Goal: Entertainment & Leisure: Consume media (video, audio)

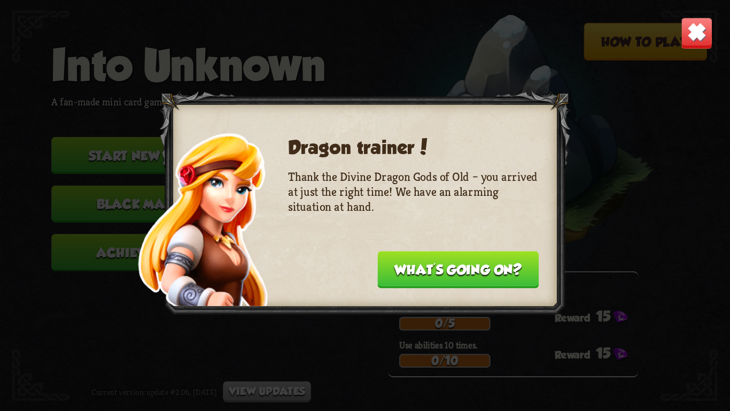
click at [462, 270] on button "What's going on?" at bounding box center [457, 269] width 161 height 37
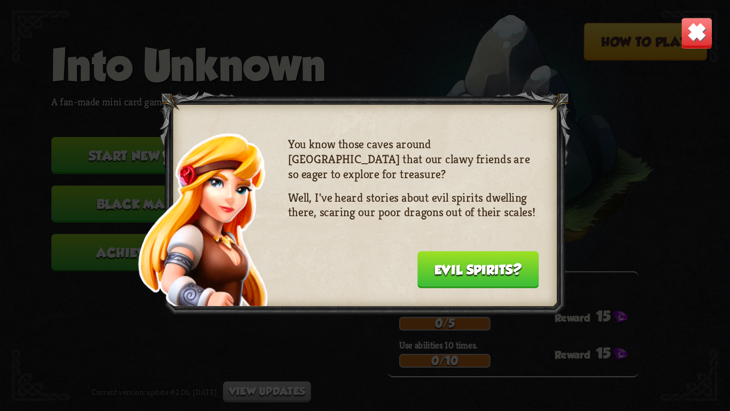
click at [505, 255] on button "Evil spirits?" at bounding box center [478, 269] width 122 height 37
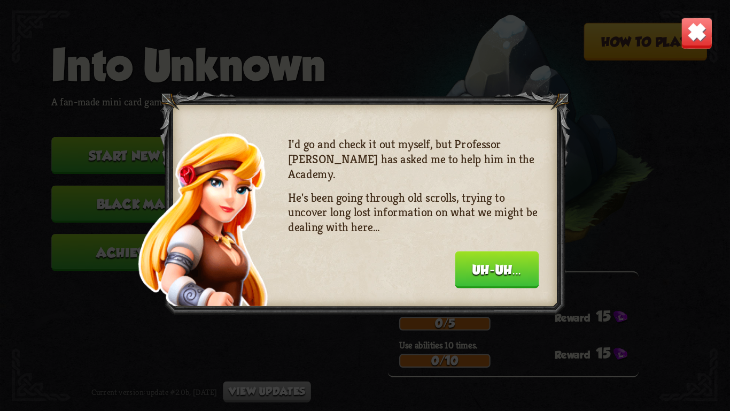
click at [699, 26] on img at bounding box center [697, 33] width 32 height 32
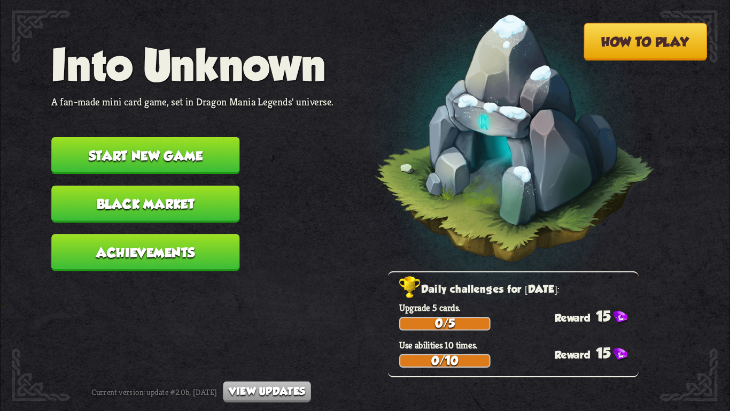
click at [222, 137] on button "Start new game" at bounding box center [145, 155] width 188 height 37
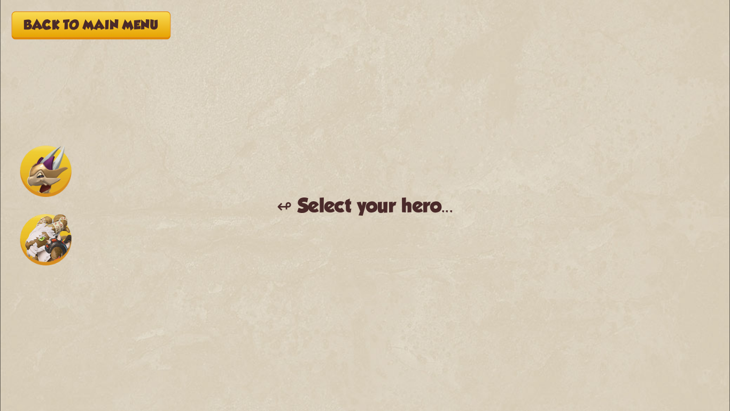
click at [39, 182] on img at bounding box center [45, 170] width 51 height 51
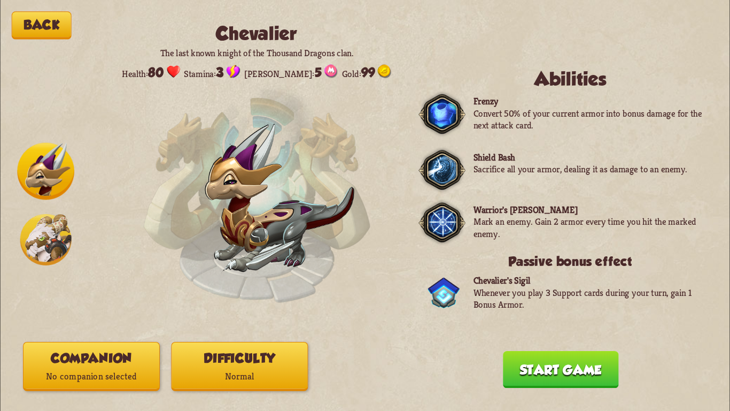
click at [280, 366] on button "Difficulty Normal" at bounding box center [239, 366] width 137 height 49
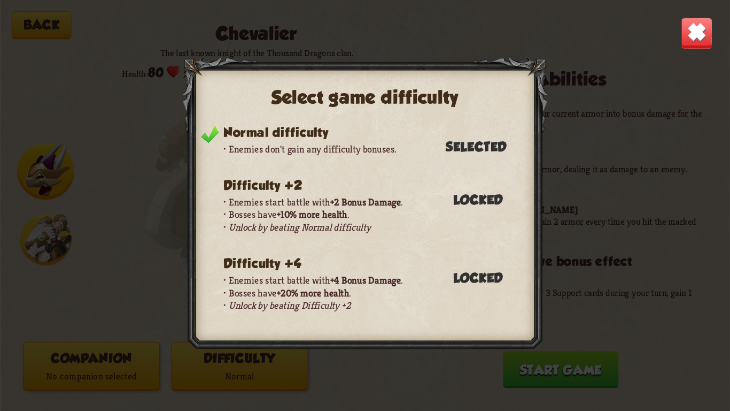
click at [282, 366] on div "Select game difficulty Normal difficulty Enemies don't gain any difficulty bonu…" at bounding box center [365, 205] width 730 height 411
click at [707, 27] on img at bounding box center [697, 33] width 32 height 32
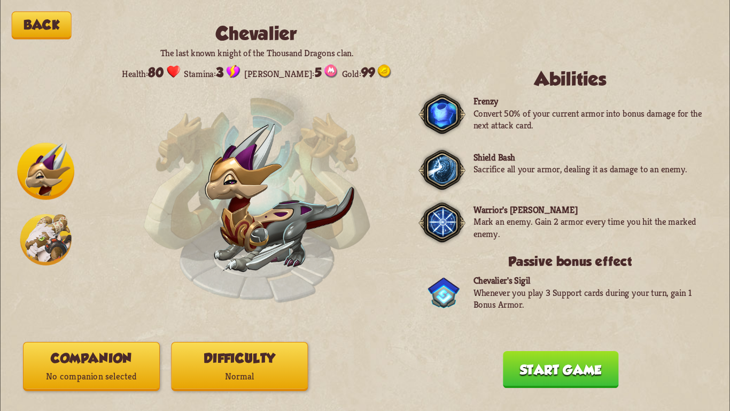
click at [475, 392] on div "Back [PERSON_NAME] The last known knight of the Thousand Dragons clan. Health: …" at bounding box center [365, 205] width 730 height 411
click at [529, 359] on button "Start game" at bounding box center [561, 369] width 116 height 37
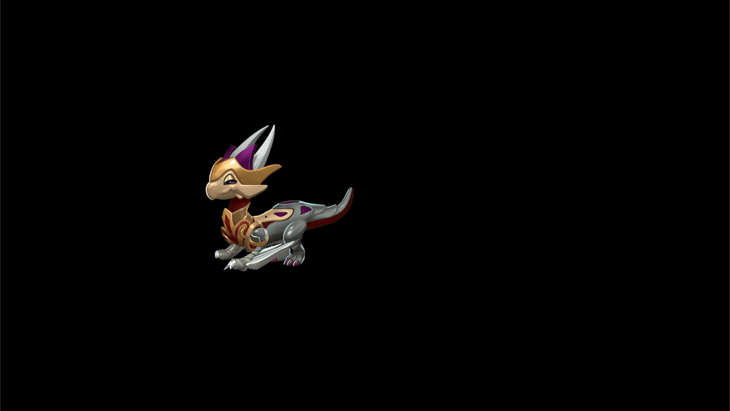
click at [500, 367] on div "Back [PERSON_NAME] The last known knight of the Thousand Dragons clan. Health: …" at bounding box center [365, 205] width 730 height 411
click at [502, 294] on div "Back [PERSON_NAME] The last known knight of the Thousand Dragons clan. Health: …" at bounding box center [365, 205] width 730 height 411
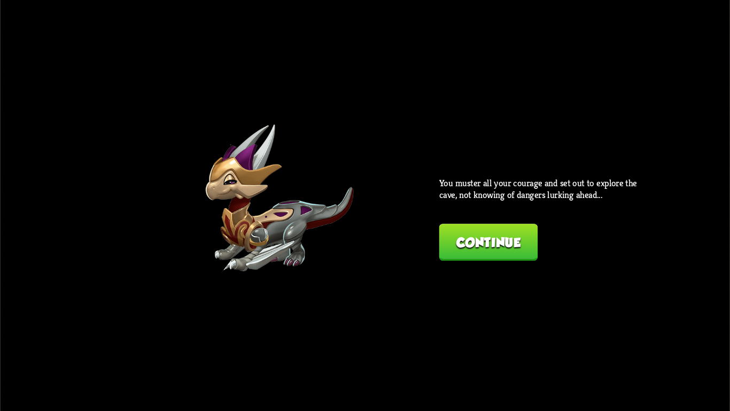
click at [502, 294] on div "Back [PERSON_NAME] The last known knight of the Thousand Dragons clan. Health: …" at bounding box center [365, 205] width 730 height 411
click at [482, 221] on div "You muster all your courage and set out to explore the cave, not knowing of dan…" at bounding box center [541, 219] width 205 height 84
click at [481, 236] on button "Continue" at bounding box center [488, 241] width 99 height 37
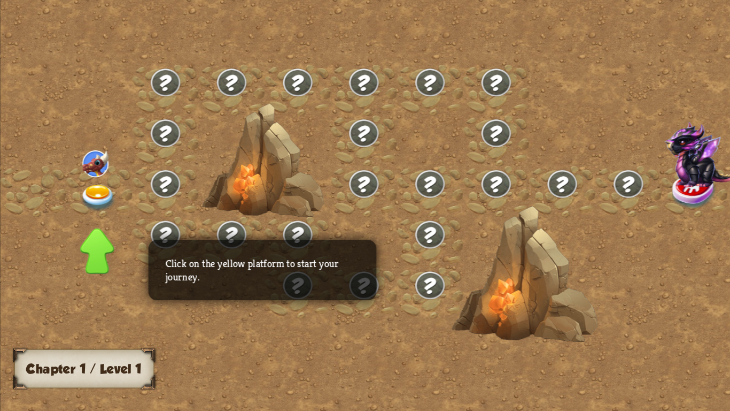
drag, startPoint x: 236, startPoint y: 244, endPoint x: 412, endPoint y: 264, distance: 177.0
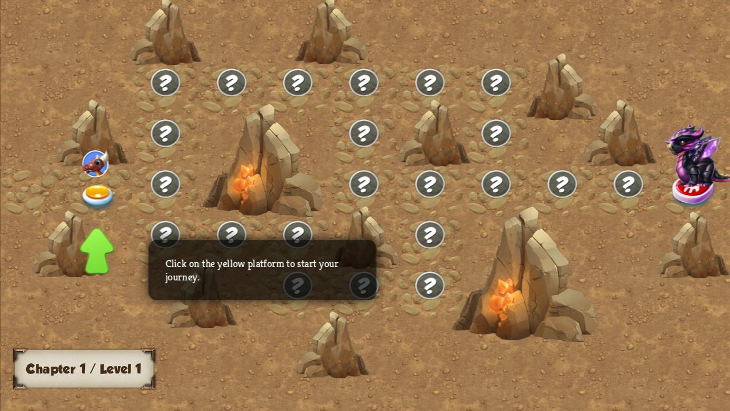
click at [412, 264] on div "Chapter I Click on the yellow platform to start your journey. Chapter 1 / Level…" at bounding box center [365, 205] width 730 height 411
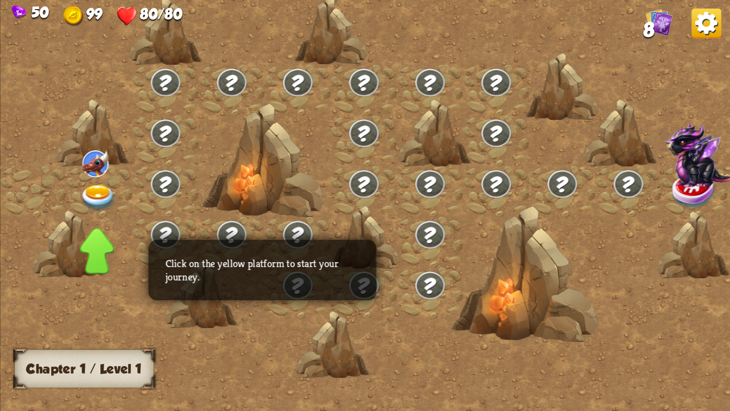
click at [103, 208] on img at bounding box center [98, 197] width 36 height 27
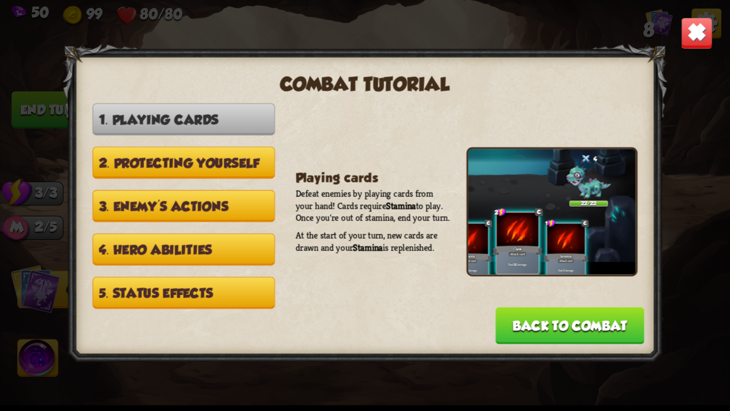
click at [540, 307] on button "Back to combat" at bounding box center [569, 325] width 149 height 37
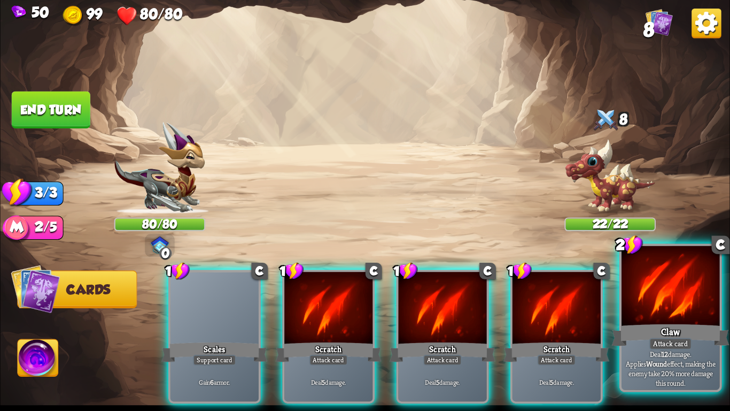
click at [693, 310] on div at bounding box center [671, 287] width 98 height 83
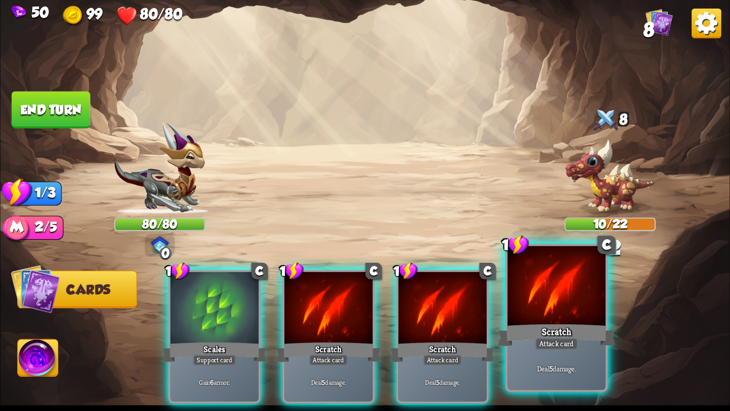
click at [559, 336] on div "Scratch" at bounding box center [557, 335] width 118 height 26
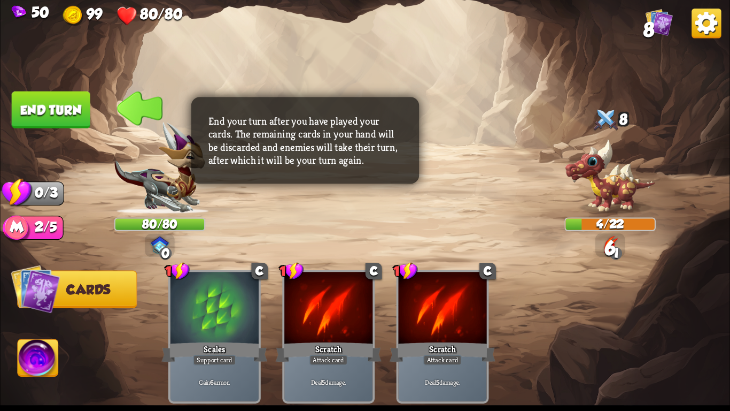
click at [70, 109] on button "End turn" at bounding box center [51, 109] width 79 height 37
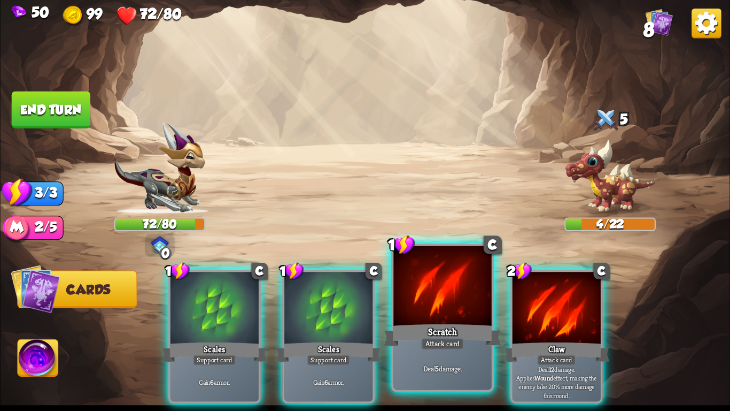
click at [447, 312] on div at bounding box center [442, 287] width 98 height 83
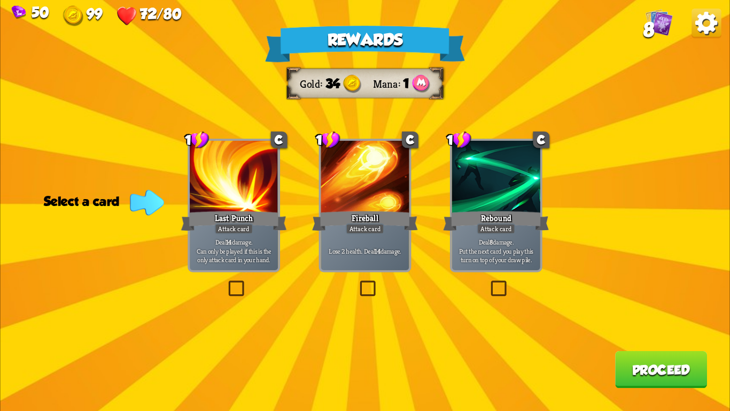
click at [408, 243] on div "Lose 2 health. Deal 14 damage." at bounding box center [365, 250] width 88 height 38
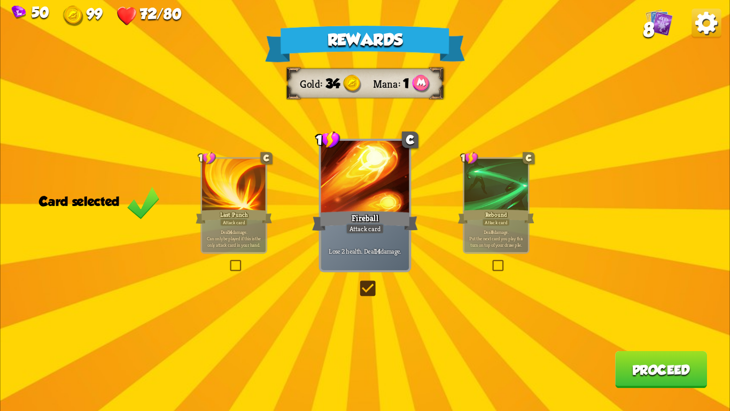
click at [646, 366] on button "Proceed" at bounding box center [661, 369] width 92 height 37
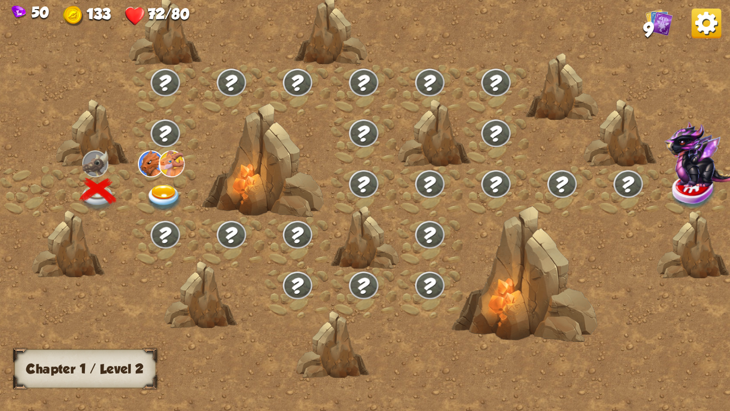
click at [159, 182] on div at bounding box center [166, 191] width 66 height 51
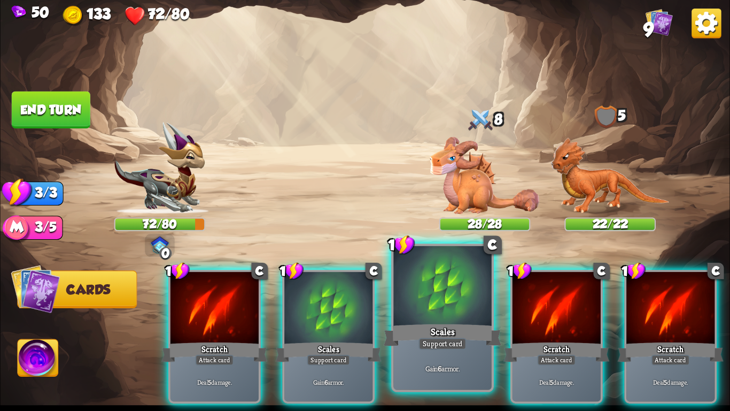
click at [398, 306] on div at bounding box center [442, 287] width 98 height 83
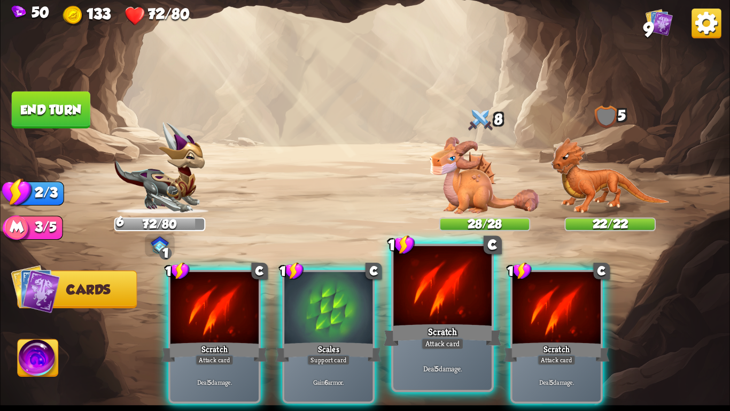
click at [398, 306] on div at bounding box center [442, 287] width 98 height 83
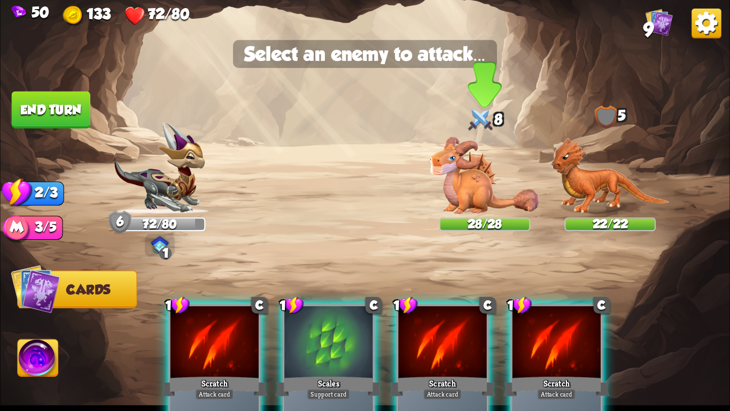
click at [459, 169] on img at bounding box center [485, 175] width 110 height 77
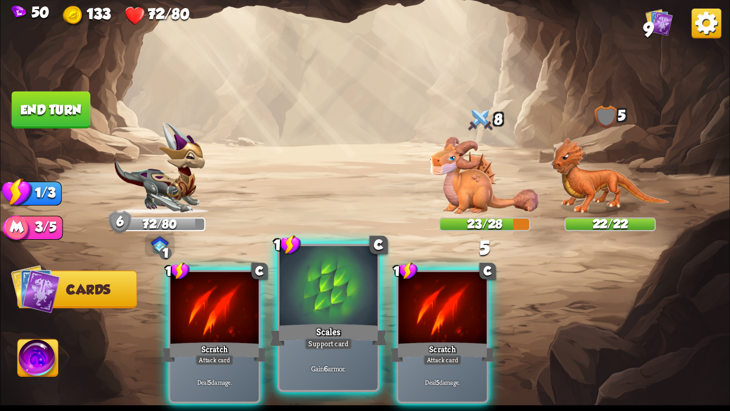
click at [321, 287] on div at bounding box center [329, 287] width 98 height 83
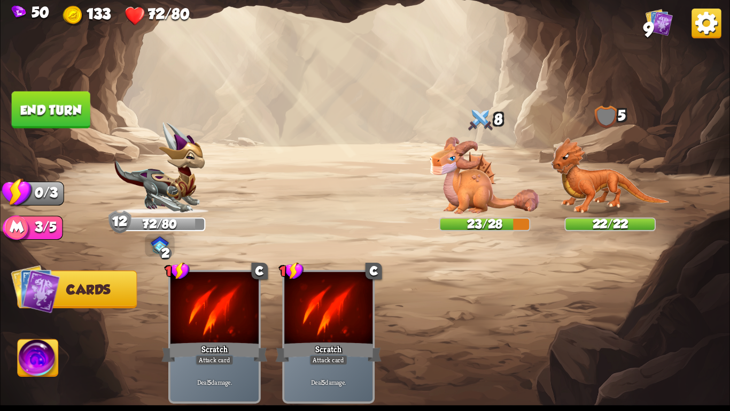
click at [164, 193] on img at bounding box center [159, 168] width 91 height 92
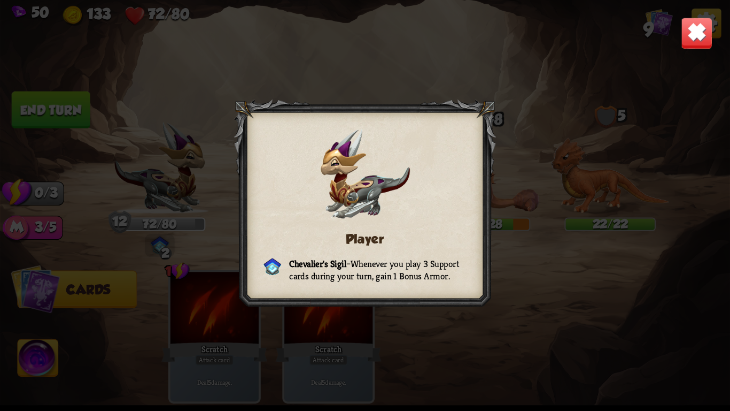
click at [714, 36] on div "Player [PERSON_NAME] Sigil – Whenever you play 3 Support cards during your turn…" at bounding box center [365, 205] width 730 height 411
click at [703, 31] on img at bounding box center [697, 33] width 32 height 32
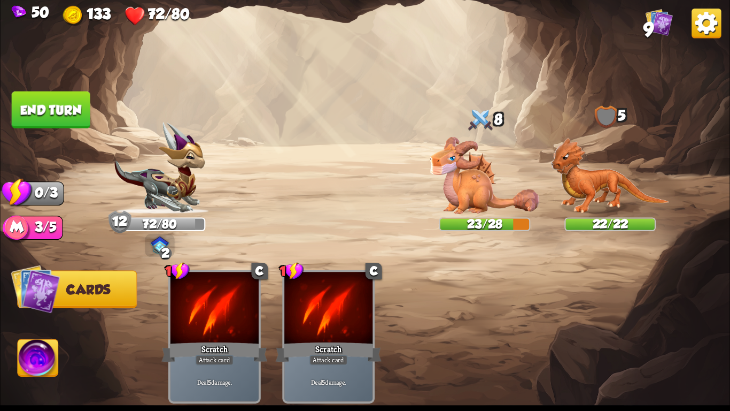
click at [35, 97] on button "End turn" at bounding box center [51, 109] width 79 height 37
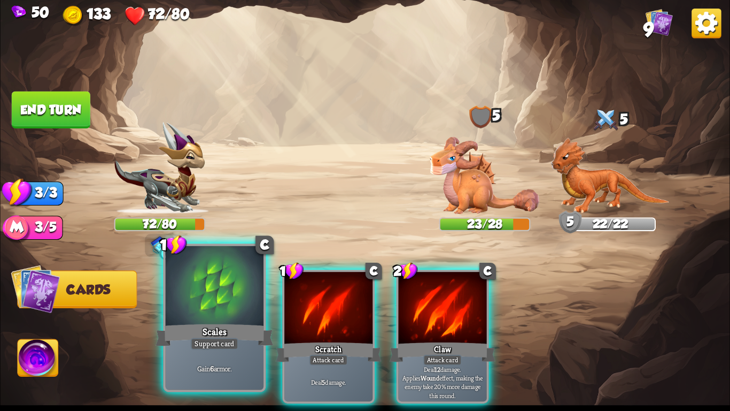
click at [214, 302] on div at bounding box center [215, 287] width 98 height 83
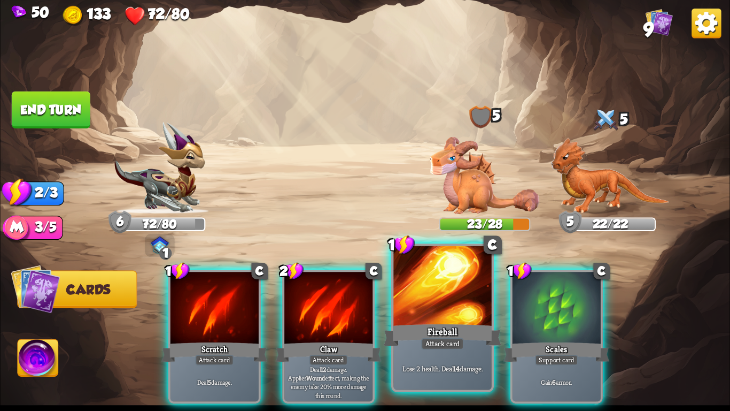
click at [419, 322] on div "Fireball" at bounding box center [443, 335] width 118 height 26
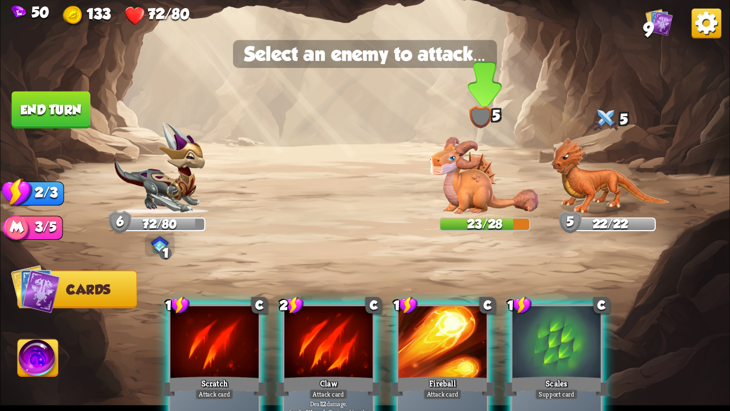
click at [473, 168] on img at bounding box center [485, 175] width 110 height 77
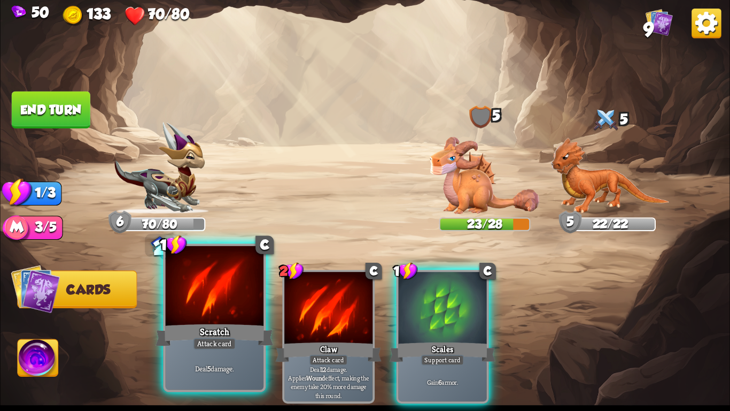
click at [226, 325] on div "Scratch" at bounding box center [215, 335] width 118 height 26
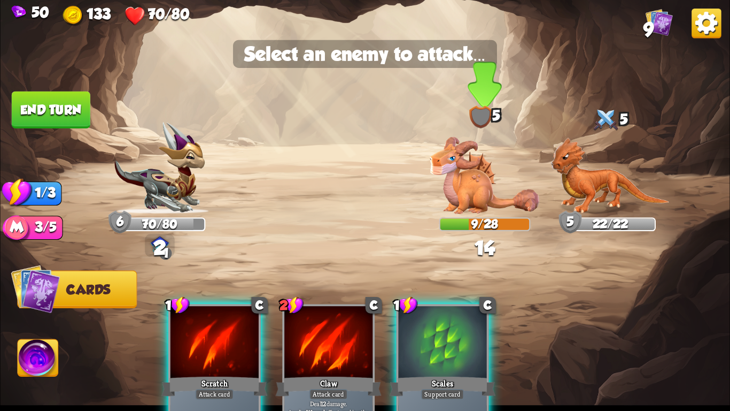
click at [449, 196] on img at bounding box center [485, 175] width 110 height 77
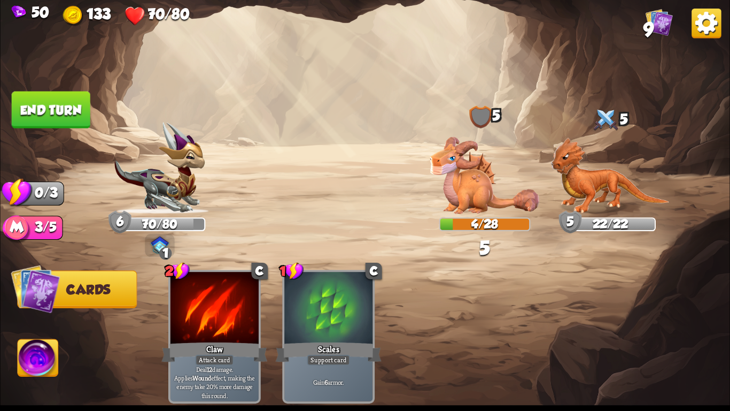
click at [38, 92] on button "End turn" at bounding box center [51, 109] width 79 height 37
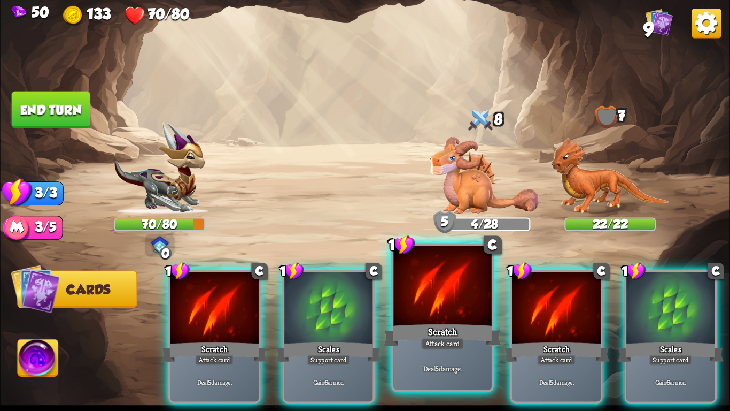
click at [457, 350] on div "Deal 5 damage." at bounding box center [442, 368] width 98 height 43
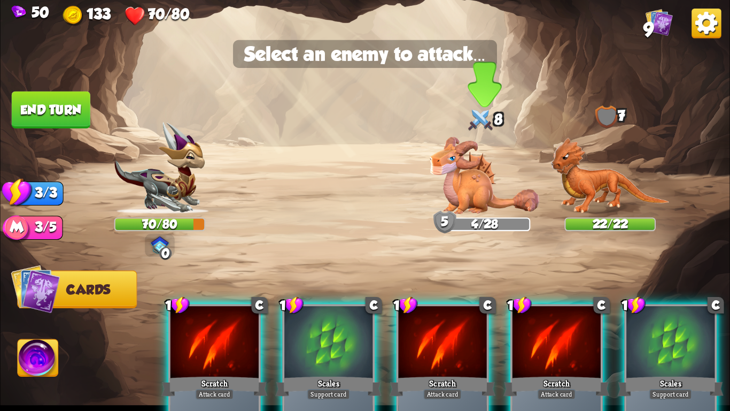
click at [492, 226] on div "4/28" at bounding box center [484, 224] width 89 height 11
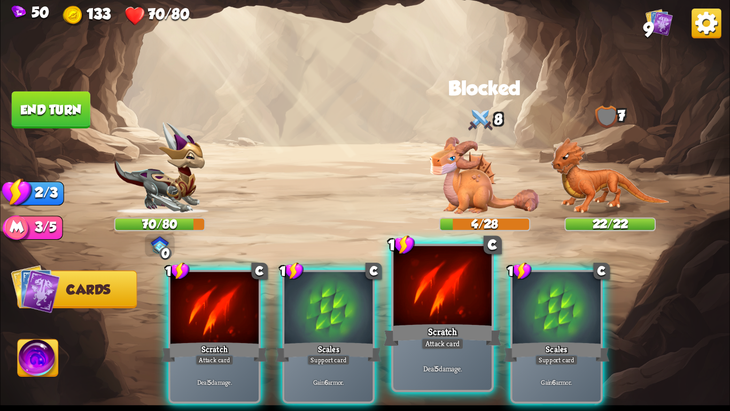
click at [423, 325] on div "Scratch" at bounding box center [443, 335] width 118 height 26
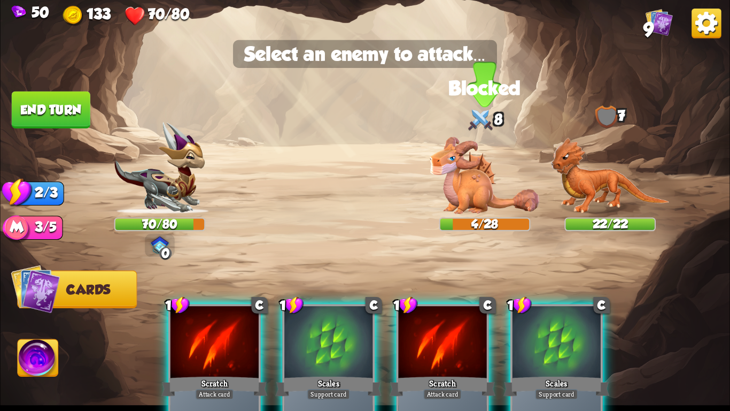
click at [473, 165] on img at bounding box center [485, 175] width 110 height 77
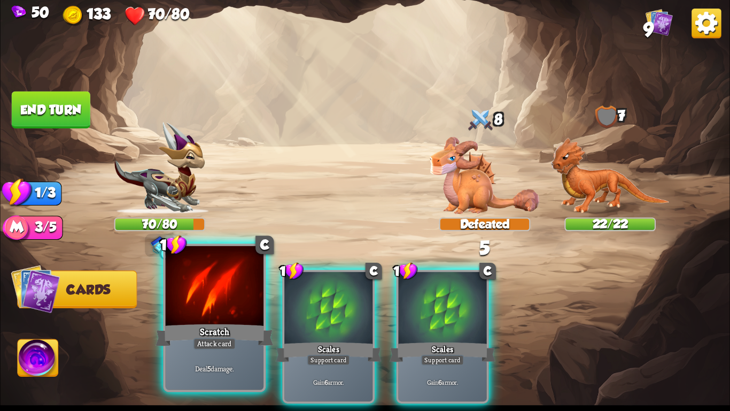
click at [226, 315] on div at bounding box center [215, 287] width 98 height 83
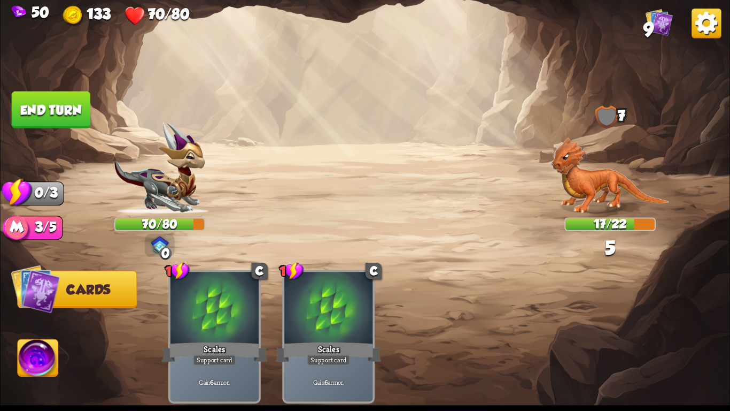
click at [68, 111] on button "End turn" at bounding box center [51, 109] width 79 height 37
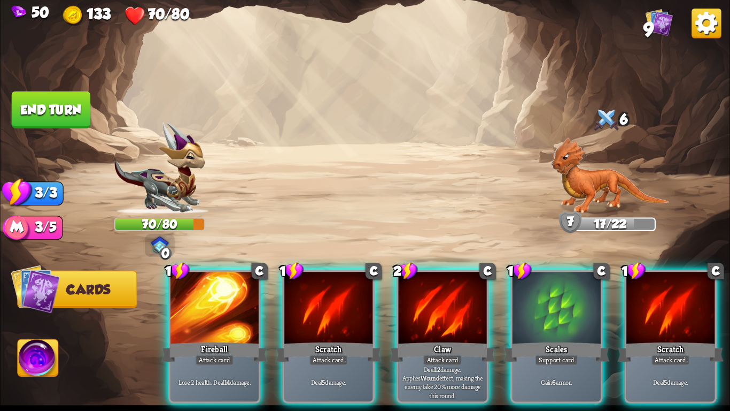
click at [320, 172] on img at bounding box center [365, 205] width 730 height 411
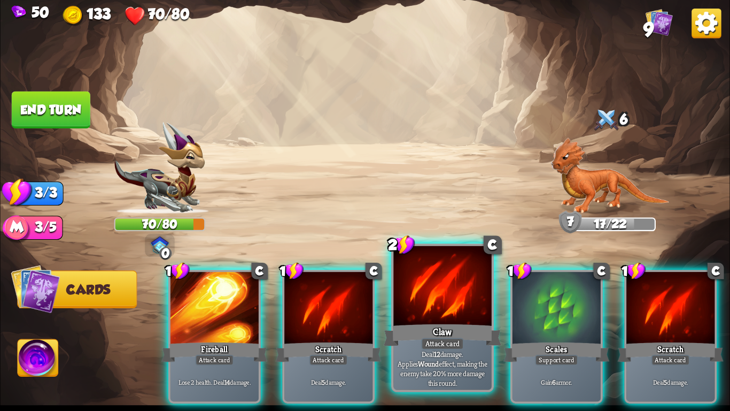
click at [439, 319] on div at bounding box center [442, 287] width 98 height 83
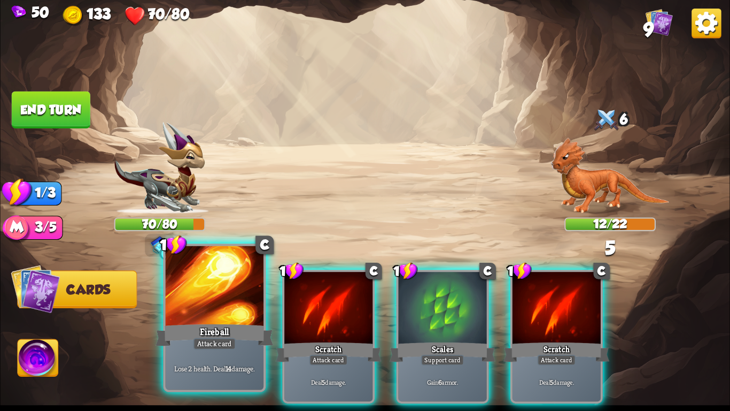
click at [177, 353] on div "Lose 2 health. Deal 14 damage." at bounding box center [215, 368] width 98 height 43
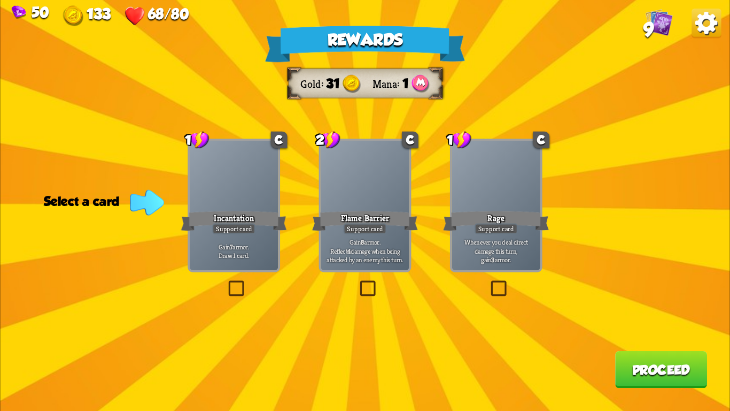
click at [253, 212] on div "Incantation" at bounding box center [234, 221] width 106 height 24
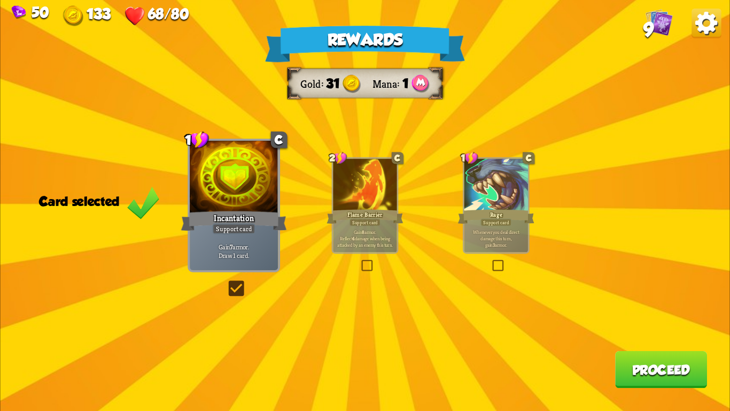
click at [623, 346] on div "Rewards Gold 31 Mana 1 Card selected 1 C Incantation Support card Gain 7 armor.…" at bounding box center [365, 205] width 730 height 411
click at [618, 375] on button "Proceed" at bounding box center [661, 369] width 92 height 37
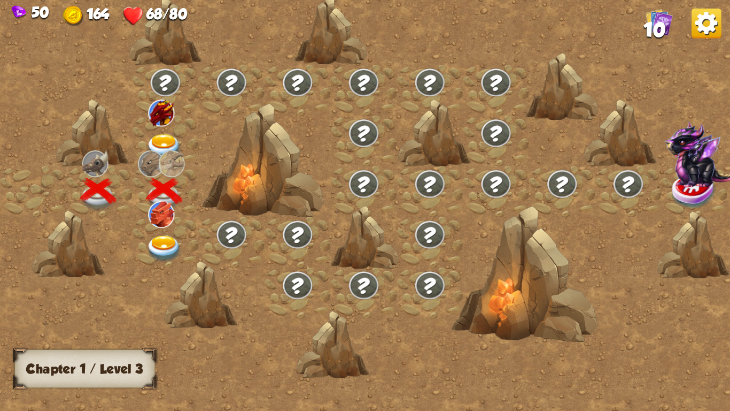
click at [159, 147] on img at bounding box center [164, 147] width 36 height 27
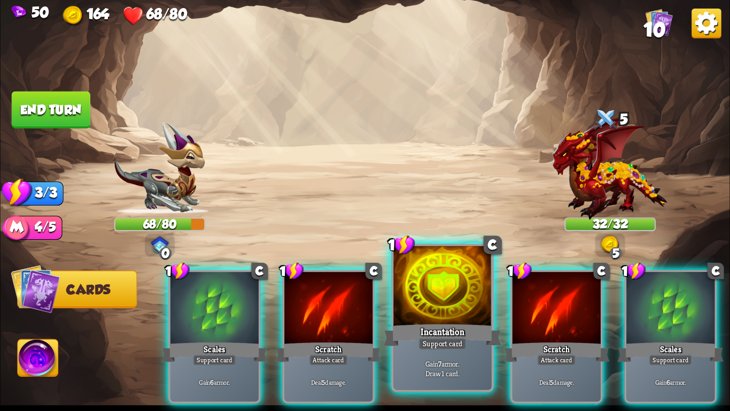
click at [454, 342] on div "Support card" at bounding box center [443, 343] width 48 height 12
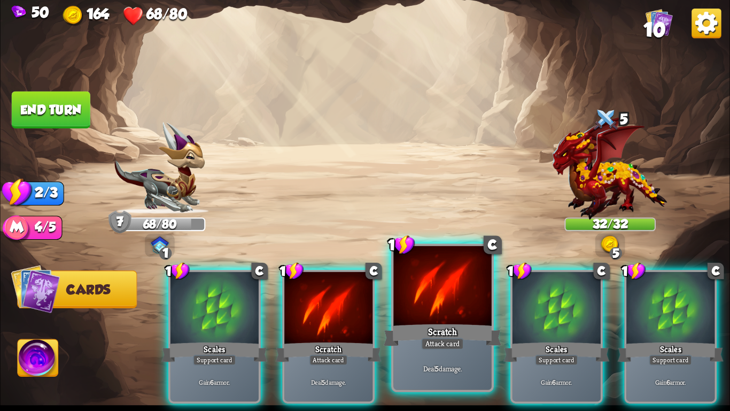
click at [474, 337] on div "Scratch" at bounding box center [443, 335] width 118 height 26
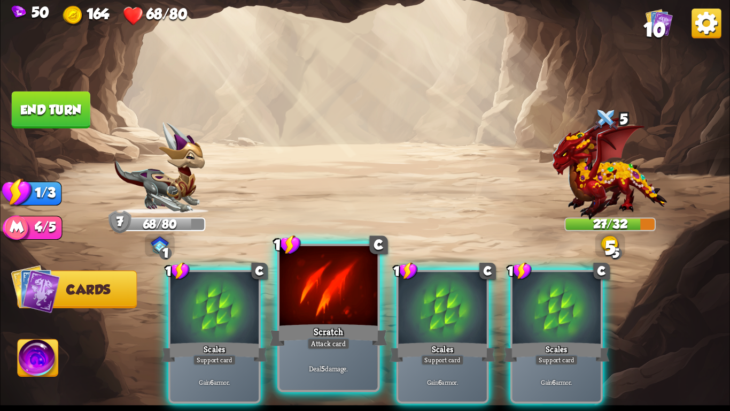
click at [373, 332] on div "Scratch" at bounding box center [329, 335] width 118 height 26
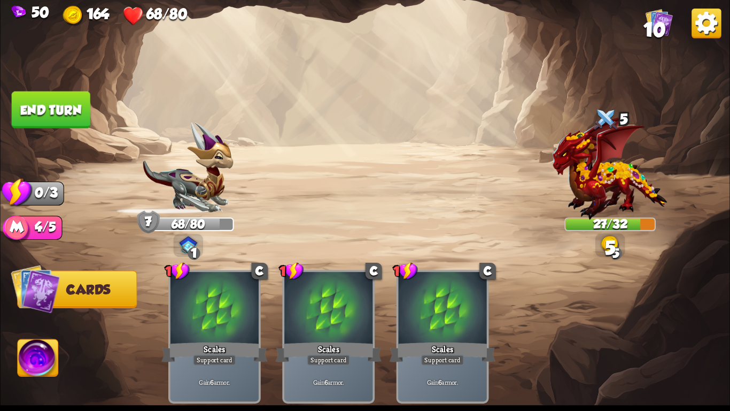
click at [71, 109] on button "End turn" at bounding box center [51, 109] width 79 height 37
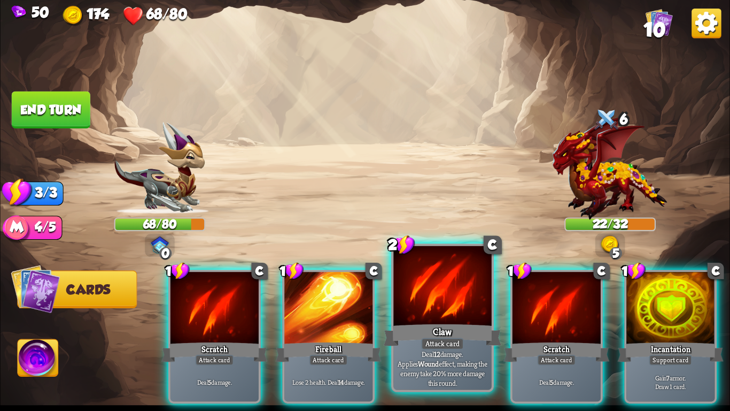
click at [407, 326] on div "Claw" at bounding box center [443, 335] width 118 height 26
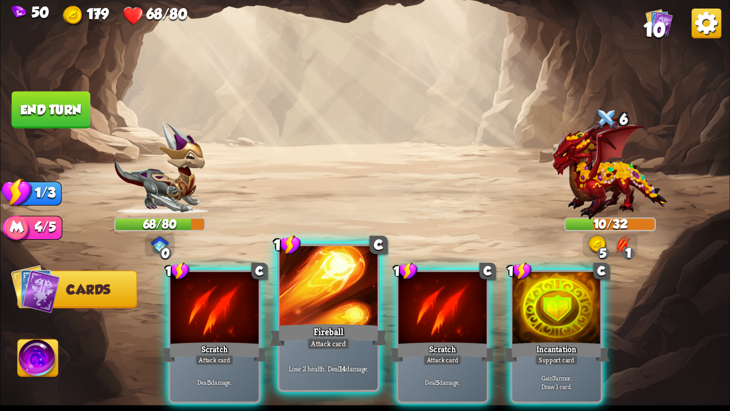
click at [346, 331] on div "Fireball" at bounding box center [329, 335] width 118 height 26
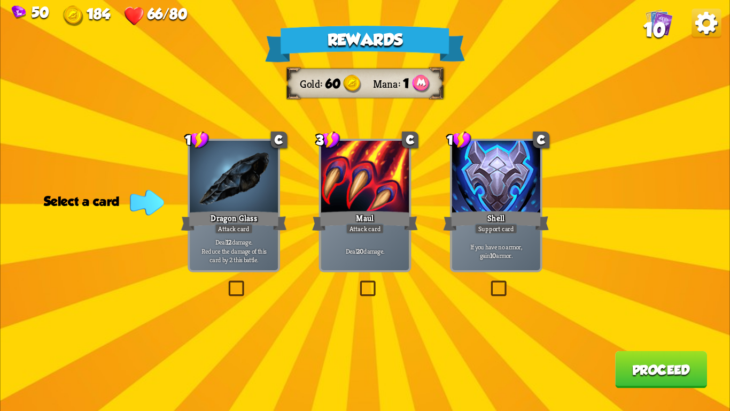
click at [479, 222] on div "Shell" at bounding box center [496, 221] width 106 height 24
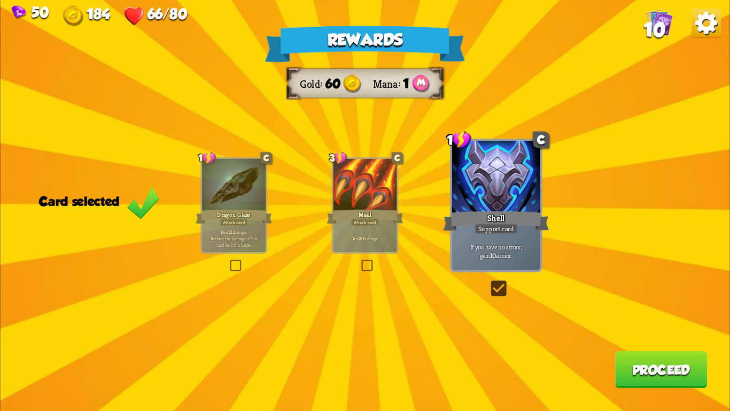
click at [656, 371] on button "Proceed" at bounding box center [661, 369] width 92 height 37
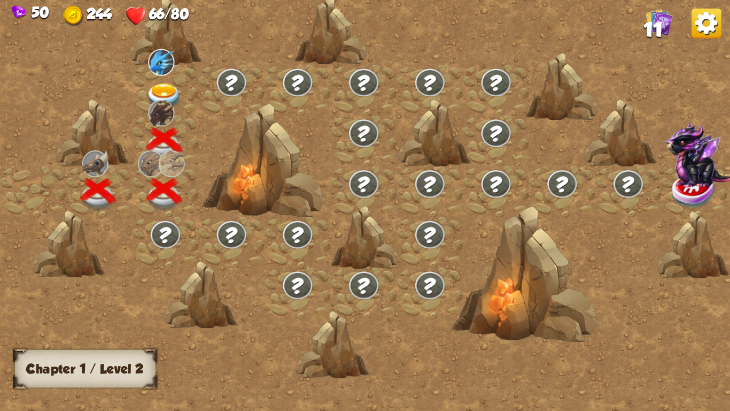
click at [172, 87] on img at bounding box center [164, 96] width 36 height 27
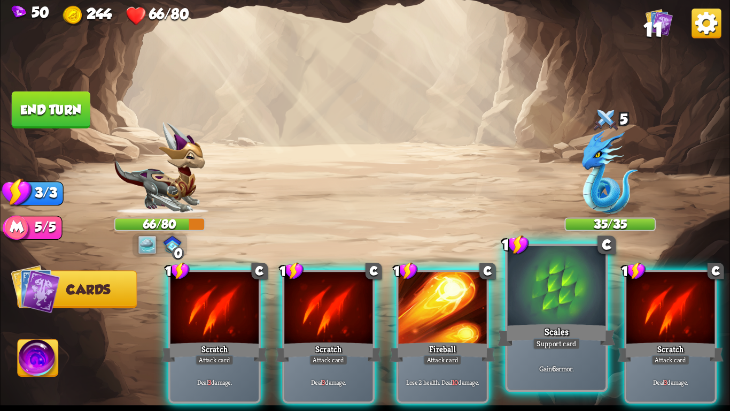
click at [570, 301] on div at bounding box center [557, 287] width 98 height 83
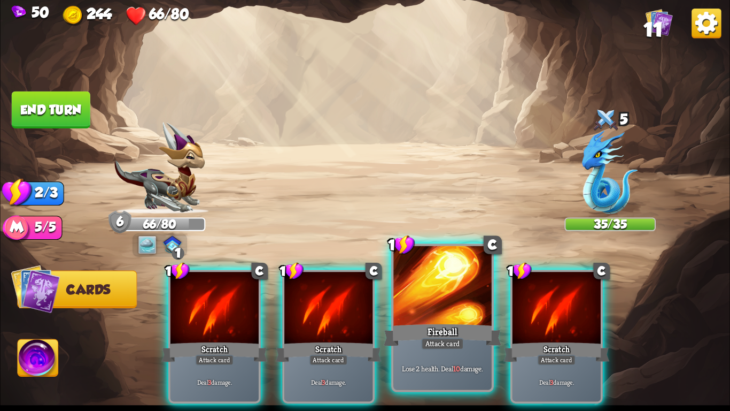
click at [455, 298] on div at bounding box center [442, 287] width 98 height 83
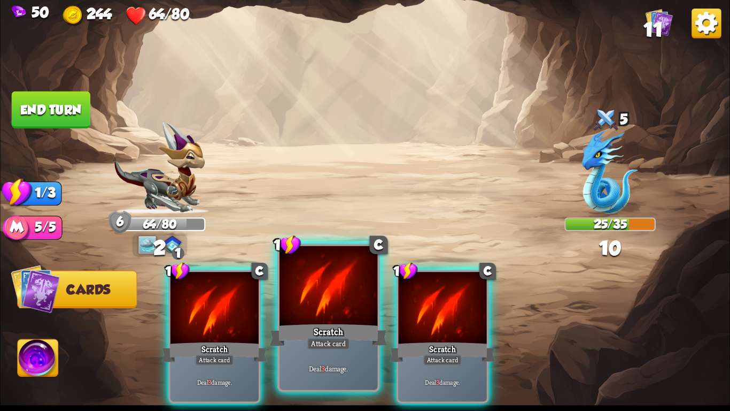
click at [345, 301] on div at bounding box center [329, 287] width 98 height 83
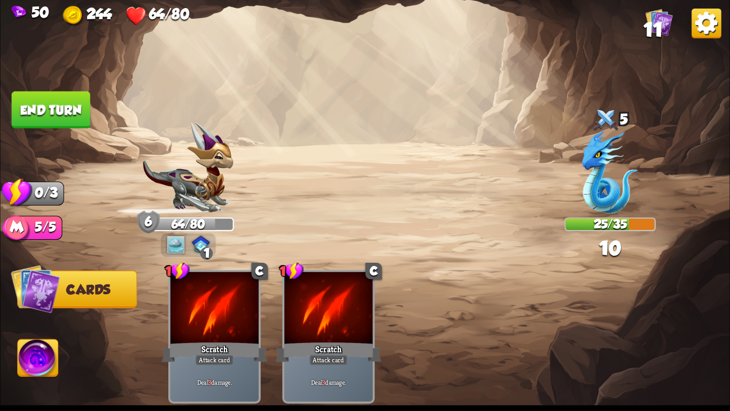
click at [58, 107] on button "End turn" at bounding box center [51, 109] width 79 height 37
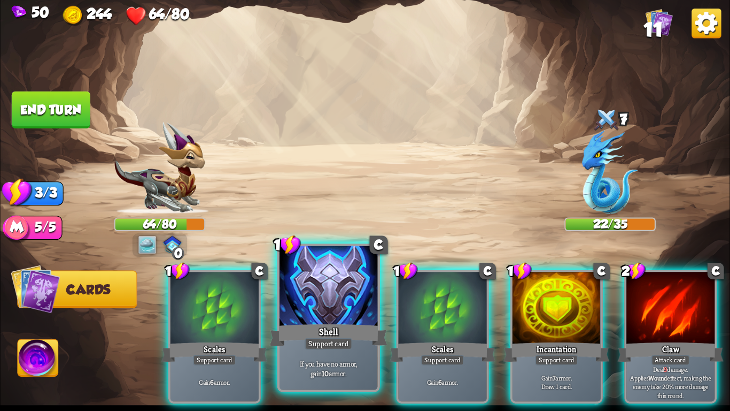
click at [338, 291] on div at bounding box center [329, 287] width 98 height 83
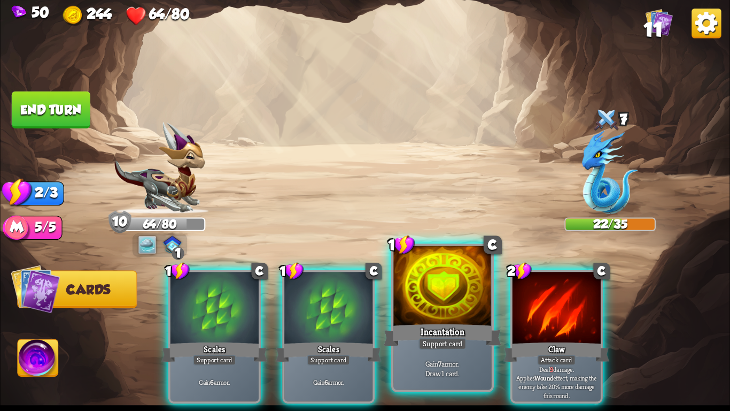
click at [453, 327] on div "Incantation" at bounding box center [443, 335] width 118 height 26
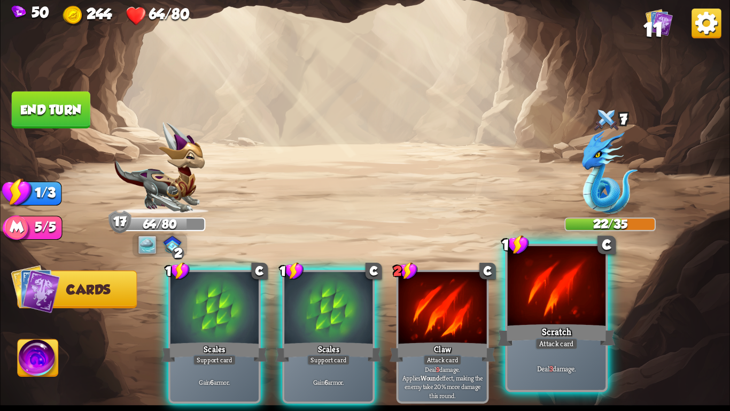
click at [519, 337] on div "Scratch" at bounding box center [557, 335] width 118 height 26
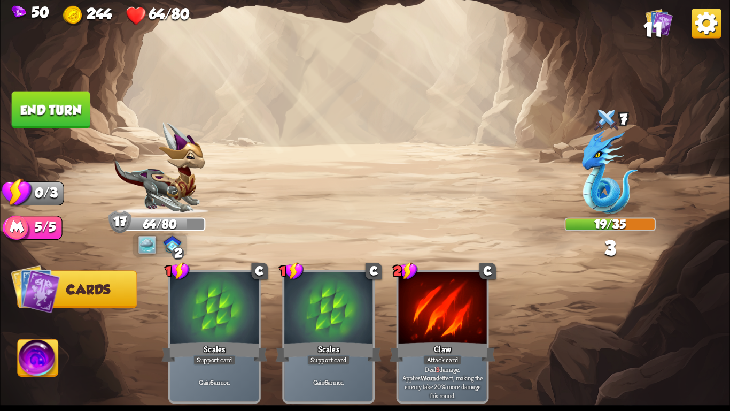
click at [33, 94] on button "End turn" at bounding box center [51, 109] width 79 height 37
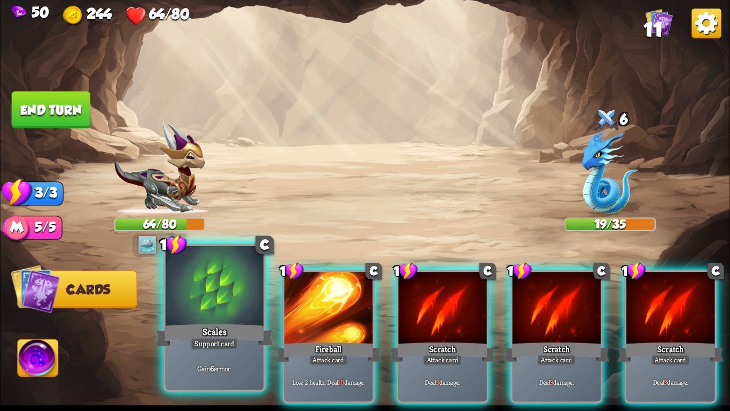
click at [192, 367] on p "Gain 6 armor." at bounding box center [214, 368] width 93 height 10
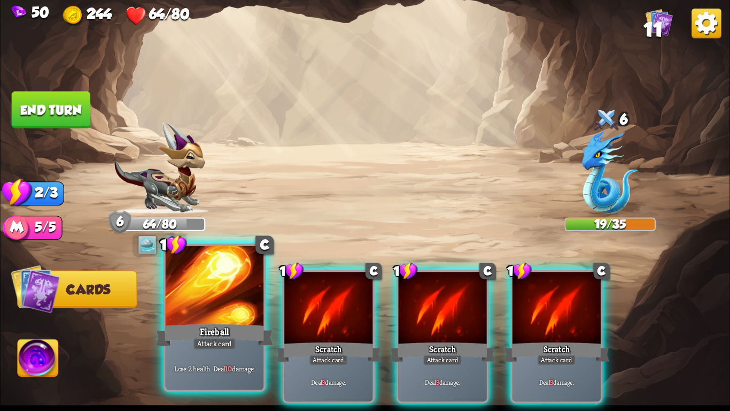
click at [227, 357] on div "Lose 2 health. Deal 10 damage." at bounding box center [215, 368] width 98 height 43
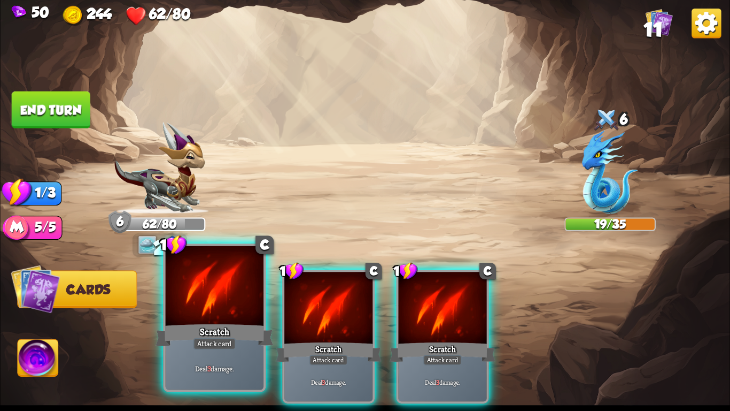
click at [228, 357] on div "Deal 3 damage." at bounding box center [215, 368] width 98 height 43
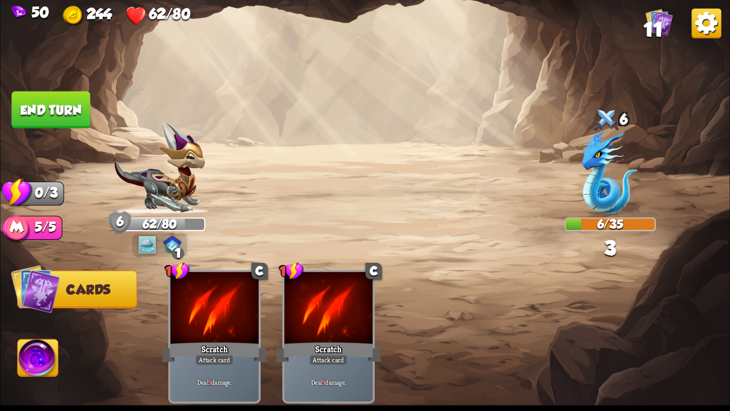
click at [68, 114] on button "End turn" at bounding box center [51, 109] width 79 height 37
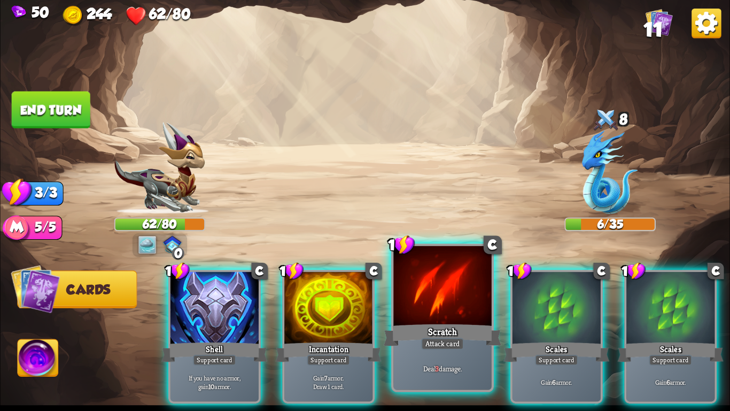
click at [439, 301] on div at bounding box center [442, 287] width 98 height 83
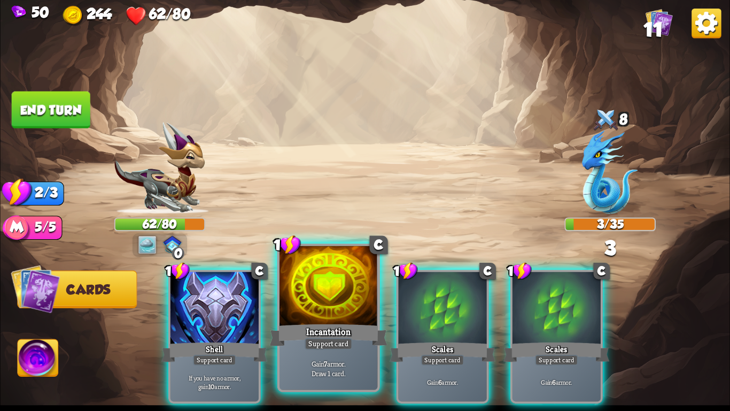
click at [323, 322] on div "Incantation" at bounding box center [329, 335] width 118 height 26
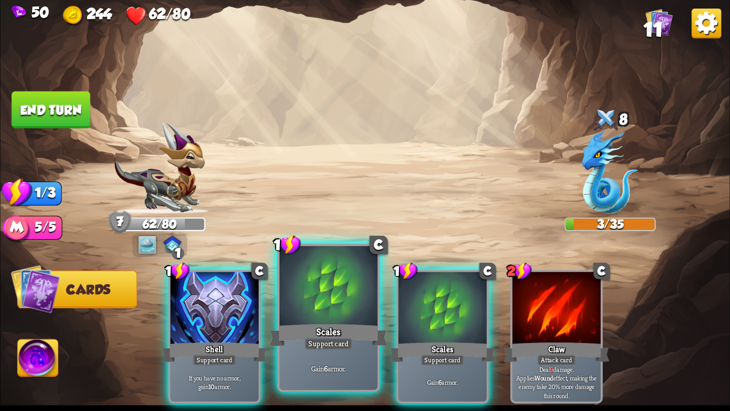
click at [291, 295] on div at bounding box center [329, 287] width 98 height 83
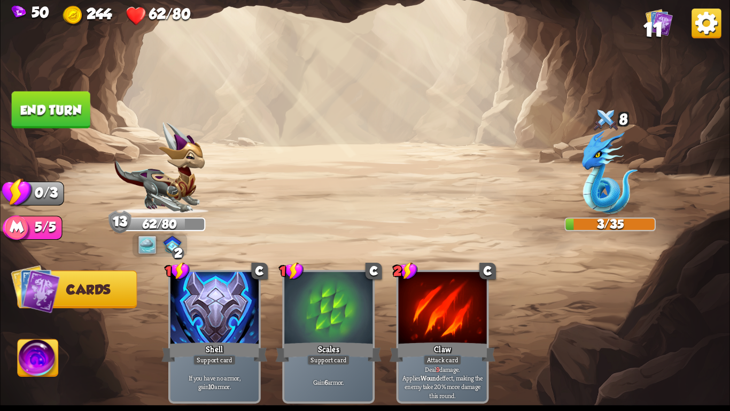
click at [49, 89] on img at bounding box center [365, 205] width 730 height 411
click at [49, 97] on button "End turn" at bounding box center [51, 109] width 79 height 37
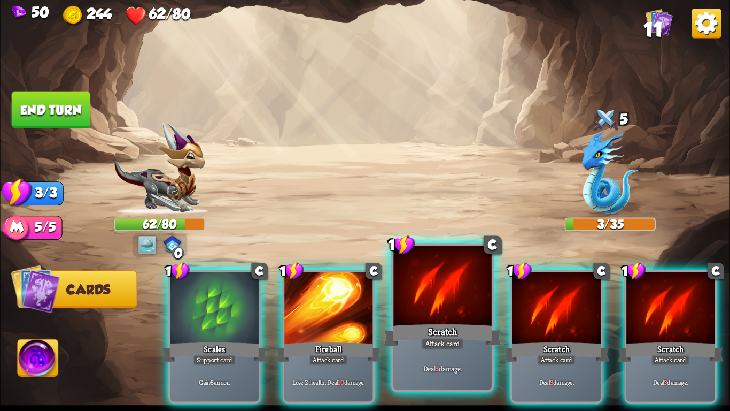
click at [429, 274] on div at bounding box center [442, 287] width 98 height 83
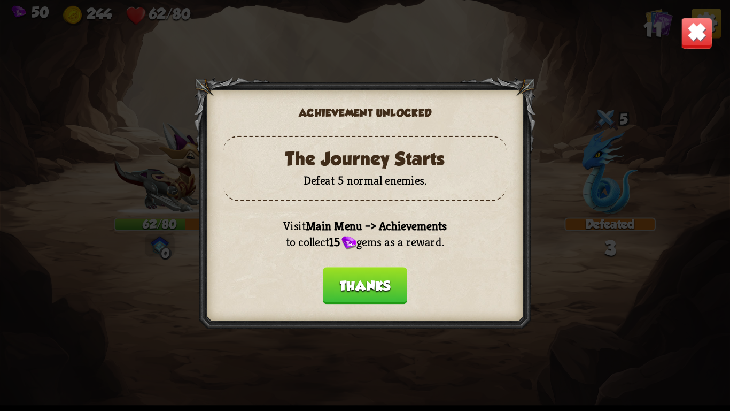
click at [365, 257] on div at bounding box center [365, 205] width 342 height 257
click at [363, 267] on button "Thanks" at bounding box center [365, 285] width 84 height 37
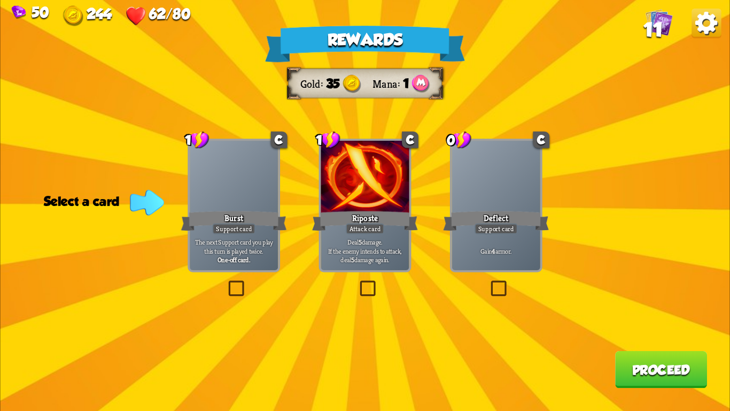
click at [255, 223] on div "Burst" at bounding box center [234, 221] width 106 height 24
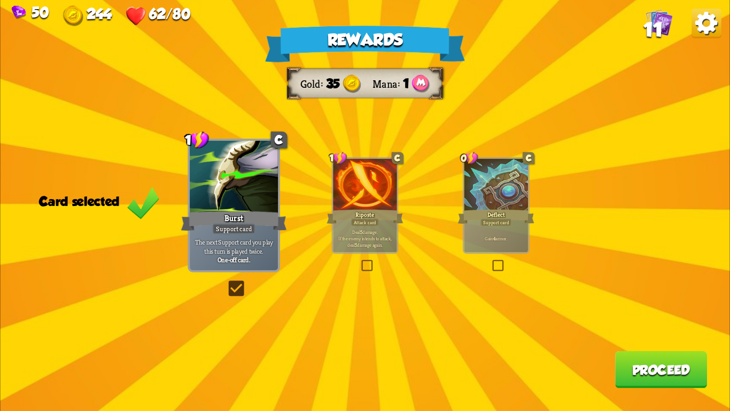
click at [617, 357] on button "Proceed" at bounding box center [661, 369] width 92 height 37
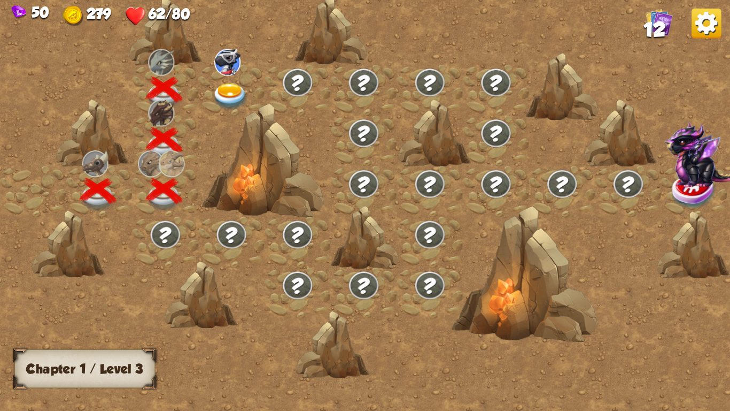
click at [234, 103] on div at bounding box center [263, 160] width 122 height 115
click at [227, 90] on img at bounding box center [230, 96] width 36 height 27
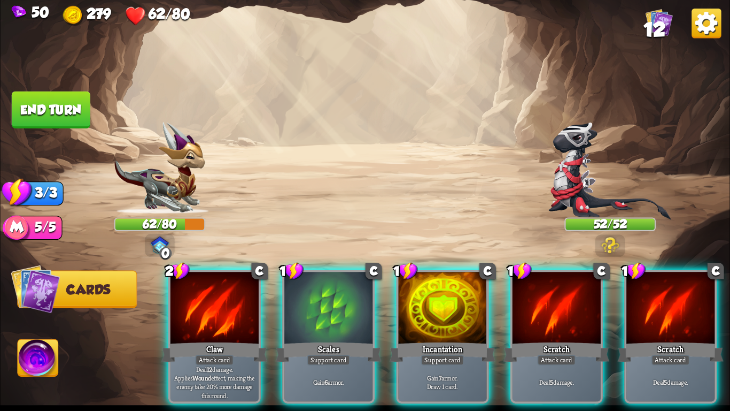
click at [616, 241] on img at bounding box center [610, 244] width 18 height 17
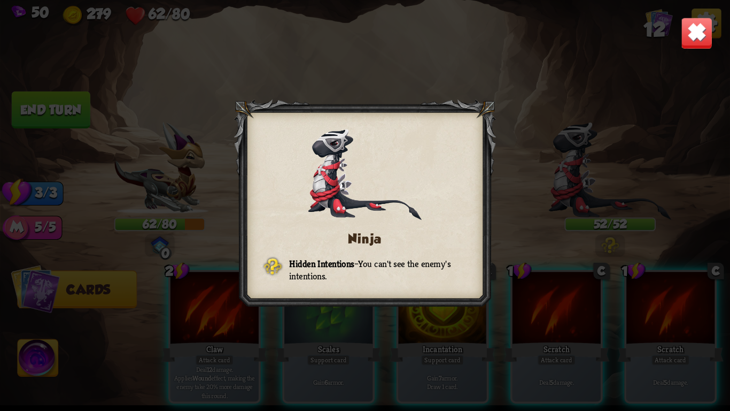
click at [619, 204] on div "Ninja Hidden Intentions – You can't see the enemy's intentions." at bounding box center [365, 205] width 730 height 411
click at [705, 38] on img at bounding box center [697, 33] width 32 height 32
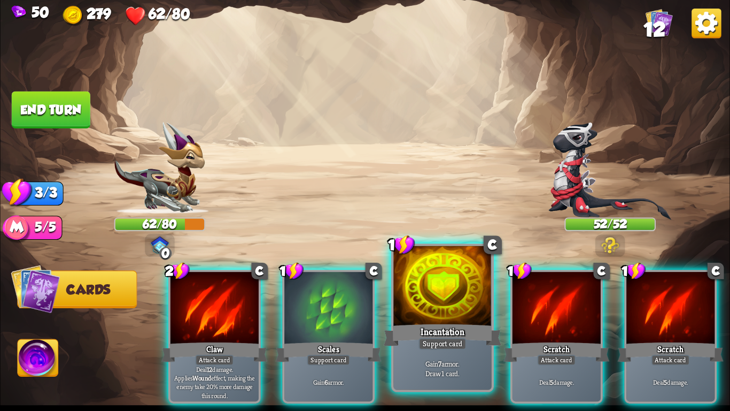
click at [400, 329] on div "Incantation" at bounding box center [443, 335] width 118 height 26
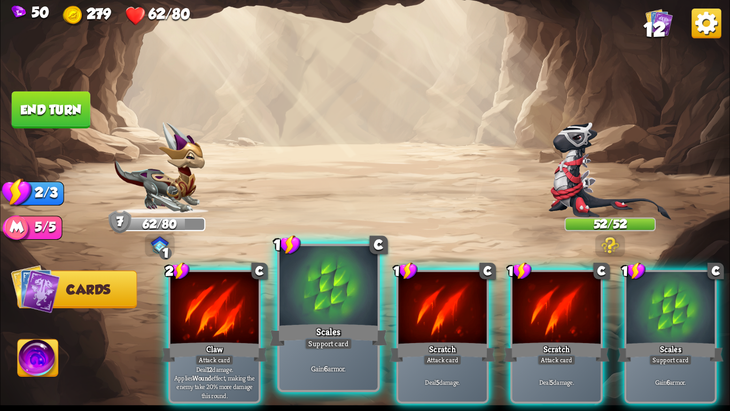
click at [342, 318] on div at bounding box center [329, 287] width 98 height 83
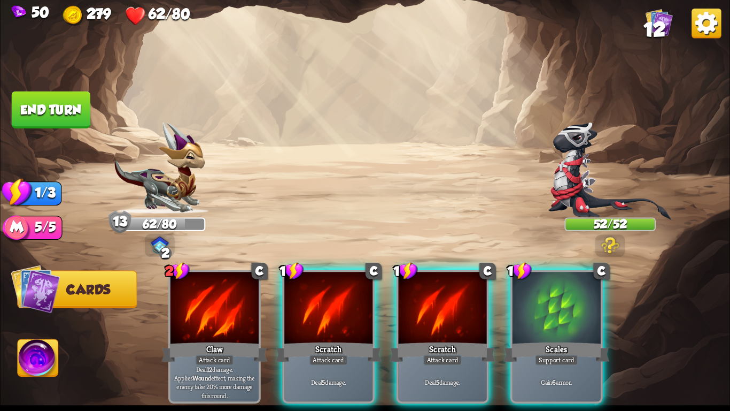
click at [342, 318] on div at bounding box center [328, 309] width 88 height 74
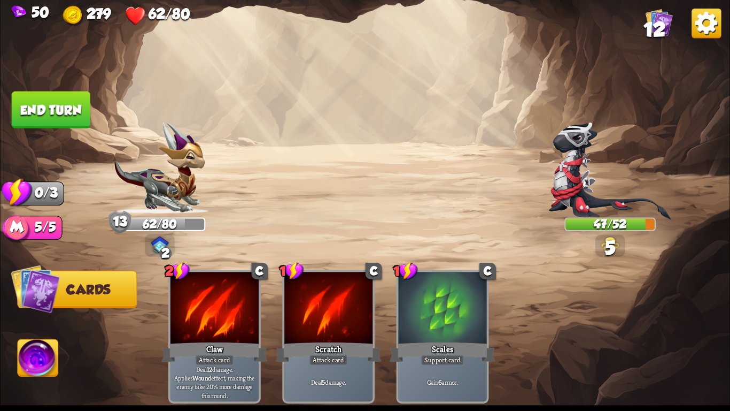
click at [44, 94] on button "End turn" at bounding box center [51, 109] width 79 height 37
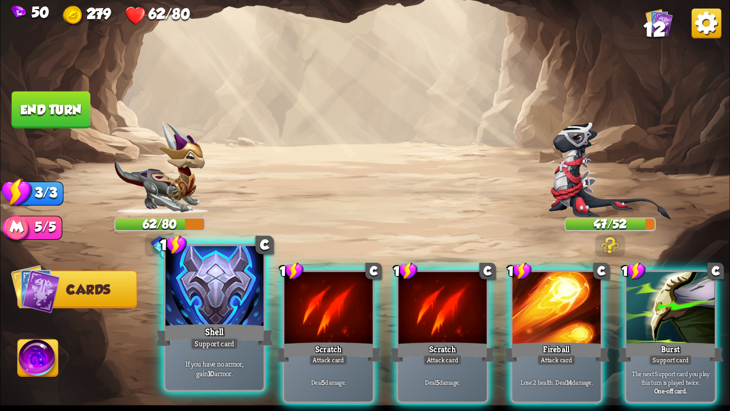
click at [182, 313] on div at bounding box center [215, 287] width 98 height 83
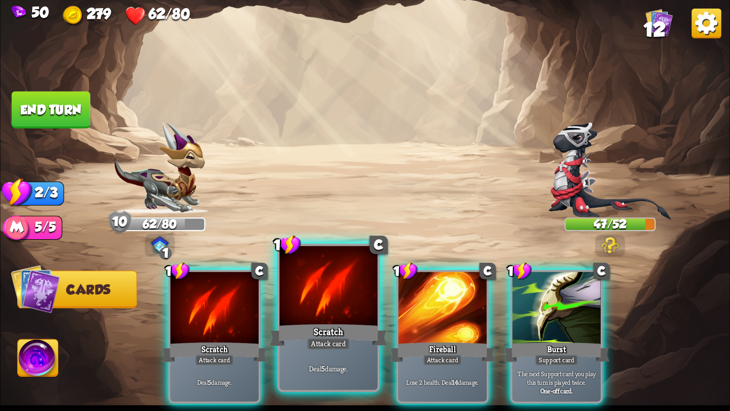
click at [302, 302] on div at bounding box center [329, 287] width 98 height 83
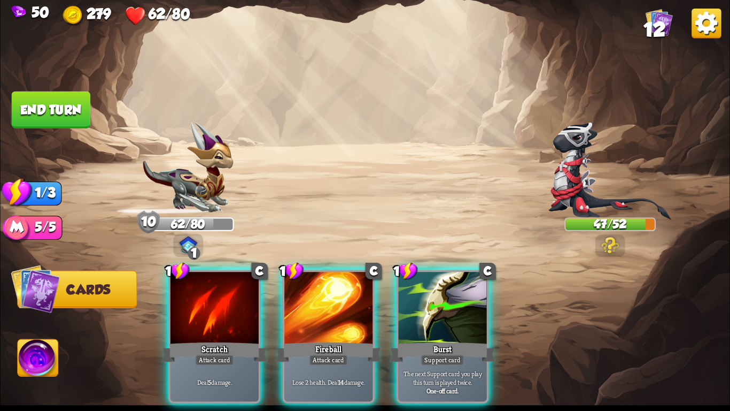
click at [302, 302] on div at bounding box center [328, 309] width 88 height 74
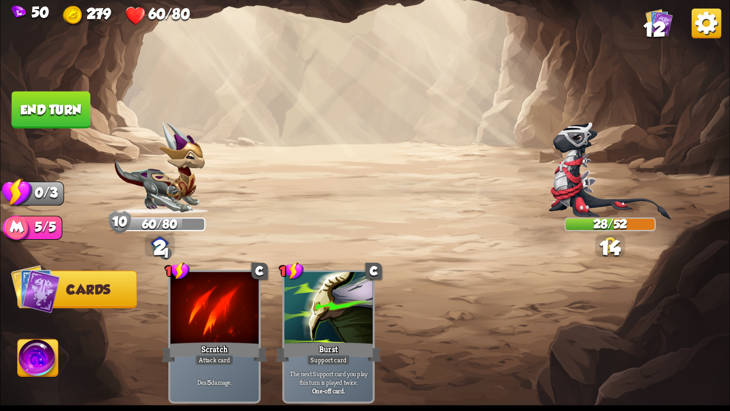
click at [51, 96] on button "End turn" at bounding box center [51, 109] width 79 height 37
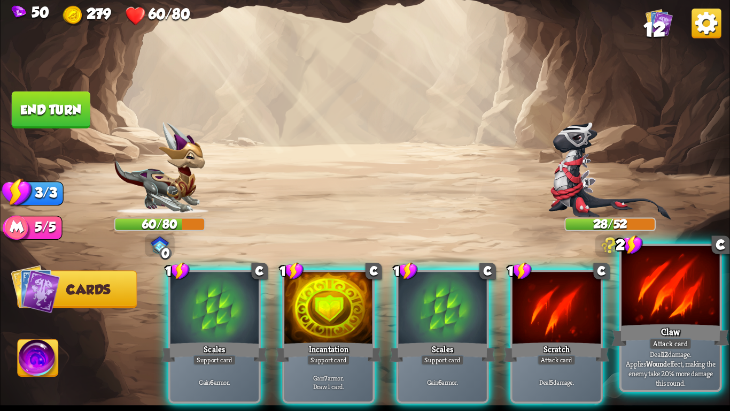
click at [657, 331] on div "Claw" at bounding box center [671, 335] width 118 height 26
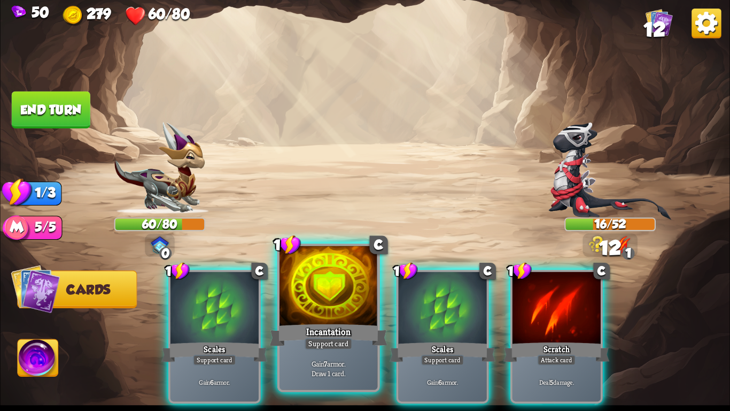
click at [329, 313] on div at bounding box center [329, 287] width 98 height 83
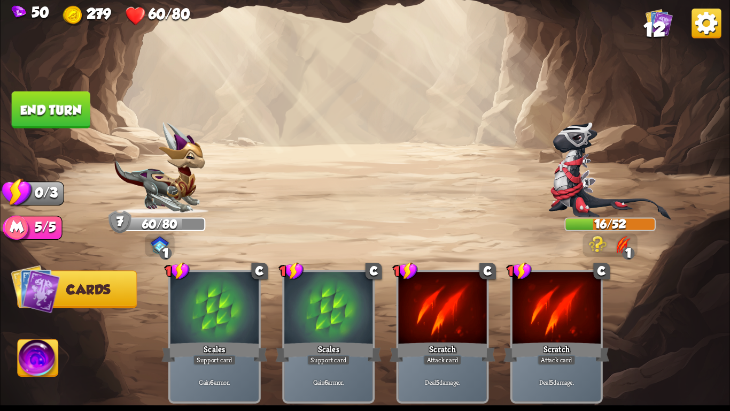
click at [66, 89] on img at bounding box center [365, 205] width 730 height 411
click at [25, 98] on button "End turn" at bounding box center [51, 109] width 79 height 37
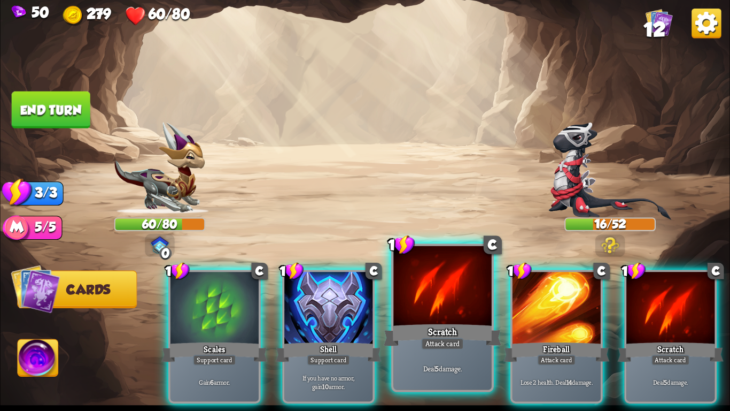
click at [457, 311] on div at bounding box center [442, 287] width 98 height 83
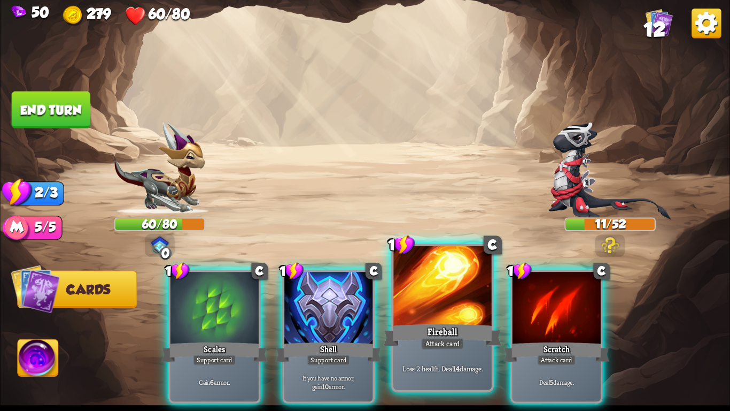
click at [430, 321] on div at bounding box center [442, 287] width 98 height 83
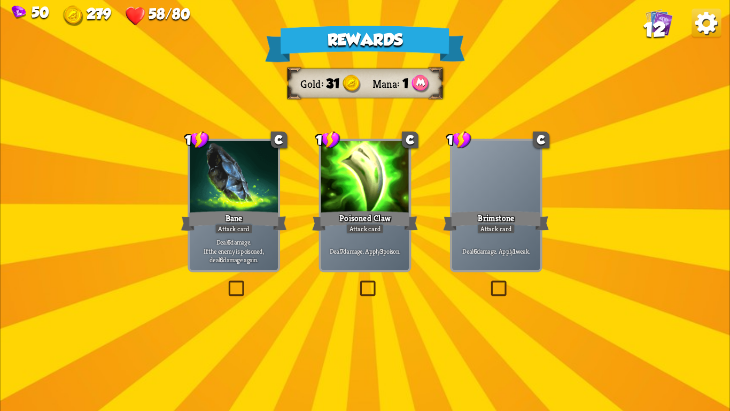
click at [385, 219] on div "Poisoned Claw" at bounding box center [365, 221] width 106 height 24
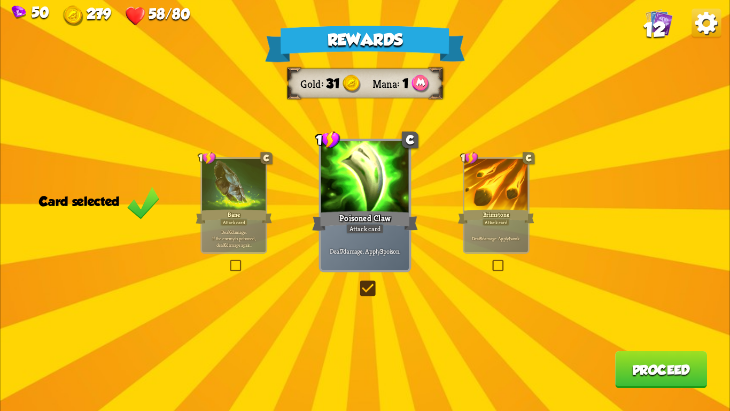
click at [617, 352] on div "Rewards Gold 31 Mana 1 Card selected 1 C Bane Attack card Deal 6 damage. If the…" at bounding box center [365, 205] width 730 height 411
click at [640, 365] on button "Proceed" at bounding box center [661, 369] width 92 height 37
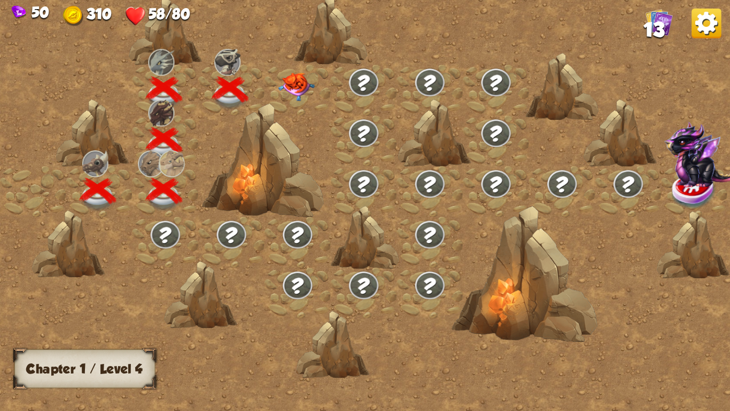
click at [291, 89] on img at bounding box center [296, 87] width 36 height 28
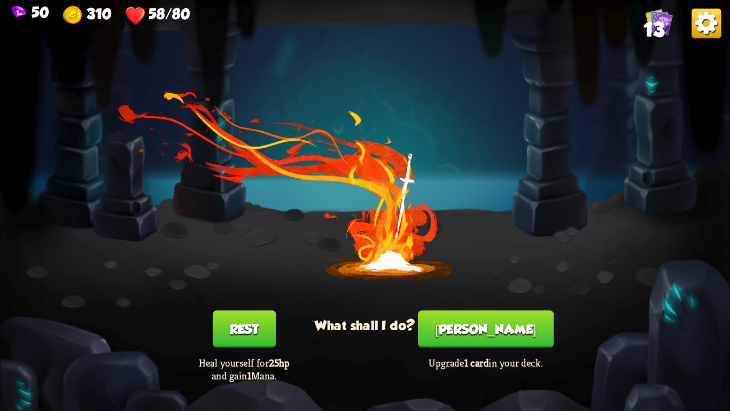
click at [476, 338] on button "[PERSON_NAME]" at bounding box center [486, 328] width 136 height 37
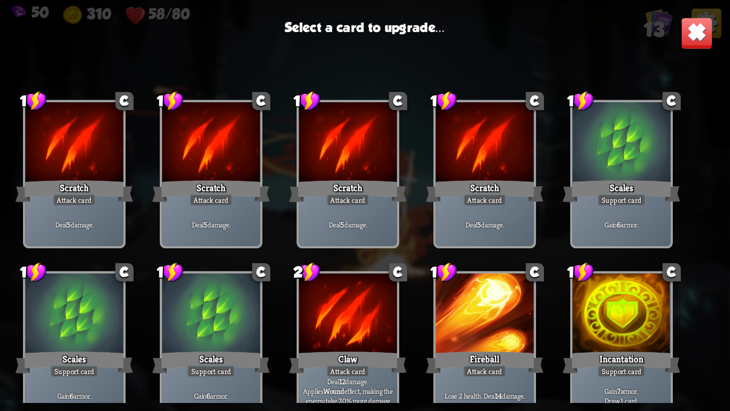
click at [605, 342] on div at bounding box center [621, 314] width 98 height 83
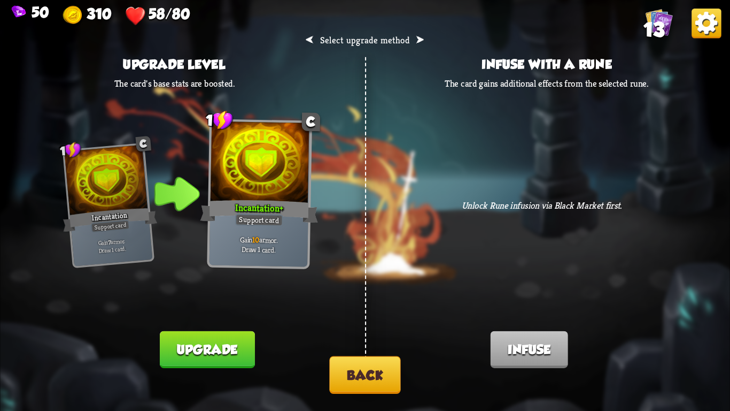
click at [380, 380] on button "Back" at bounding box center [364, 374] width 71 height 37
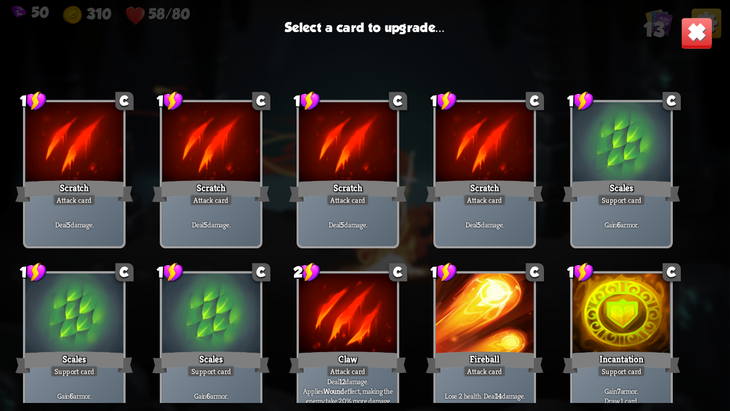
click at [699, 27] on img at bounding box center [697, 33] width 32 height 32
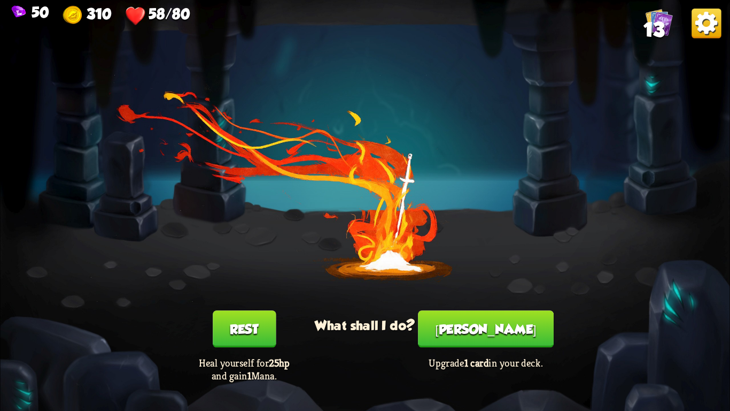
click at [243, 327] on button "Rest" at bounding box center [244, 328] width 63 height 37
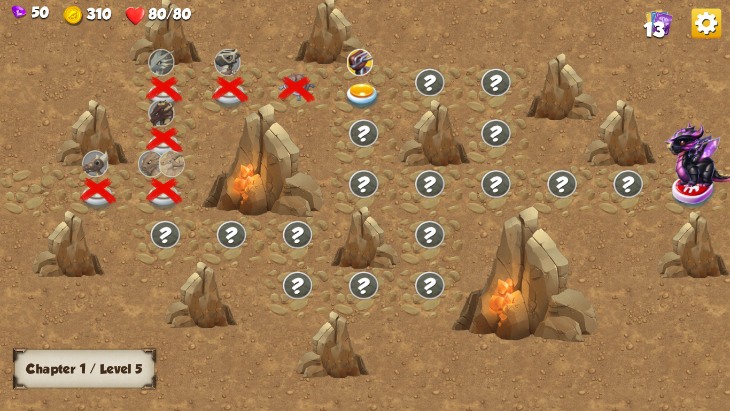
click at [358, 87] on img at bounding box center [363, 96] width 36 height 27
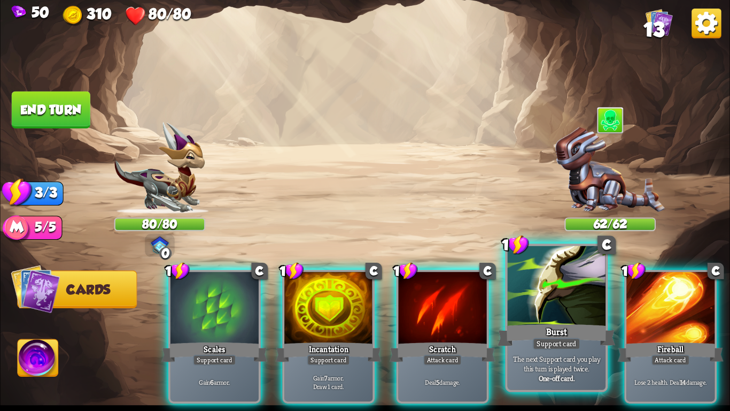
click at [576, 310] on div at bounding box center [557, 287] width 98 height 83
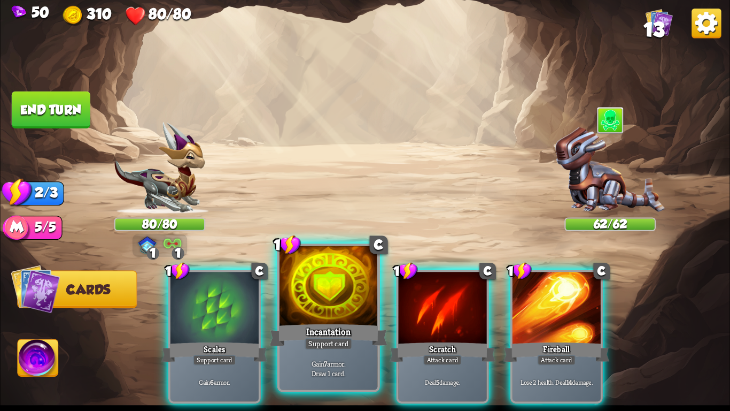
click at [327, 318] on div at bounding box center [329, 287] width 98 height 83
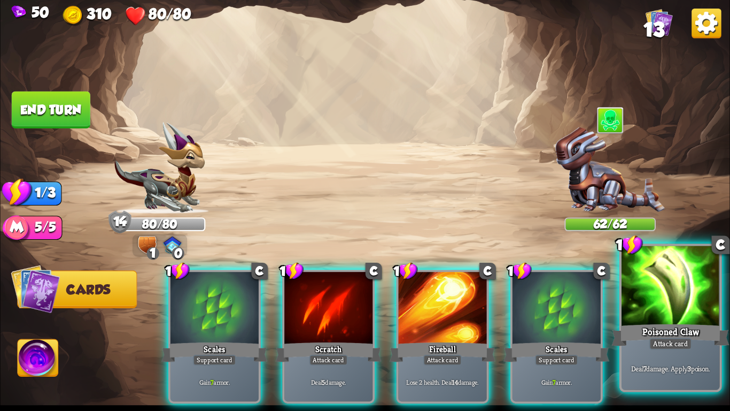
click at [707, 339] on div "Poisoned Claw" at bounding box center [671, 335] width 118 height 26
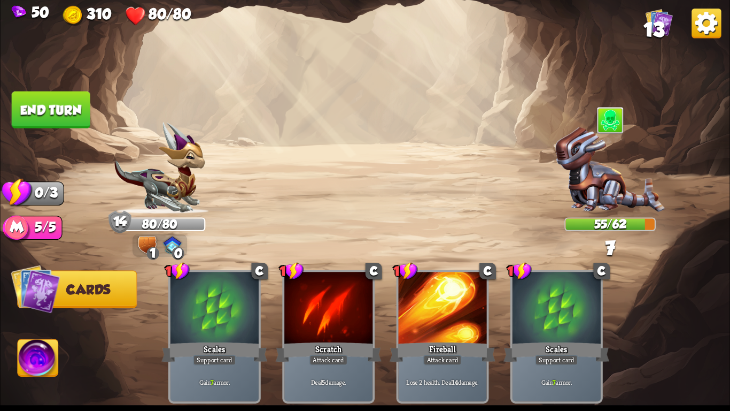
click at [47, 97] on button "End turn" at bounding box center [51, 109] width 79 height 37
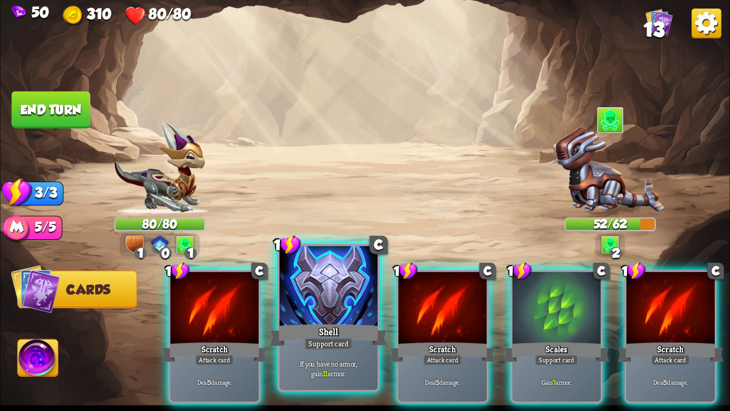
click at [327, 336] on div "Shell" at bounding box center [329, 335] width 118 height 26
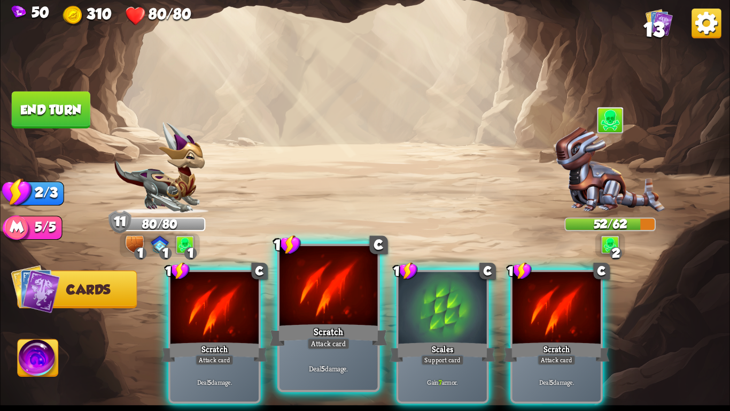
click at [344, 341] on div "Attack card" at bounding box center [328, 343] width 43 height 12
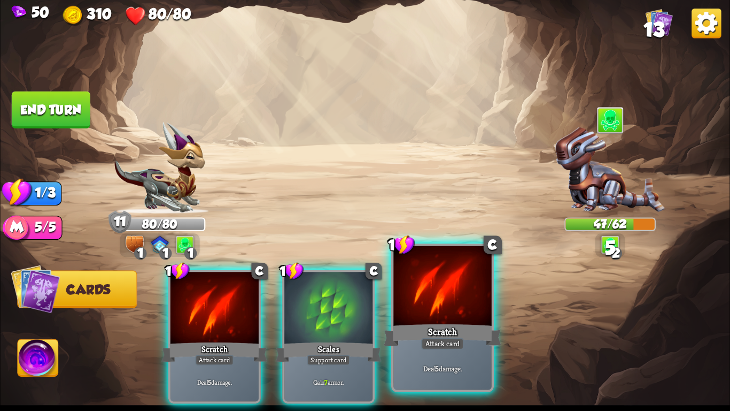
click at [437, 351] on div "Deal 5 damage." at bounding box center [442, 368] width 98 height 43
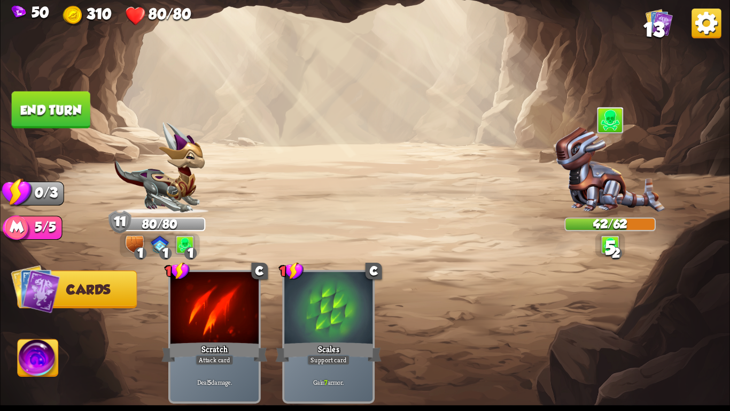
click at [43, 113] on button "End turn" at bounding box center [51, 109] width 79 height 37
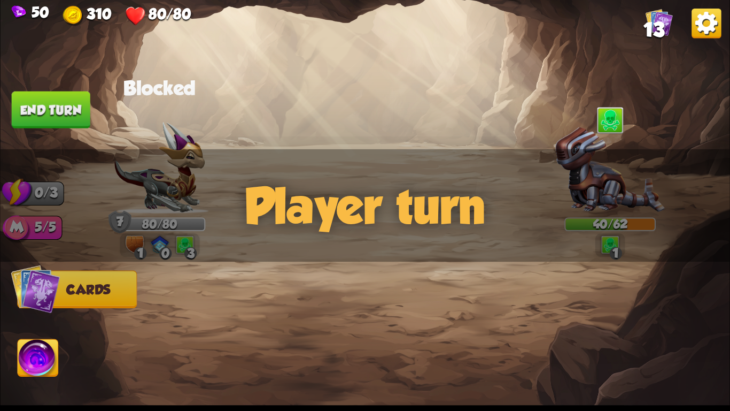
click at [43, 113] on button "End turn" at bounding box center [51, 109] width 79 height 37
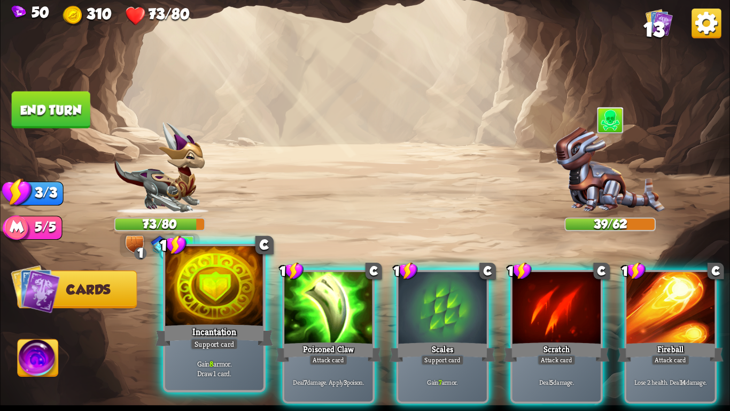
click at [211, 301] on div at bounding box center [215, 287] width 98 height 83
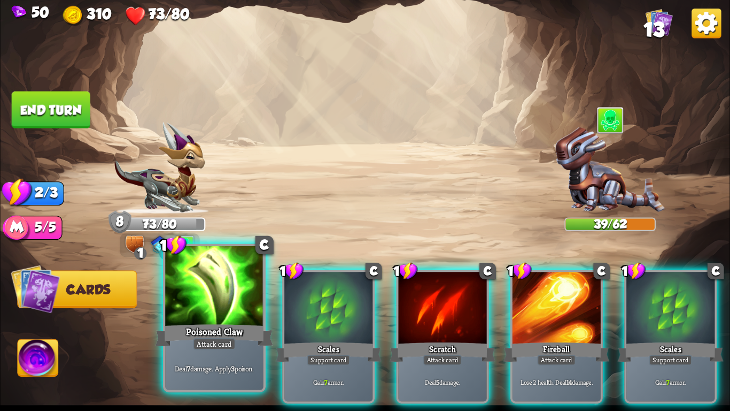
click at [228, 301] on div at bounding box center [215, 287] width 98 height 83
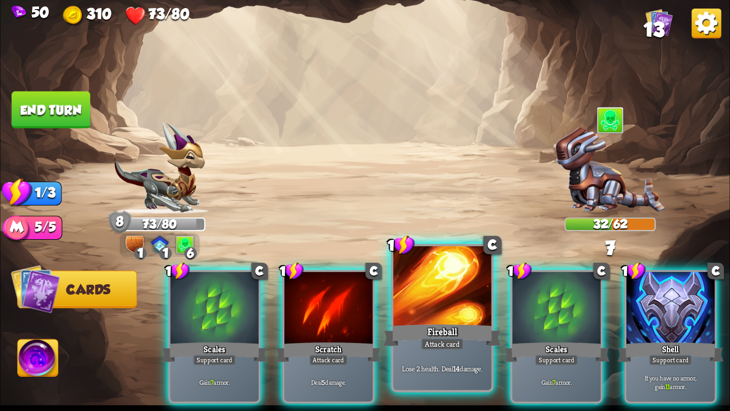
click at [436, 292] on div at bounding box center [442, 287] width 98 height 83
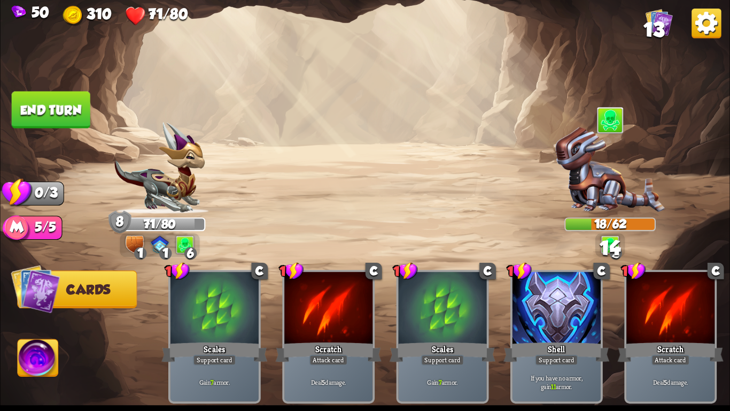
click at [32, 91] on button "End turn" at bounding box center [51, 109] width 79 height 37
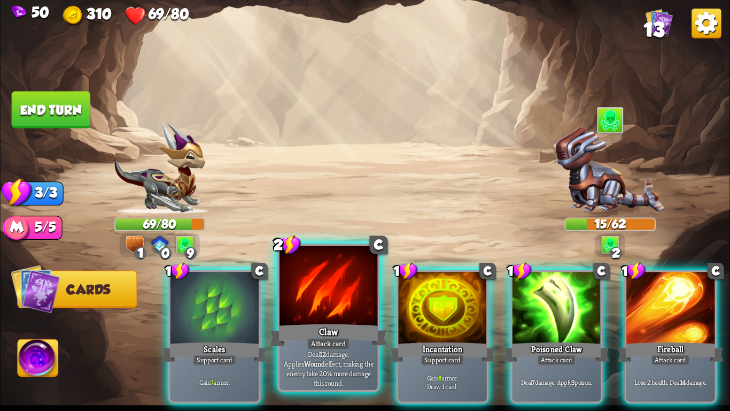
click at [343, 292] on div at bounding box center [329, 287] width 98 height 83
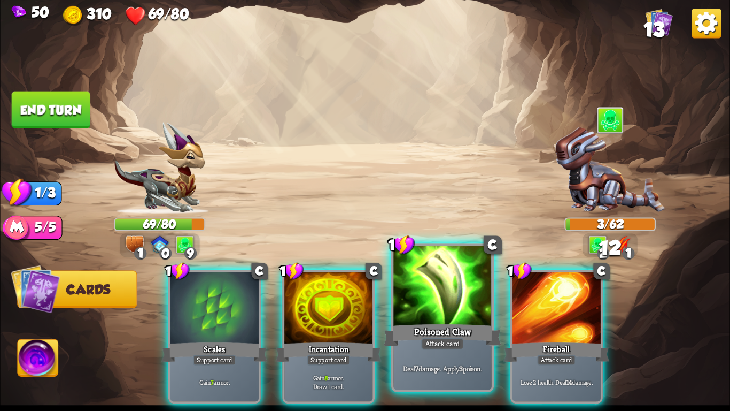
click at [440, 318] on div at bounding box center [442, 287] width 98 height 83
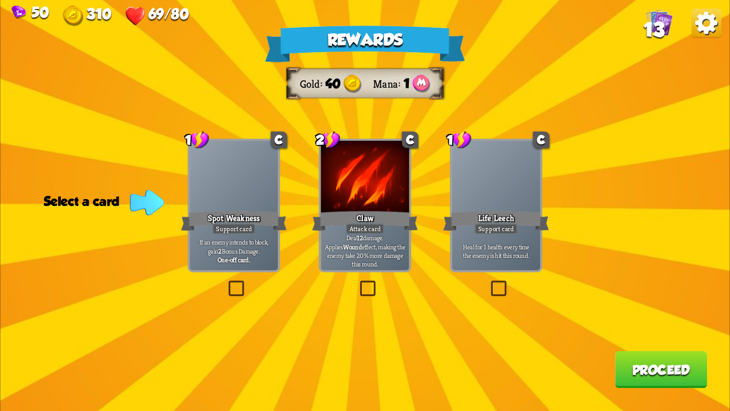
click at [453, 243] on div "Heal for 1 health every time the enemy is hit this round." at bounding box center [496, 250] width 88 height 38
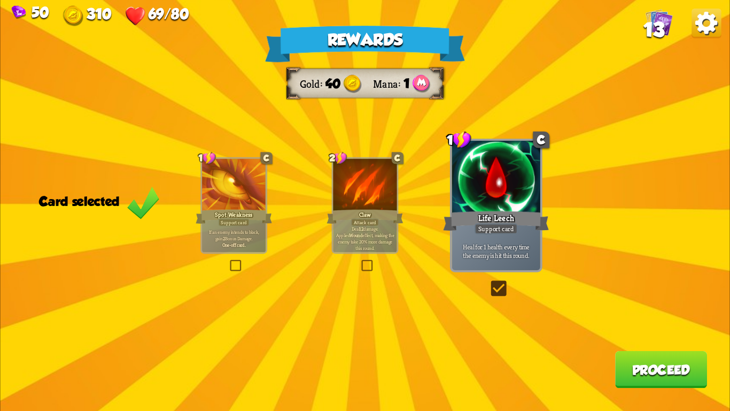
click at [641, 355] on button "Proceed" at bounding box center [661, 369] width 92 height 37
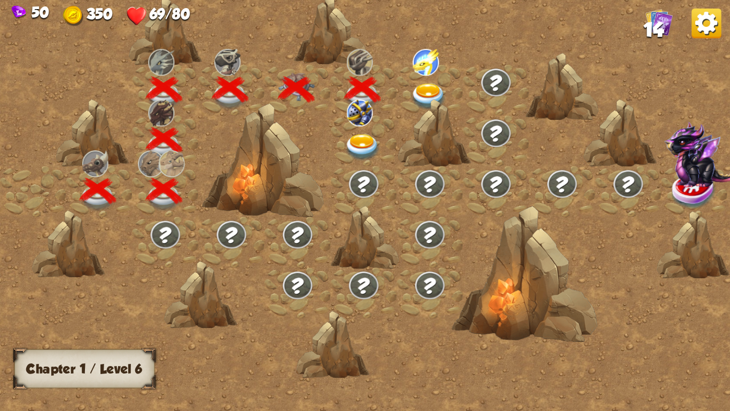
click at [370, 153] on img at bounding box center [363, 147] width 36 height 27
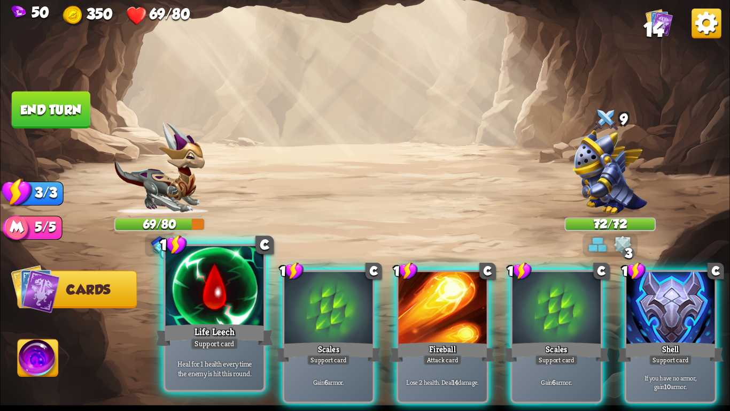
click at [244, 368] on p "Heal for 1 health every time the enemy is hit this round." at bounding box center [214, 367] width 93 height 19
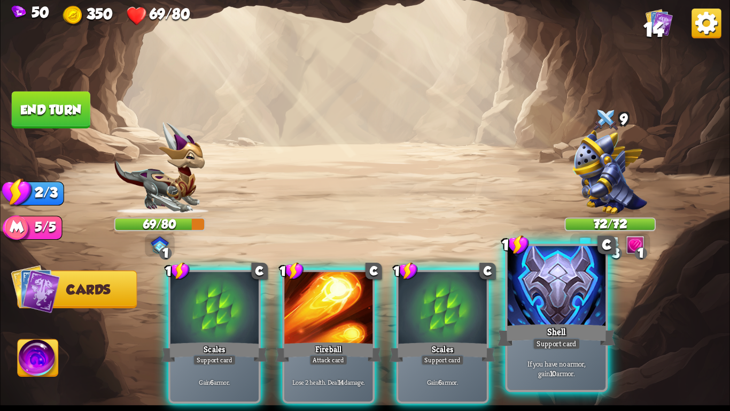
click at [520, 352] on div "If you have no armor, gain 10 armor." at bounding box center [557, 368] width 98 height 43
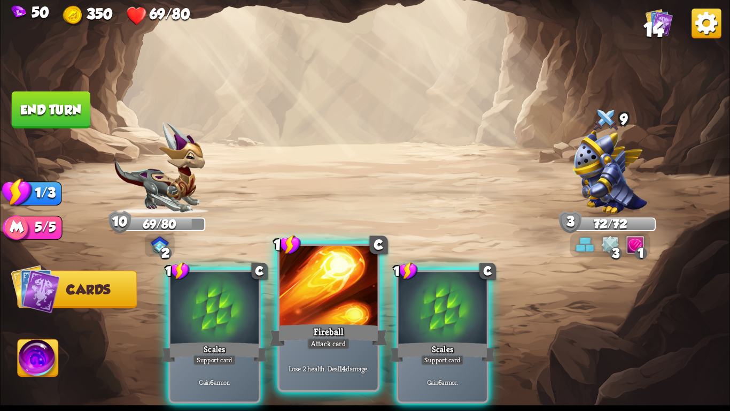
click at [336, 343] on div "Attack card" at bounding box center [328, 343] width 43 height 12
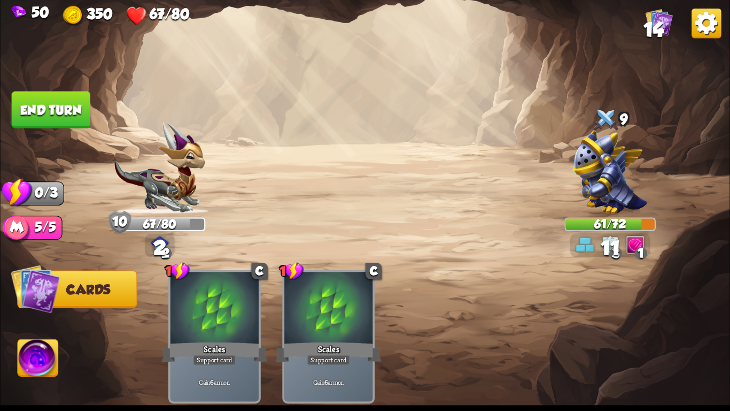
click at [50, 106] on button "End turn" at bounding box center [51, 109] width 79 height 37
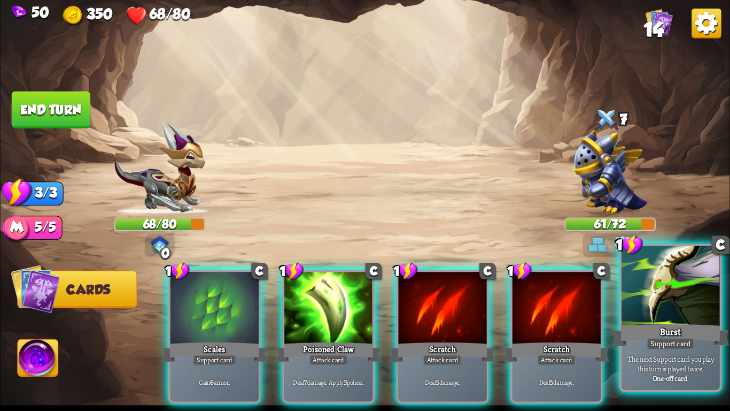
click at [646, 328] on div "Burst" at bounding box center [671, 335] width 118 height 26
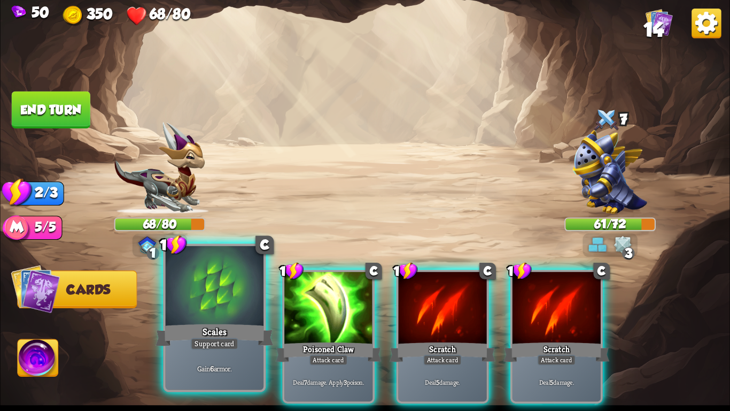
click at [238, 296] on div at bounding box center [215, 287] width 98 height 83
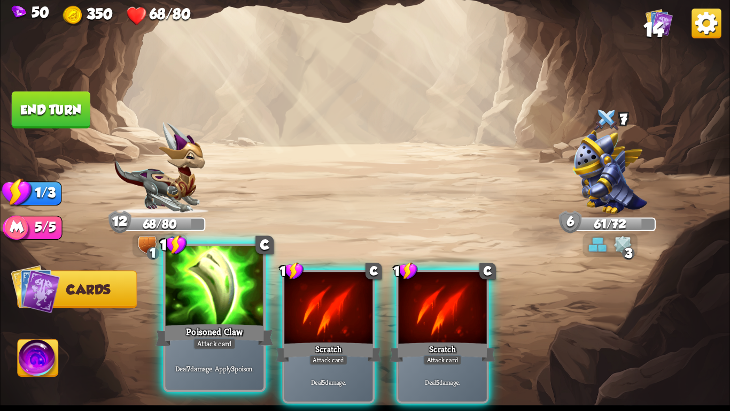
click at [230, 302] on div at bounding box center [215, 287] width 98 height 83
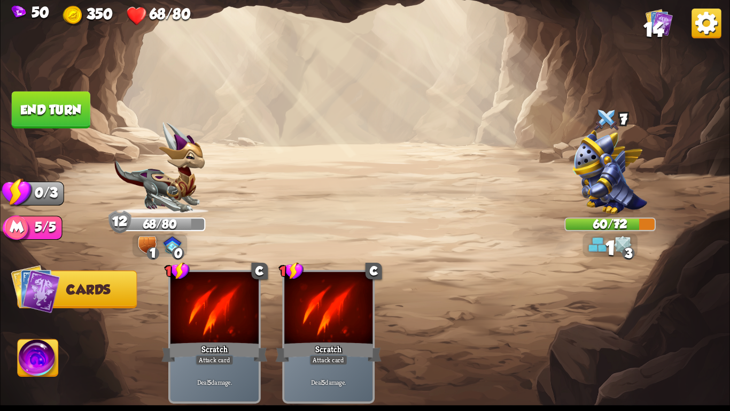
click at [58, 92] on button "End turn" at bounding box center [51, 109] width 79 height 37
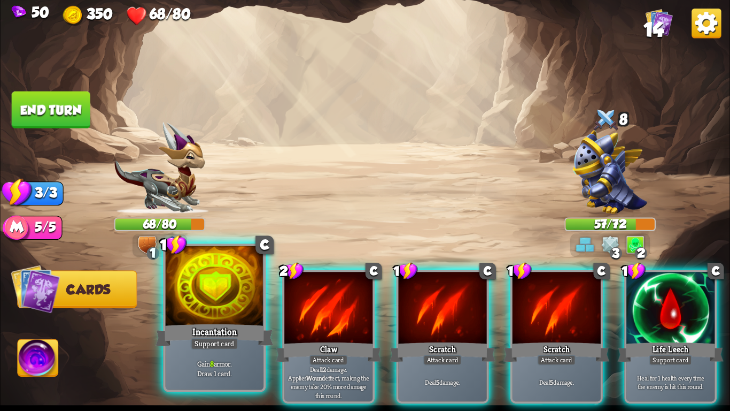
click at [222, 313] on div at bounding box center [215, 287] width 98 height 83
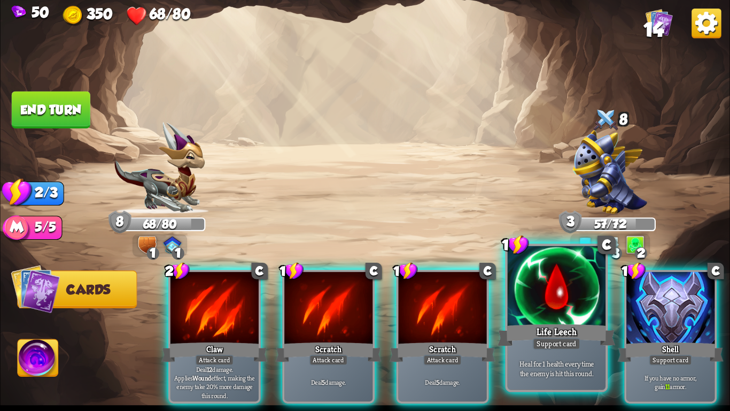
click at [530, 327] on div "Life Leech" at bounding box center [557, 335] width 118 height 26
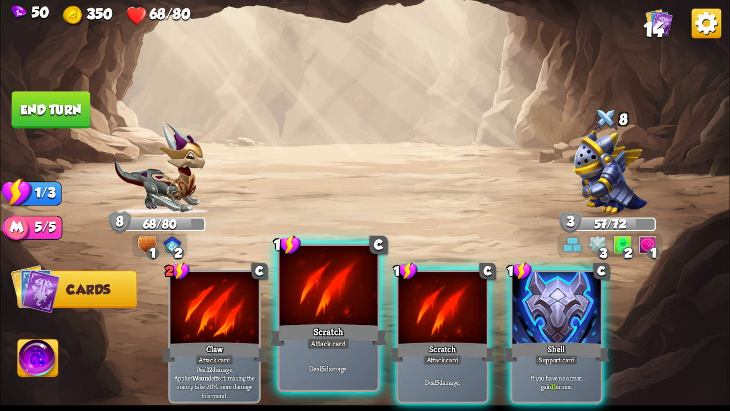
click at [335, 332] on div "Scratch" at bounding box center [329, 335] width 118 height 26
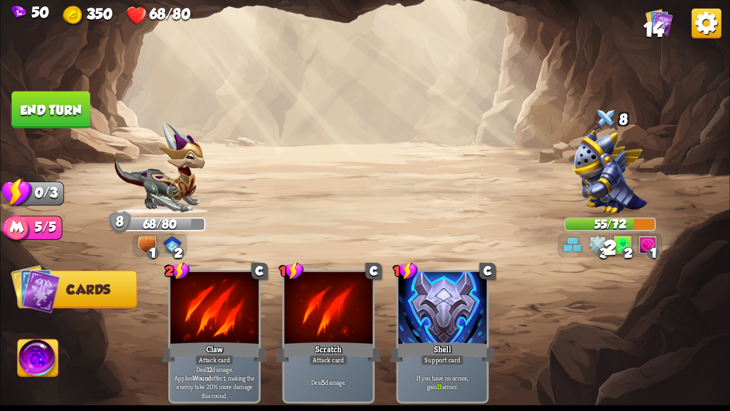
click at [35, 109] on button "End turn" at bounding box center [51, 109] width 79 height 37
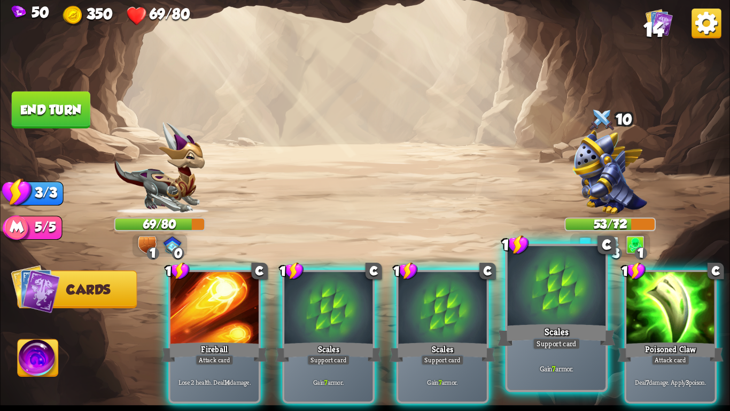
click at [530, 291] on div at bounding box center [557, 287] width 98 height 83
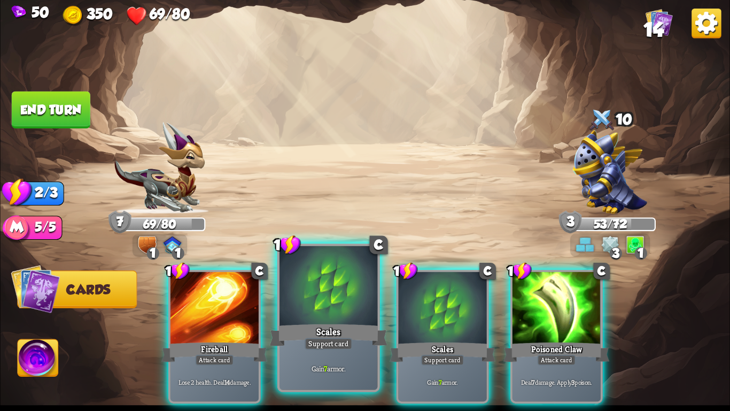
click at [355, 301] on div at bounding box center [329, 287] width 98 height 83
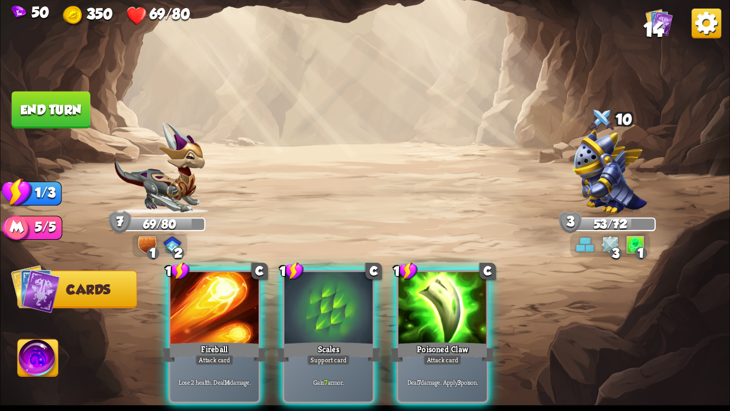
click at [355, 301] on div at bounding box center [328, 309] width 88 height 74
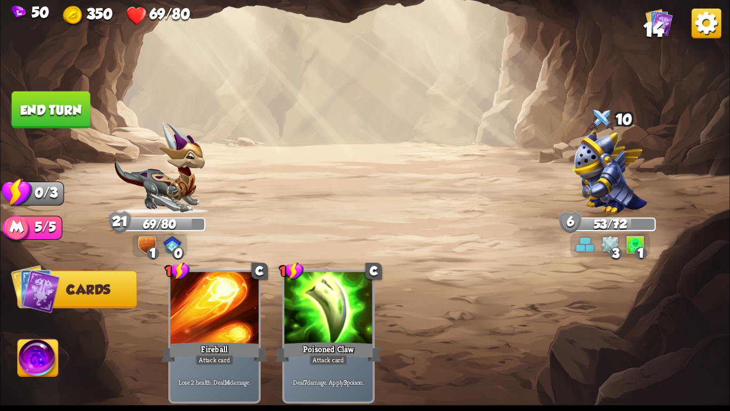
click at [74, 115] on button "End turn" at bounding box center [51, 109] width 79 height 37
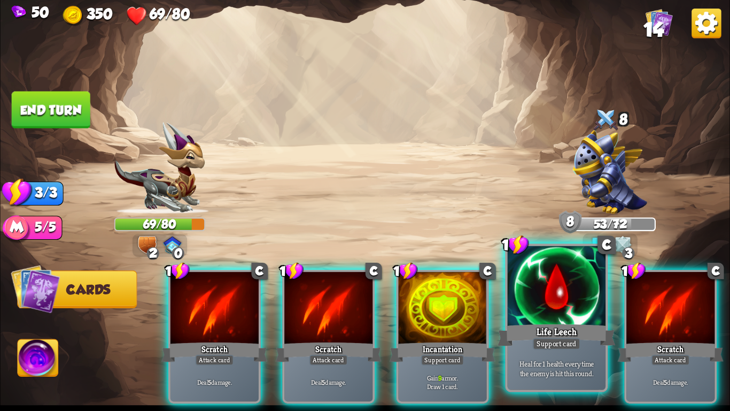
click at [516, 327] on div "Life Leech" at bounding box center [557, 335] width 118 height 26
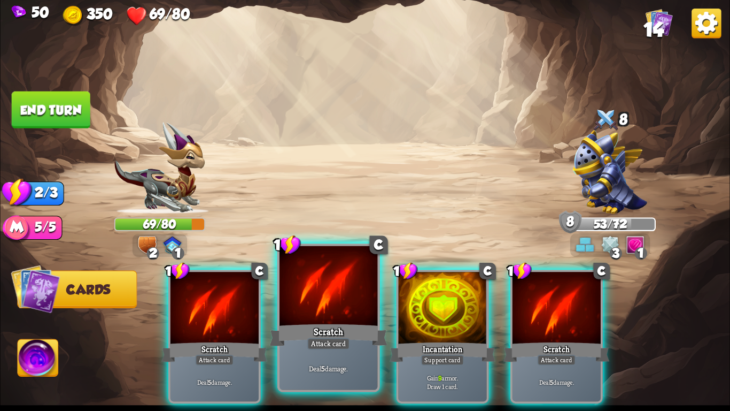
click at [326, 316] on div at bounding box center [329, 287] width 98 height 83
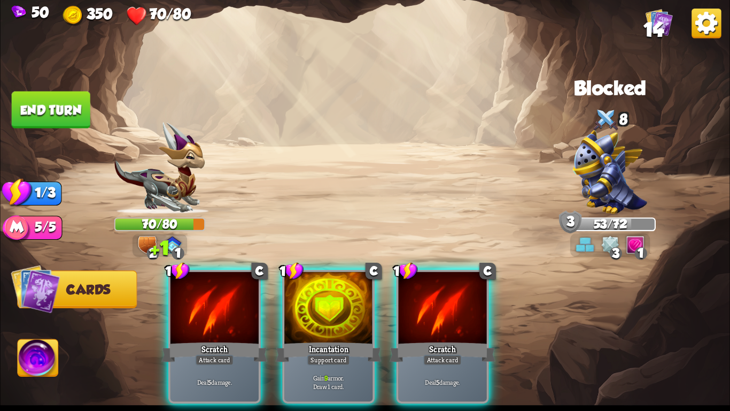
click at [326, 316] on div at bounding box center [328, 309] width 88 height 74
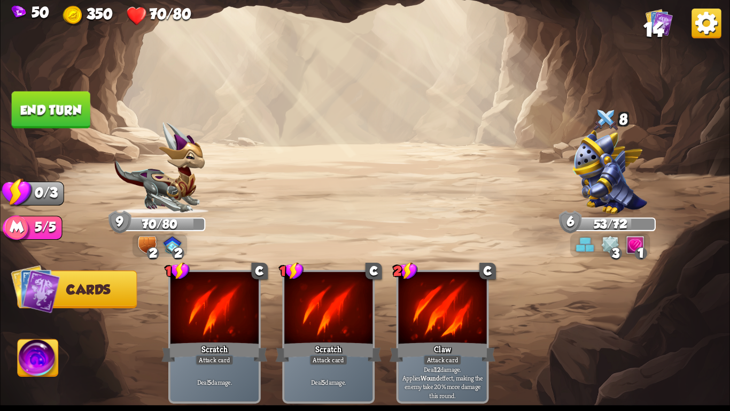
click at [44, 98] on button "End turn" at bounding box center [51, 109] width 79 height 37
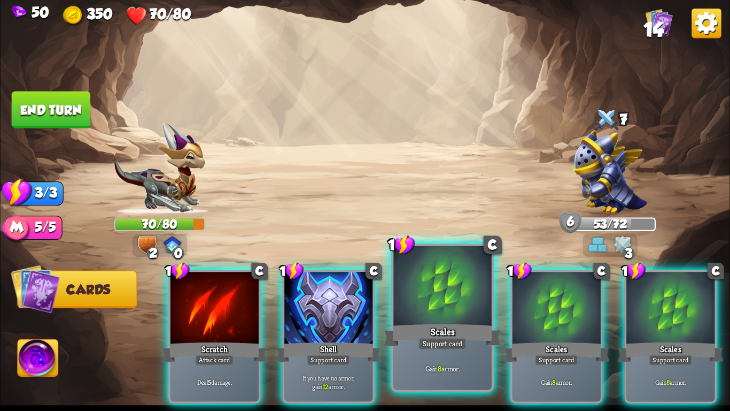
click at [442, 308] on div at bounding box center [442, 287] width 98 height 83
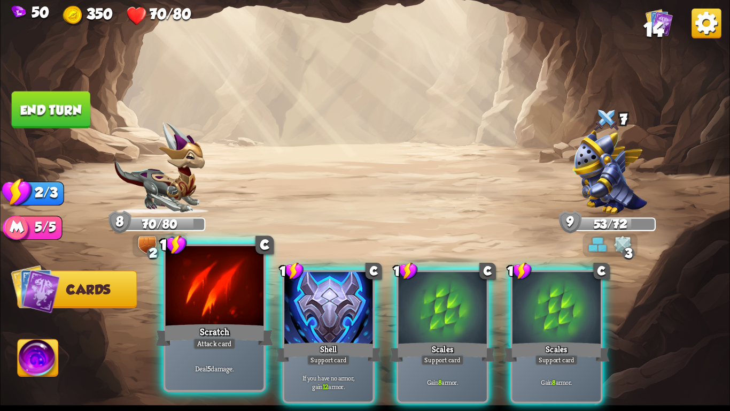
click at [221, 321] on div at bounding box center [215, 287] width 98 height 83
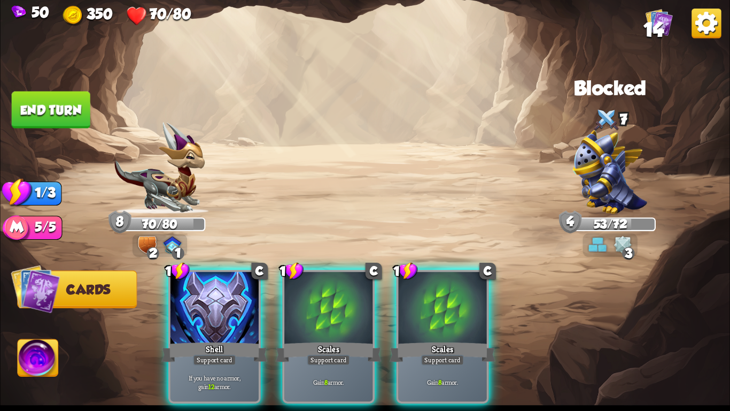
click at [82, 101] on button "End turn" at bounding box center [51, 109] width 79 height 37
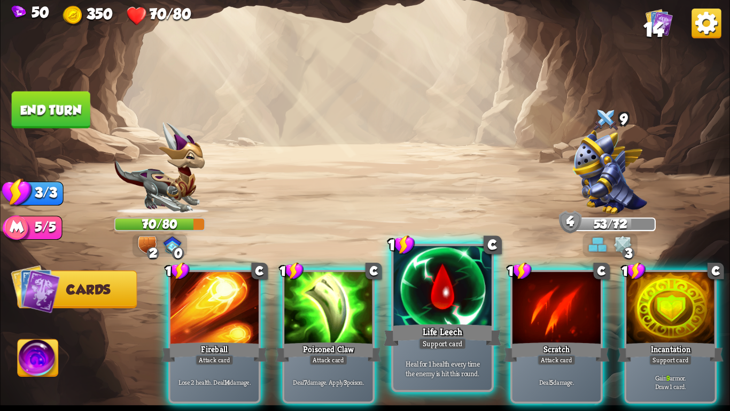
click at [448, 327] on div "Life Leech" at bounding box center [443, 335] width 118 height 26
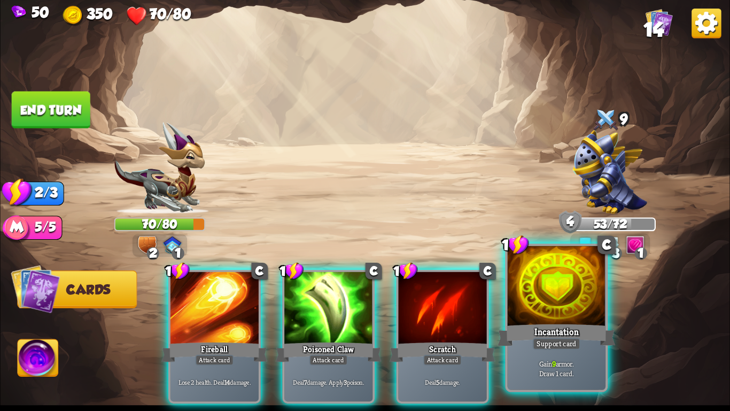
click at [536, 334] on div "Incantation" at bounding box center [557, 335] width 118 height 26
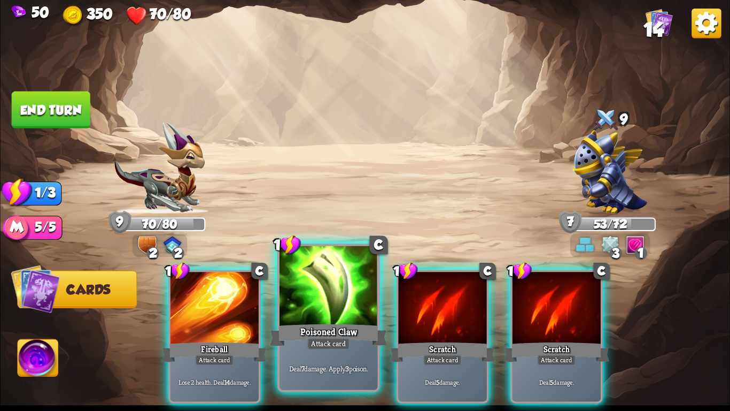
click at [308, 329] on div "Poisoned Claw" at bounding box center [329, 335] width 118 height 26
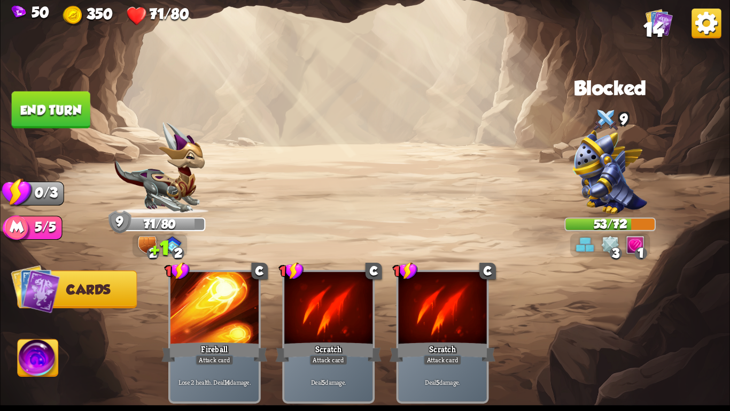
click at [52, 92] on button "End turn" at bounding box center [51, 109] width 79 height 37
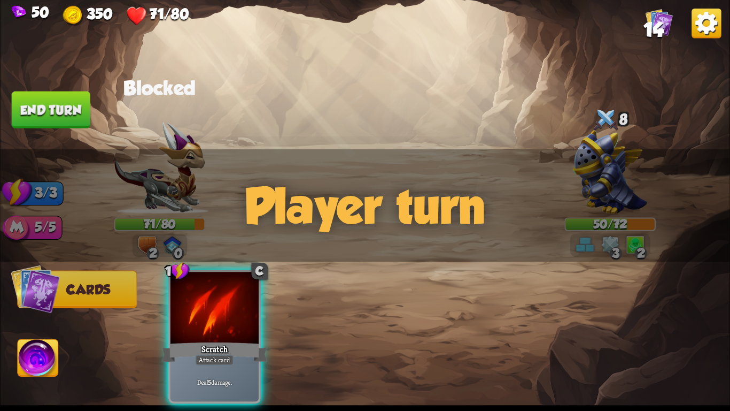
click at [202, 156] on div "Player turn" at bounding box center [365, 205] width 730 height 112
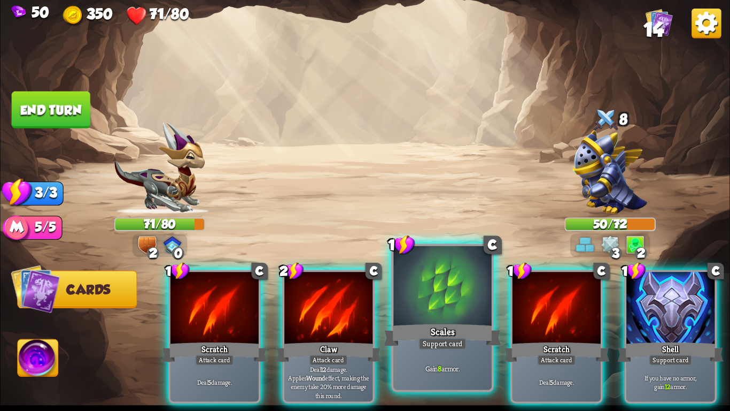
click at [435, 302] on div at bounding box center [442, 287] width 98 height 83
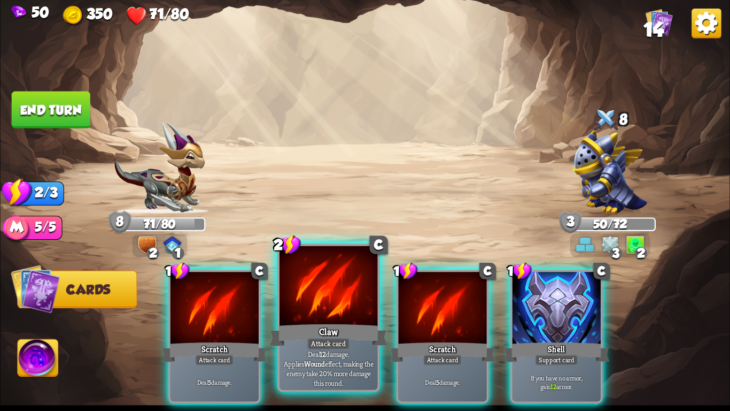
click at [330, 308] on div at bounding box center [329, 287] width 98 height 83
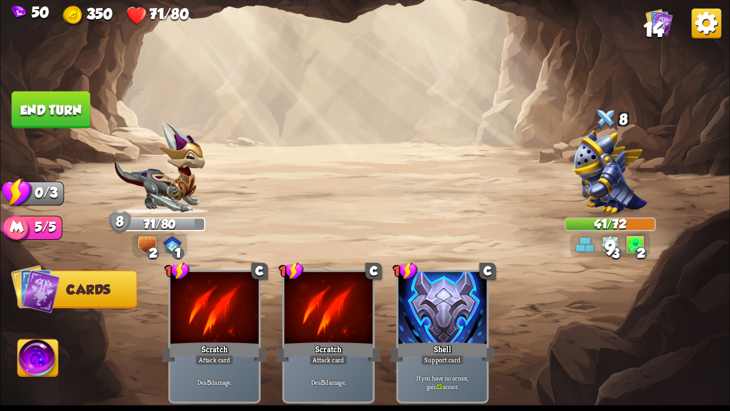
click at [47, 97] on button "End turn" at bounding box center [51, 109] width 79 height 37
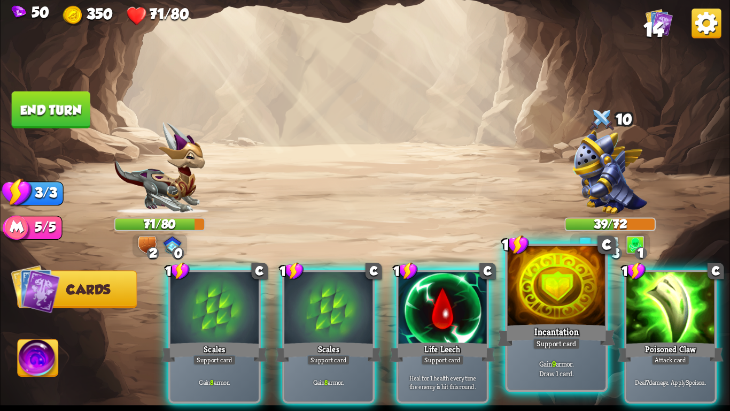
click at [523, 320] on div at bounding box center [557, 287] width 98 height 83
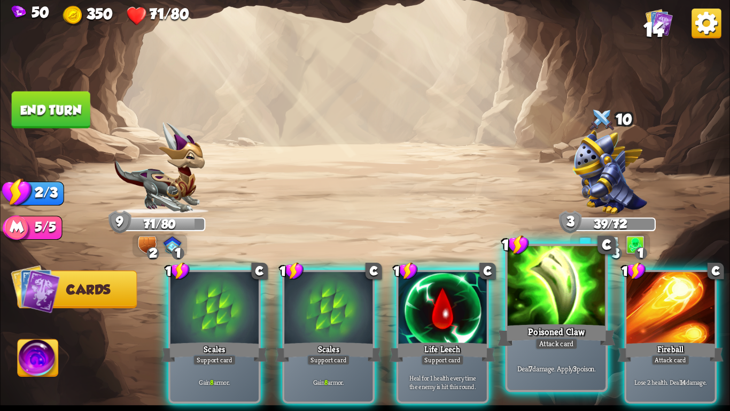
click at [532, 322] on div "Poisoned Claw" at bounding box center [557, 335] width 118 height 26
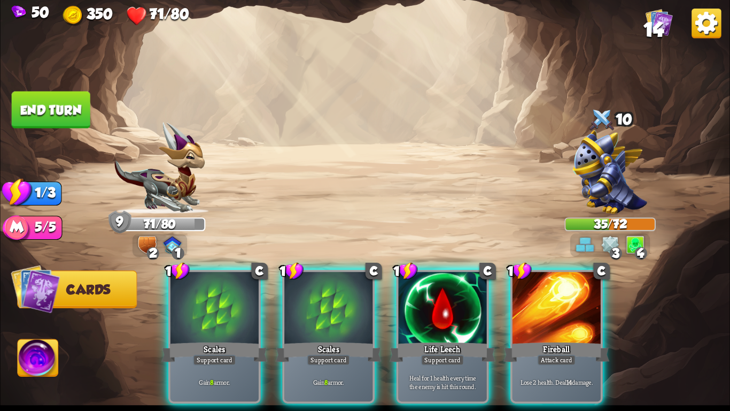
click at [532, 340] on div "Fireball" at bounding box center [557, 352] width 106 height 24
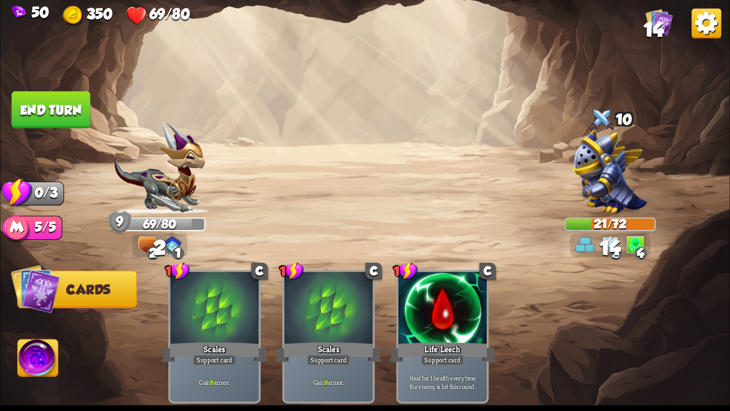
click at [69, 102] on button "End turn" at bounding box center [51, 109] width 79 height 37
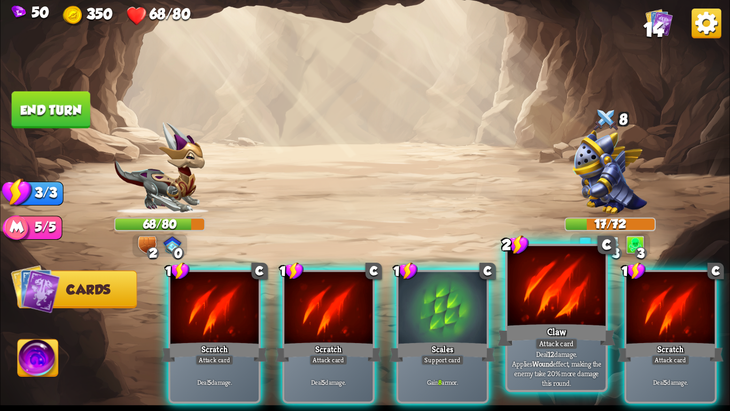
click at [542, 286] on div at bounding box center [557, 287] width 98 height 83
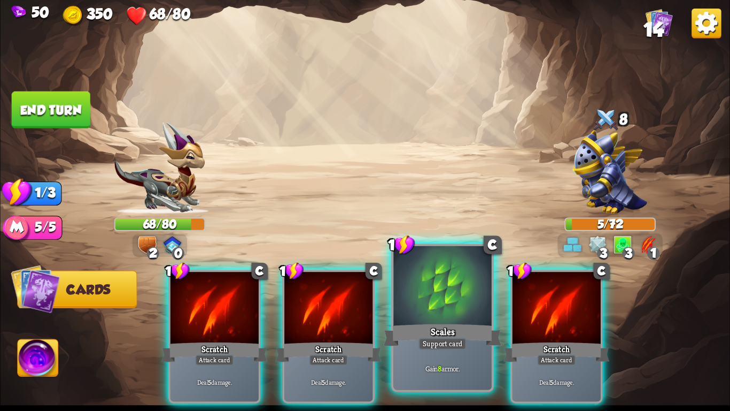
click at [478, 320] on div at bounding box center [442, 287] width 98 height 83
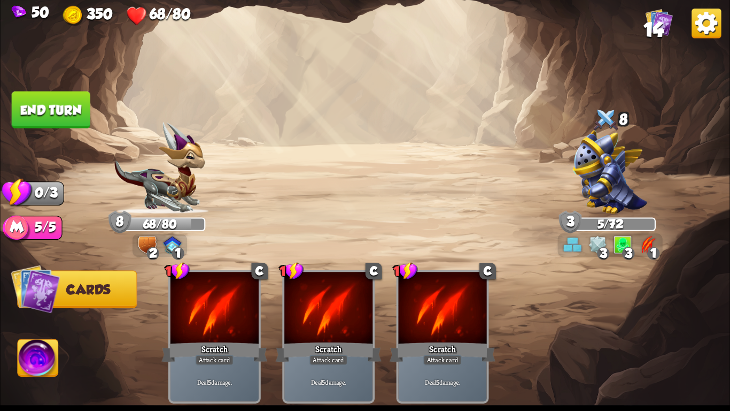
click at [44, 87] on img at bounding box center [365, 205] width 730 height 411
click at [50, 104] on button "End turn" at bounding box center [51, 109] width 79 height 37
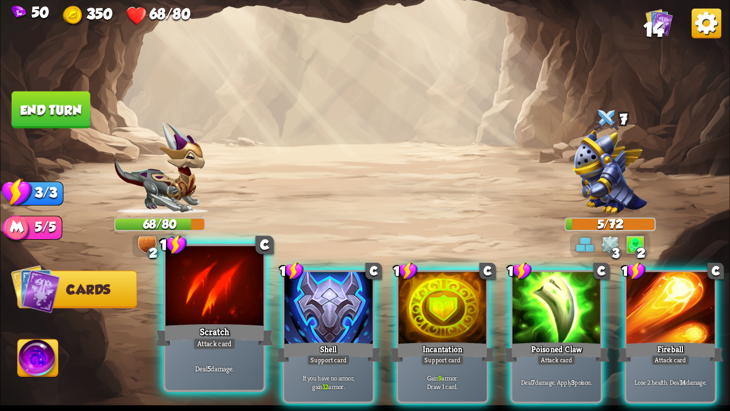
click at [249, 306] on div at bounding box center [215, 287] width 98 height 83
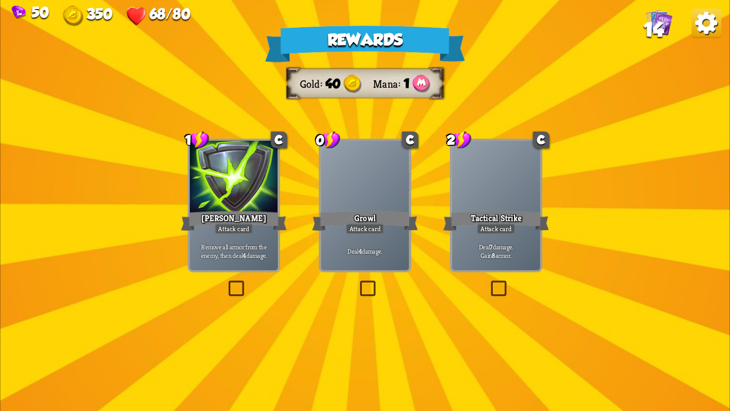
click at [192, 231] on div "[PERSON_NAME]" at bounding box center [234, 221] width 106 height 24
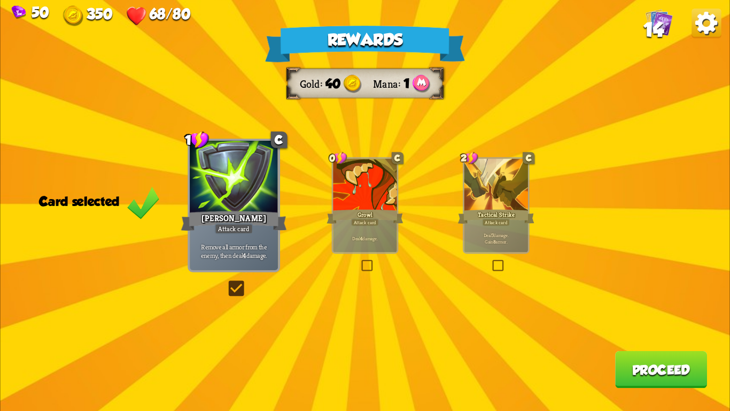
click at [688, 353] on button "Proceed" at bounding box center [661, 369] width 92 height 37
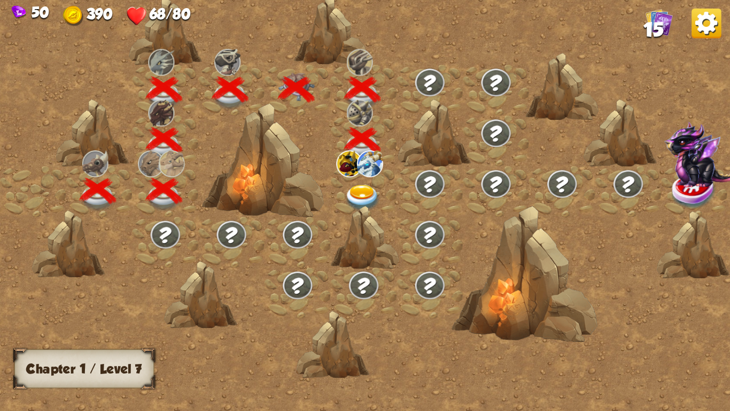
click at [475, 108] on div at bounding box center [496, 90] width 66 height 51
click at [365, 179] on div at bounding box center [364, 191] width 66 height 51
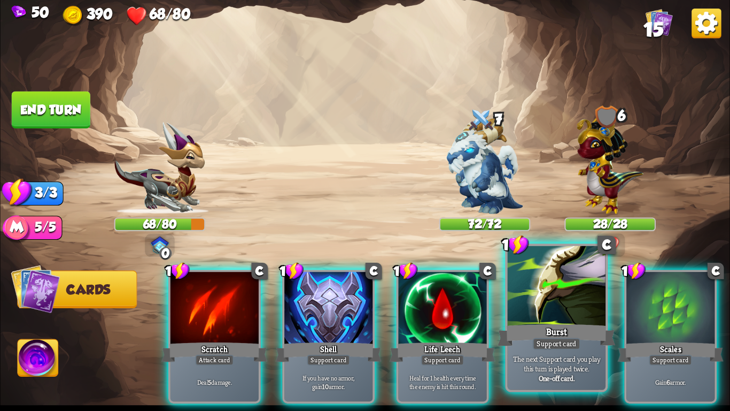
click at [536, 339] on div "Support card" at bounding box center [557, 343] width 48 height 12
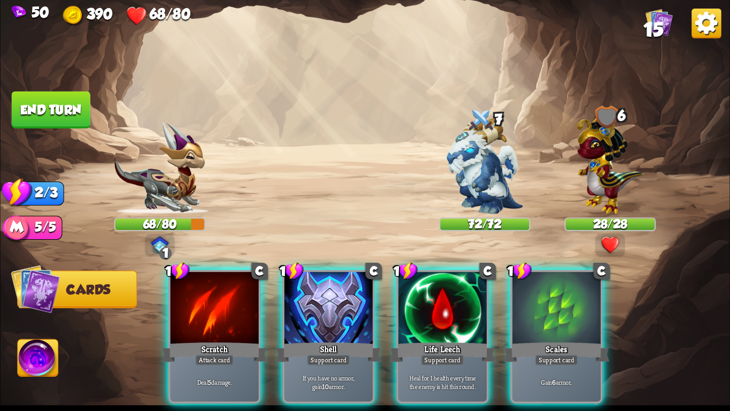
click at [536, 339] on div "1 C Scratch Attack card Deal 5 damage. 1 C Shell Support card If you have no ar…" at bounding box center [438, 319] width 584 height 182
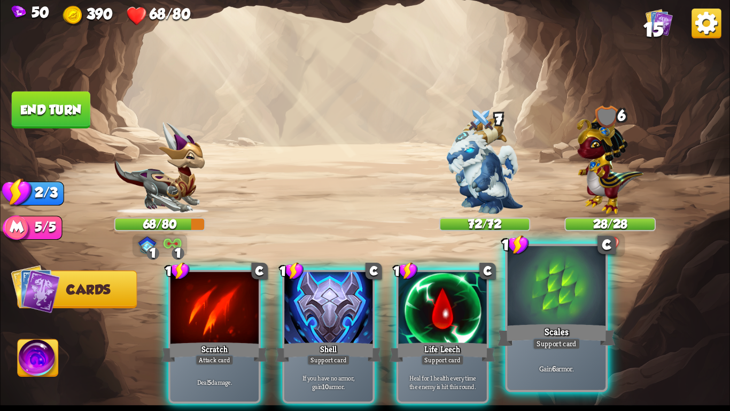
click at [537, 339] on div "Support card" at bounding box center [557, 343] width 48 height 12
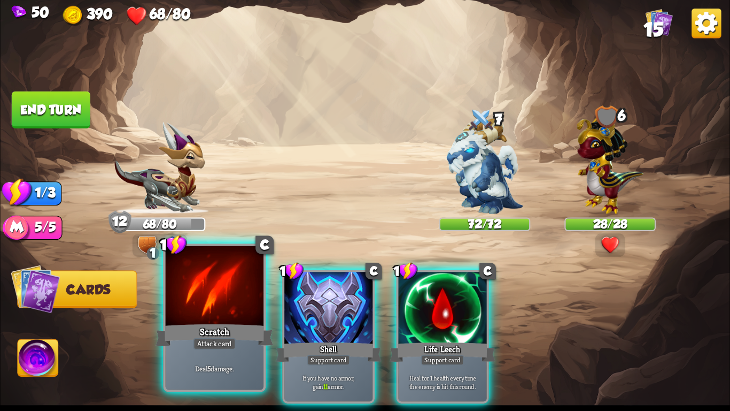
click at [215, 322] on div "Scratch" at bounding box center [215, 335] width 118 height 26
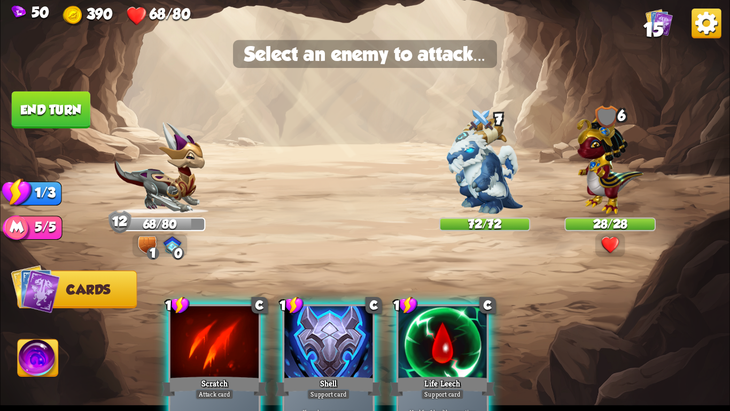
click at [463, 215] on img at bounding box center [365, 205] width 730 height 411
click at [587, 185] on img at bounding box center [610, 162] width 67 height 104
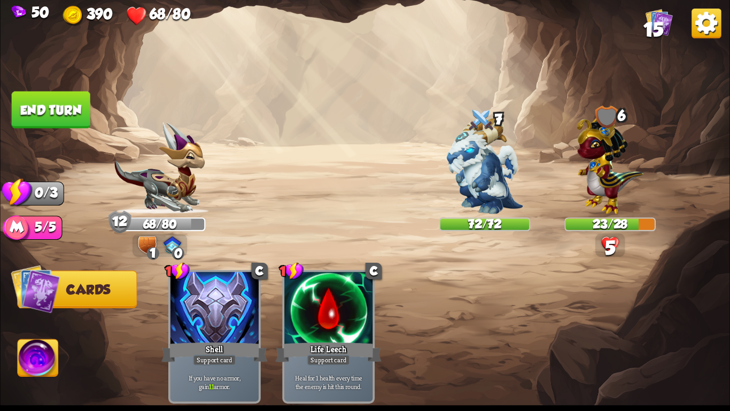
click at [30, 98] on button "End turn" at bounding box center [51, 109] width 79 height 37
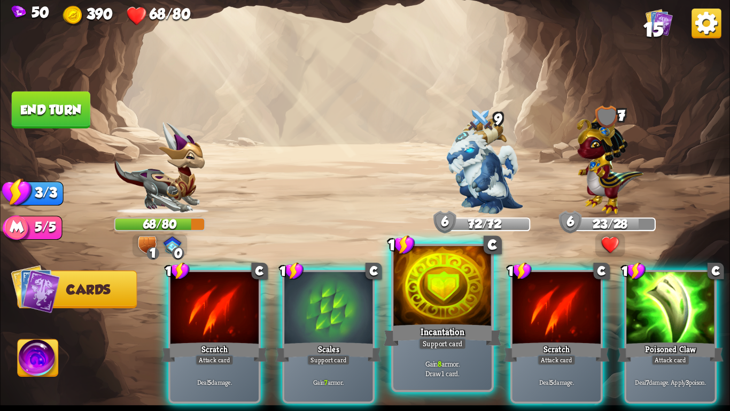
click at [431, 279] on div at bounding box center [442, 287] width 98 height 83
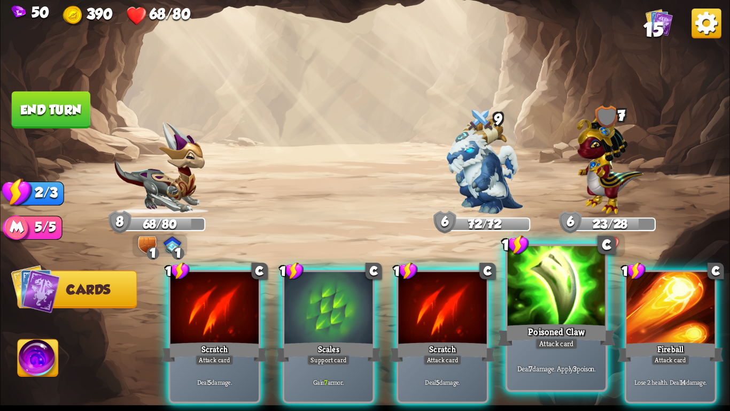
click at [530, 301] on div at bounding box center [557, 287] width 98 height 83
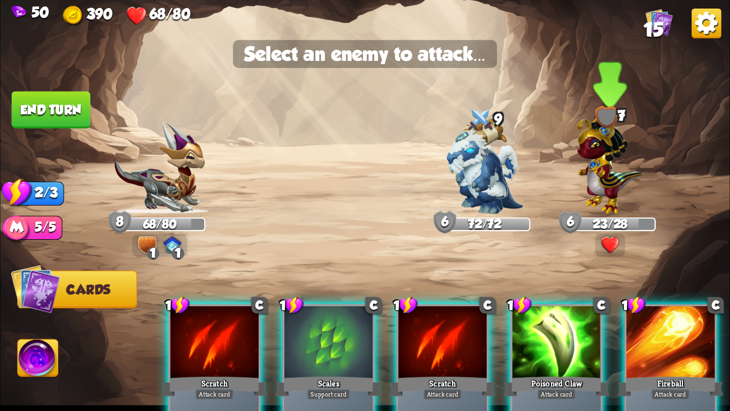
click at [586, 187] on img at bounding box center [610, 162] width 67 height 104
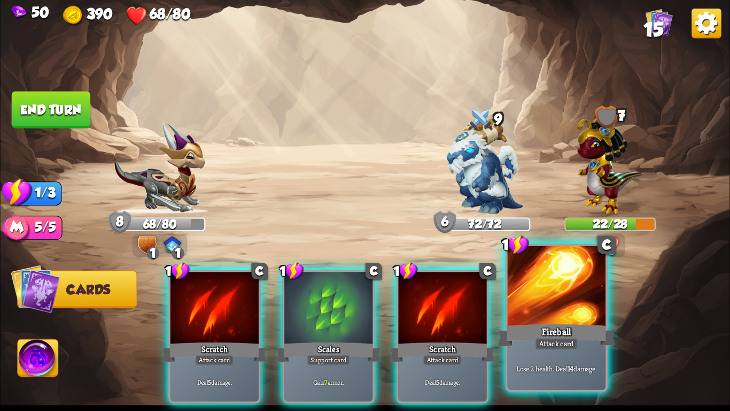
click at [577, 285] on div at bounding box center [557, 287] width 98 height 83
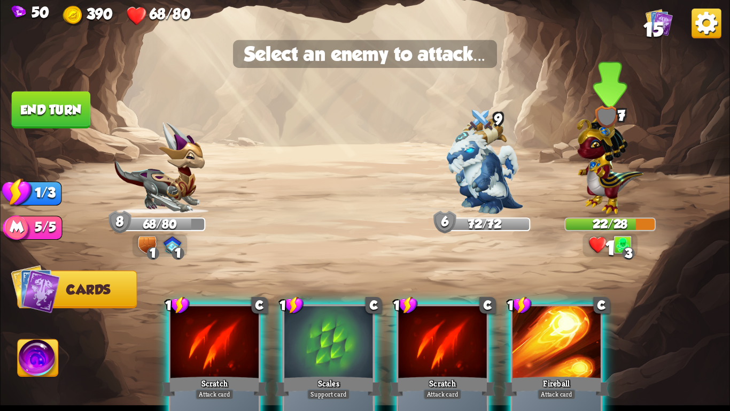
click at [607, 210] on img at bounding box center [610, 162] width 67 height 104
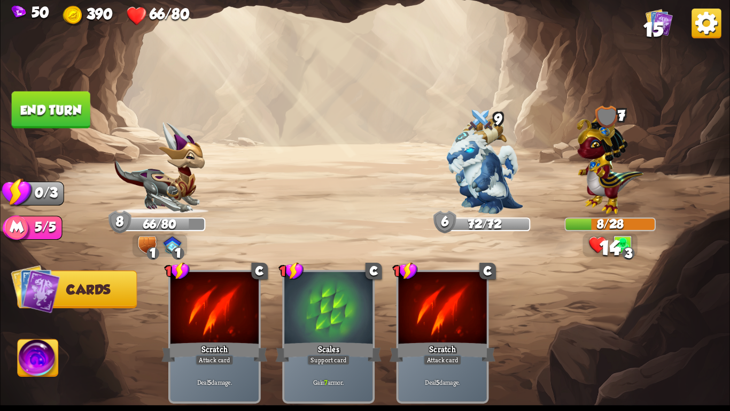
click at [59, 106] on button "End turn" at bounding box center [51, 109] width 79 height 37
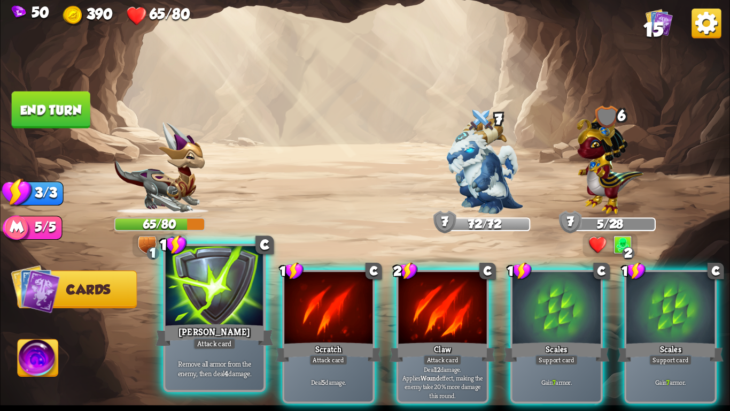
click at [251, 309] on div at bounding box center [215, 287] width 98 height 83
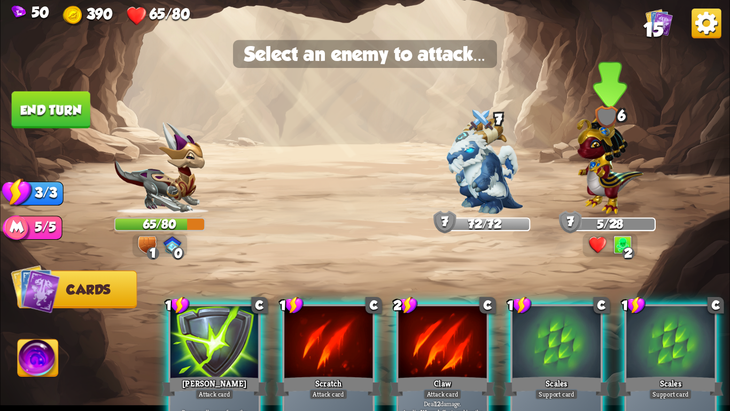
click at [633, 189] on img at bounding box center [610, 162] width 67 height 104
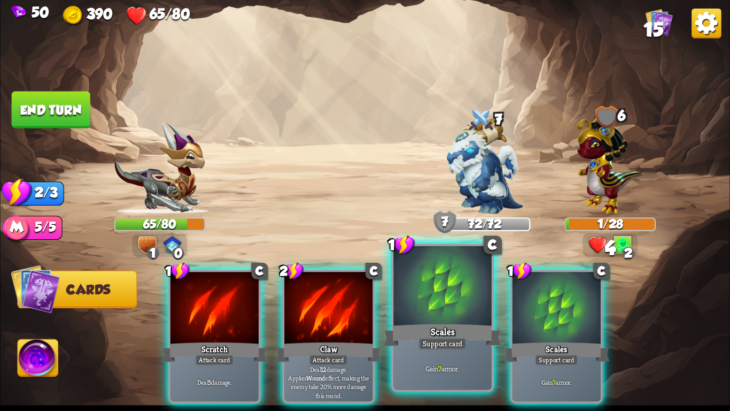
click at [428, 290] on div at bounding box center [442, 287] width 98 height 83
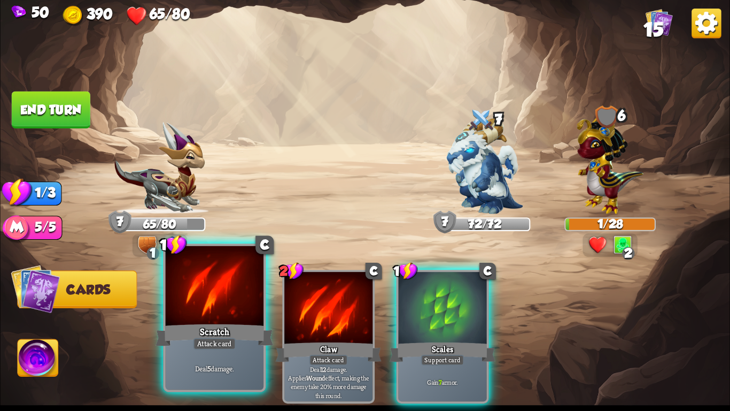
click at [211, 327] on div "Scratch" at bounding box center [215, 335] width 118 height 26
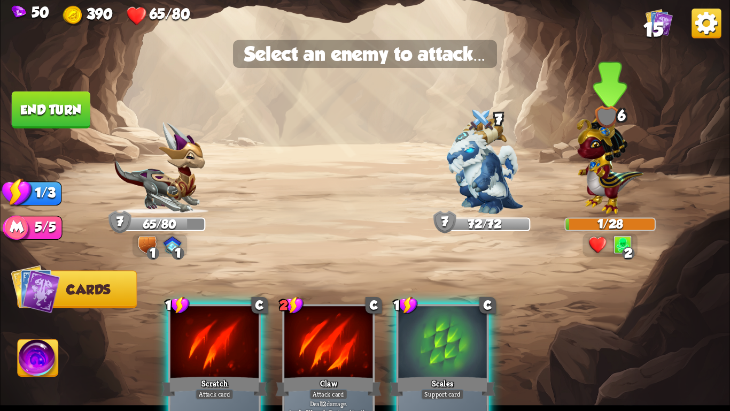
click at [592, 198] on img at bounding box center [610, 162] width 67 height 104
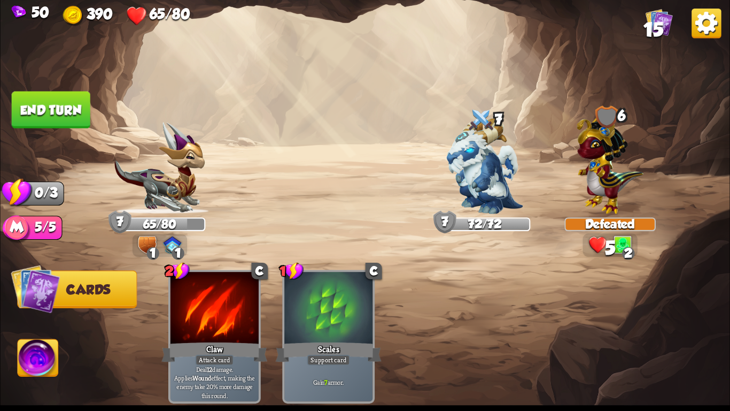
click at [43, 103] on button "End turn" at bounding box center [51, 109] width 79 height 37
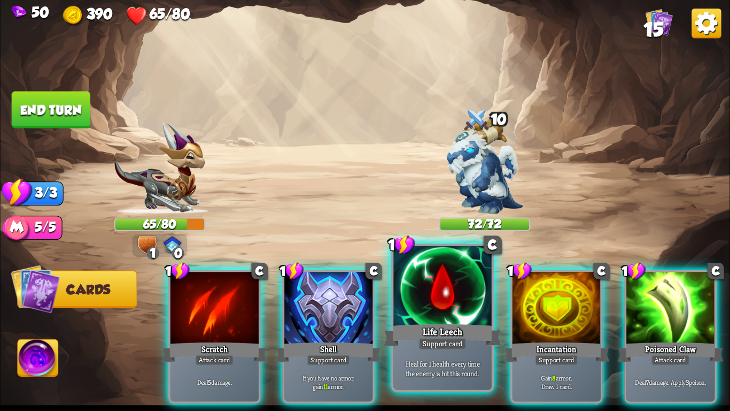
click at [458, 305] on div at bounding box center [442, 287] width 98 height 83
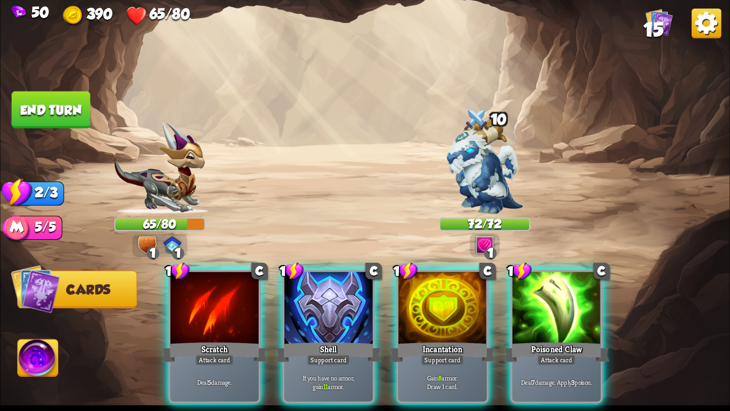
click at [458, 305] on div at bounding box center [443, 309] width 88 height 74
click at [458, 305] on div "1 C Scratch Attack card Deal 5 damage. 1 C Shell Support card If you have no ar…" at bounding box center [438, 319] width 584 height 182
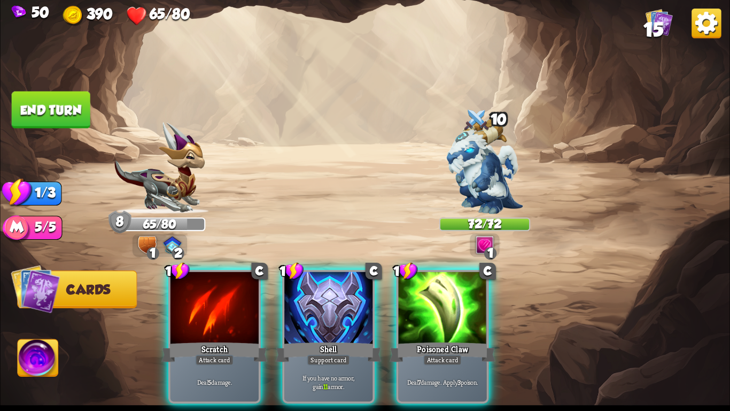
click at [458, 305] on div at bounding box center [443, 309] width 88 height 74
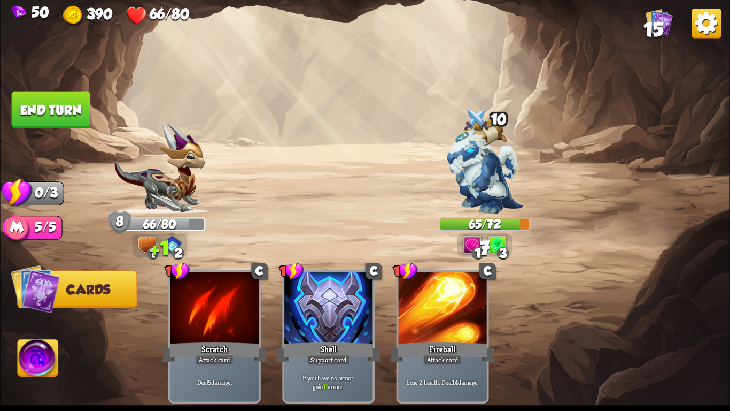
click at [68, 109] on button "End turn" at bounding box center [51, 109] width 79 height 37
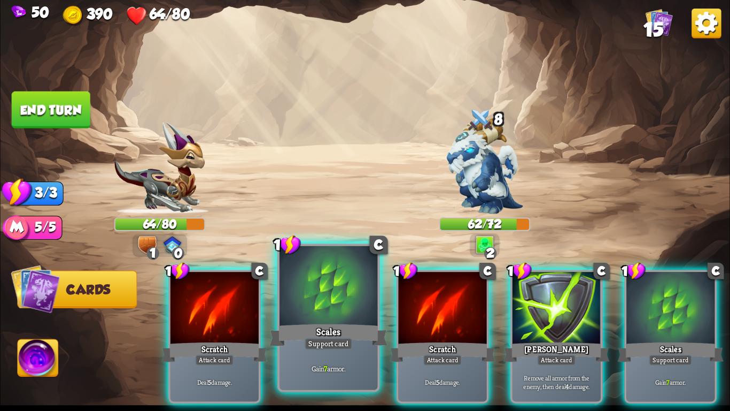
click at [340, 324] on div "Scales" at bounding box center [329, 335] width 118 height 26
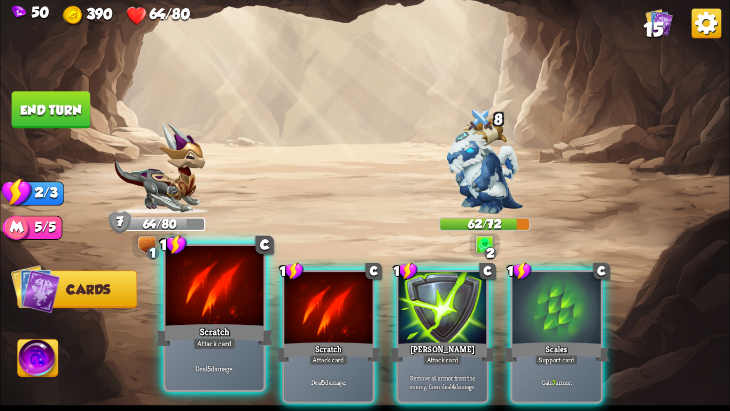
click at [257, 330] on div "Scratch" at bounding box center [215, 335] width 118 height 26
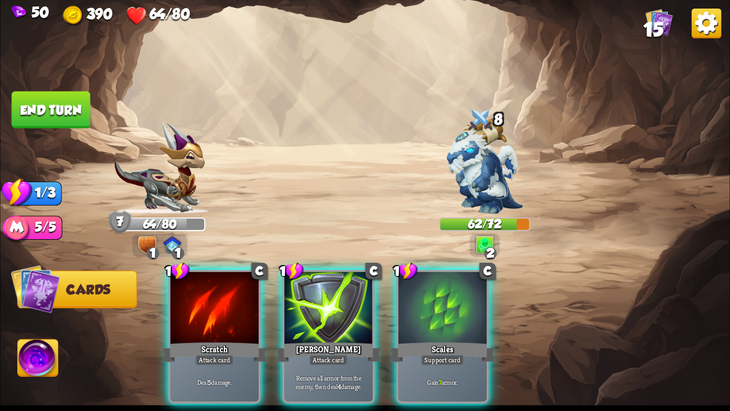
click at [257, 340] on div "Scratch" at bounding box center [214, 352] width 106 height 24
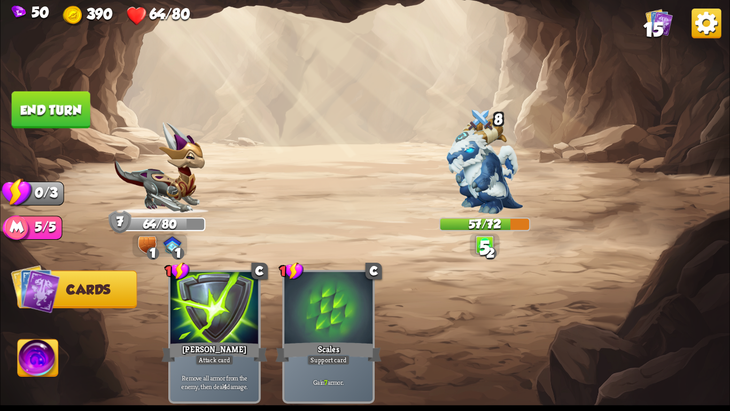
click at [65, 111] on button "End turn" at bounding box center [51, 109] width 79 height 37
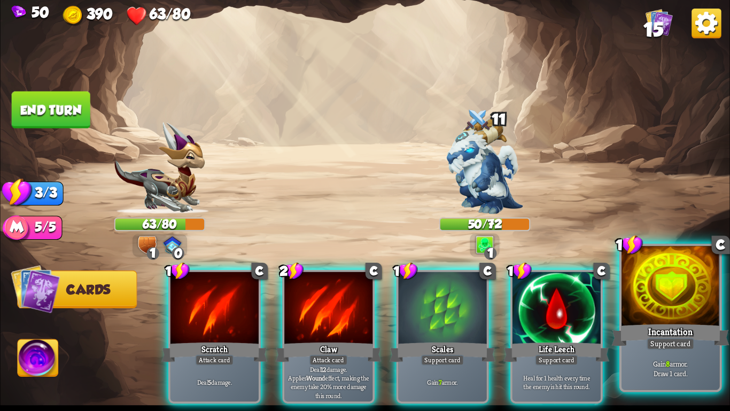
click at [661, 315] on div at bounding box center [671, 287] width 98 height 83
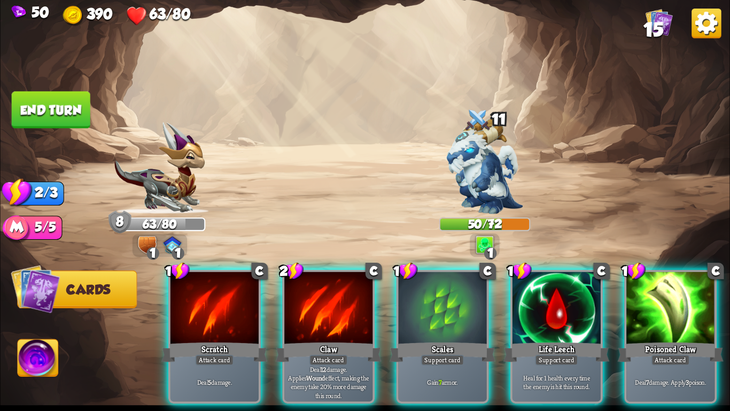
click at [661, 315] on div at bounding box center [670, 309] width 88 height 74
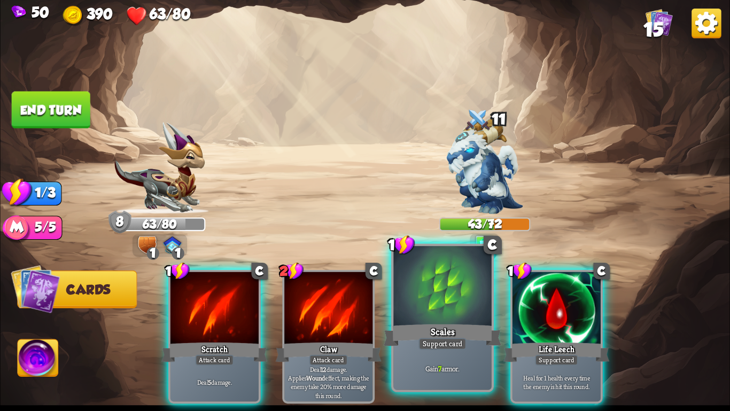
click at [445, 349] on div "Support card" at bounding box center [443, 343] width 48 height 12
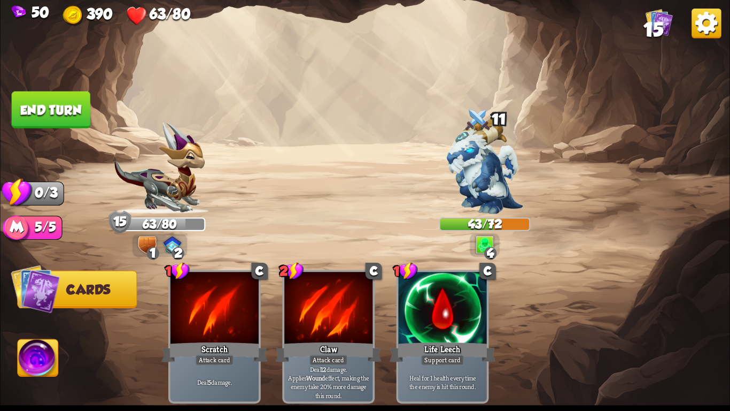
click at [35, 87] on img at bounding box center [365, 205] width 730 height 411
click at [74, 119] on button "End turn" at bounding box center [51, 109] width 79 height 37
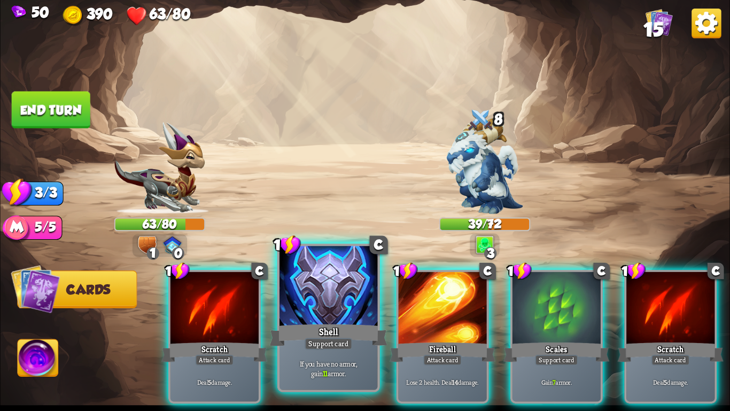
click at [351, 307] on div at bounding box center [329, 287] width 98 height 83
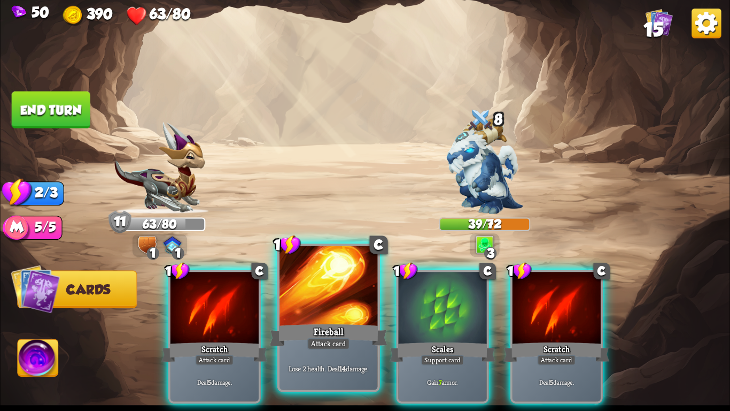
click at [310, 324] on div "Fireball" at bounding box center [329, 335] width 118 height 26
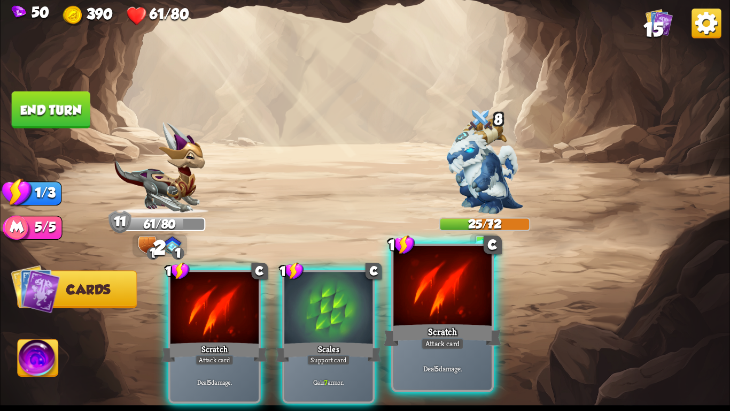
click at [406, 323] on div "Scratch" at bounding box center [443, 335] width 118 height 26
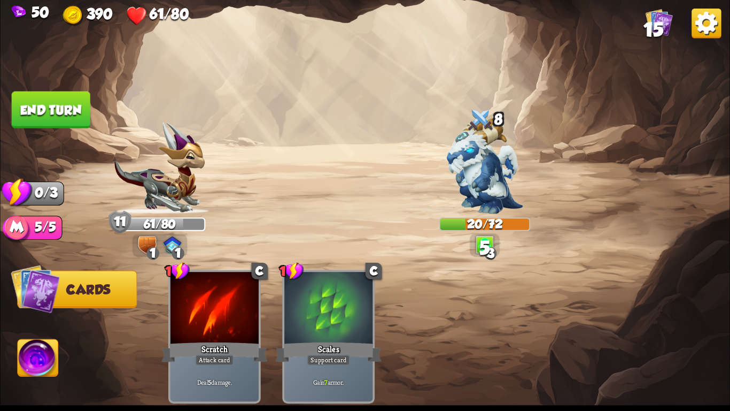
click at [74, 105] on button "End turn" at bounding box center [51, 109] width 79 height 37
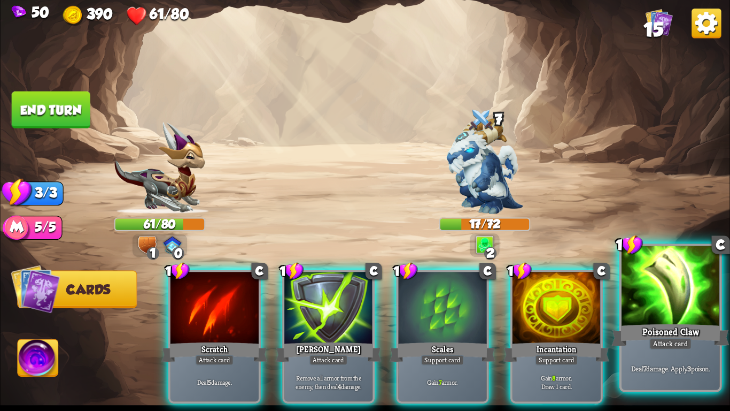
click at [677, 328] on div "Poisoned Claw" at bounding box center [671, 335] width 118 height 26
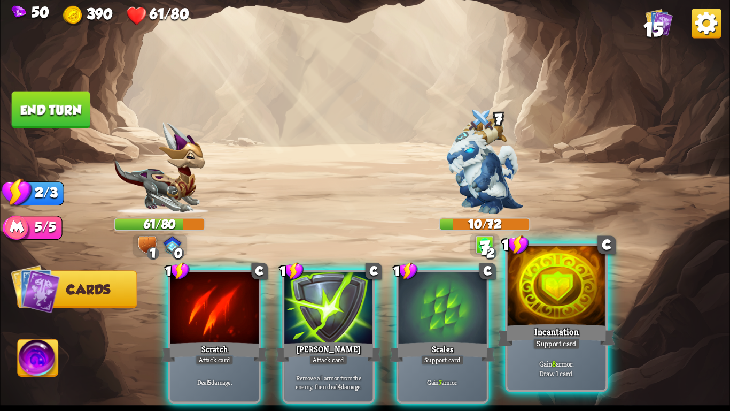
click at [572, 301] on div at bounding box center [557, 287] width 98 height 83
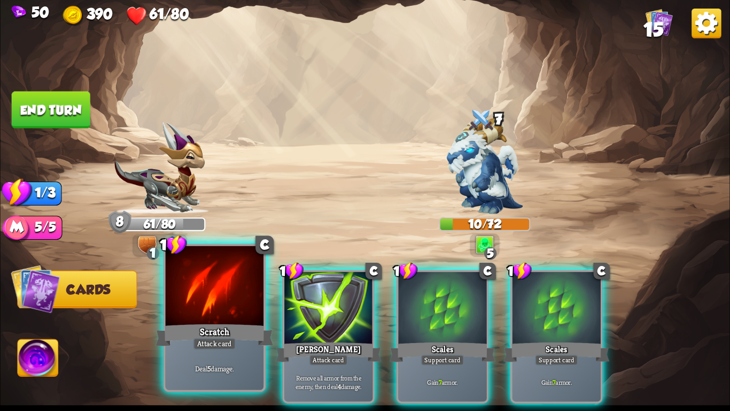
click at [214, 325] on div "Scratch" at bounding box center [215, 335] width 118 height 26
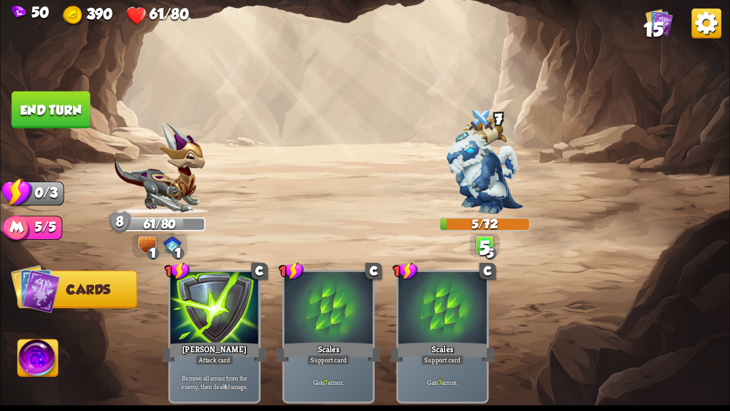
click at [73, 105] on button "End turn" at bounding box center [51, 109] width 79 height 37
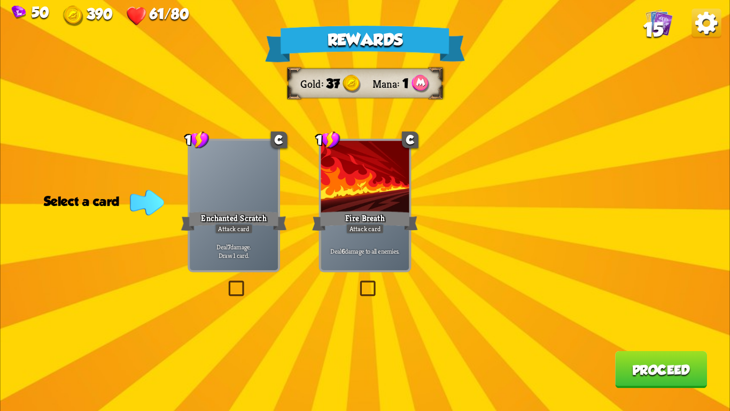
click at [358, 282] on label at bounding box center [358, 282] width 0 height 0
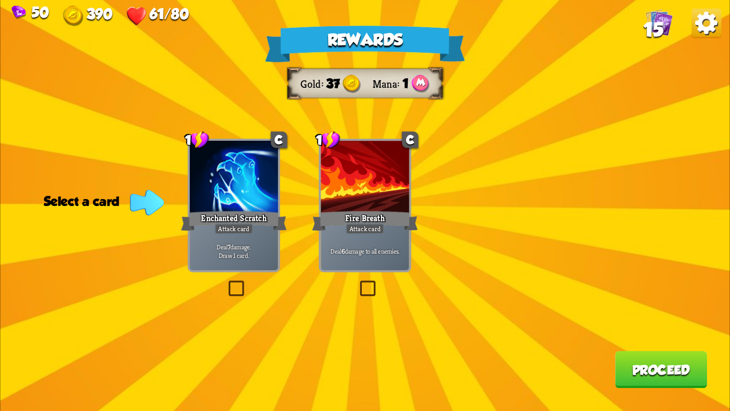
click at [0, 0] on input "checkbox" at bounding box center [0, 0] width 0 height 0
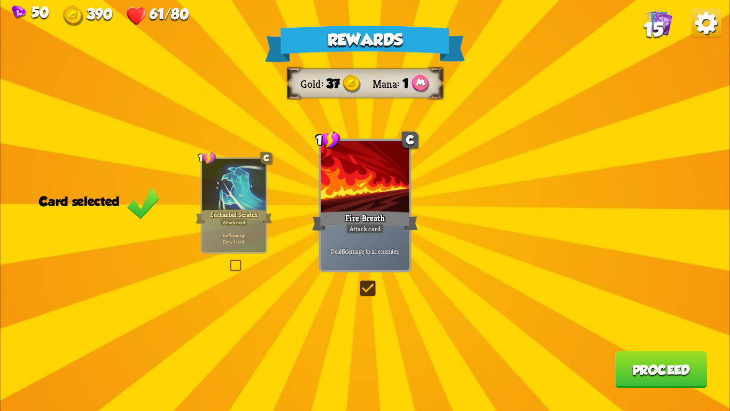
click at [488, 248] on div "Rewards Gold 37 Mana 1 Card selected 1 C Enchanted Scratch Attack card Deal 7 d…" at bounding box center [365, 205] width 730 height 411
click at [682, 372] on button "Proceed" at bounding box center [661, 369] width 92 height 37
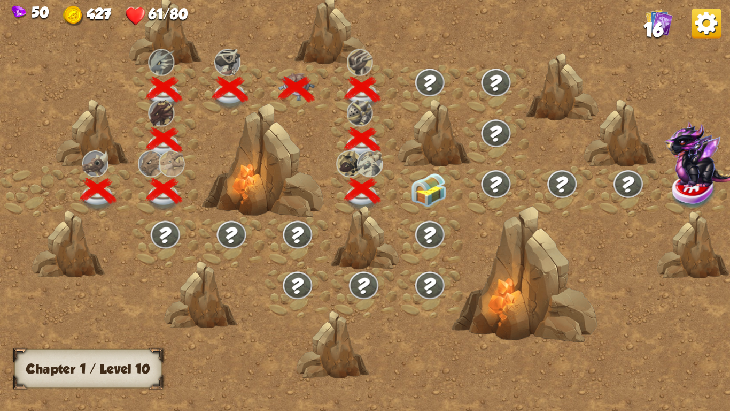
click at [437, 196] on img at bounding box center [429, 190] width 36 height 34
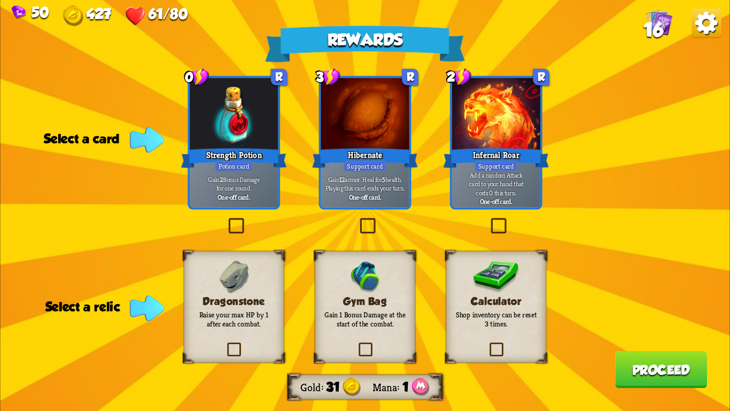
click at [509, 271] on img at bounding box center [496, 276] width 46 height 33
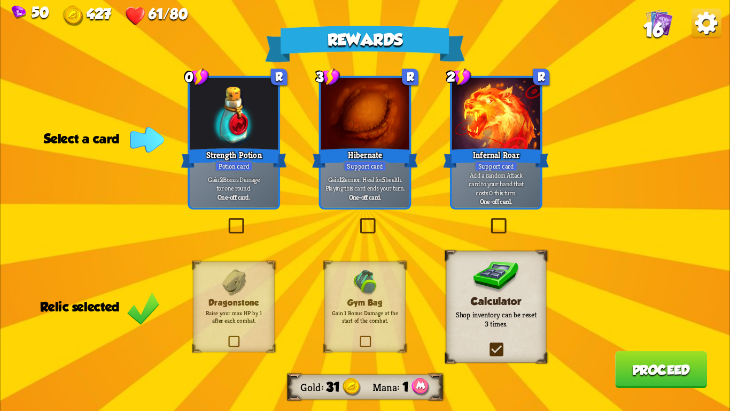
click at [241, 305] on h3 "Dragonstone" at bounding box center [234, 302] width 66 height 10
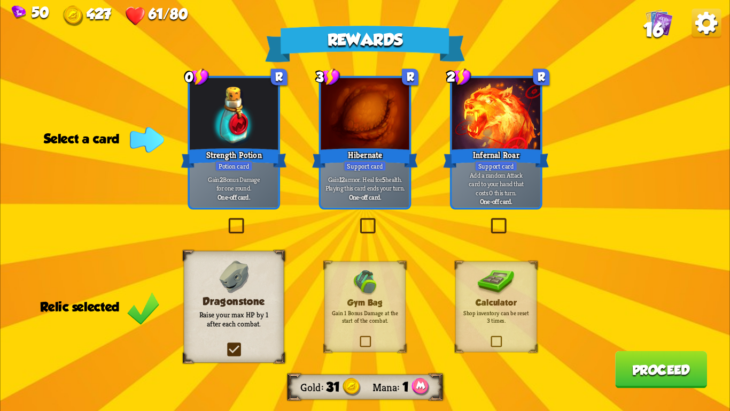
click at [240, 120] on div at bounding box center [234, 115] width 88 height 74
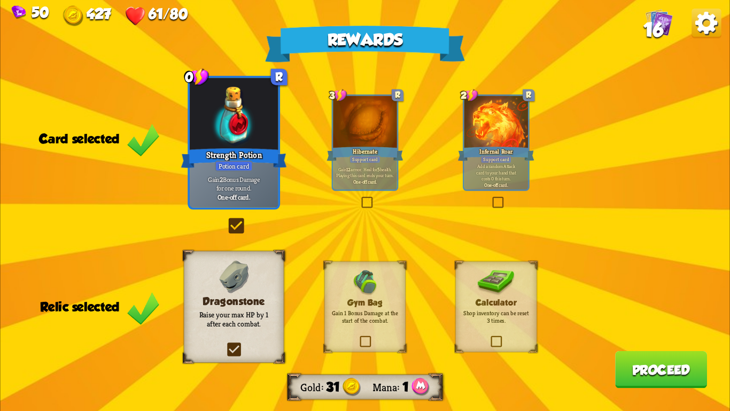
click at [624, 357] on button "Proceed" at bounding box center [661, 369] width 92 height 37
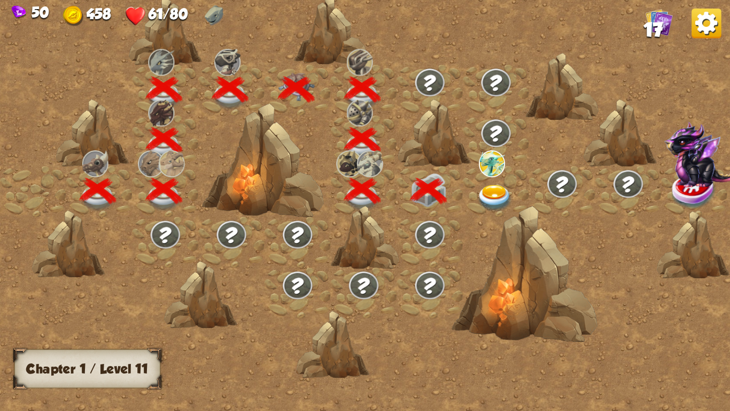
scroll to position [0, 162]
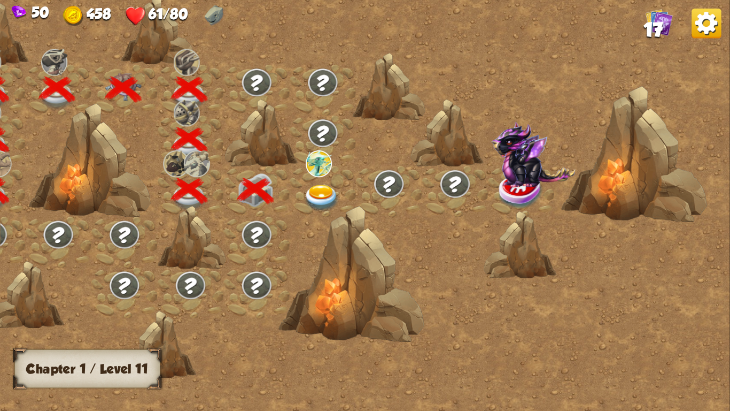
click at [328, 196] on img at bounding box center [322, 197] width 36 height 27
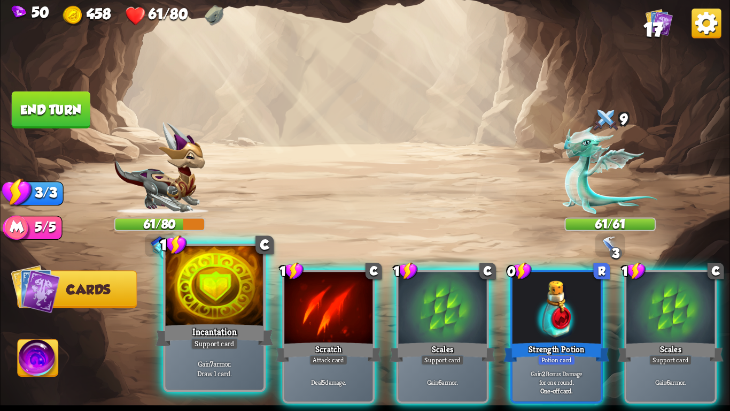
click at [253, 286] on div at bounding box center [215, 287] width 98 height 83
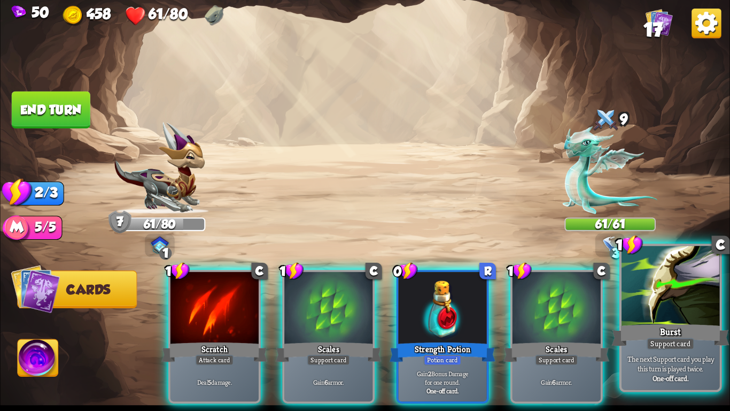
click at [656, 323] on div "Burst" at bounding box center [671, 335] width 118 height 26
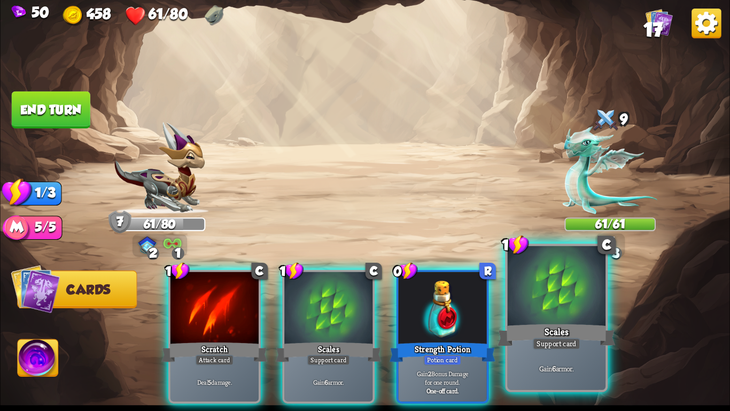
click at [574, 329] on div "Scales" at bounding box center [557, 335] width 118 height 26
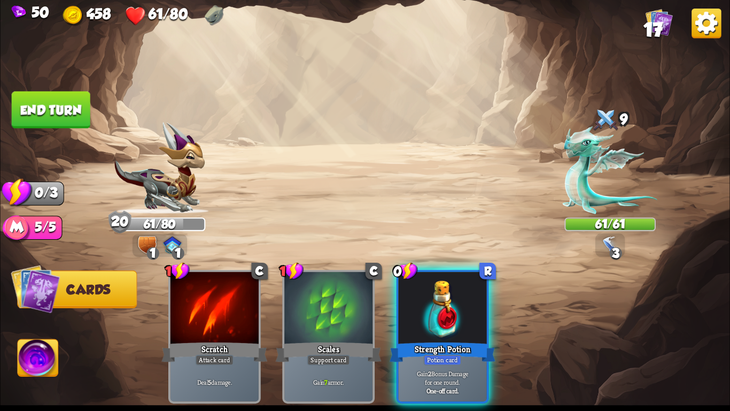
click at [67, 104] on button "End turn" at bounding box center [51, 109] width 79 height 37
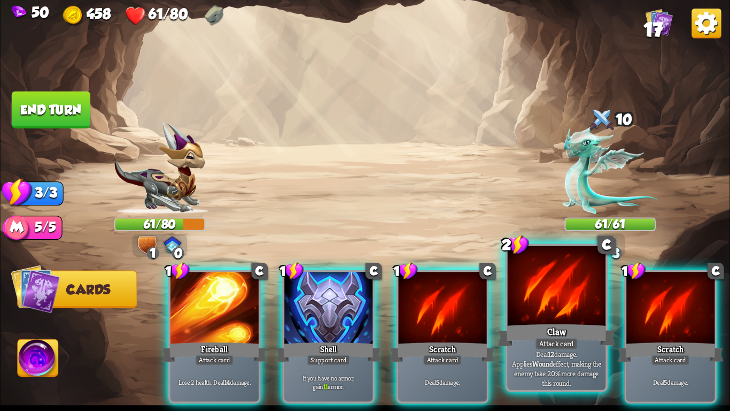
click at [532, 343] on div "Claw" at bounding box center [557, 335] width 118 height 26
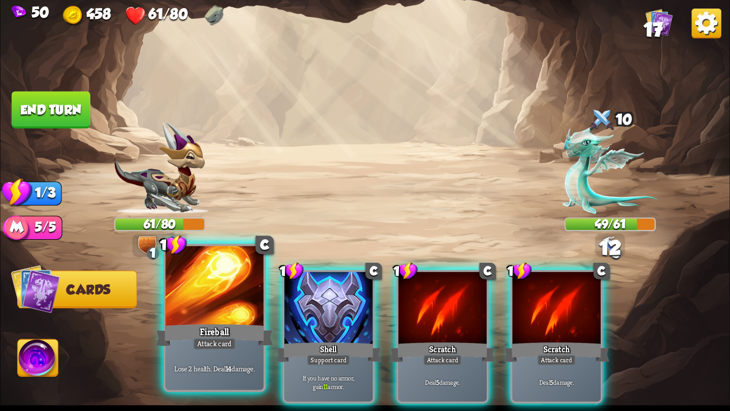
click at [181, 303] on div at bounding box center [215, 287] width 98 height 83
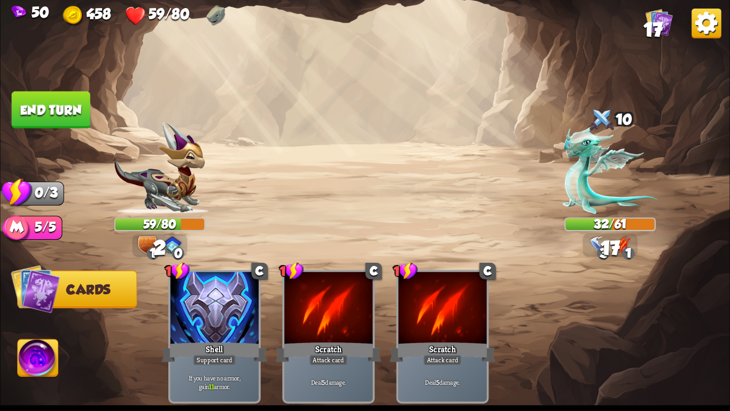
click at [37, 119] on button "End turn" at bounding box center [51, 109] width 79 height 37
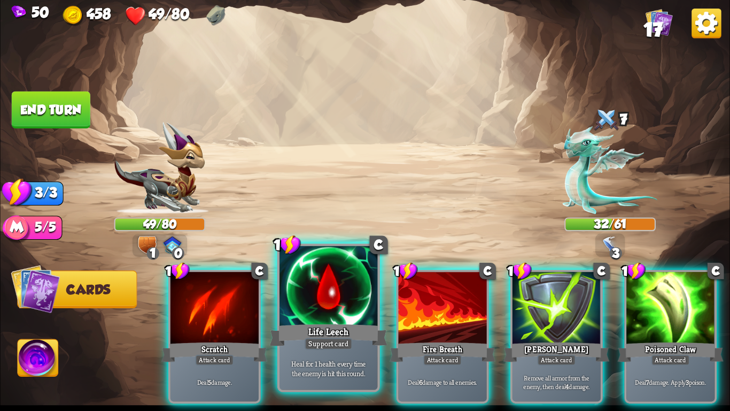
click at [352, 324] on div "Life Leech" at bounding box center [329, 335] width 118 height 26
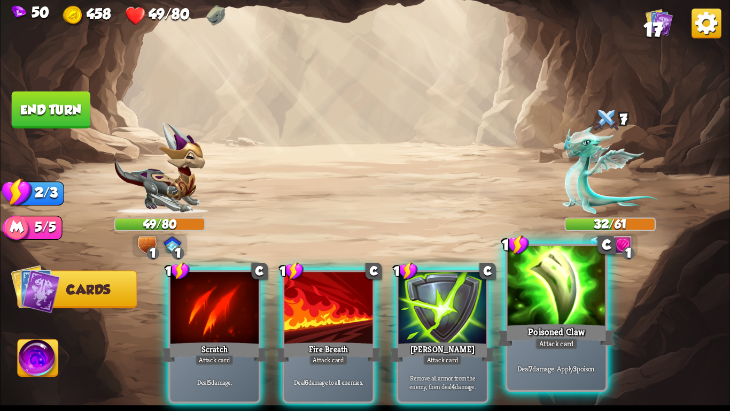
click at [569, 349] on div "Attack card" at bounding box center [556, 343] width 43 height 12
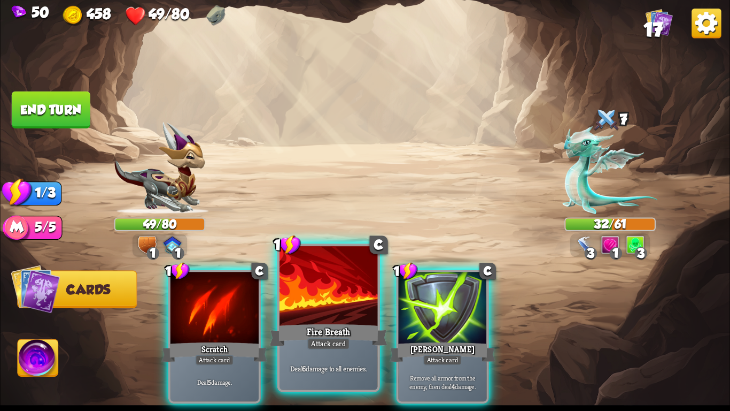
click at [339, 328] on div "Fire Breath" at bounding box center [329, 335] width 118 height 26
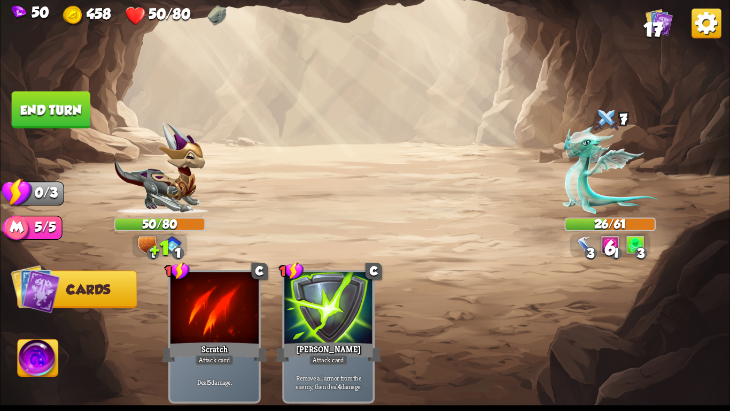
click at [47, 115] on button "End turn" at bounding box center [51, 109] width 79 height 37
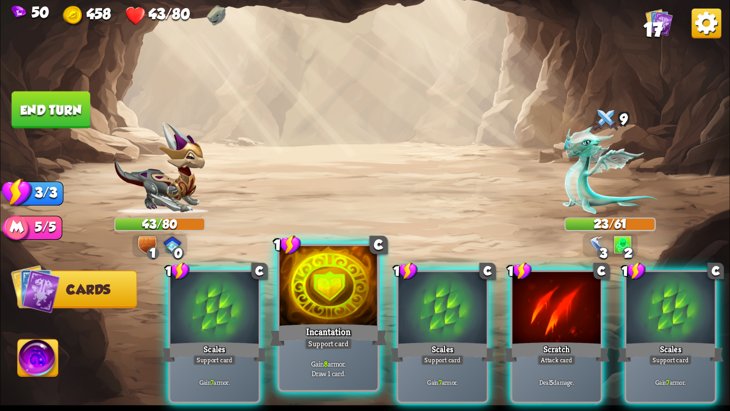
click at [323, 320] on div at bounding box center [329, 287] width 98 height 83
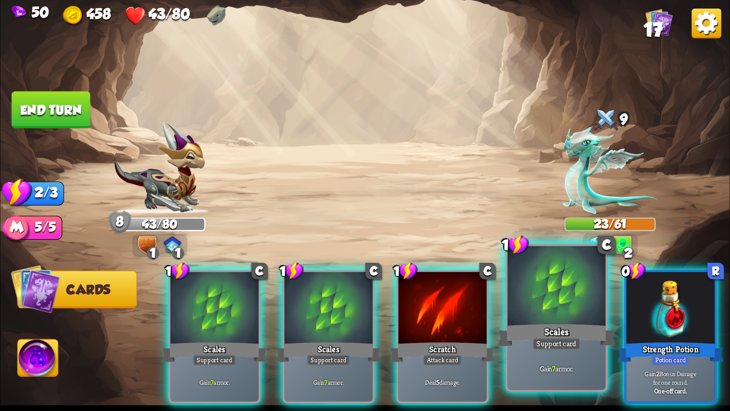
click at [560, 326] on div "Scales" at bounding box center [557, 335] width 118 height 26
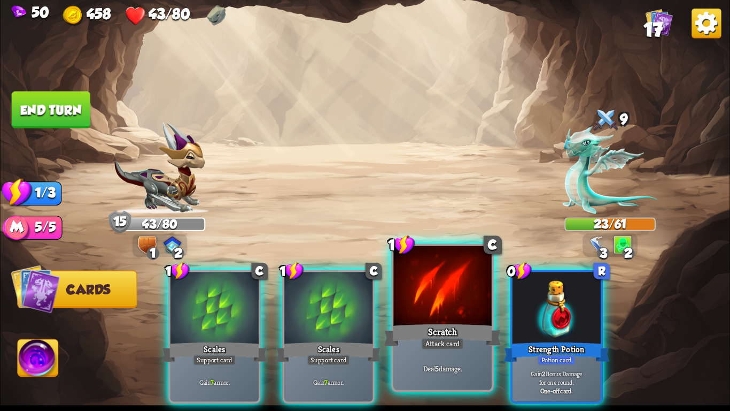
click at [455, 338] on div "Attack card" at bounding box center [442, 343] width 43 height 12
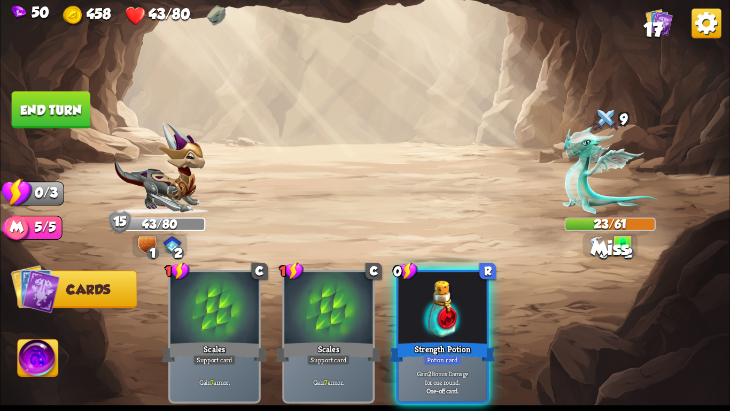
click at [79, 115] on button "End turn" at bounding box center [51, 109] width 79 height 37
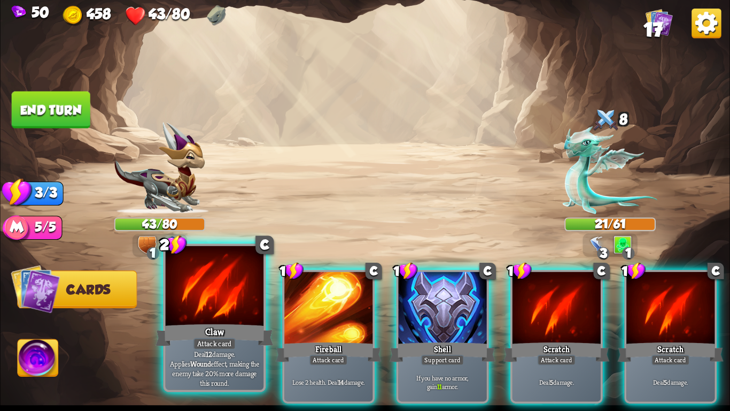
click at [219, 309] on div at bounding box center [215, 287] width 98 height 83
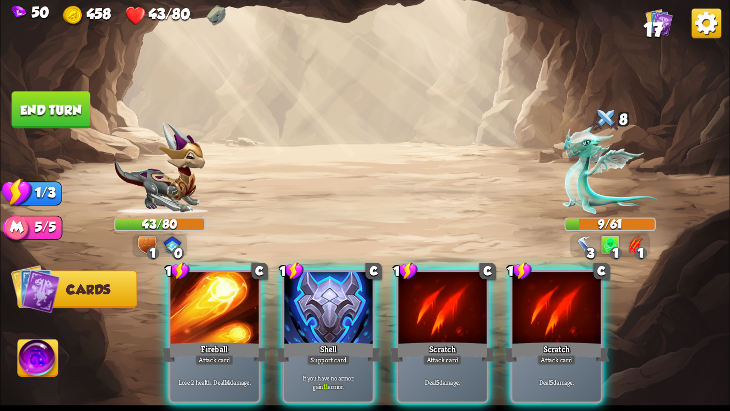
click at [219, 309] on div at bounding box center [215, 309] width 88 height 74
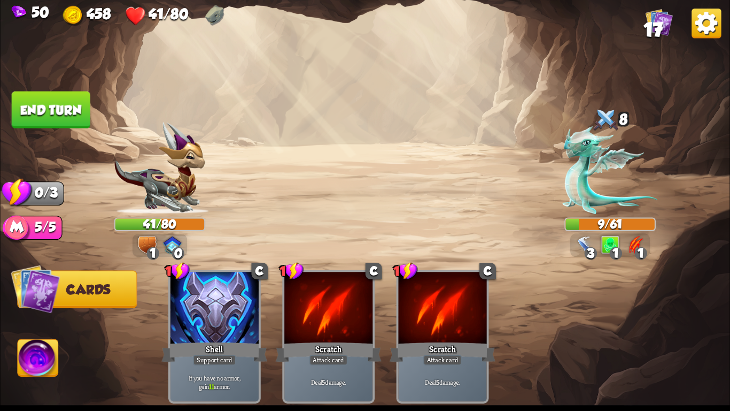
click at [50, 340] on img at bounding box center [365, 205] width 730 height 411
click at [57, 122] on button "End turn" at bounding box center [51, 109] width 79 height 37
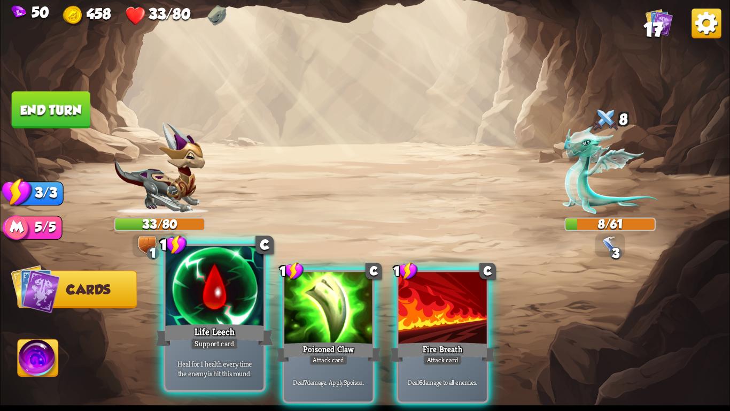
click at [191, 320] on div at bounding box center [215, 287] width 98 height 83
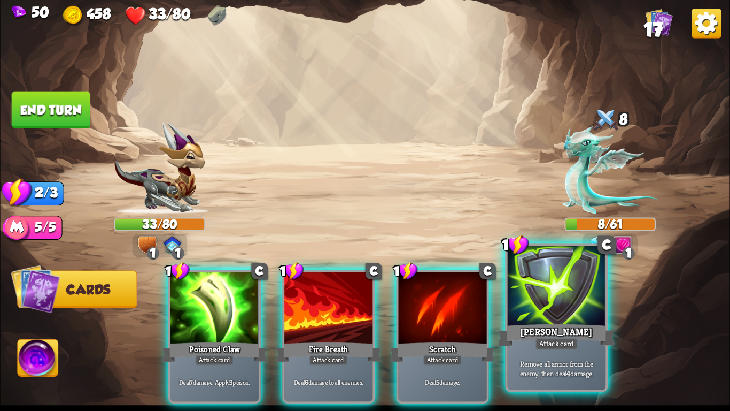
click at [549, 333] on div "[PERSON_NAME]" at bounding box center [557, 335] width 118 height 26
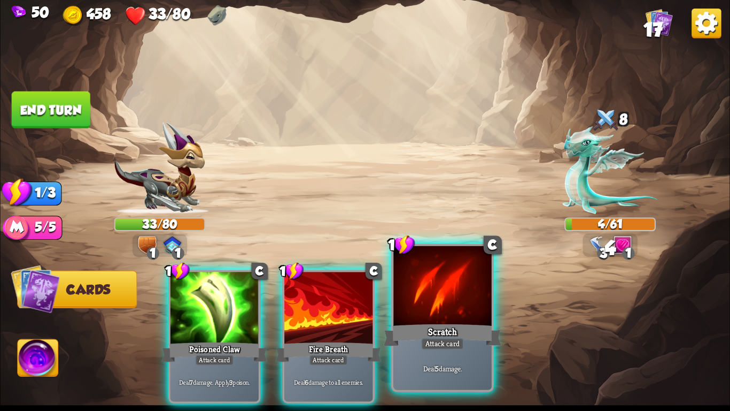
click at [452, 351] on div "Deal 5 damage." at bounding box center [442, 368] width 98 height 43
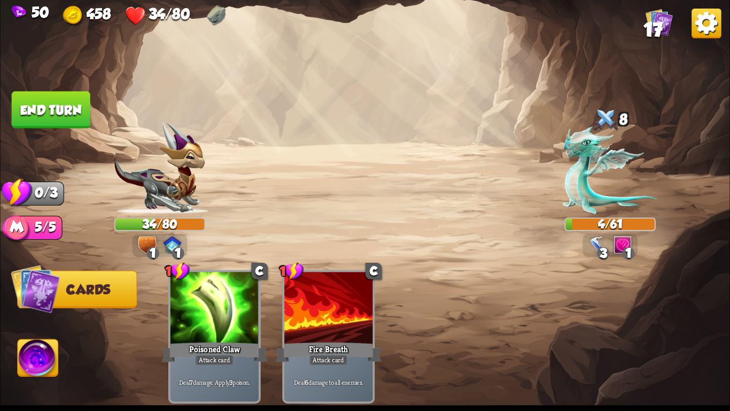
click at [64, 114] on button "End turn" at bounding box center [51, 109] width 79 height 37
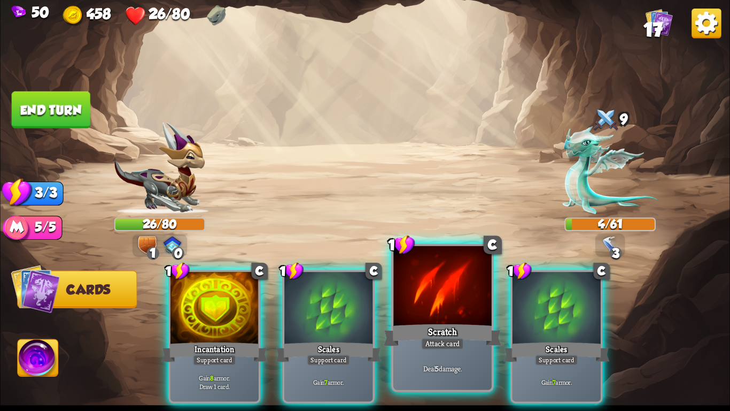
click at [436, 348] on div "Attack card" at bounding box center [442, 343] width 43 height 12
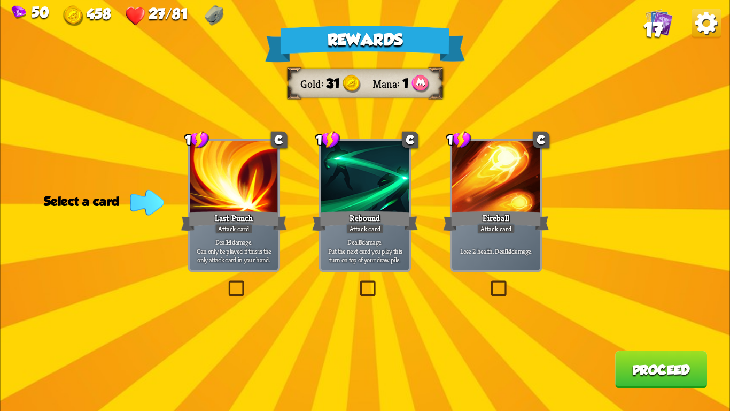
click at [405, 256] on p "Deal 8 damage. Put the next card you play this turn on top of your draw pile." at bounding box center [365, 250] width 84 height 26
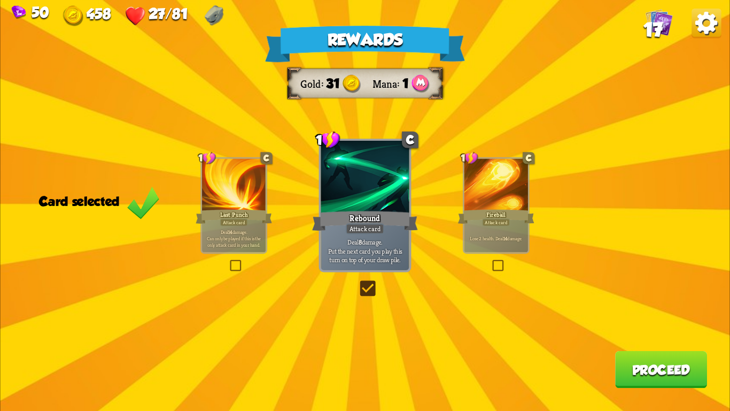
click at [627, 378] on button "Proceed" at bounding box center [661, 369] width 92 height 37
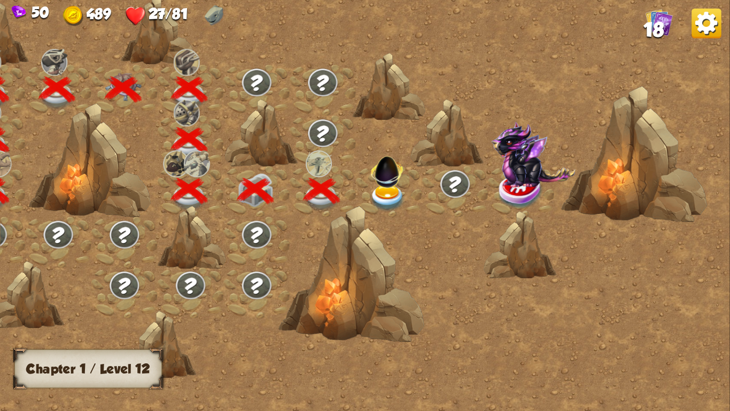
click at [386, 181] on img at bounding box center [387, 169] width 39 height 39
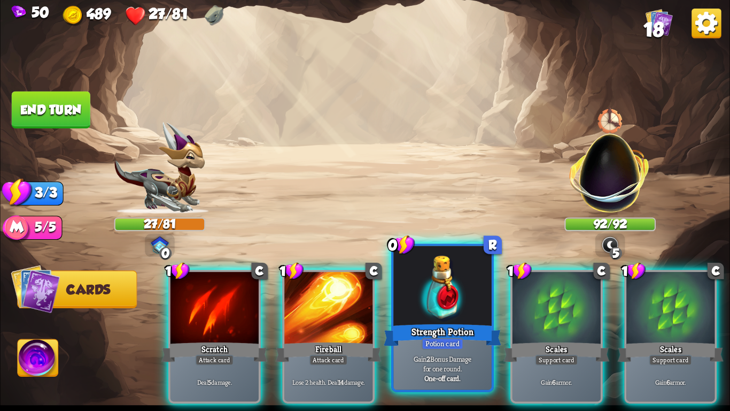
click at [450, 323] on div "Strength Potion" at bounding box center [443, 335] width 118 height 26
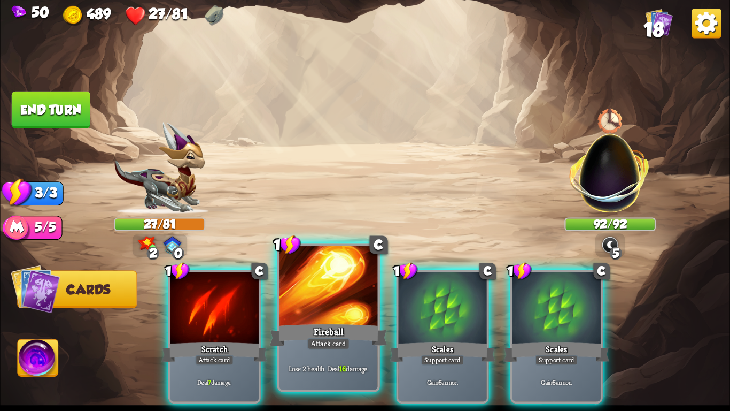
click at [323, 325] on div "Fireball" at bounding box center [329, 335] width 118 height 26
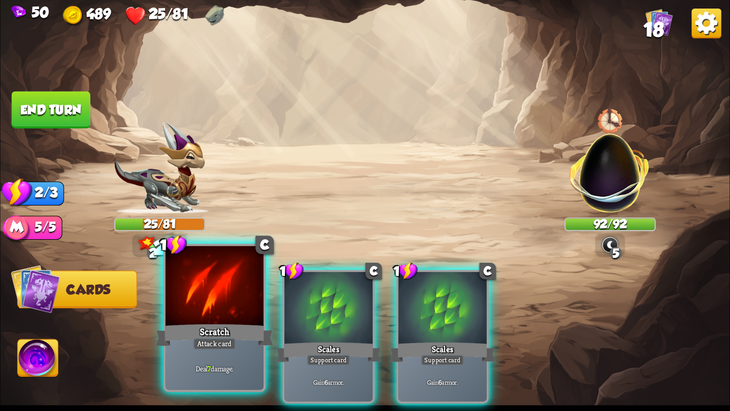
click at [241, 322] on div "Scratch" at bounding box center [215, 335] width 118 height 26
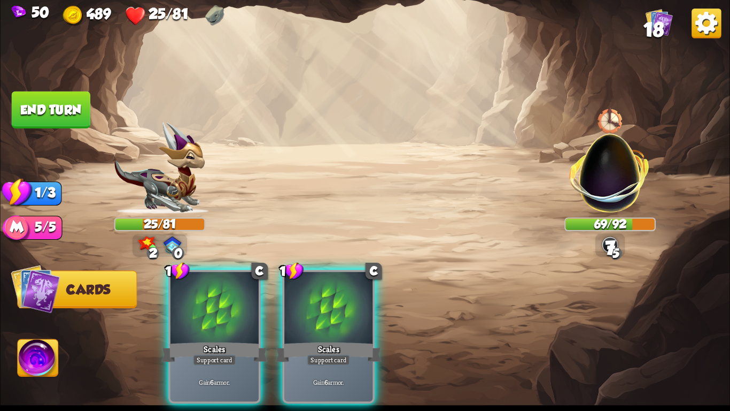
click at [37, 339] on img at bounding box center [365, 205] width 730 height 411
click at [30, 347] on img at bounding box center [38, 359] width 41 height 41
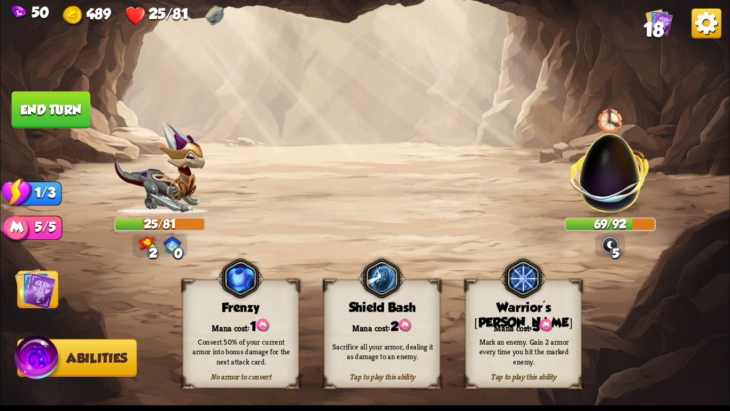
click at [512, 331] on div "Mark an enemy. Gain 2 armor every time you hit the marked enemy." at bounding box center [524, 350] width 117 height 45
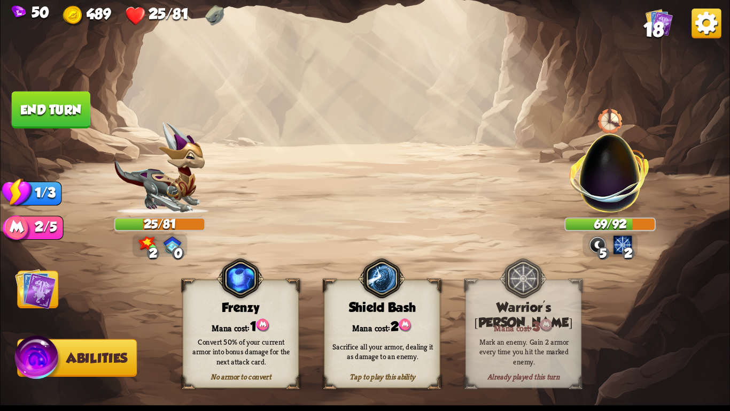
click at [57, 112] on button "End turn" at bounding box center [51, 109] width 79 height 37
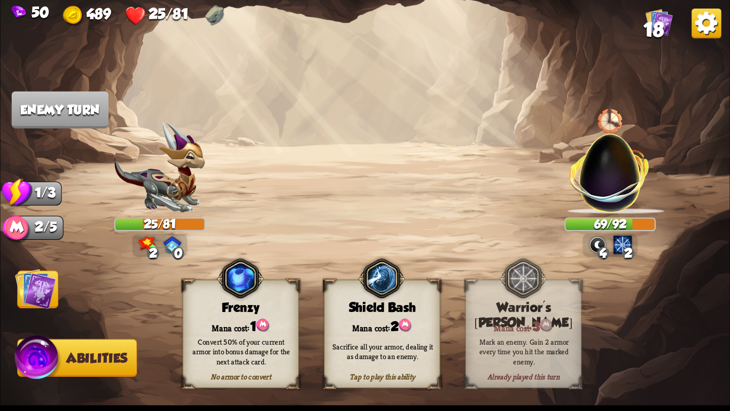
click at [38, 299] on img at bounding box center [35, 288] width 41 height 41
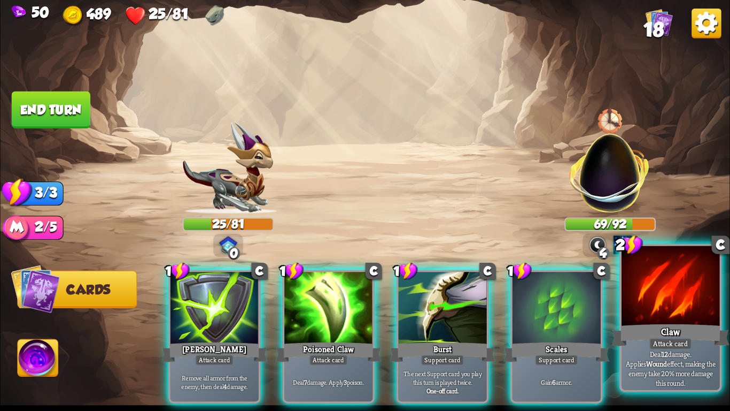
click at [698, 293] on div at bounding box center [671, 287] width 98 height 83
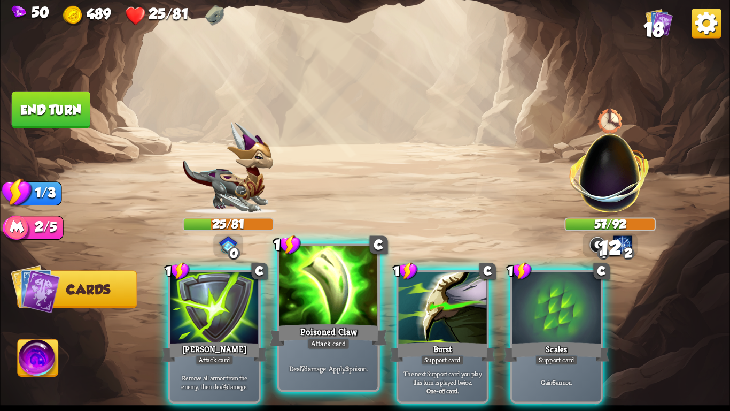
click at [315, 317] on div at bounding box center [329, 287] width 98 height 83
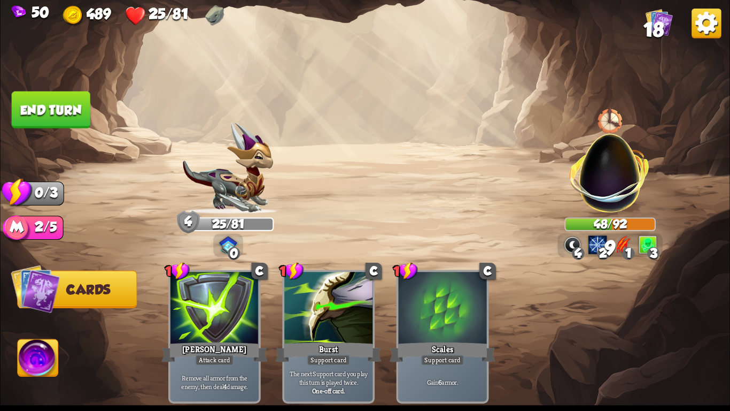
click at [55, 109] on button "End turn" at bounding box center [51, 109] width 79 height 37
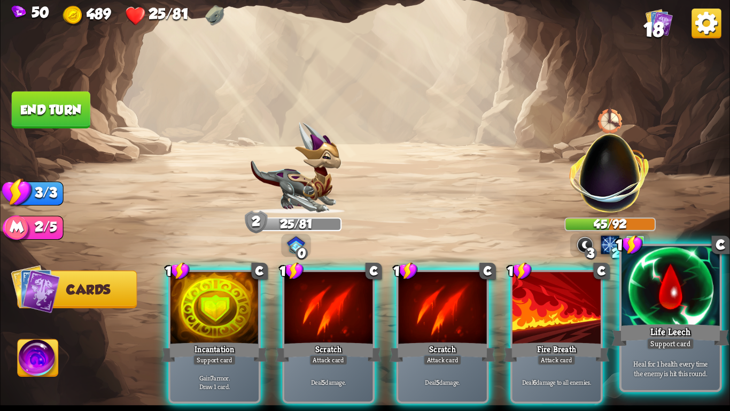
click at [696, 368] on p "Heal for 1 health every time the enemy is hit this round." at bounding box center [670, 367] width 93 height 19
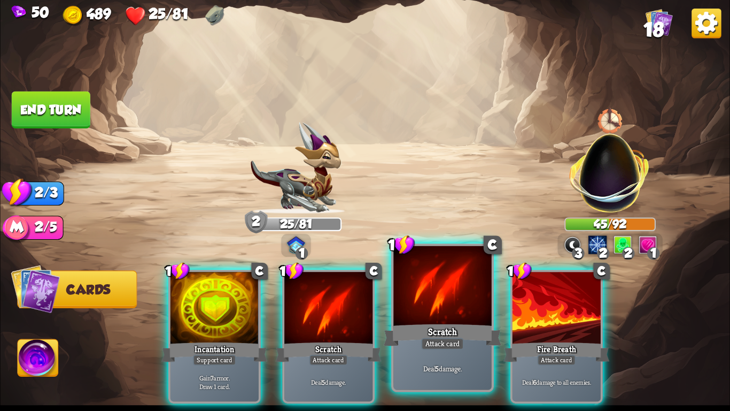
click at [441, 328] on div "Scratch" at bounding box center [443, 335] width 118 height 26
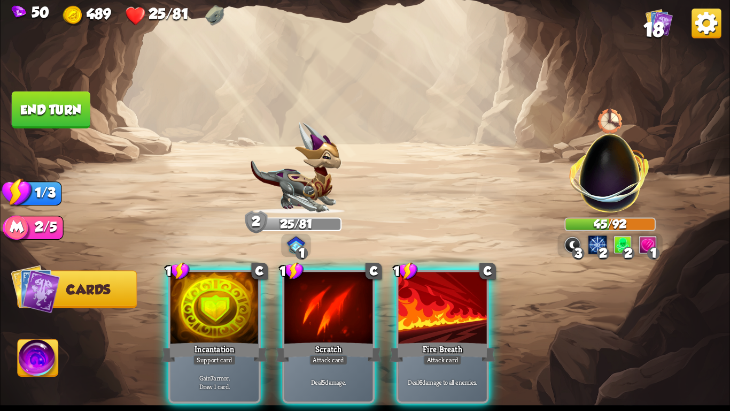
click at [441, 340] on div "Fire Breath" at bounding box center [443, 352] width 106 height 24
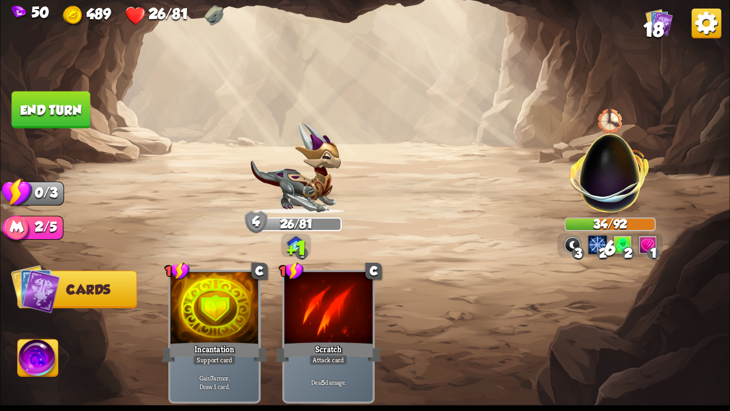
click at [72, 113] on button "End turn" at bounding box center [51, 109] width 79 height 37
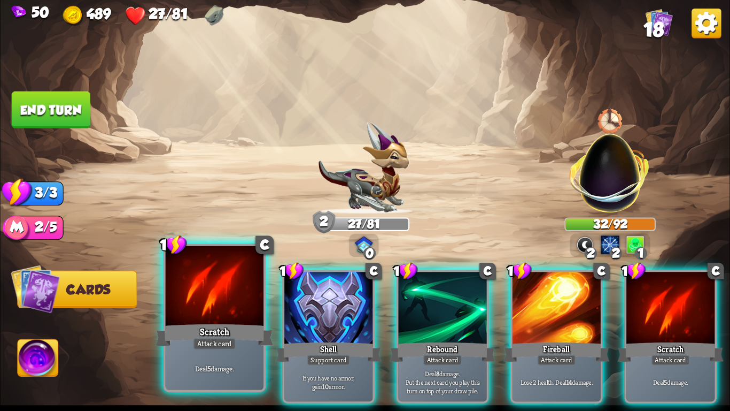
click at [230, 347] on div "Attack card" at bounding box center [214, 343] width 43 height 12
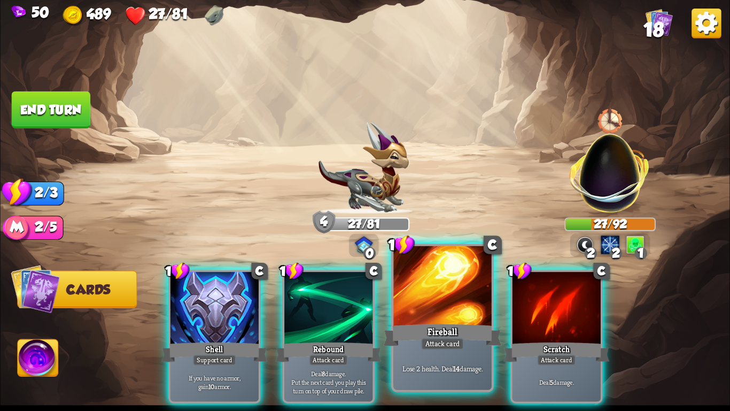
click at [454, 327] on div "Fireball" at bounding box center [443, 335] width 118 height 26
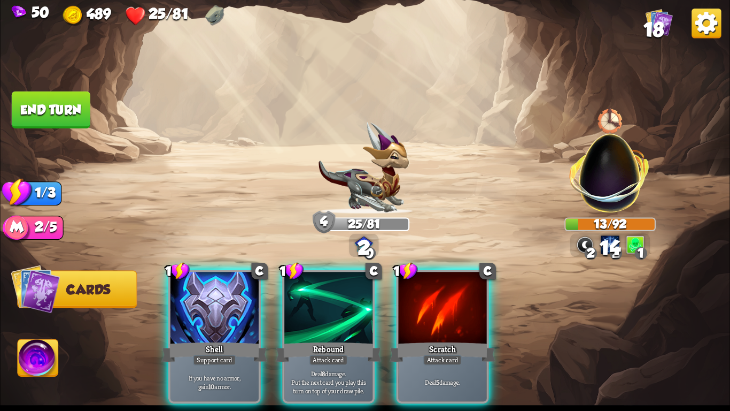
click at [454, 340] on div "Scratch" at bounding box center [443, 352] width 106 height 24
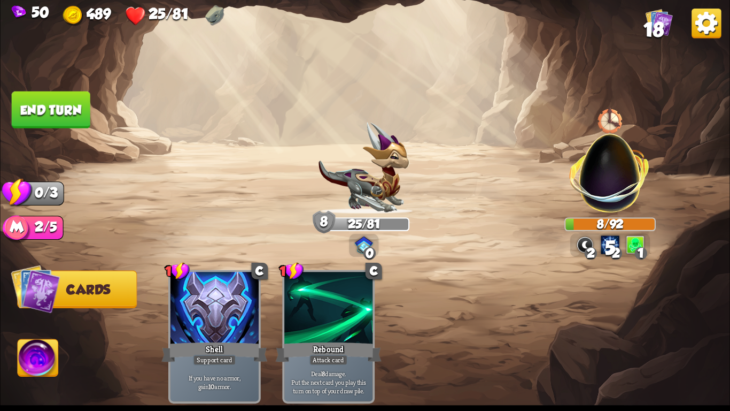
click at [78, 120] on button "End turn" at bounding box center [51, 109] width 79 height 37
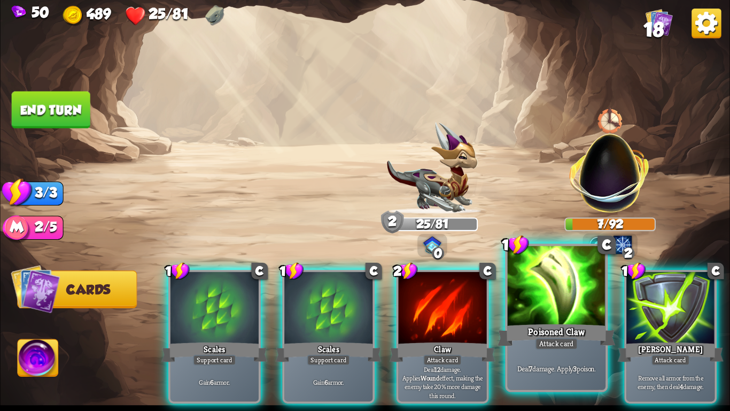
click at [571, 346] on div "Attack card" at bounding box center [556, 343] width 43 height 12
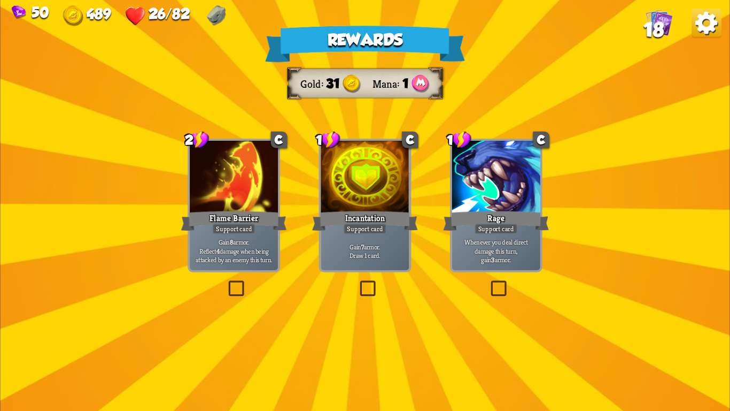
click at [230, 189] on div at bounding box center [234, 178] width 88 height 74
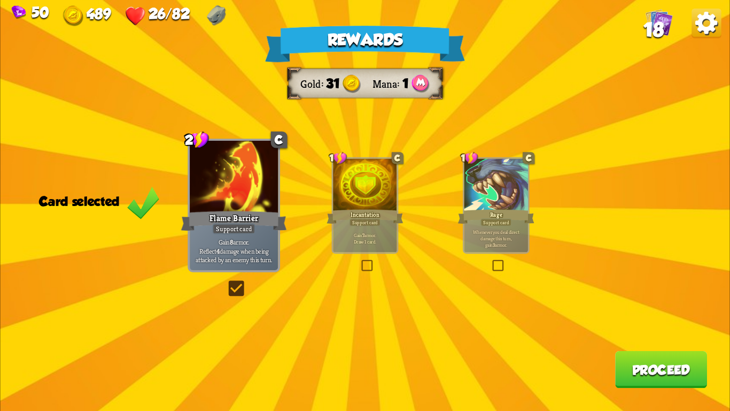
click at [685, 405] on div "Rewards Gold 31 Mana 1 Card selected 2 C Flame Barrier Support card Gain 8 armo…" at bounding box center [365, 205] width 730 height 411
click at [661, 348] on div "Rewards Gold 31 Mana 1 Card selected 2 C Flame Barrier Support card Gain 8 armo…" at bounding box center [365, 205] width 730 height 411
click at [654, 360] on button "Proceed" at bounding box center [661, 369] width 92 height 37
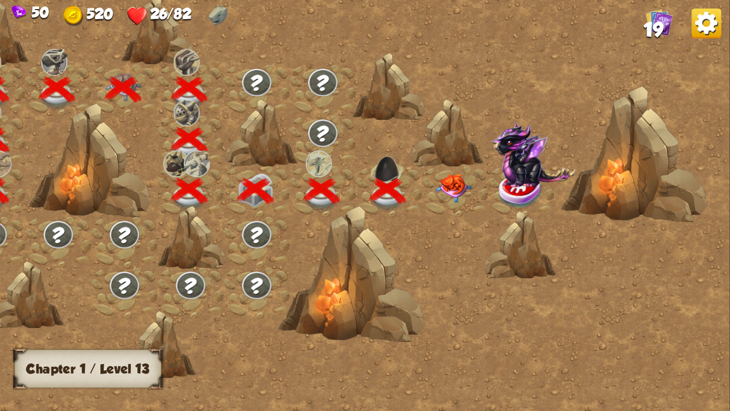
click at [462, 187] on img at bounding box center [454, 188] width 36 height 28
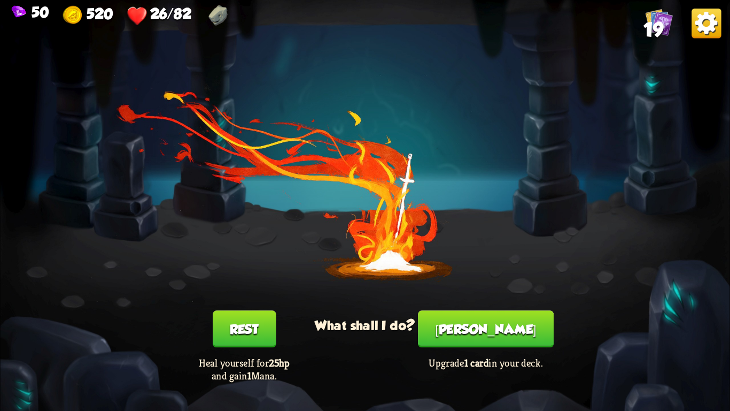
click at [265, 329] on button "Rest" at bounding box center [244, 328] width 63 height 37
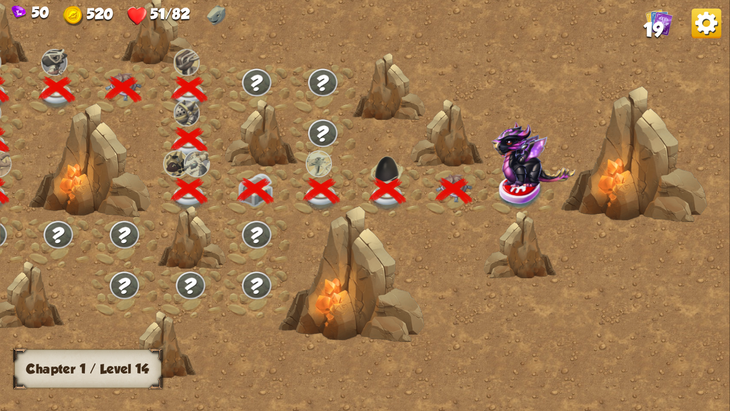
click at [351, 304] on div at bounding box center [351, 274] width 146 height 137
click at [512, 195] on img at bounding box center [521, 190] width 45 height 37
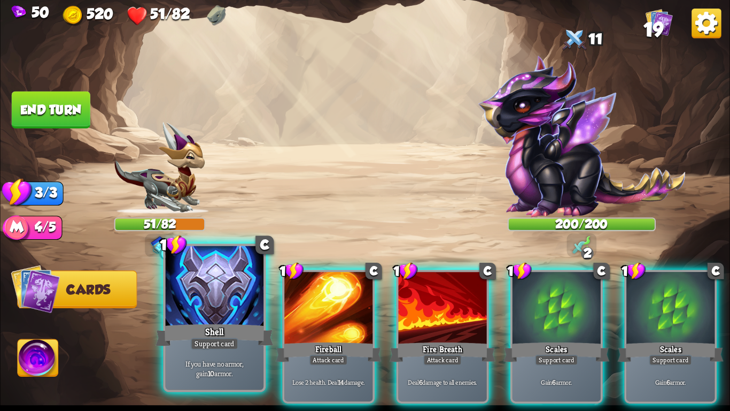
click at [237, 360] on p "If you have no armor, gain 10 armor." at bounding box center [214, 367] width 93 height 19
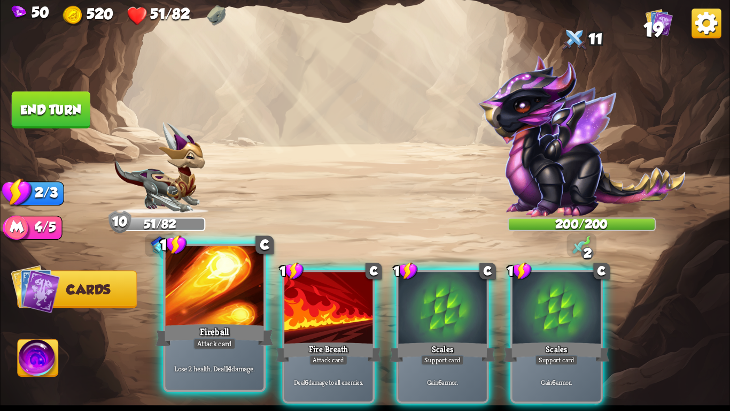
click at [241, 360] on div "Lose 2 health. Deal 14 damage." at bounding box center [215, 368] width 98 height 43
click at [284, 362] on div "Deal 6 damage to all enemies." at bounding box center [328, 381] width 88 height 38
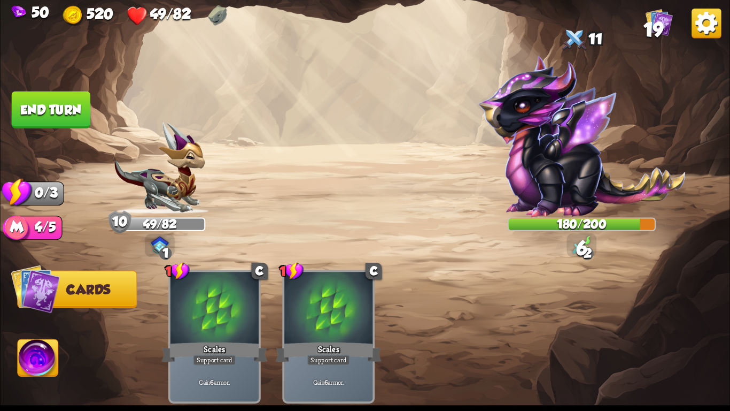
click at [68, 123] on button "End turn" at bounding box center [51, 109] width 79 height 37
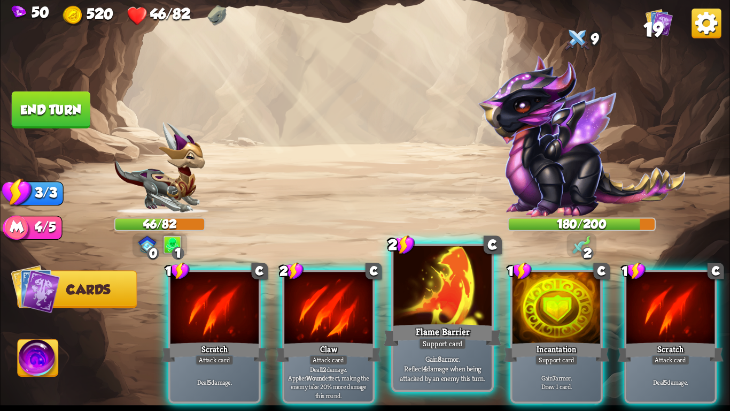
click at [410, 308] on div at bounding box center [442, 287] width 98 height 83
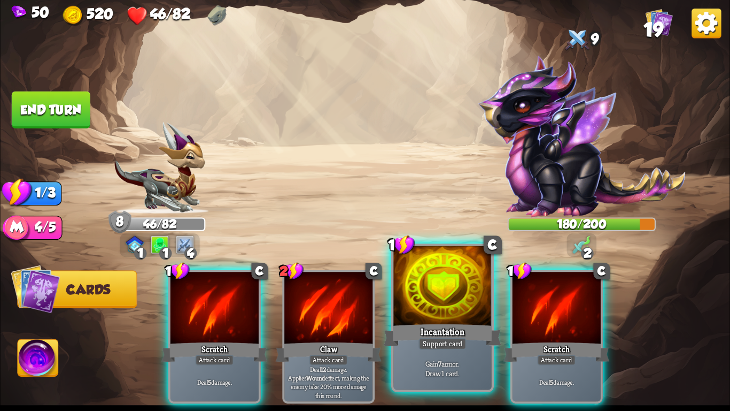
click at [416, 322] on div "Incantation" at bounding box center [443, 335] width 118 height 26
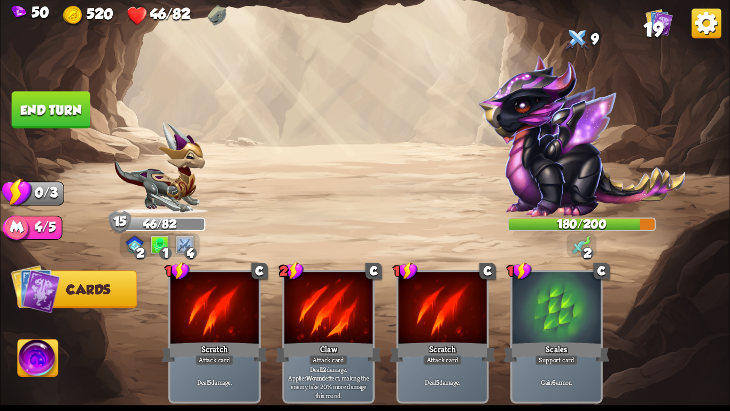
click at [75, 122] on button "End turn" at bounding box center [51, 109] width 79 height 37
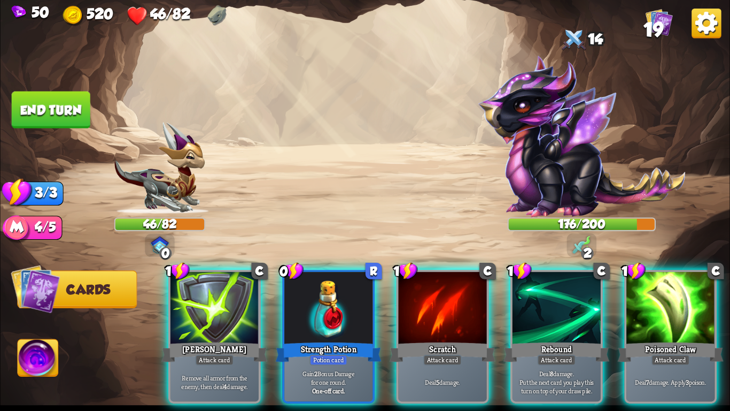
click at [444, 229] on div "1 C [PERSON_NAME] Attack card Remove all armor from the enemy, then deal 4 dama…" at bounding box center [438, 319] width 584 height 182
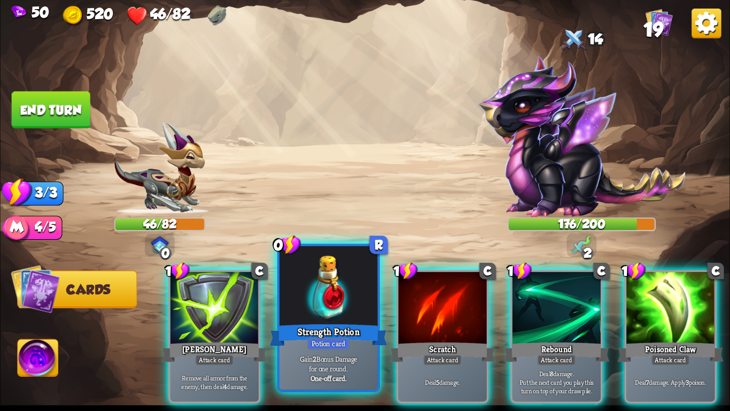
click at [317, 347] on div "Potion card" at bounding box center [328, 343] width 42 height 12
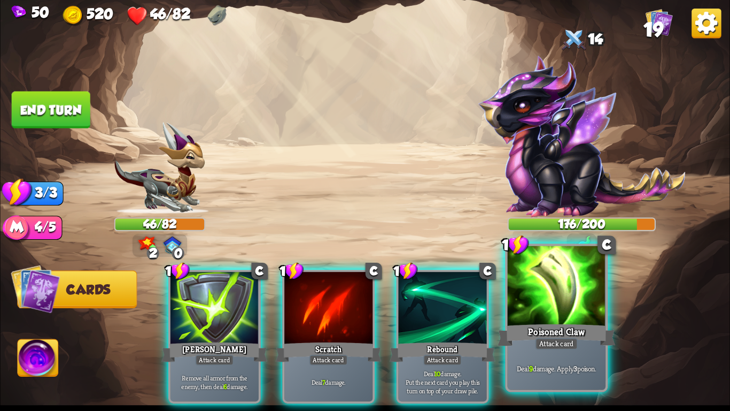
click at [512, 322] on div "Poisoned Claw" at bounding box center [557, 335] width 118 height 26
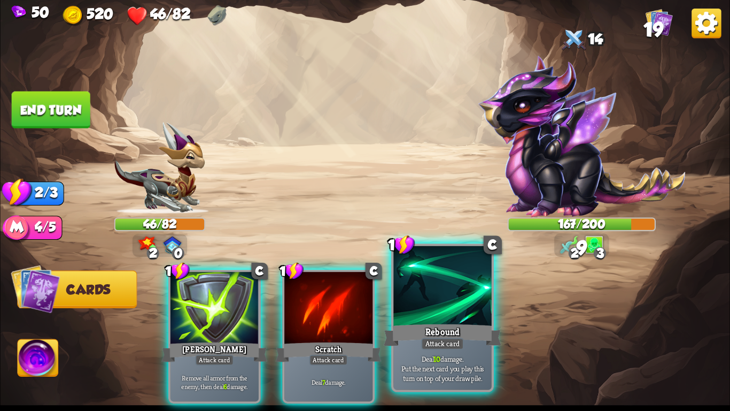
click at [462, 318] on div at bounding box center [442, 287] width 98 height 83
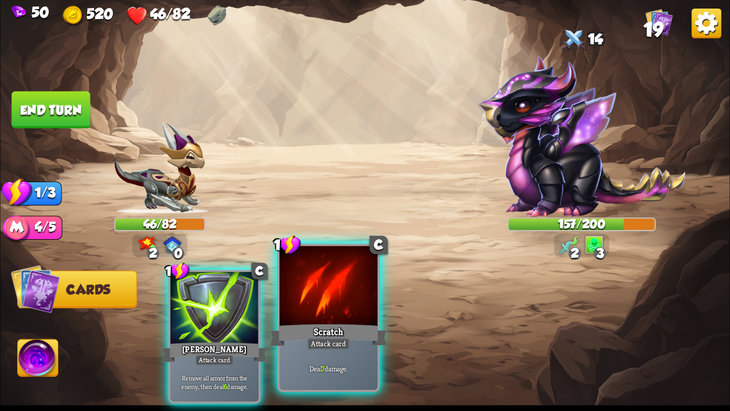
click at [336, 326] on div "Scratch" at bounding box center [329, 335] width 118 height 26
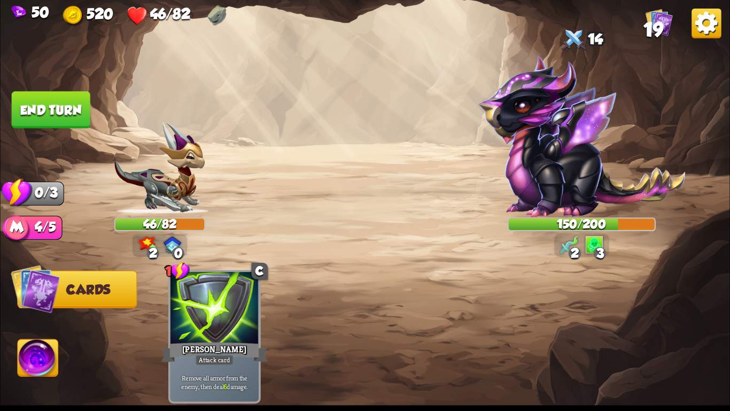
click at [56, 94] on button "End turn" at bounding box center [51, 109] width 79 height 37
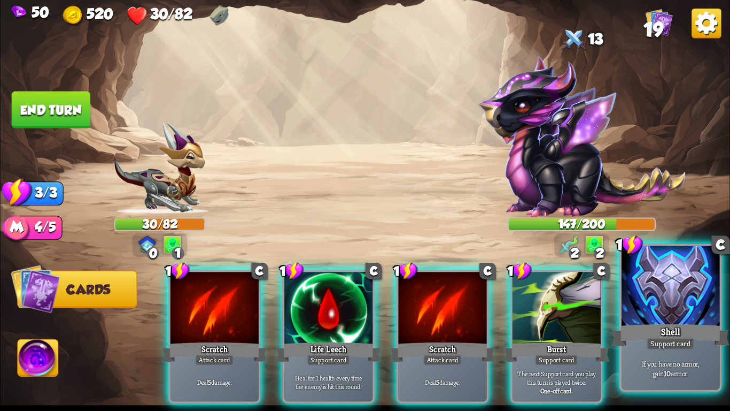
click at [640, 339] on div "Shell" at bounding box center [671, 335] width 118 height 26
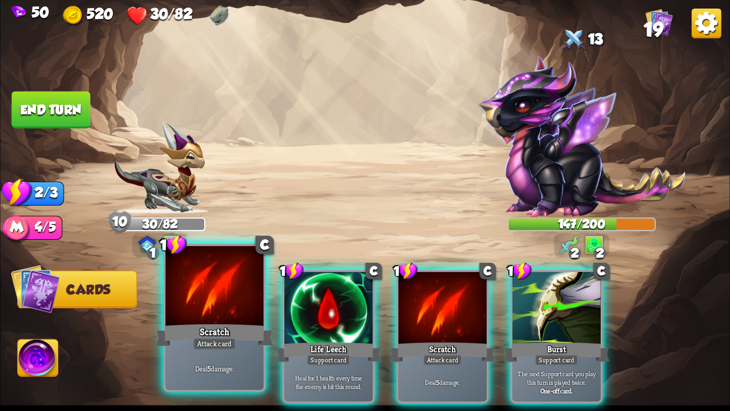
click at [233, 300] on div at bounding box center [215, 287] width 98 height 83
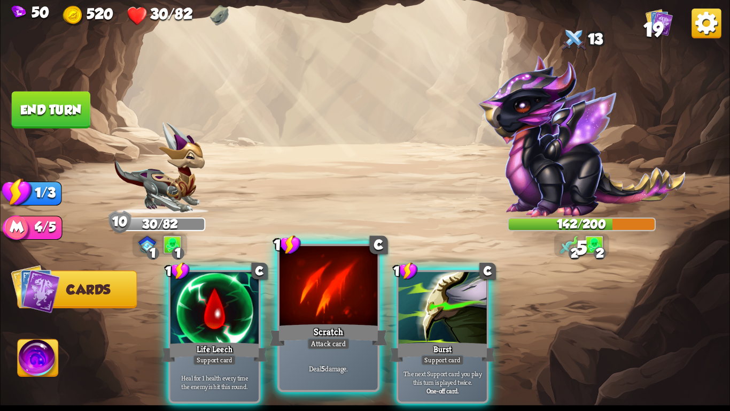
click at [306, 316] on div at bounding box center [329, 287] width 98 height 83
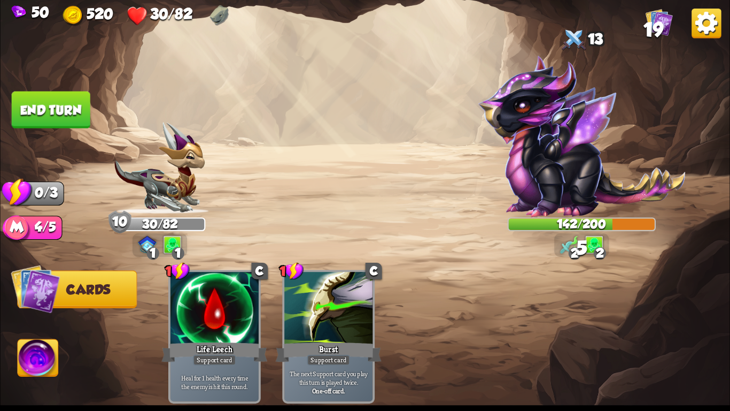
click at [59, 100] on button "End turn" at bounding box center [51, 109] width 79 height 37
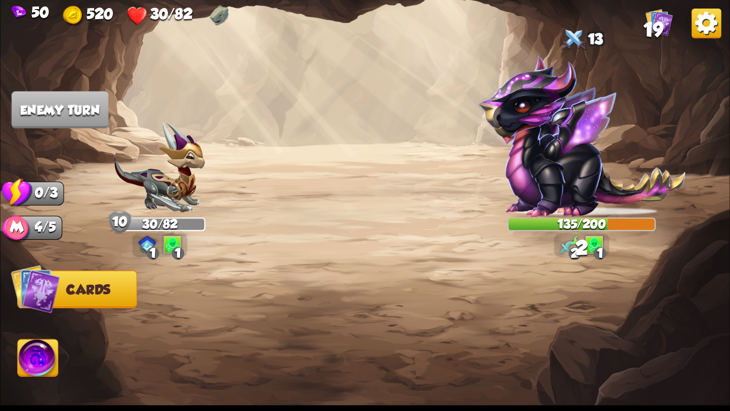
click at [28, 354] on img at bounding box center [38, 359] width 41 height 41
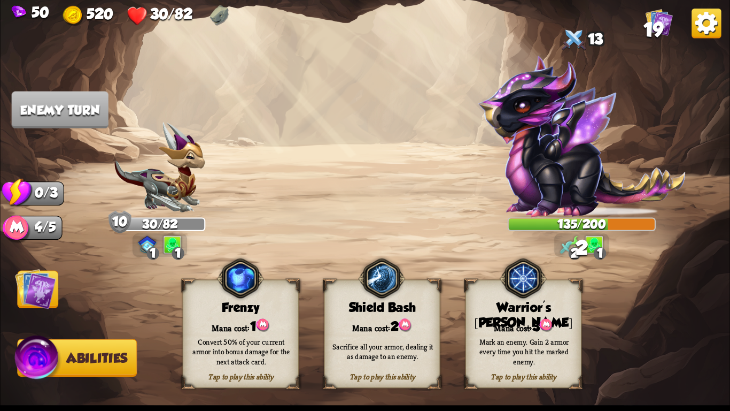
click at [499, 325] on div "Mana cost: 3" at bounding box center [523, 325] width 115 height 17
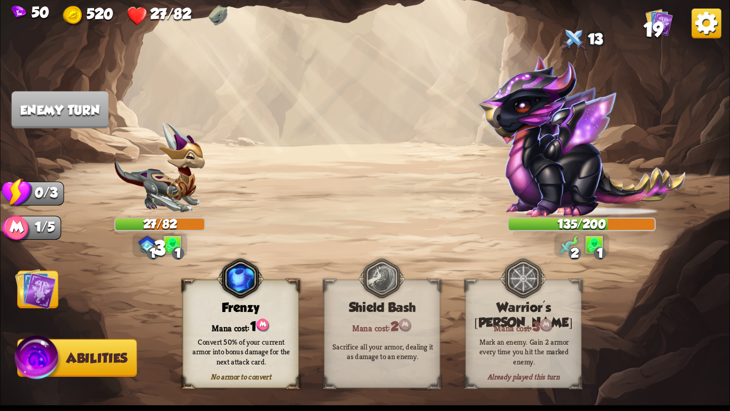
click at [40, 282] on img at bounding box center [35, 288] width 41 height 41
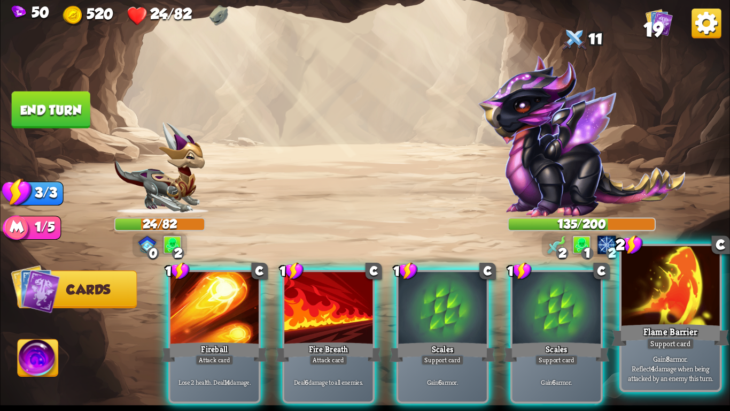
click at [700, 337] on div "Flame Barrier" at bounding box center [671, 335] width 118 height 26
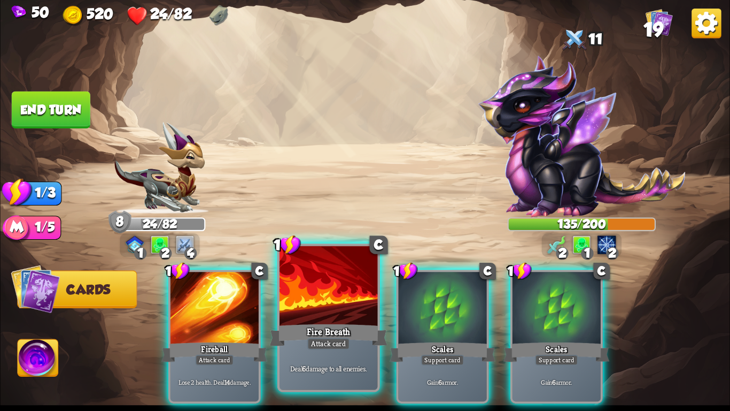
click at [352, 327] on div "Fire Breath" at bounding box center [329, 335] width 118 height 26
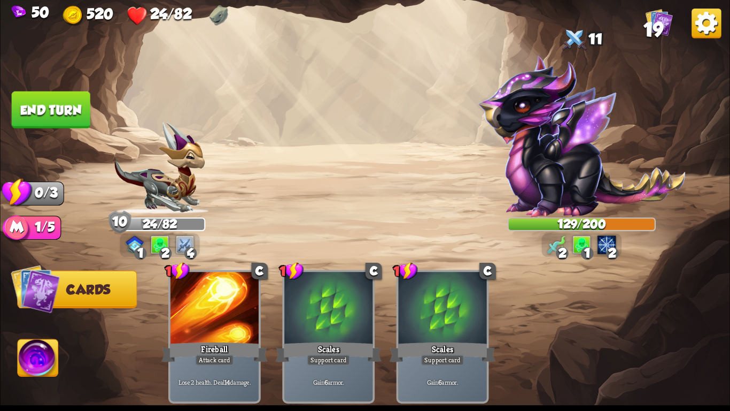
click at [37, 95] on button "End turn" at bounding box center [51, 109] width 79 height 37
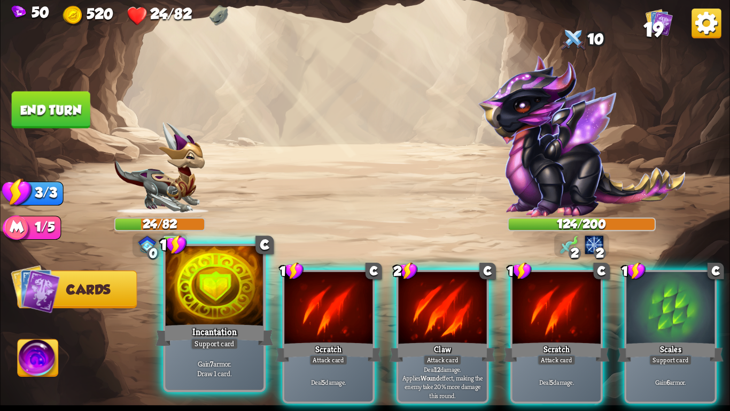
click at [213, 326] on div "Incantation" at bounding box center [215, 335] width 118 height 26
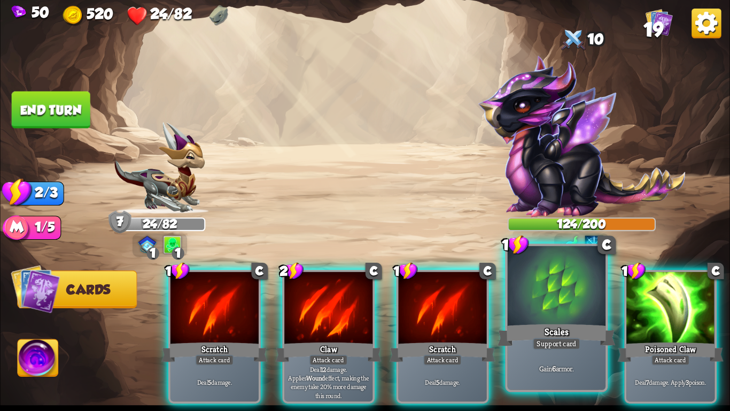
click at [570, 325] on div "Scales" at bounding box center [557, 335] width 118 height 26
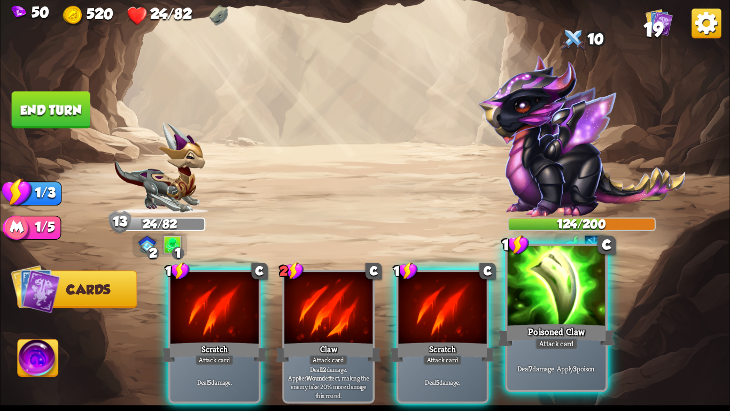
click at [568, 325] on div "Poisoned Claw" at bounding box center [557, 335] width 118 height 26
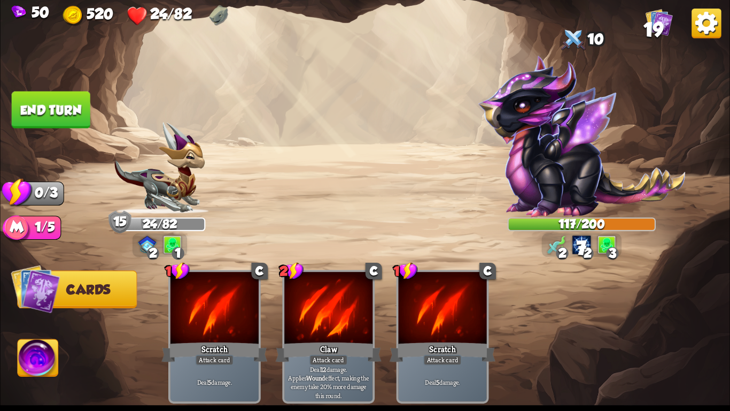
click at [41, 108] on button "End turn" at bounding box center [51, 109] width 79 height 37
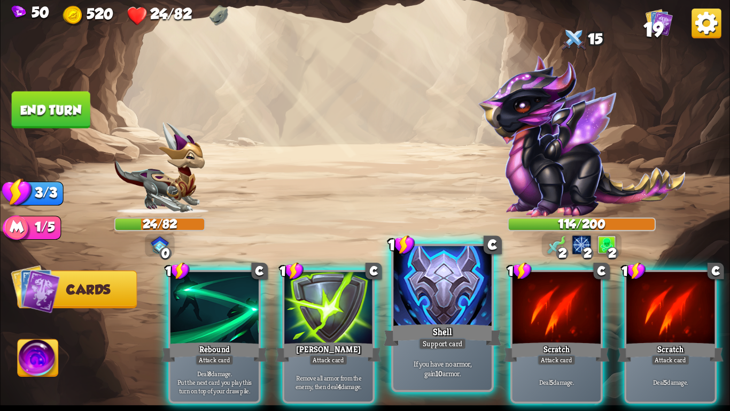
click at [411, 301] on div at bounding box center [442, 287] width 98 height 83
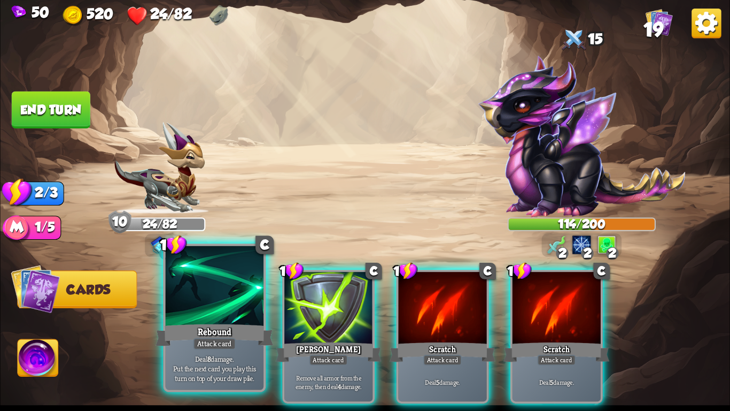
click at [206, 303] on div at bounding box center [215, 287] width 98 height 83
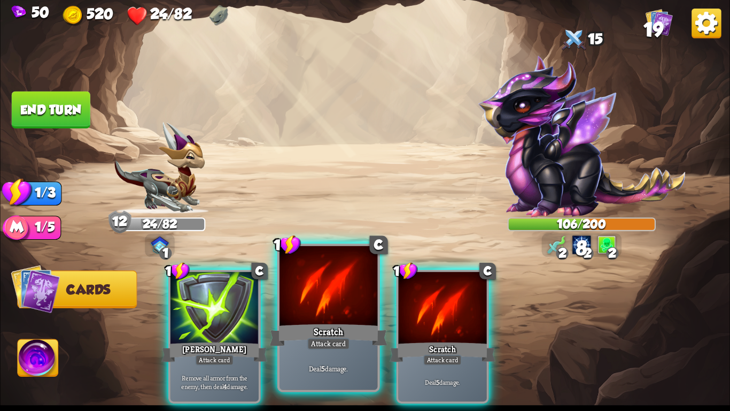
click at [294, 306] on div at bounding box center [329, 287] width 98 height 83
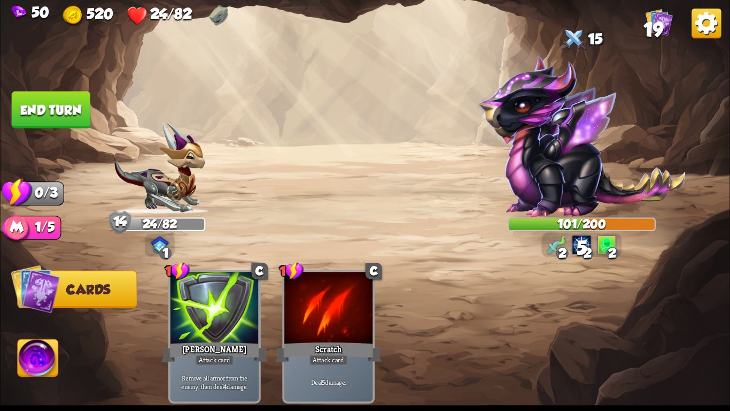
click at [66, 96] on button "End turn" at bounding box center [51, 109] width 79 height 37
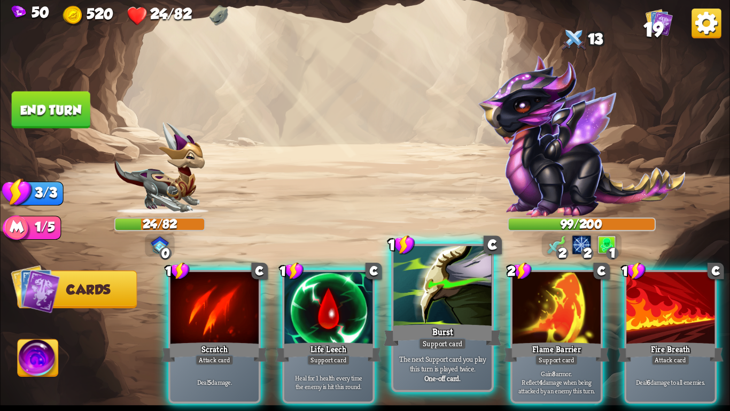
click at [443, 307] on div at bounding box center [442, 287] width 98 height 83
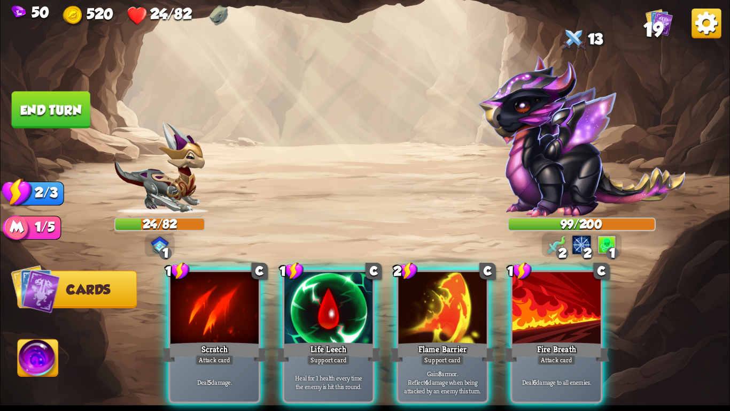
click at [443, 307] on div at bounding box center [443, 309] width 88 height 74
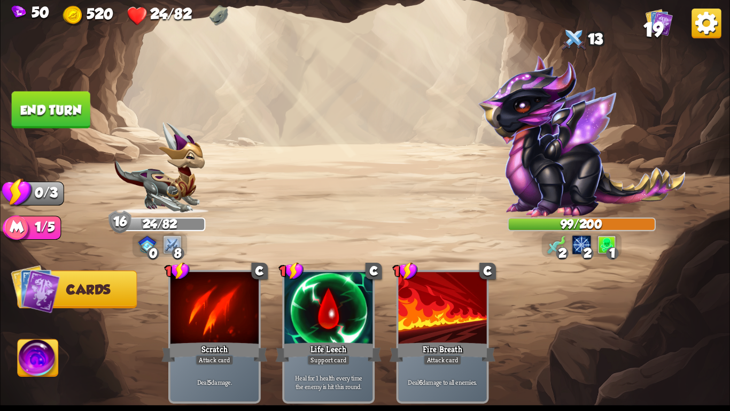
click at [65, 102] on button "End turn" at bounding box center [51, 109] width 79 height 37
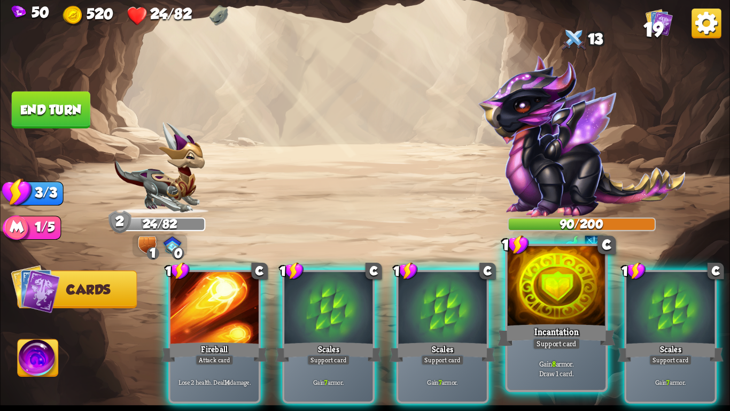
click at [532, 304] on div at bounding box center [557, 287] width 98 height 83
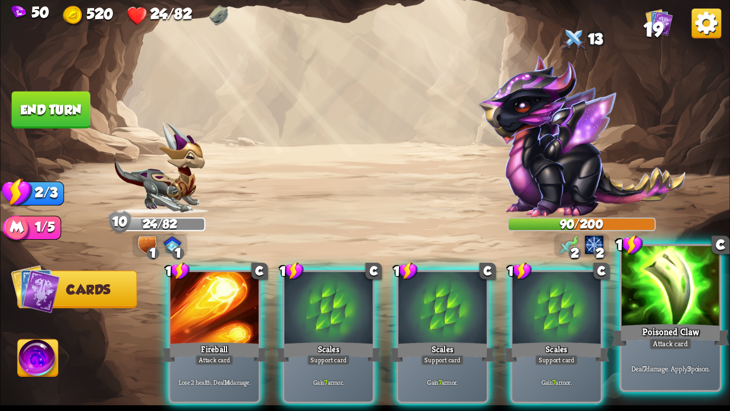
click at [651, 337] on div "Attack card" at bounding box center [670, 343] width 43 height 12
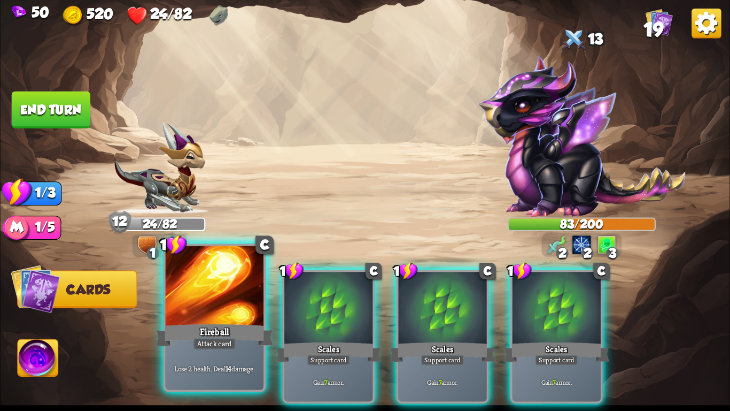
click at [249, 322] on div "Fireball" at bounding box center [215, 335] width 118 height 26
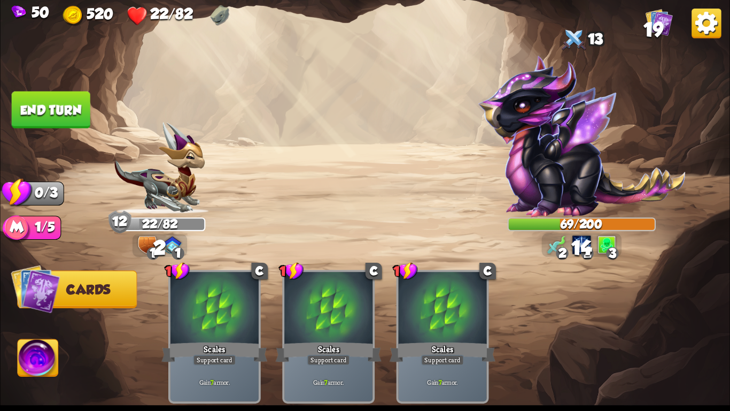
click at [65, 115] on button "End turn" at bounding box center [51, 109] width 79 height 37
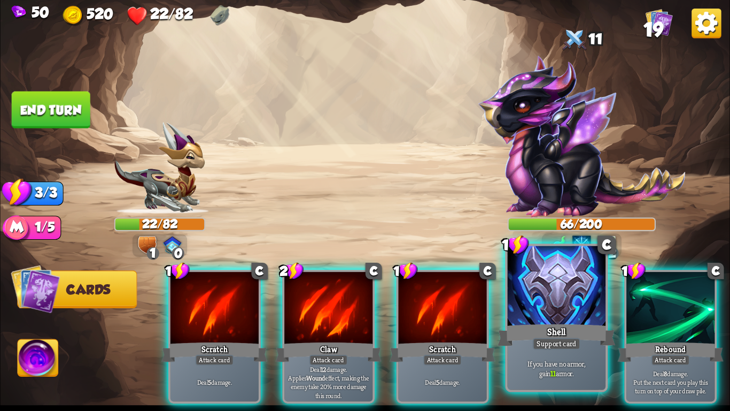
click at [537, 341] on div "Support card" at bounding box center [557, 343] width 48 height 12
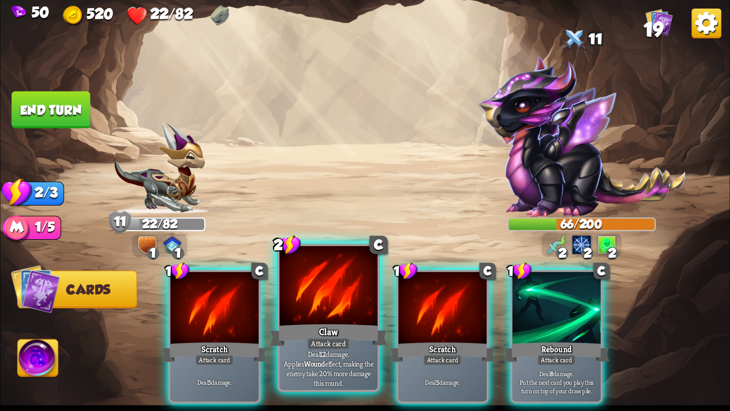
click at [346, 330] on div "Claw" at bounding box center [329, 335] width 118 height 26
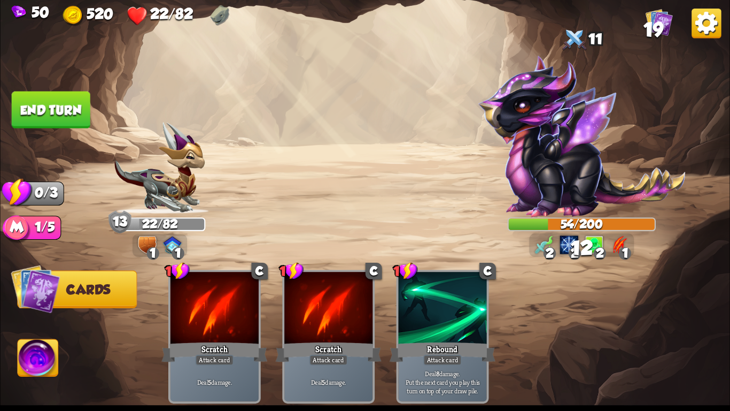
click at [48, 109] on button "End turn" at bounding box center [51, 109] width 79 height 37
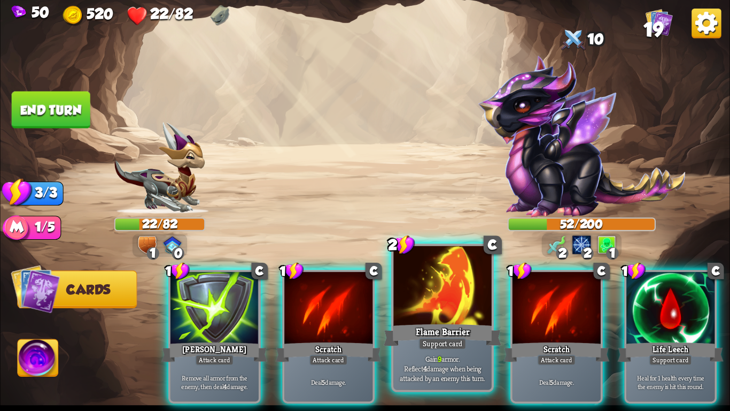
click at [447, 308] on div at bounding box center [442, 287] width 98 height 83
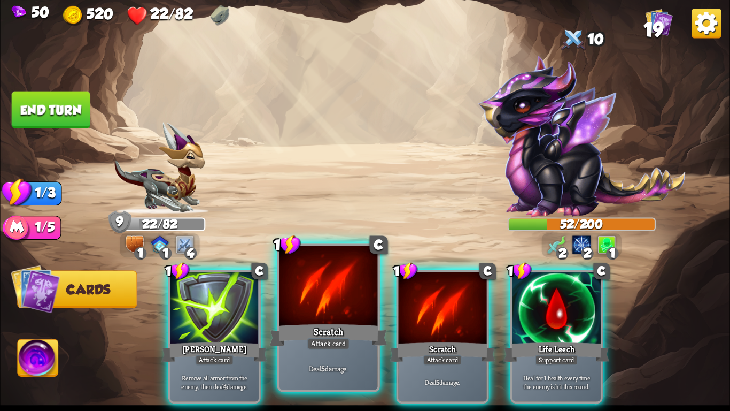
click at [322, 339] on div "Attack card" at bounding box center [328, 343] width 43 height 12
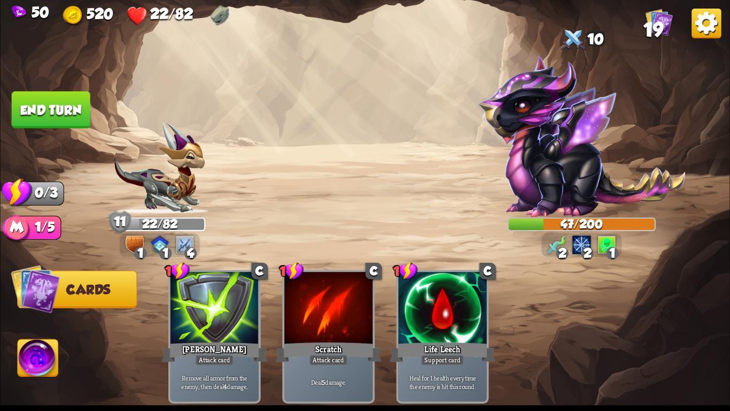
click at [36, 101] on button "End turn" at bounding box center [51, 109] width 79 height 37
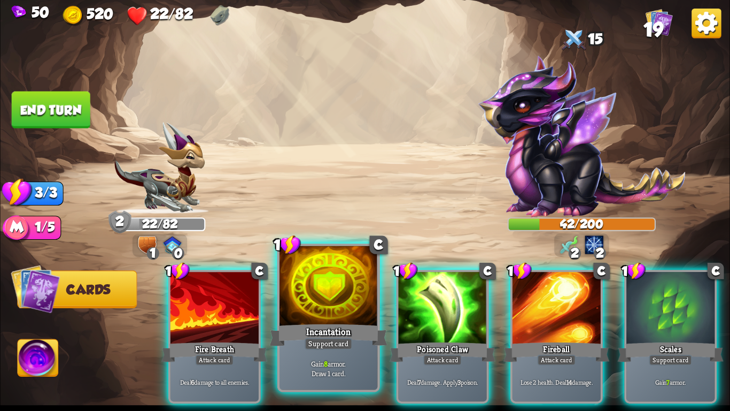
click at [304, 275] on div at bounding box center [329, 287] width 98 height 83
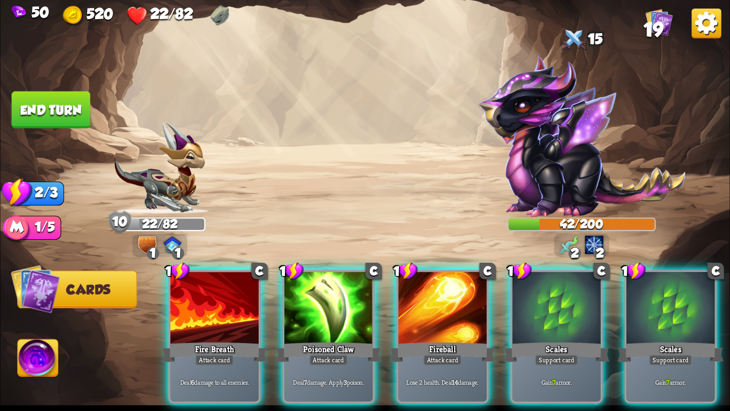
click at [304, 275] on div at bounding box center [328, 309] width 88 height 74
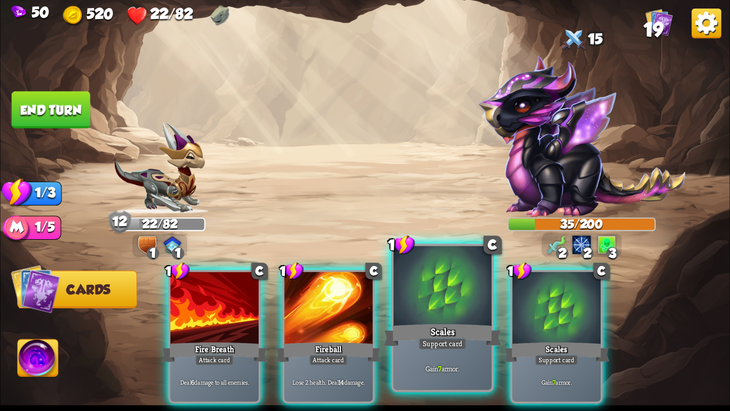
click at [423, 322] on div "Scales" at bounding box center [443, 335] width 118 height 26
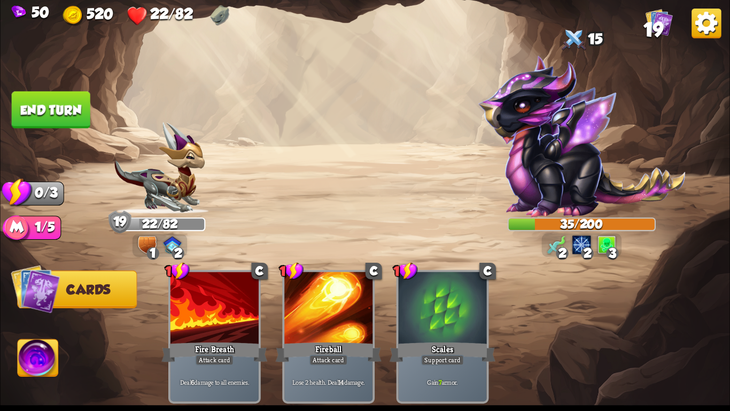
click at [76, 89] on img at bounding box center [365, 205] width 730 height 411
click at [76, 95] on button "End turn" at bounding box center [51, 109] width 79 height 37
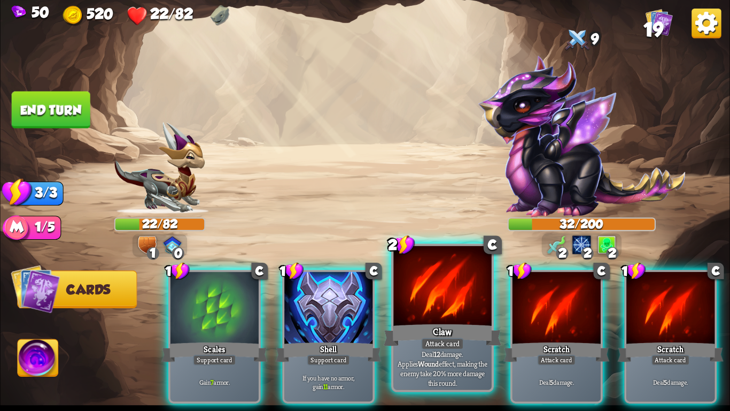
click at [448, 274] on div at bounding box center [442, 287] width 98 height 83
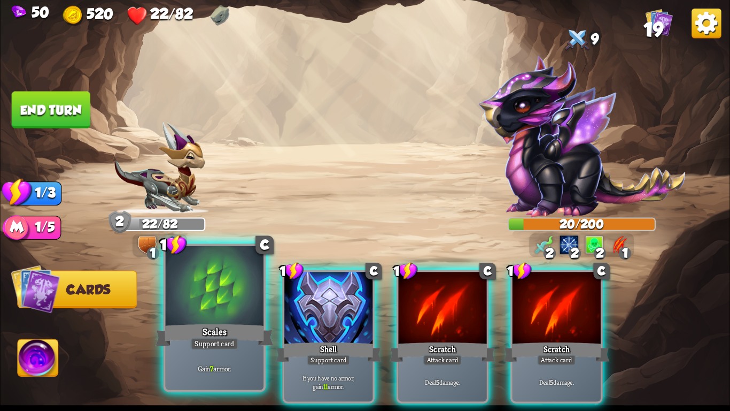
click at [218, 307] on div at bounding box center [215, 287] width 98 height 83
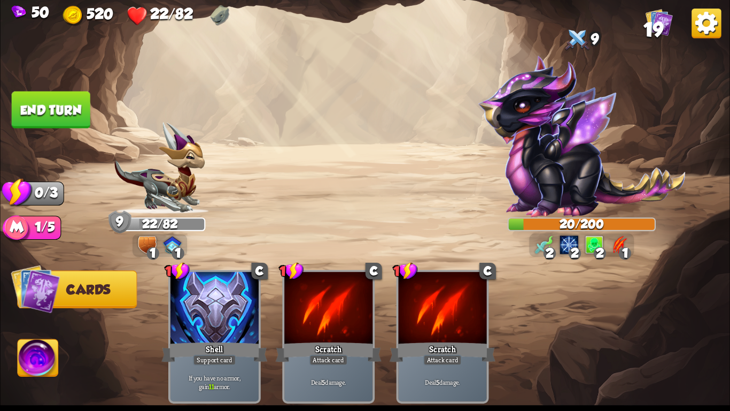
click at [22, 352] on img at bounding box center [38, 359] width 41 height 41
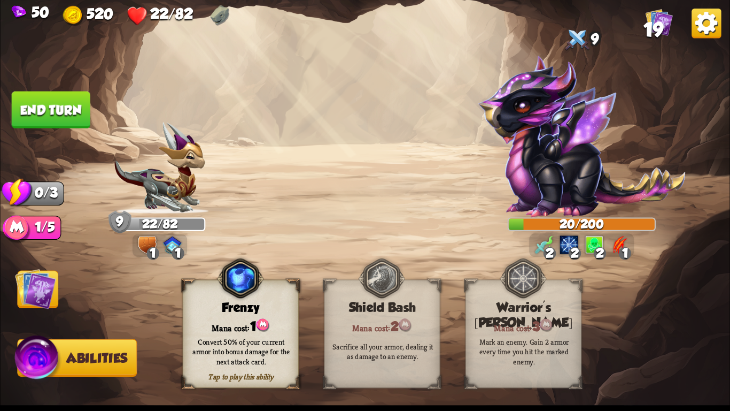
click at [105, 284] on img at bounding box center [365, 205] width 730 height 411
click at [28, 282] on img at bounding box center [35, 288] width 41 height 41
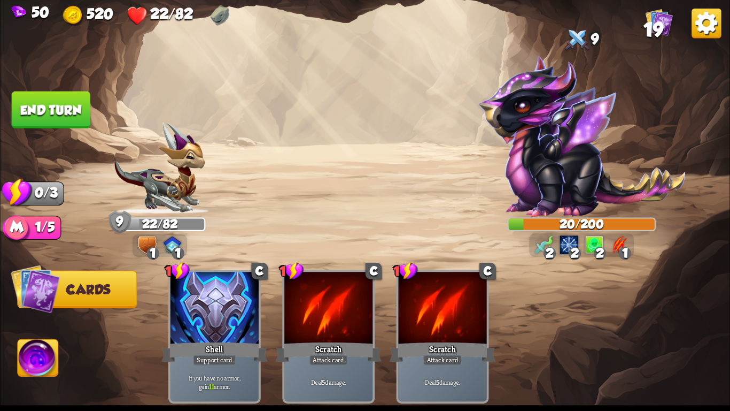
click at [50, 104] on button "End turn" at bounding box center [51, 109] width 79 height 37
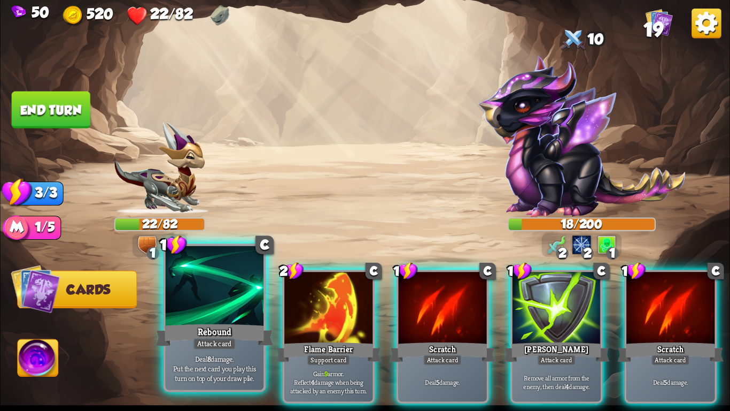
click at [225, 296] on div at bounding box center [215, 287] width 98 height 83
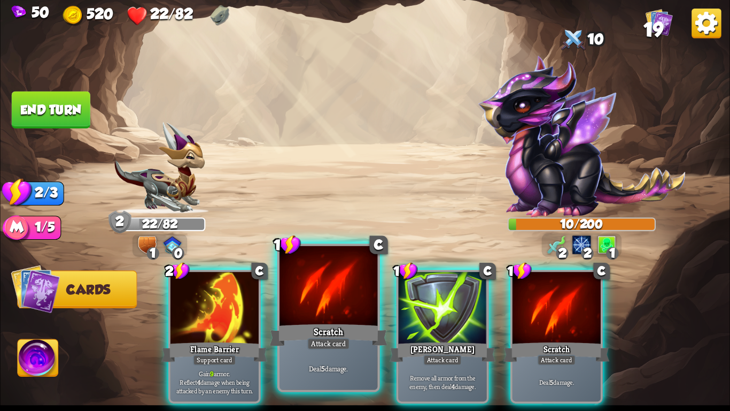
click at [307, 295] on div at bounding box center [329, 287] width 98 height 83
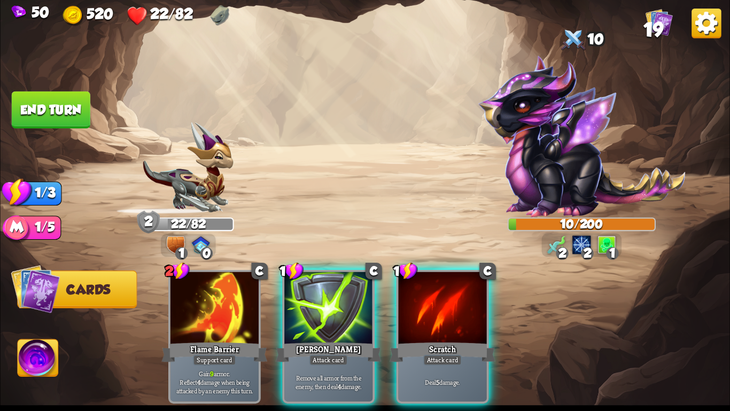
click at [307, 295] on div at bounding box center [328, 309] width 88 height 74
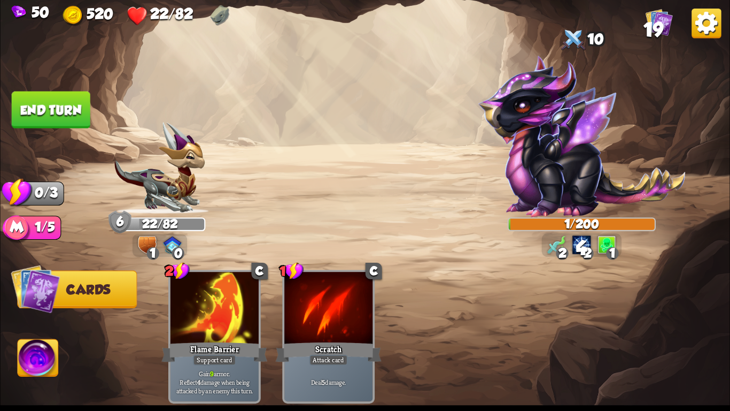
click at [61, 98] on button "End turn" at bounding box center [51, 109] width 79 height 37
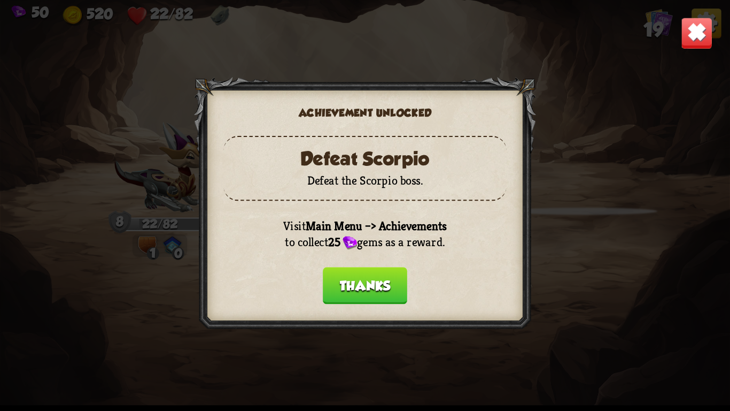
click at [338, 272] on button "Thanks" at bounding box center [365, 285] width 84 height 37
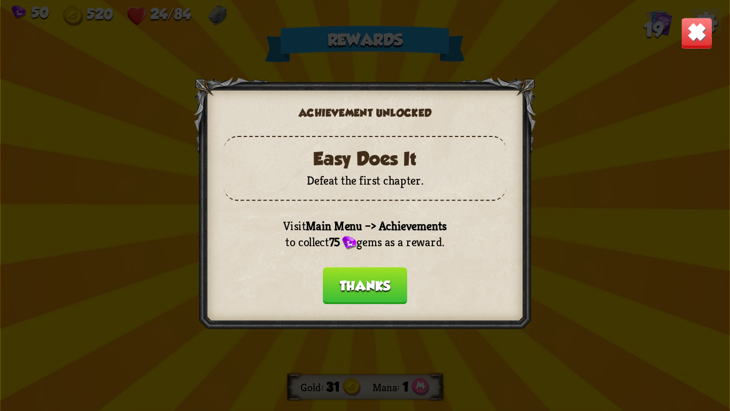
click at [352, 281] on button "Thanks" at bounding box center [365, 285] width 84 height 37
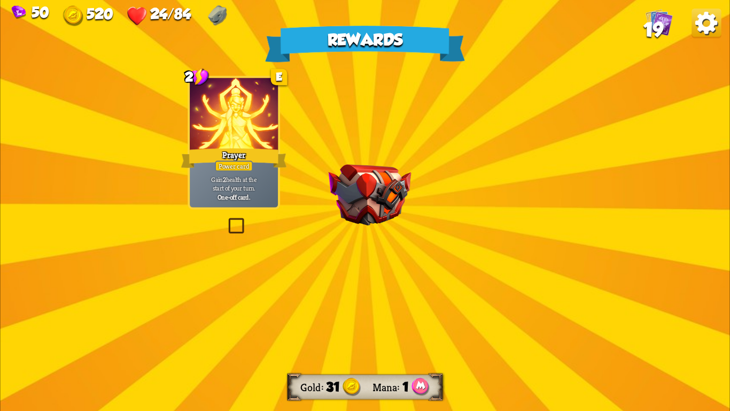
click at [374, 241] on div "Rewards Gold 31 Mana 1 Select a card 2 E Prayer Power card Gain 2 health at the…" at bounding box center [365, 205] width 730 height 411
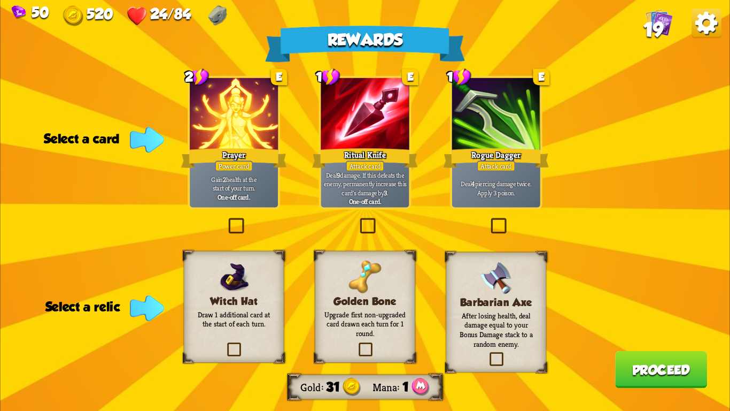
click at [536, 171] on div "Deal 4 piercing damage twice. Apply 3 poison." at bounding box center [496, 188] width 88 height 38
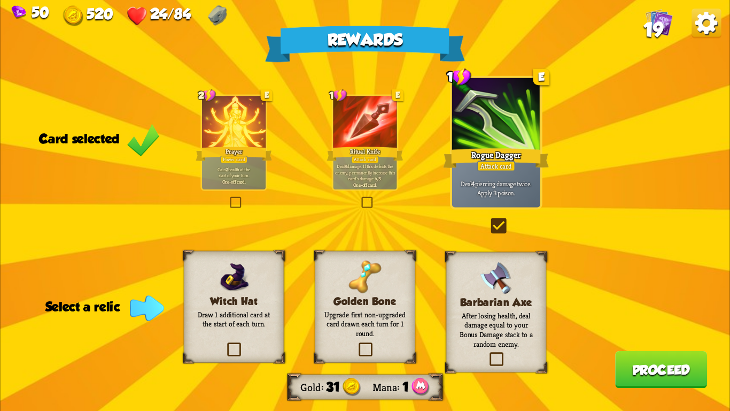
click at [385, 316] on p "Upgrade first non-upgraded card drawn each turn for 1 round." at bounding box center [364, 323] width 81 height 29
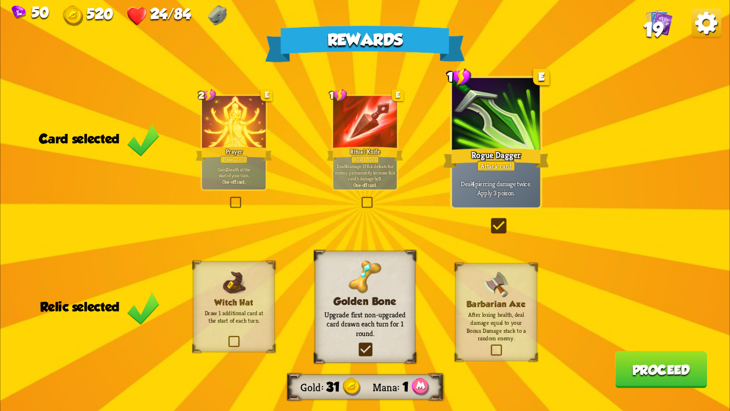
click at [635, 382] on button "Proceed" at bounding box center [661, 369] width 92 height 37
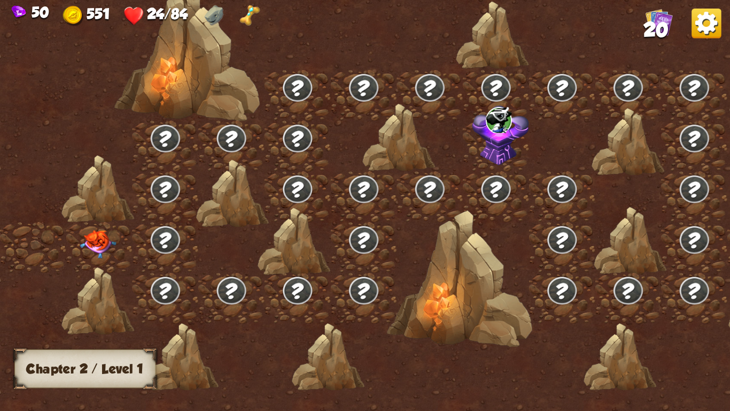
click at [97, 241] on img at bounding box center [98, 244] width 36 height 28
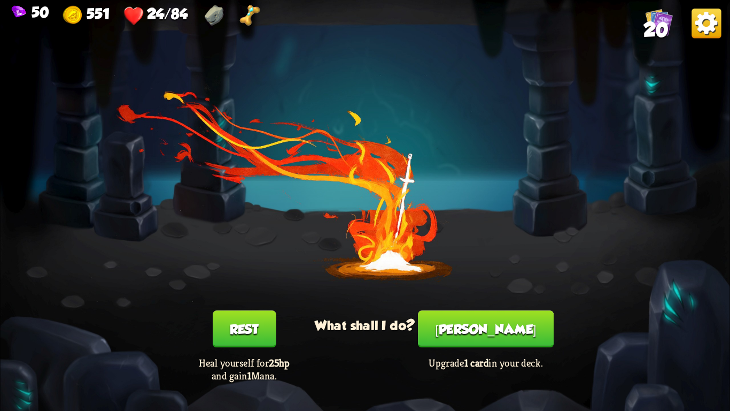
click at [239, 322] on button "Rest" at bounding box center [244, 328] width 63 height 37
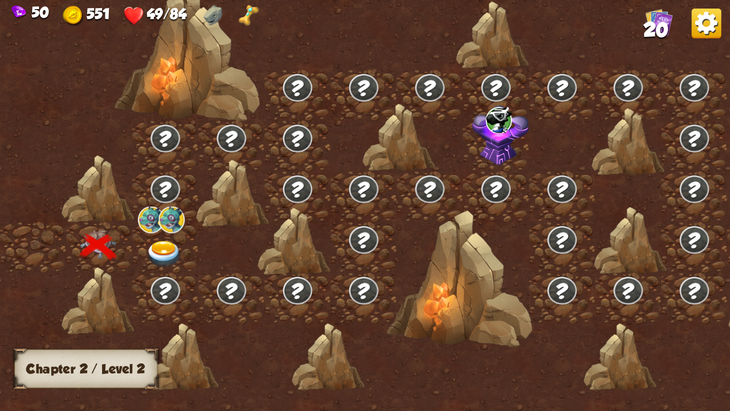
click at [143, 252] on div at bounding box center [166, 247] width 66 height 51
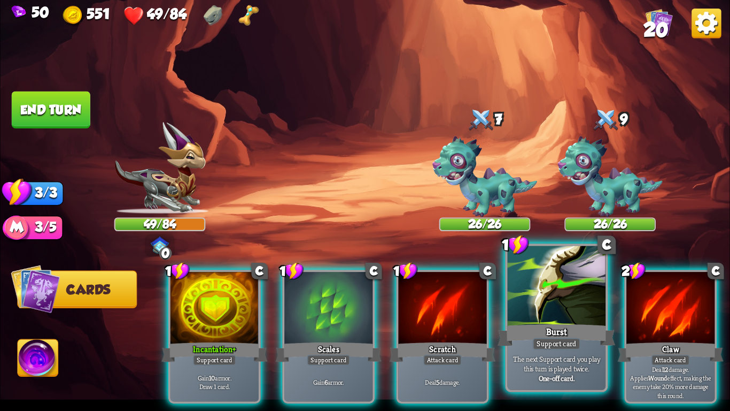
click at [571, 332] on div "Burst" at bounding box center [557, 335] width 118 height 26
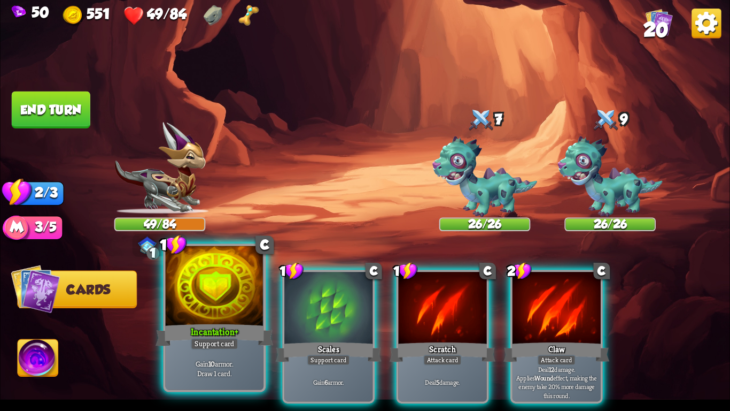
click at [204, 290] on div at bounding box center [215, 287] width 98 height 83
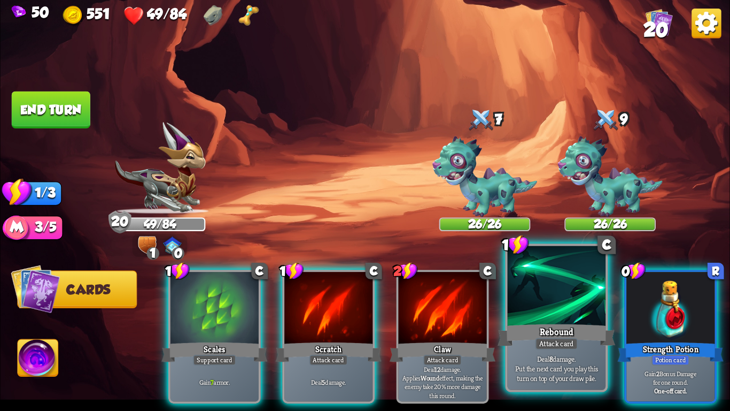
click at [538, 299] on div at bounding box center [557, 287] width 98 height 83
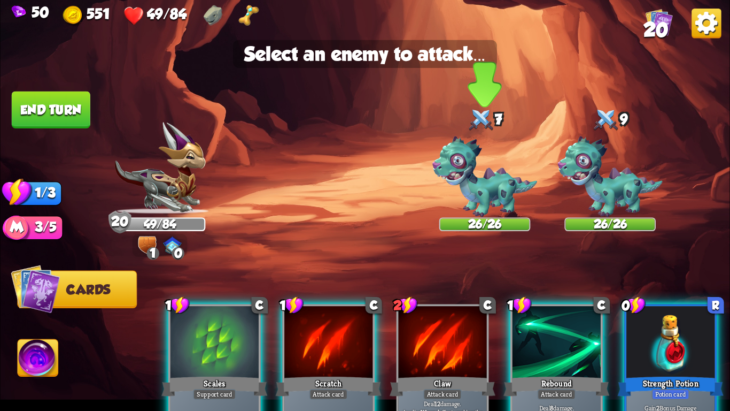
click at [500, 173] on img at bounding box center [484, 176] width 105 height 81
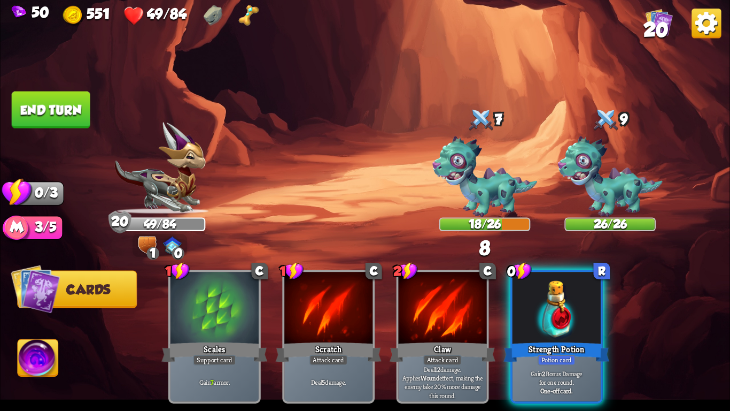
click at [31, 95] on button "End turn" at bounding box center [51, 109] width 79 height 37
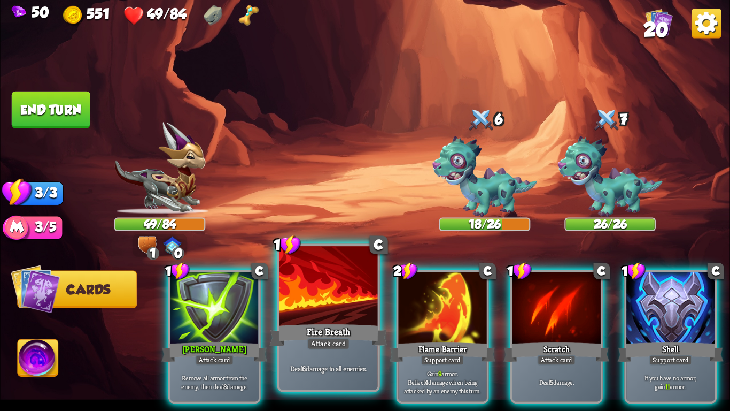
click at [337, 326] on div "Fire Breath" at bounding box center [329, 335] width 118 height 26
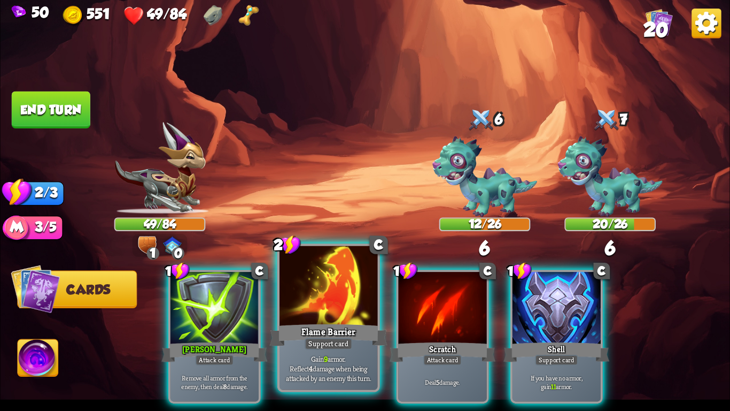
click at [338, 326] on div "Flame Barrier" at bounding box center [329, 335] width 118 height 26
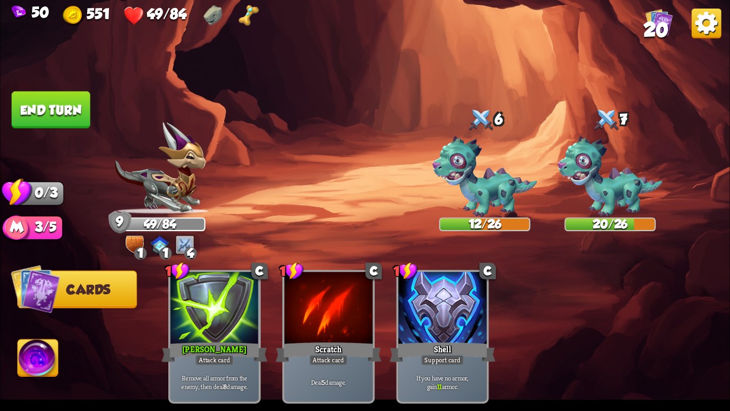
click at [56, 98] on button "End turn" at bounding box center [51, 109] width 79 height 37
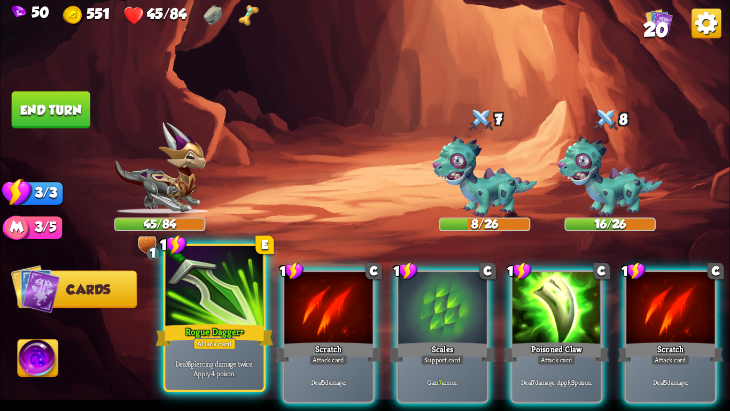
click at [199, 289] on div at bounding box center [215, 287] width 98 height 83
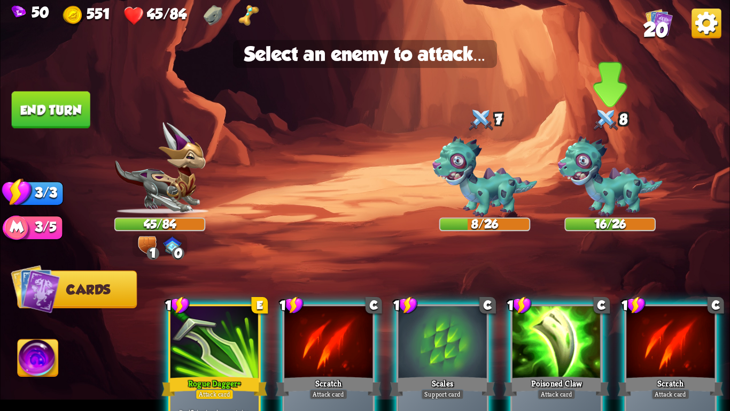
click at [564, 181] on img at bounding box center [610, 176] width 105 height 81
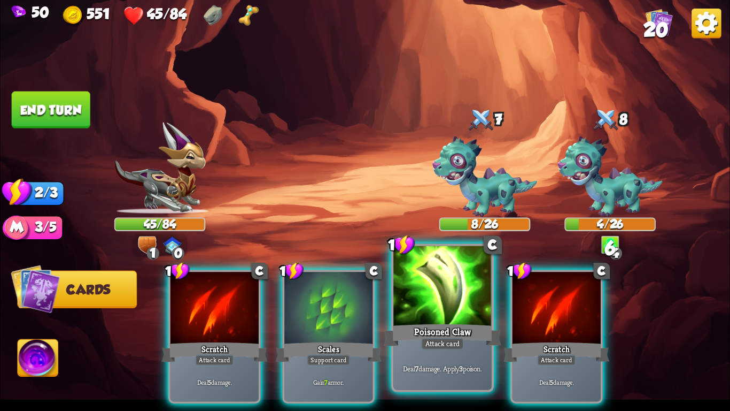
click at [448, 300] on div at bounding box center [442, 287] width 98 height 83
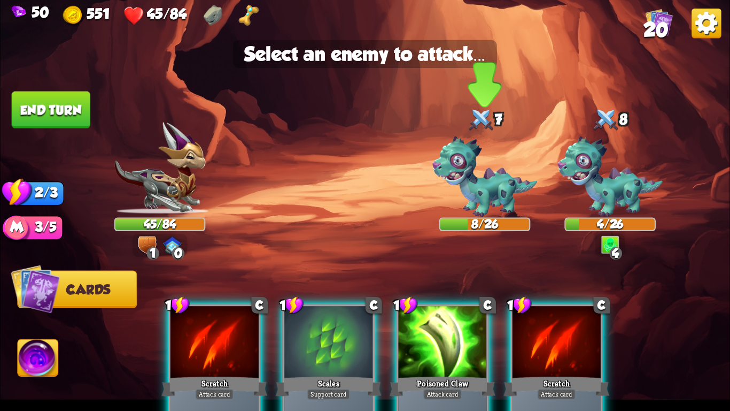
click at [482, 169] on img at bounding box center [484, 176] width 105 height 81
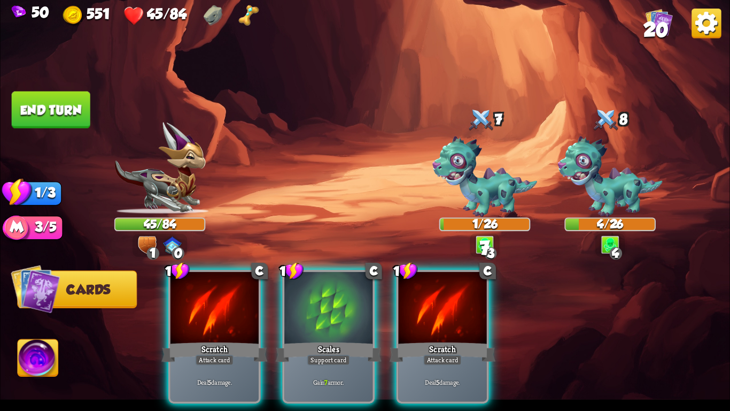
click at [71, 100] on button "End turn" at bounding box center [51, 109] width 79 height 37
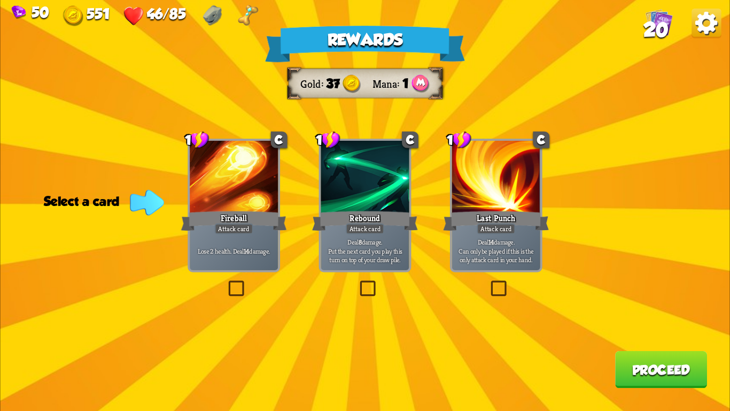
click at [391, 267] on div "Deal 8 damage. Put the next card you play this turn on top of your draw pile." at bounding box center [365, 250] width 88 height 38
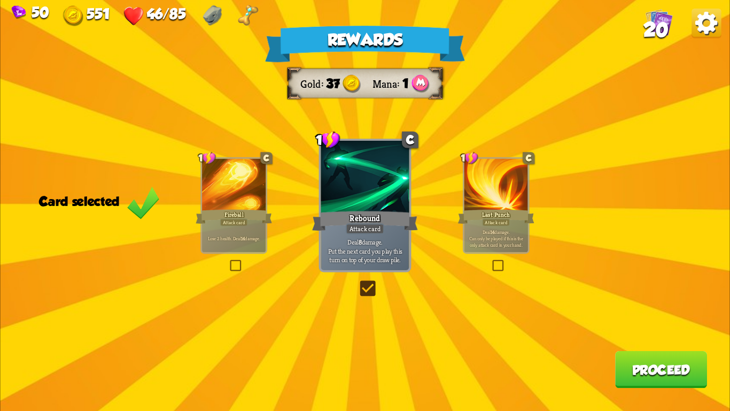
click at [649, 389] on div "Rewards Gold 37 Mana 1 Card selected 1 C Fireball Attack card Lose 2 health. De…" at bounding box center [365, 205] width 730 height 411
click at [645, 378] on button "Proceed" at bounding box center [661, 369] width 92 height 37
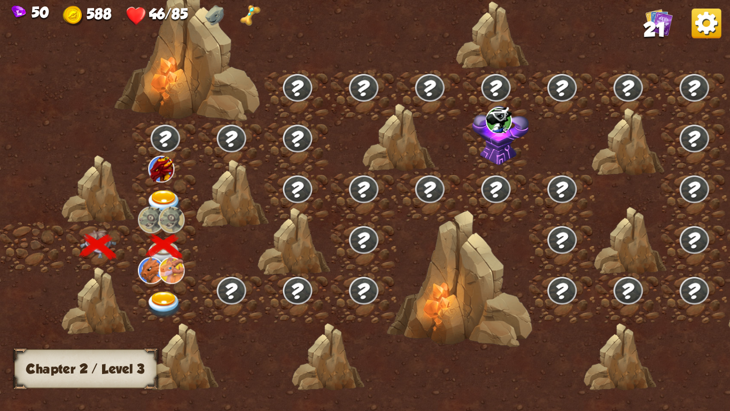
click at [165, 200] on img at bounding box center [164, 203] width 36 height 27
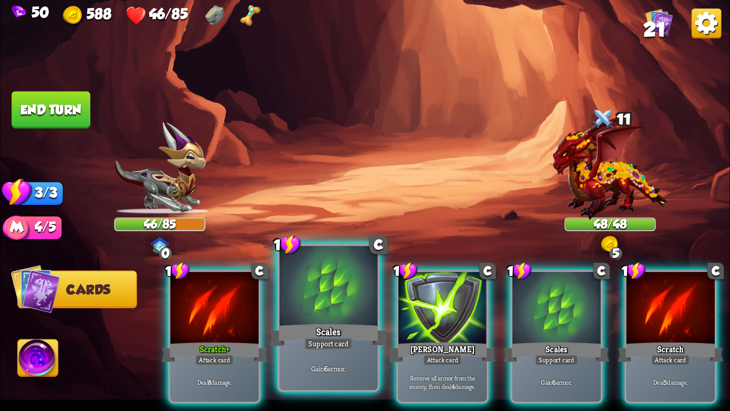
click at [307, 300] on div at bounding box center [329, 287] width 98 height 83
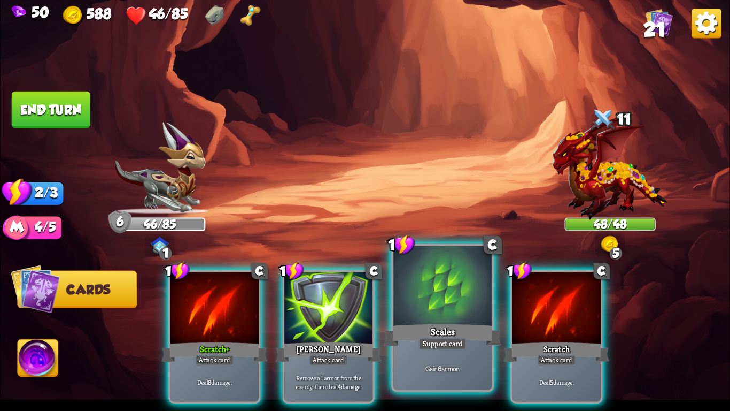
click at [477, 322] on div "Scales" at bounding box center [443, 335] width 118 height 26
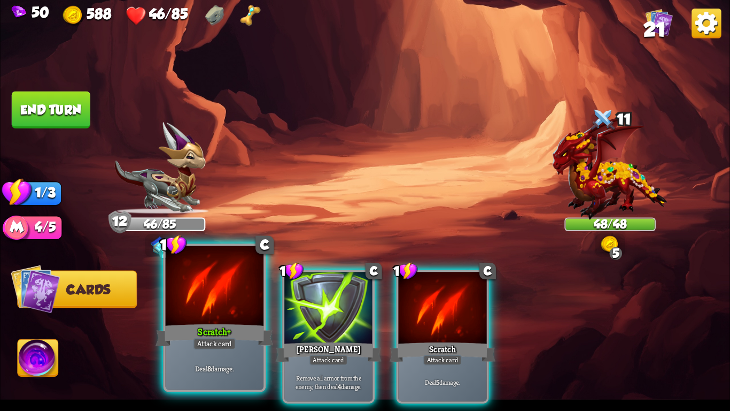
click at [246, 302] on div at bounding box center [215, 287] width 98 height 83
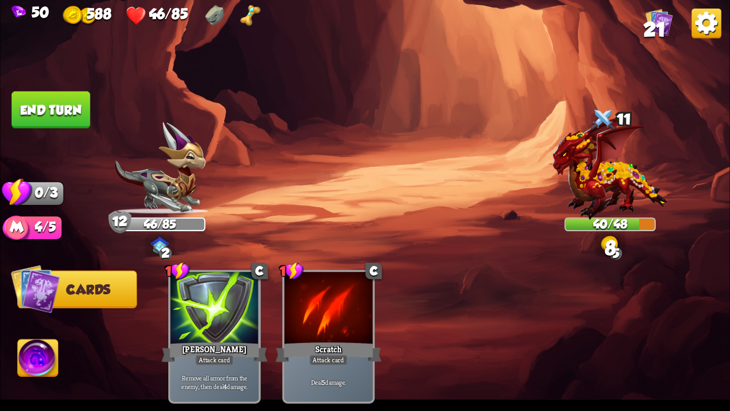
click at [54, 93] on button "End turn" at bounding box center [51, 109] width 79 height 37
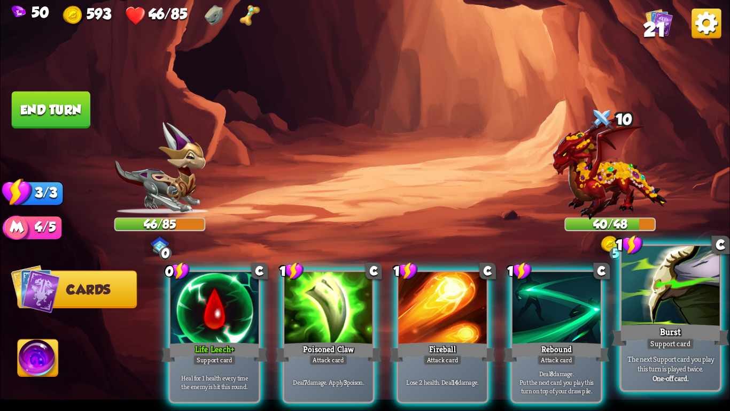
click at [700, 353] on p "The next Support card you play this turn is played twice." at bounding box center [670, 362] width 93 height 19
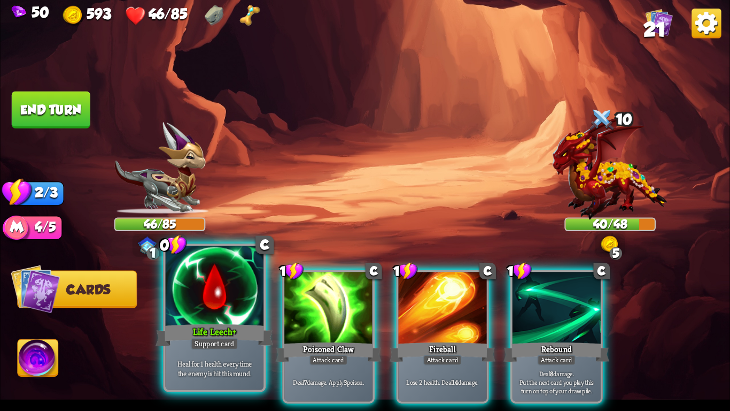
click at [216, 334] on div "Life Leech+" at bounding box center [215, 335] width 118 height 26
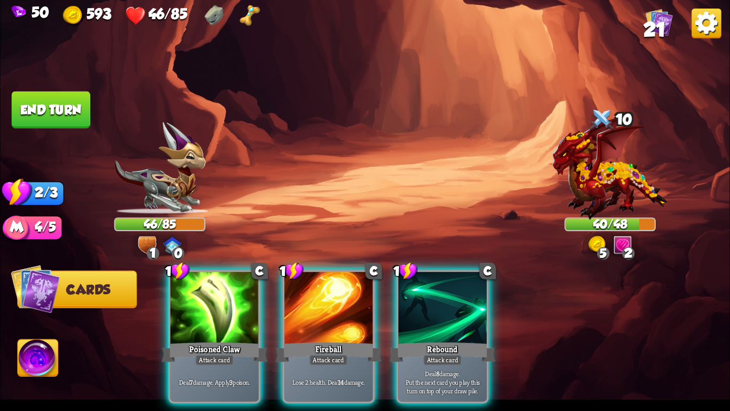
click at [216, 340] on div "Poisoned Claw" at bounding box center [214, 352] width 106 height 24
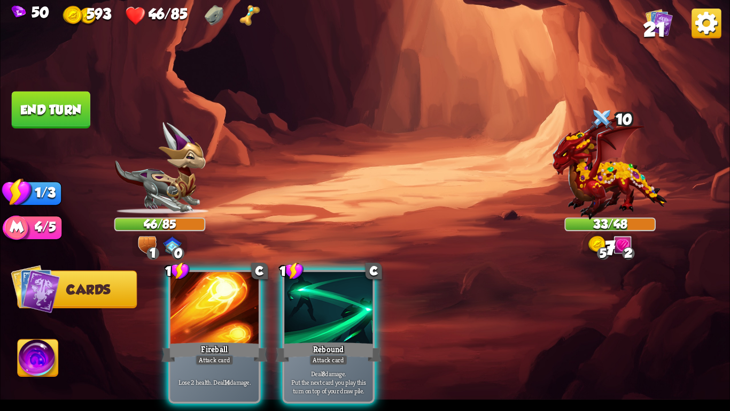
click at [216, 340] on div "Fireball" at bounding box center [214, 352] width 106 height 24
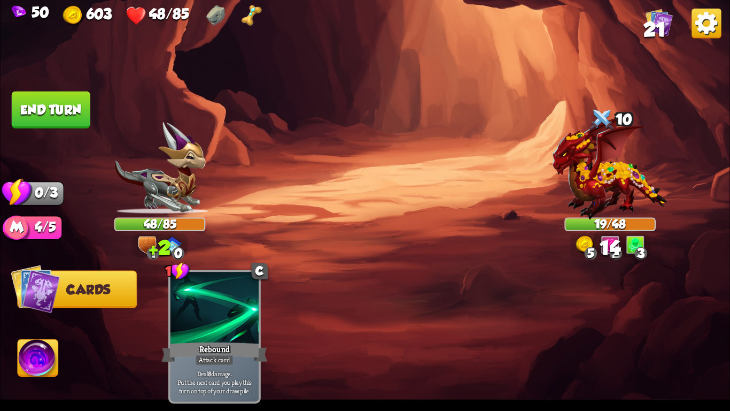
click at [59, 102] on button "End turn" at bounding box center [51, 109] width 79 height 37
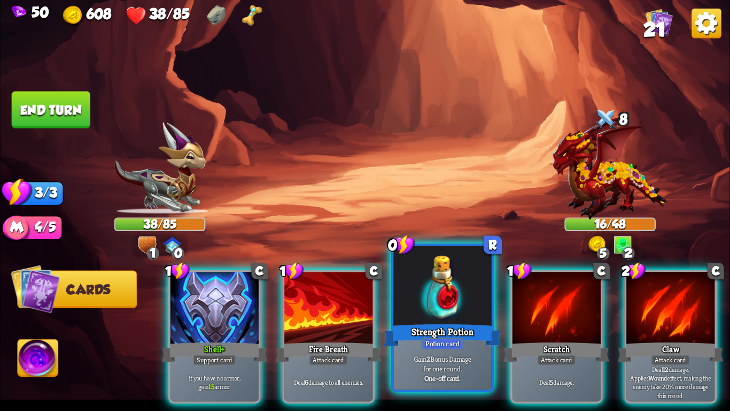
click at [440, 329] on div "Strength Potion" at bounding box center [443, 335] width 118 height 26
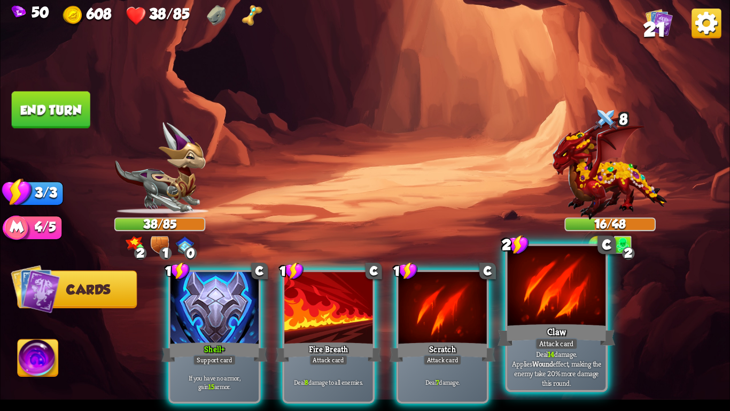
click at [517, 341] on div "Claw" at bounding box center [557, 335] width 118 height 26
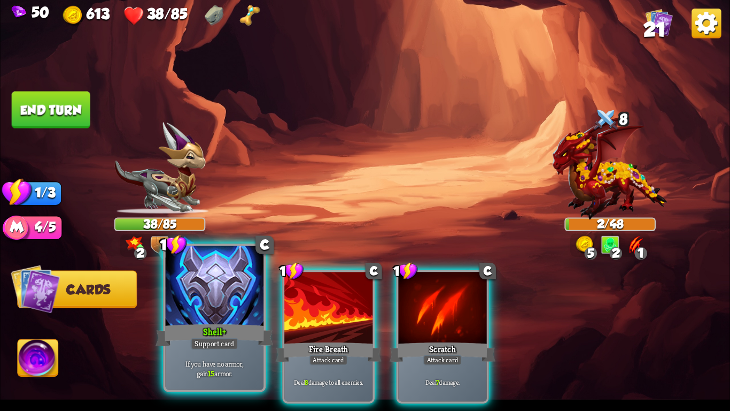
click at [180, 320] on div at bounding box center [215, 287] width 98 height 83
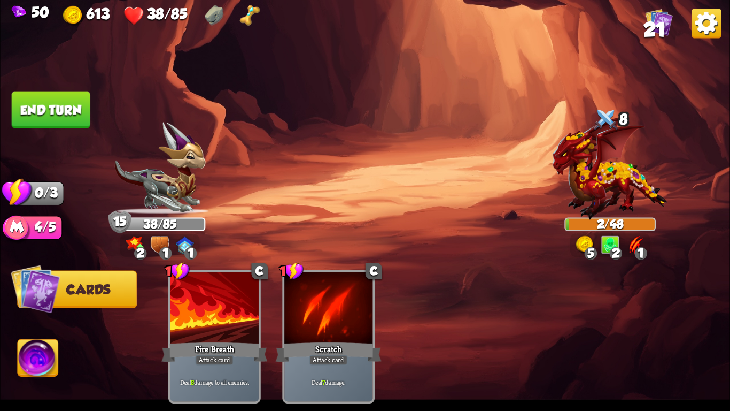
click at [49, 98] on button "End turn" at bounding box center [51, 109] width 79 height 37
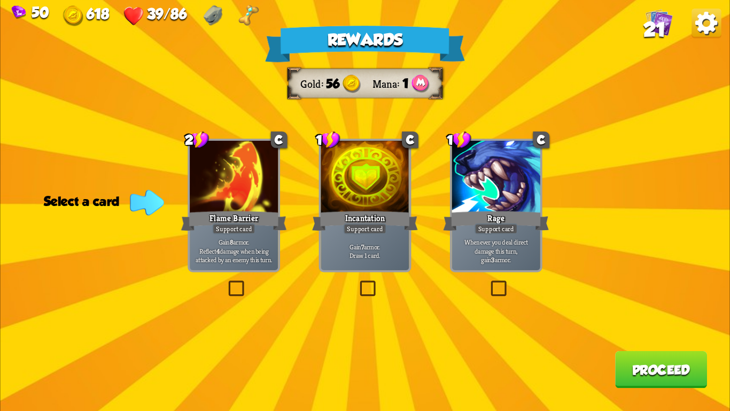
click at [360, 198] on div at bounding box center [365, 178] width 88 height 74
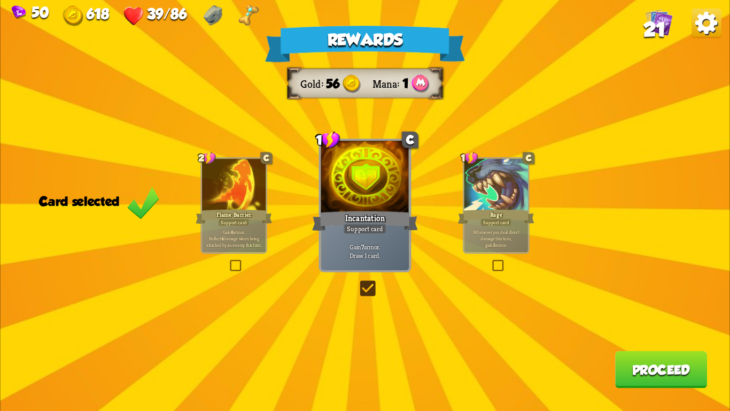
click at [668, 363] on button "Proceed" at bounding box center [661, 369] width 92 height 37
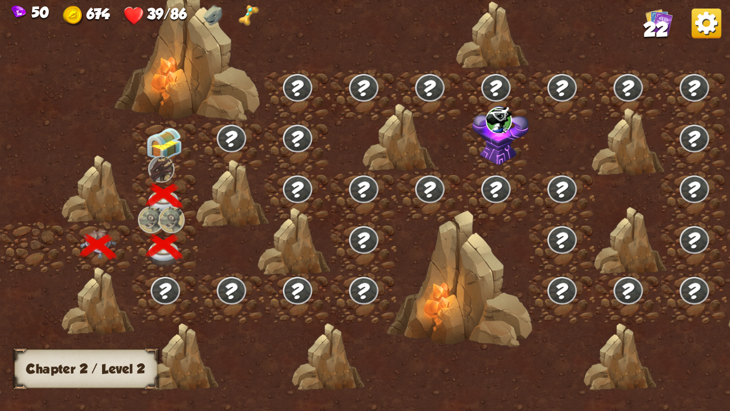
click at [140, 140] on div at bounding box center [166, 145] width 66 height 51
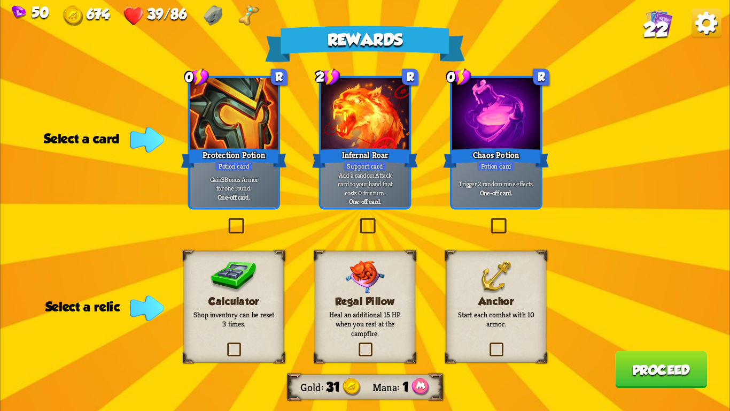
click at [463, 293] on div "Anchor Start each combat with 10 armor." at bounding box center [496, 307] width 100 height 112
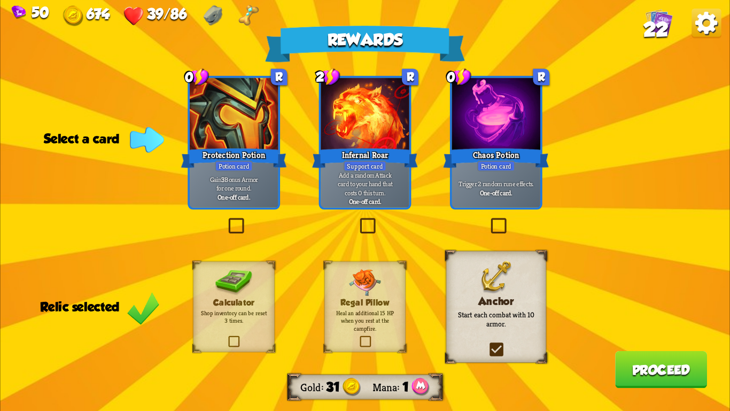
click at [455, 197] on div "Trigger 2 random rune effects. One-off card." at bounding box center [496, 188] width 88 height 38
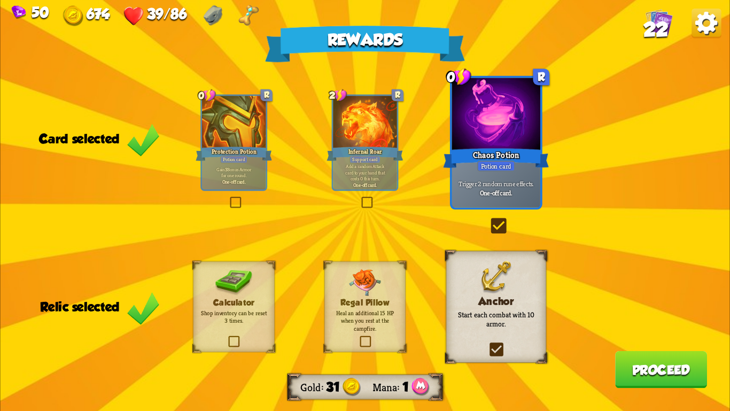
click at [667, 396] on div "Rewards Gold 31 Mana 1 Card selected 0 R Protection Potion Potion card Gain 3 B…" at bounding box center [365, 205] width 730 height 411
click at [670, 383] on button "Proceed" at bounding box center [661, 369] width 92 height 37
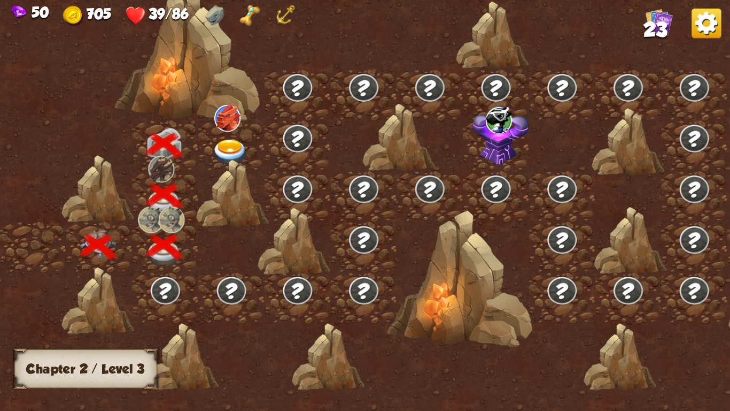
click at [242, 142] on img at bounding box center [230, 152] width 36 height 27
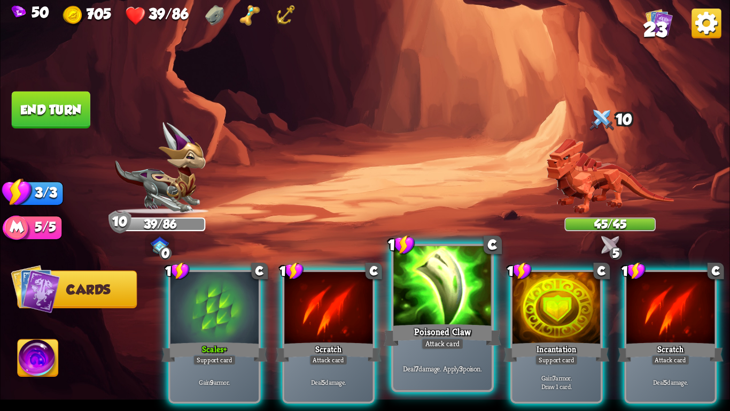
click at [440, 295] on div at bounding box center [442, 287] width 98 height 83
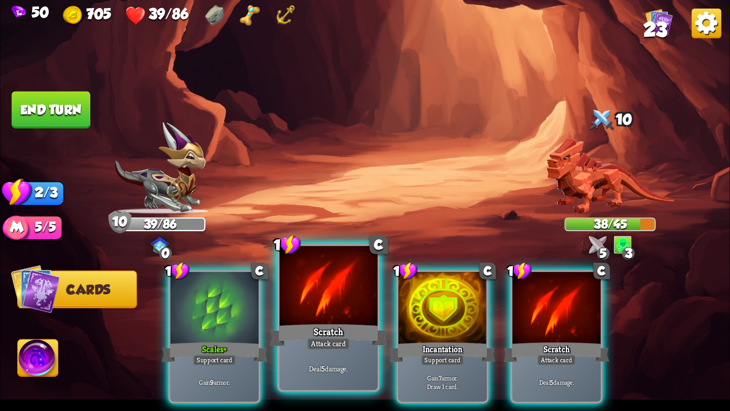
click at [311, 316] on div at bounding box center [329, 287] width 98 height 83
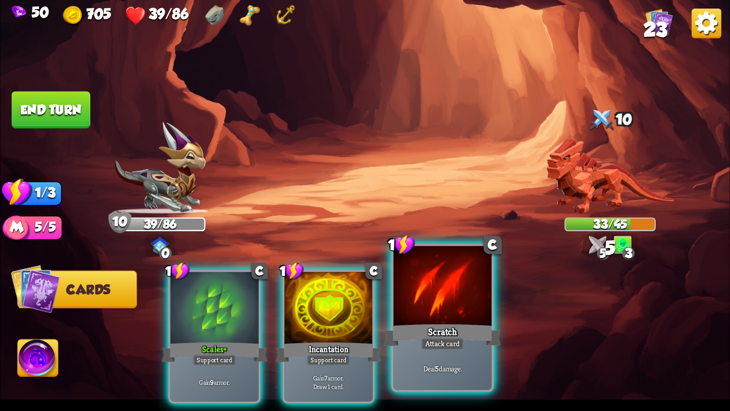
click at [422, 338] on div "Attack card" at bounding box center [442, 343] width 43 height 12
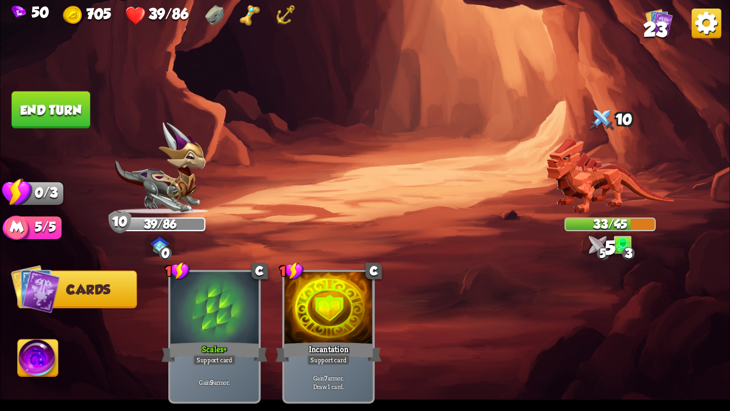
click at [90, 119] on button "End turn" at bounding box center [51, 109] width 79 height 37
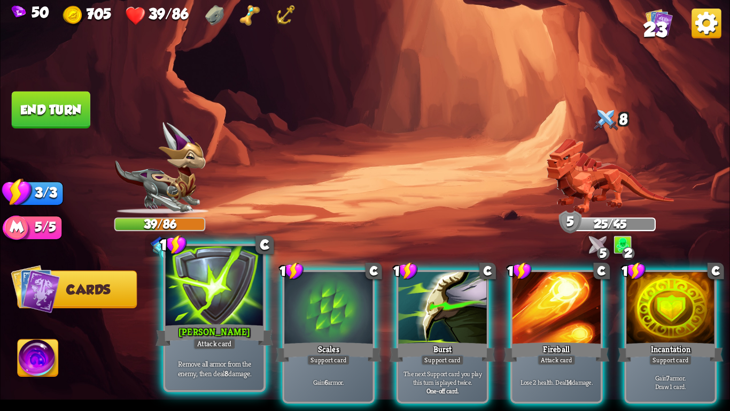
click at [208, 343] on div "Attack card" at bounding box center [214, 343] width 43 height 12
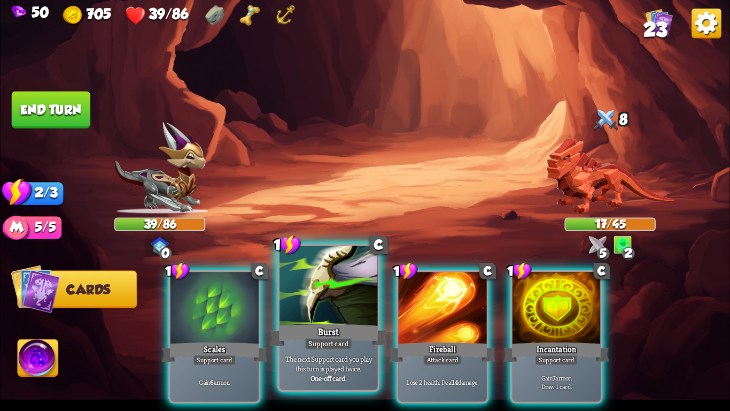
click at [291, 345] on div "Burst" at bounding box center [329, 335] width 118 height 26
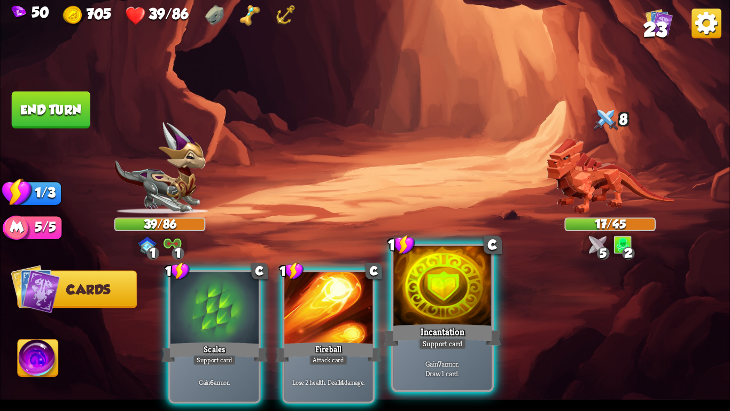
click at [417, 333] on div "Incantation" at bounding box center [443, 335] width 118 height 26
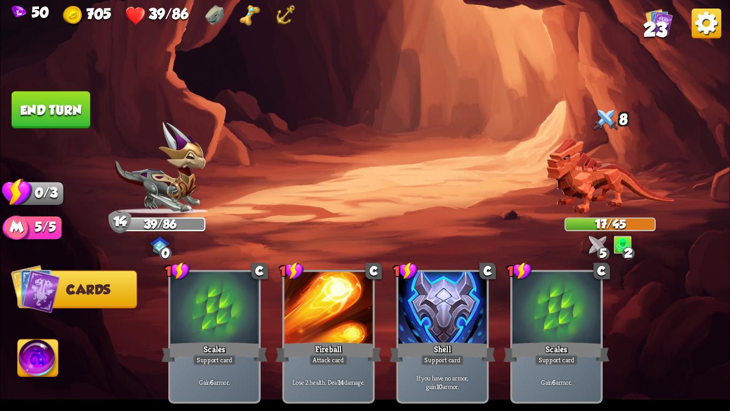
click at [35, 96] on button "End turn" at bounding box center [51, 109] width 79 height 37
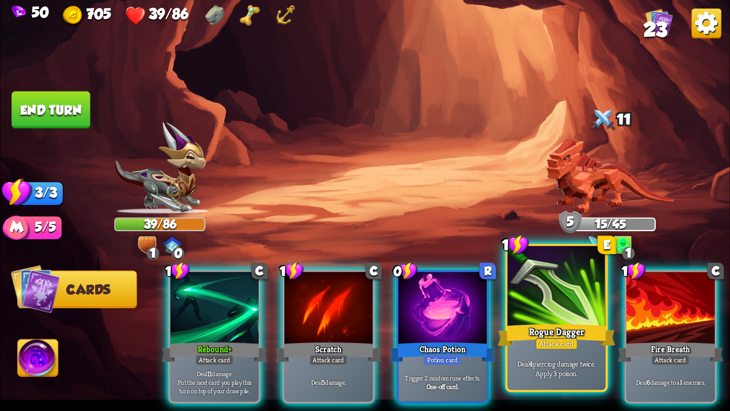
click at [569, 369] on p "Deal 4 piercing damage twice. Apply 3 poison." at bounding box center [556, 367] width 93 height 19
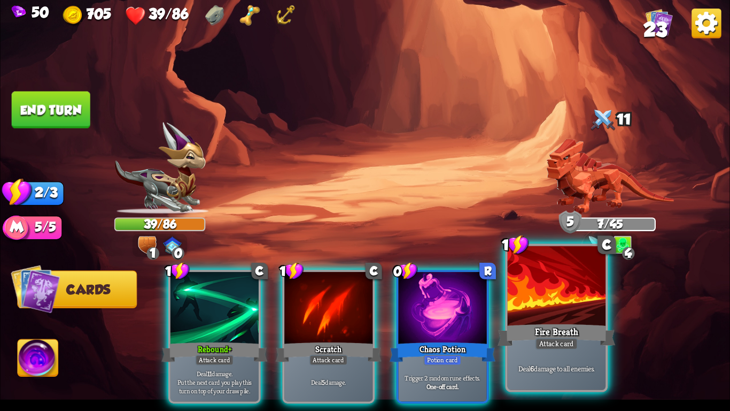
click at [520, 333] on div "Fire Breath" at bounding box center [557, 335] width 118 height 26
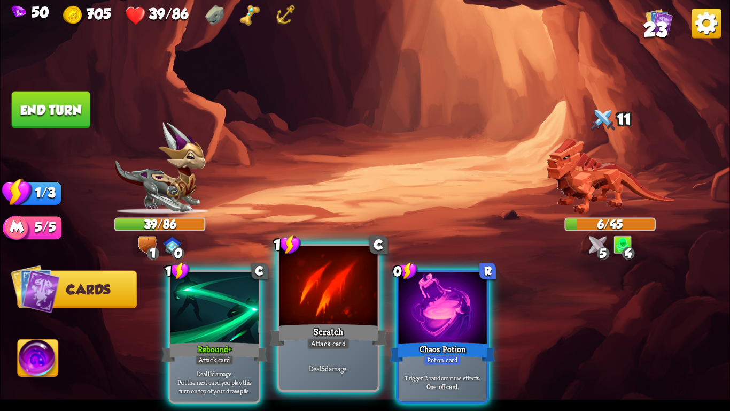
click at [303, 322] on div "Scratch" at bounding box center [329, 335] width 118 height 26
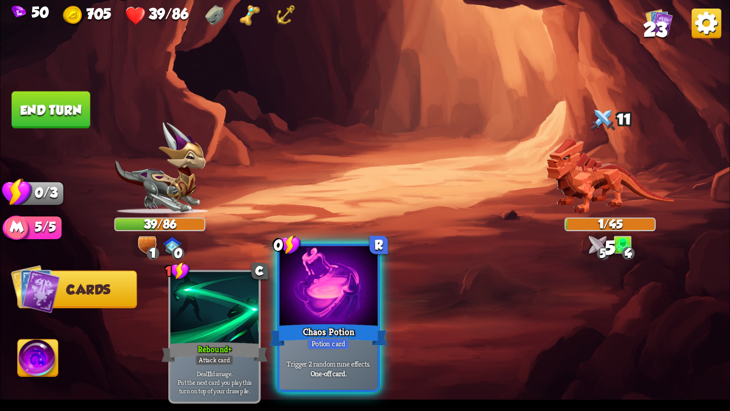
click at [327, 337] on div "Potion card" at bounding box center [328, 343] width 42 height 12
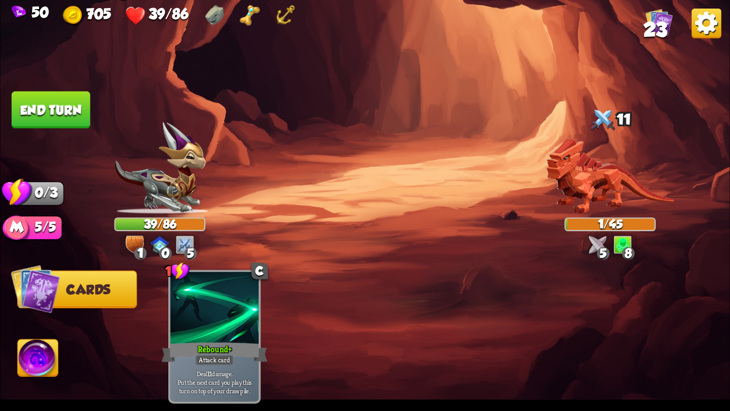
click at [61, 103] on button "End turn" at bounding box center [51, 109] width 79 height 37
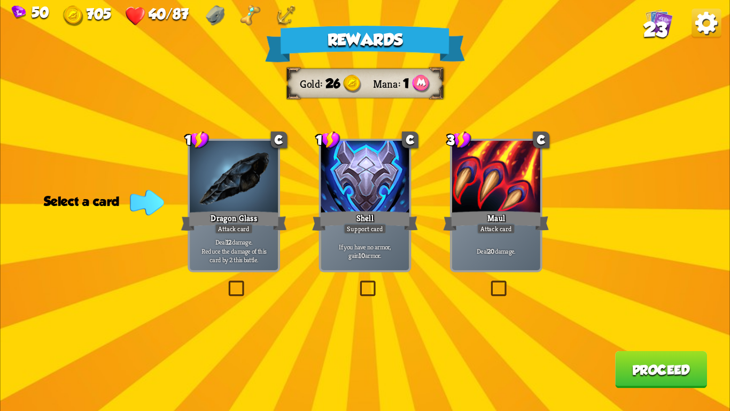
click at [390, 231] on div "Shell" at bounding box center [365, 221] width 106 height 24
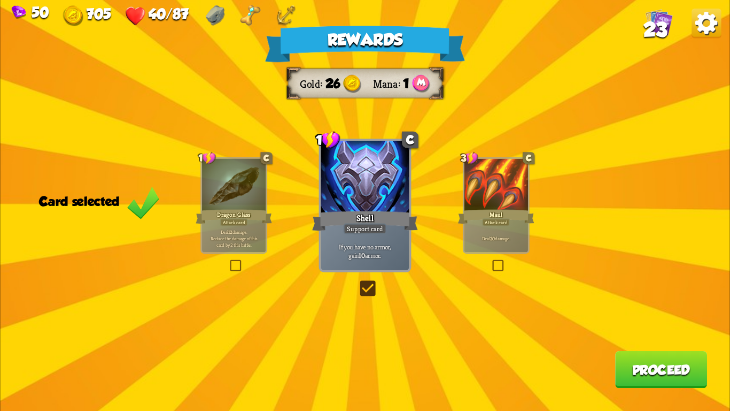
click at [619, 361] on button "Proceed" at bounding box center [661, 369] width 92 height 37
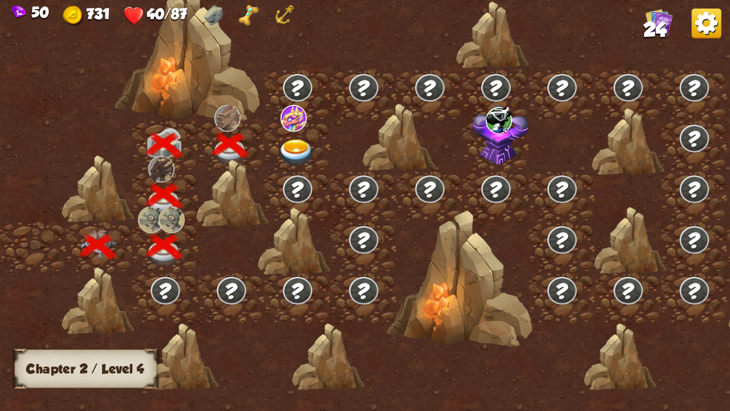
click at [304, 158] on img at bounding box center [296, 152] width 36 height 27
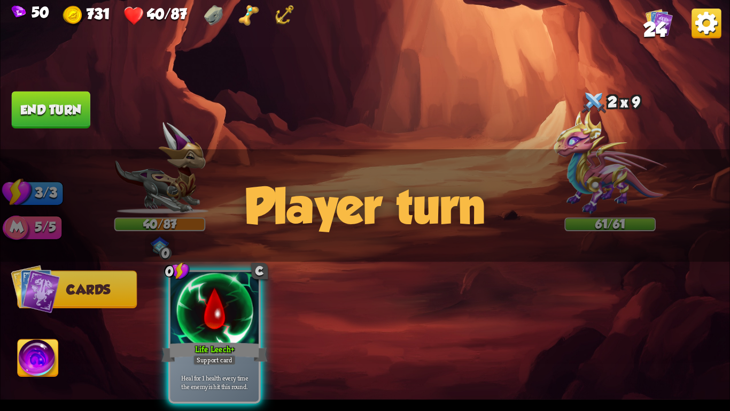
click at [309, 156] on div "Player turn" at bounding box center [365, 205] width 730 height 112
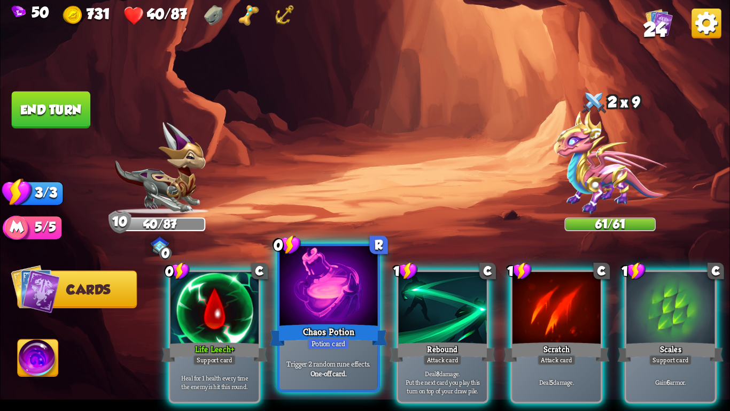
click at [311, 275] on div at bounding box center [329, 287] width 98 height 83
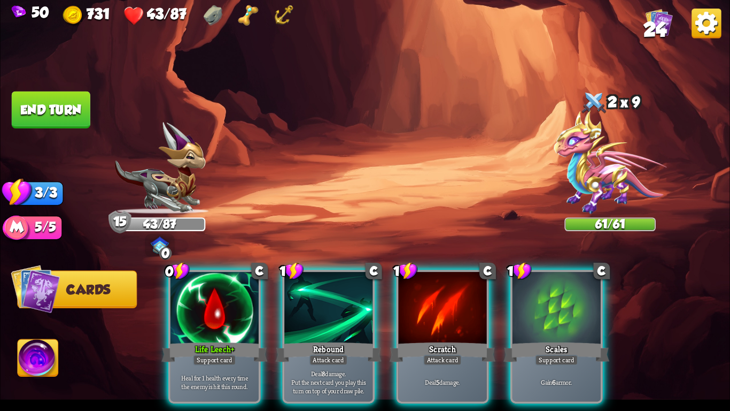
click at [638, 171] on img at bounding box center [610, 162] width 113 height 104
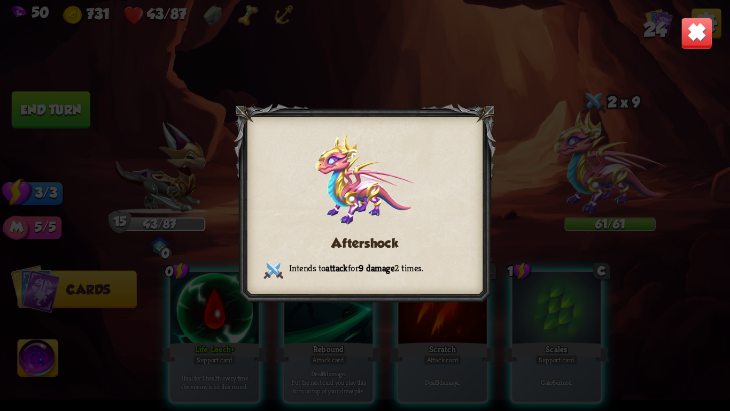
click at [696, 28] on img at bounding box center [697, 33] width 32 height 32
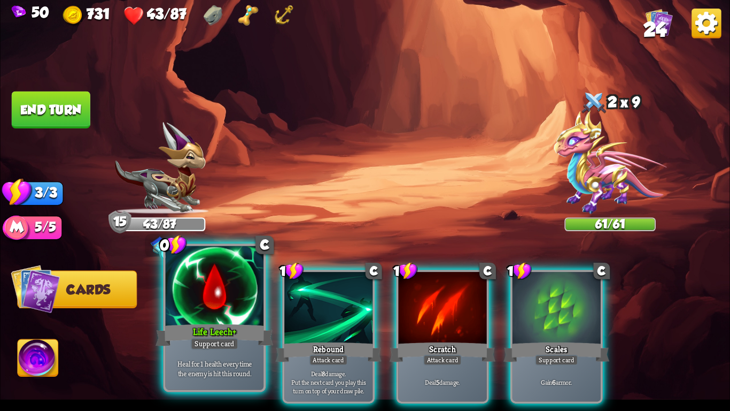
click at [230, 306] on div at bounding box center [215, 287] width 98 height 83
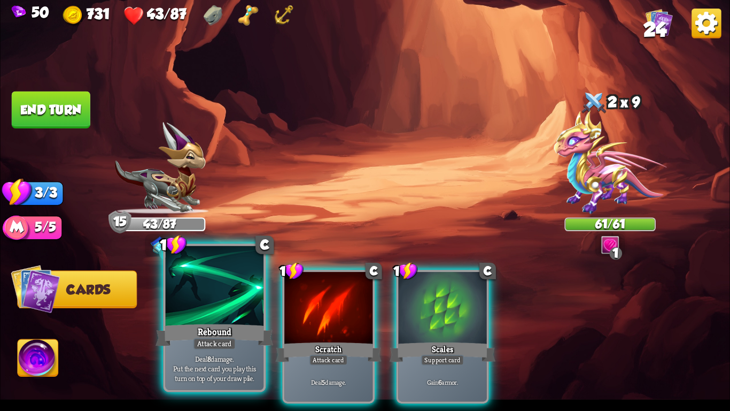
click at [207, 309] on div at bounding box center [215, 287] width 98 height 83
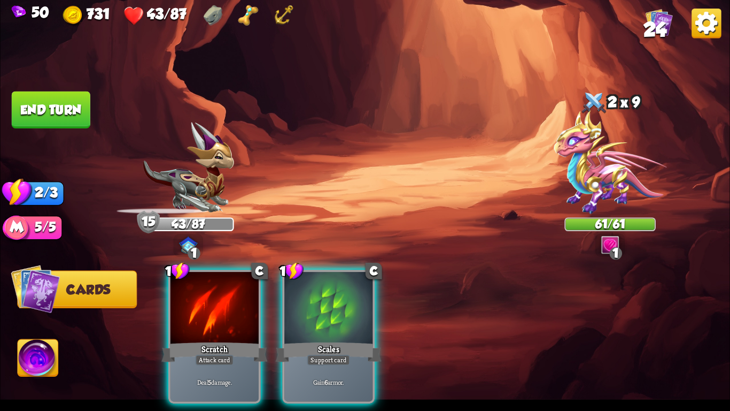
click at [207, 309] on div at bounding box center [215, 309] width 88 height 74
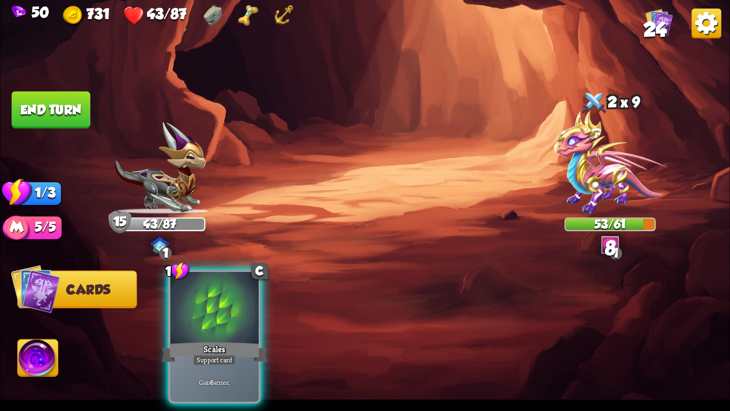
click at [207, 309] on div at bounding box center [215, 309] width 88 height 74
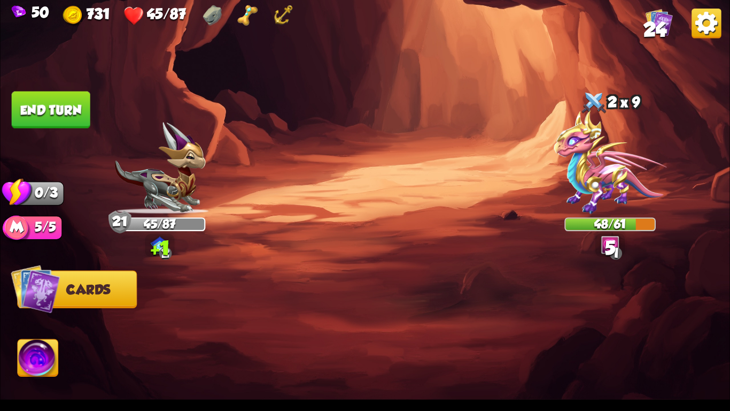
click at [69, 109] on button "End turn" at bounding box center [51, 109] width 79 height 37
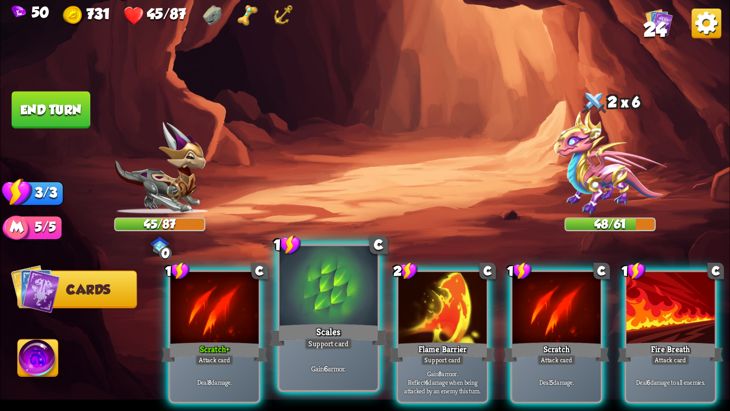
click at [329, 327] on div "Scales" at bounding box center [329, 335] width 118 height 26
click at [390, 340] on div "Flame Barrier" at bounding box center [443, 352] width 106 height 24
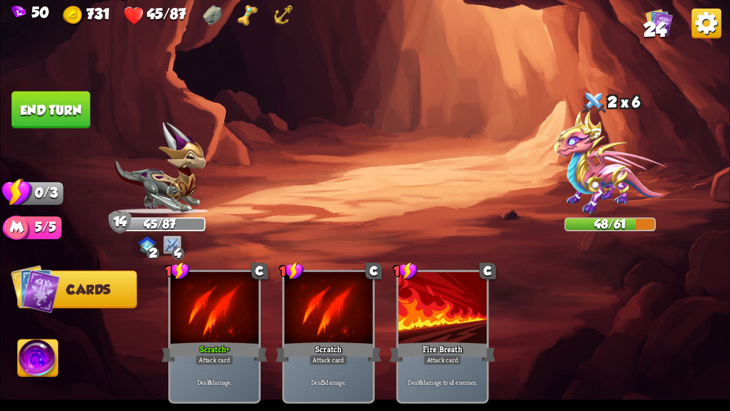
click at [28, 99] on button "End turn" at bounding box center [51, 109] width 79 height 37
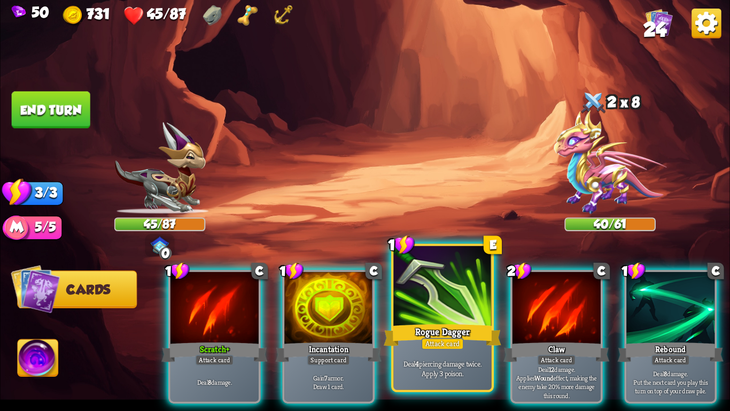
click at [434, 331] on div "Rogue Dagger" at bounding box center [443, 335] width 118 height 26
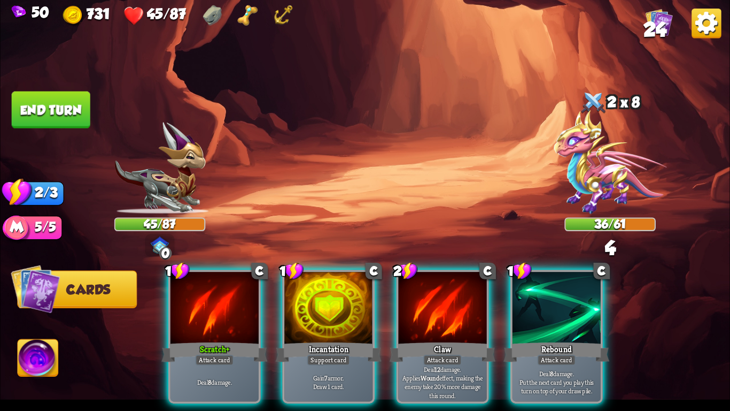
click at [264, 328] on div "1 C Scratch+ Attack card Deal 8 damage. 1 C Incantation Support card Gain 7 arm…" at bounding box center [438, 319] width 584 height 182
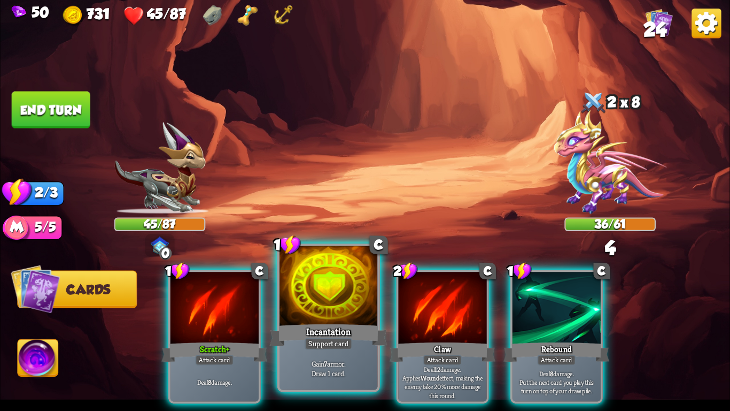
click at [289, 330] on div "Incantation" at bounding box center [329, 335] width 118 height 26
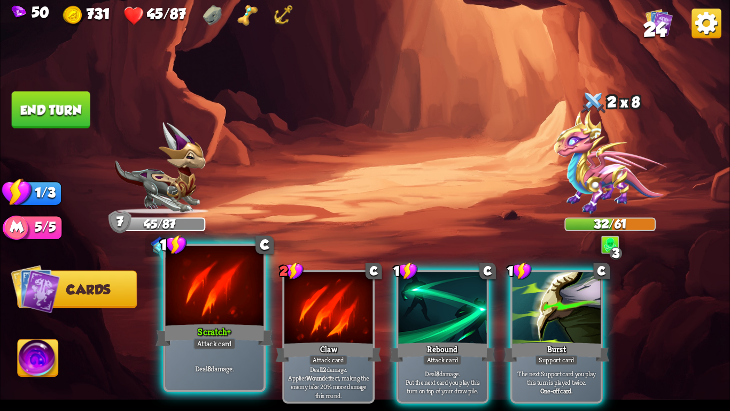
click at [214, 273] on div at bounding box center [215, 287] width 98 height 83
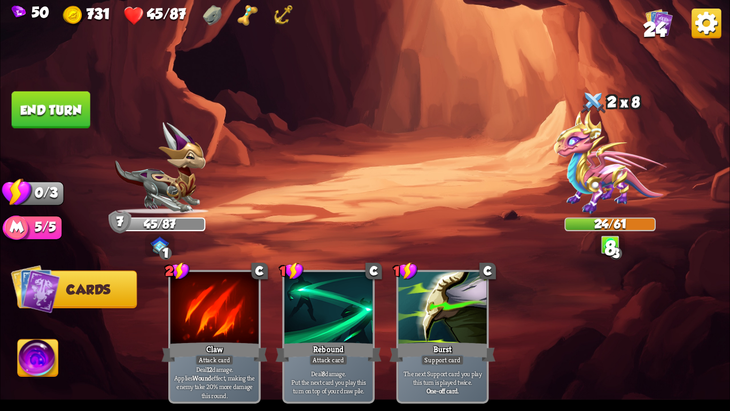
click at [31, 106] on button "End turn" at bounding box center [51, 109] width 79 height 37
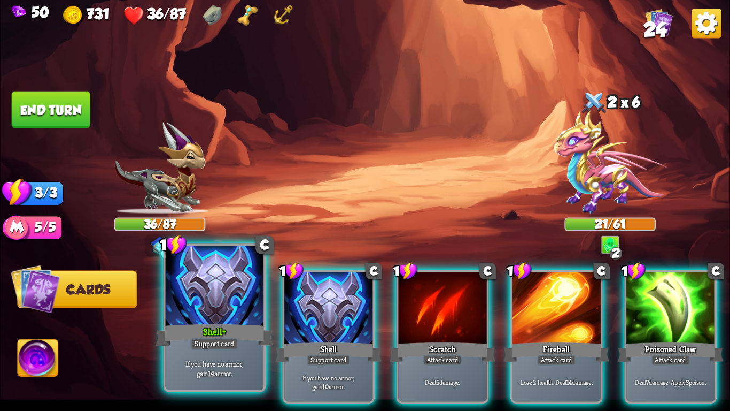
click at [205, 322] on div "Shell+" at bounding box center [215, 335] width 118 height 26
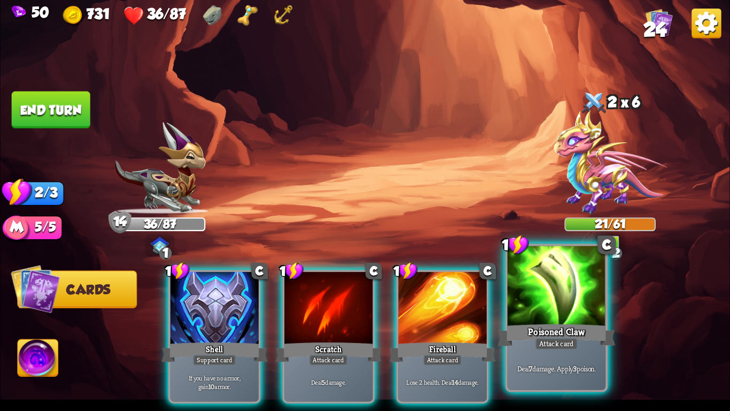
click at [568, 306] on div at bounding box center [557, 287] width 98 height 83
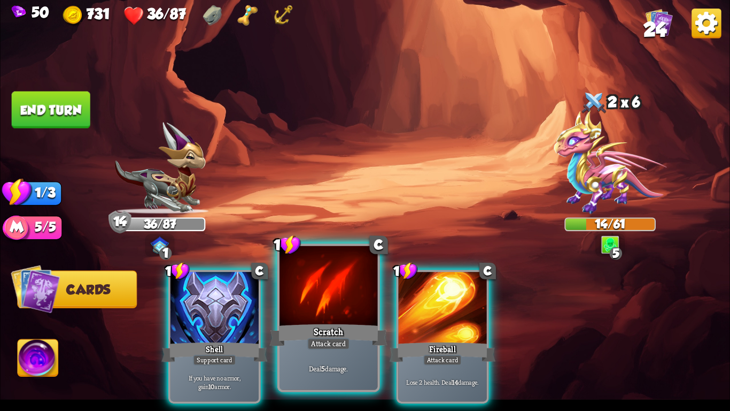
click at [331, 299] on div at bounding box center [329, 287] width 98 height 83
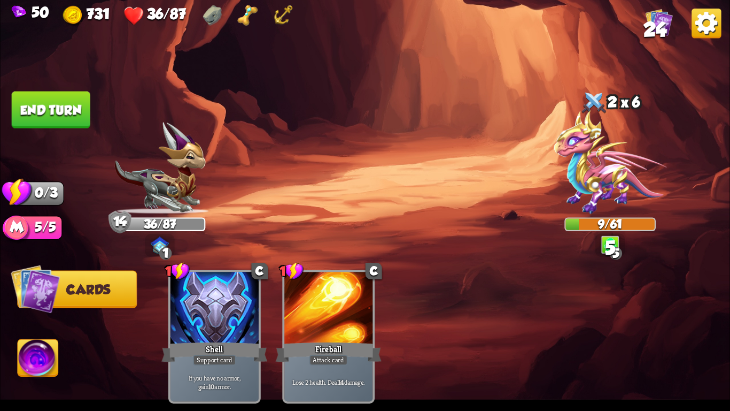
click at [82, 112] on button "End turn" at bounding box center [51, 109] width 79 height 37
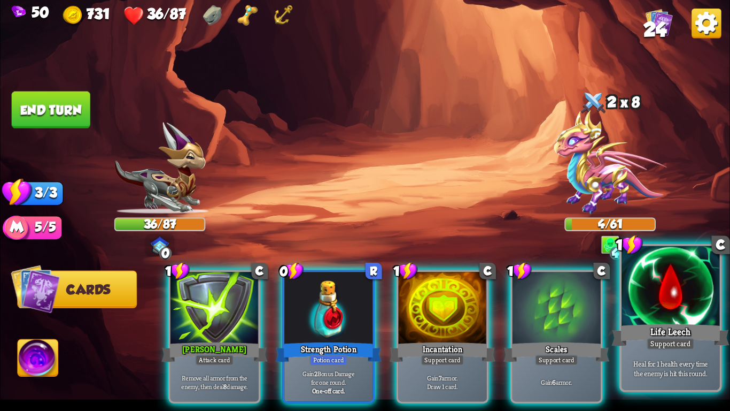
click at [680, 340] on div "Support card" at bounding box center [671, 343] width 48 height 12
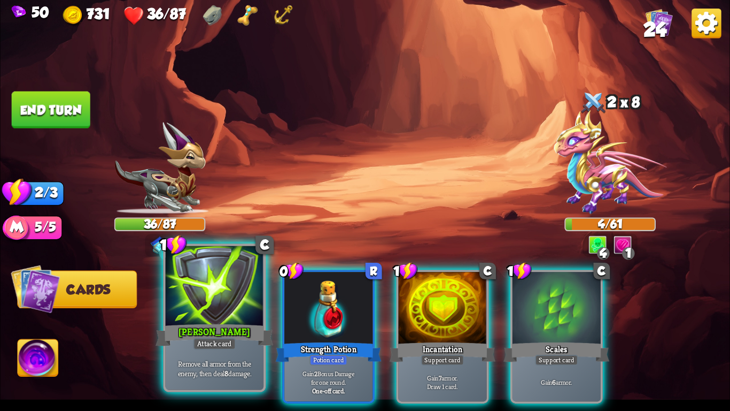
click at [220, 331] on div "[PERSON_NAME]" at bounding box center [215, 335] width 118 height 26
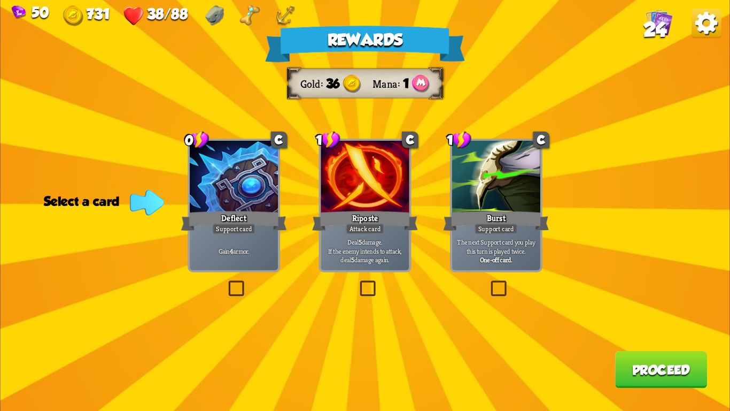
click at [254, 214] on div "Deflect" at bounding box center [234, 221] width 106 height 24
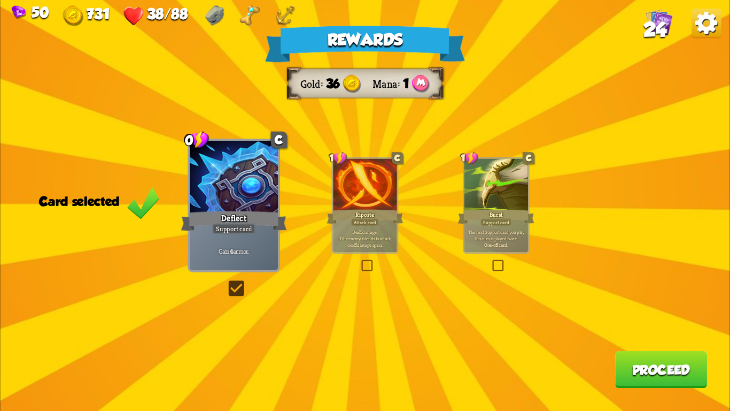
click at [729, 330] on div "Rewards Gold 36 Mana 1 Card selected 0 C Deflect Support card Gain 4 armor. 1 C…" at bounding box center [365, 205] width 730 height 411
click at [709, 324] on div "Rewards Gold 36 Mana 1 Card selected 0 C Deflect Support card Gain 4 armor. 1 C…" at bounding box center [365, 205] width 730 height 411
click at [668, 357] on button "Proceed" at bounding box center [661, 369] width 92 height 37
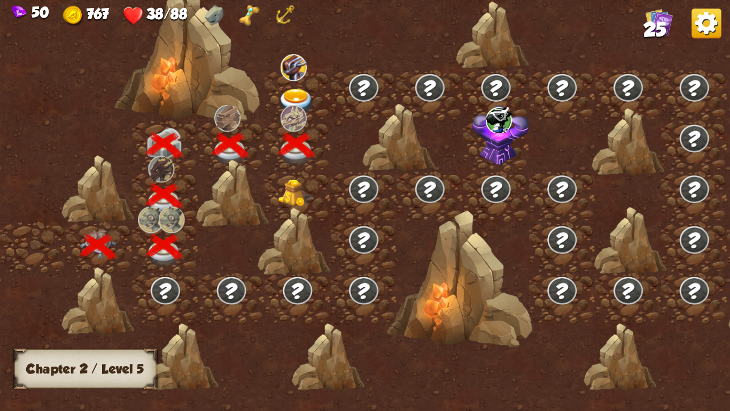
click at [305, 190] on img at bounding box center [296, 193] width 36 height 28
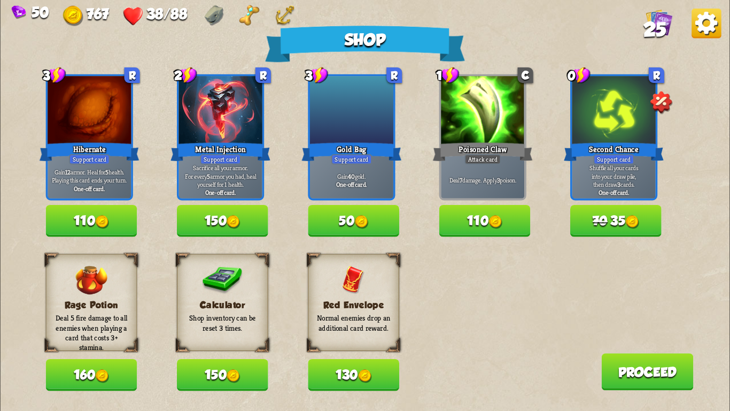
click at [205, 355] on div "Calculator Shop inventory can be reset 3 times. 150" at bounding box center [222, 322] width 91 height 137
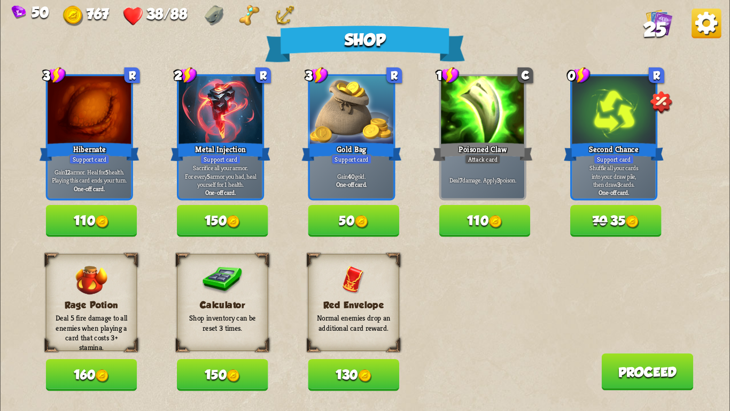
click at [215, 367] on button "150" at bounding box center [222, 375] width 91 height 32
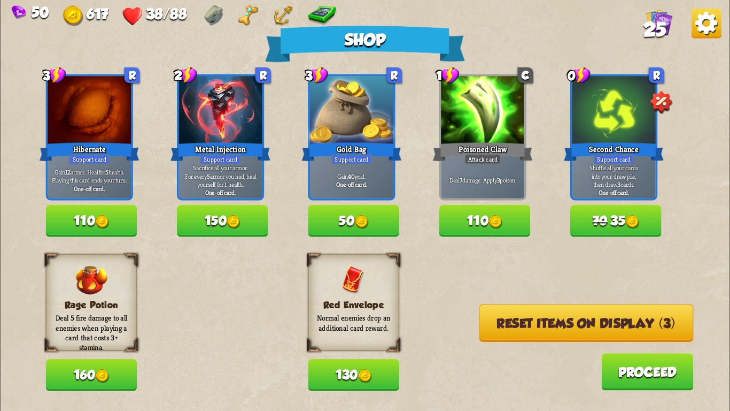
click at [541, 315] on button "Reset items on display (3)" at bounding box center [586, 322] width 214 height 37
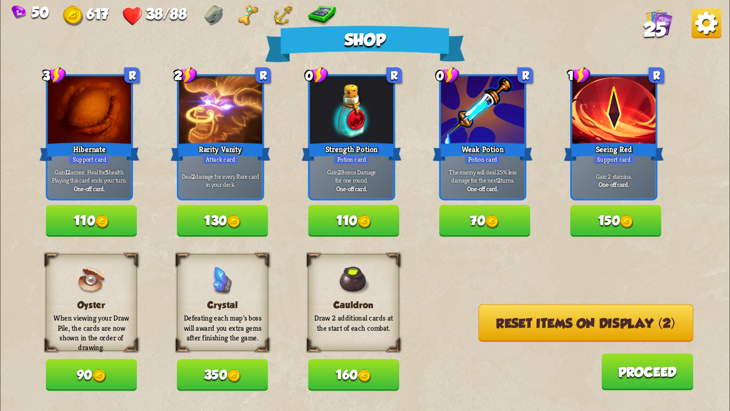
click at [626, 223] on img at bounding box center [627, 222] width 14 height 14
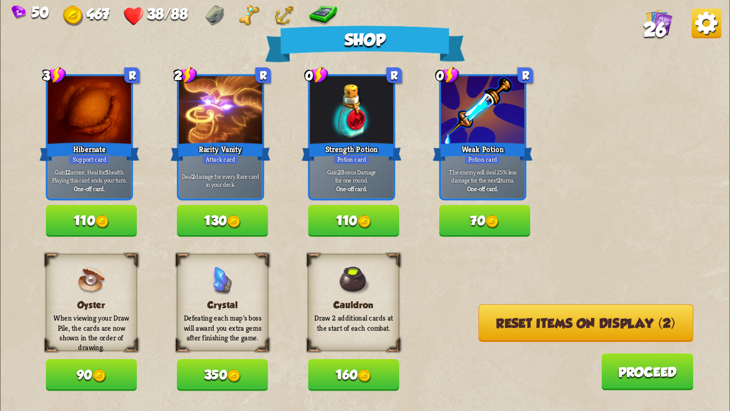
click at [515, 320] on button "Reset items on display (2)" at bounding box center [585, 322] width 215 height 37
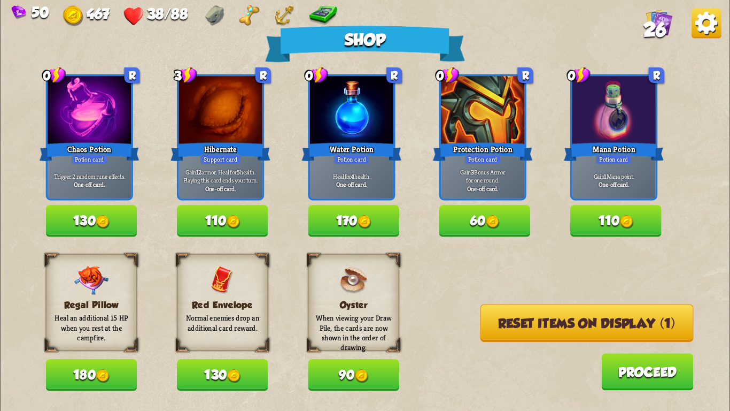
click at [97, 369] on img at bounding box center [103, 376] width 14 height 14
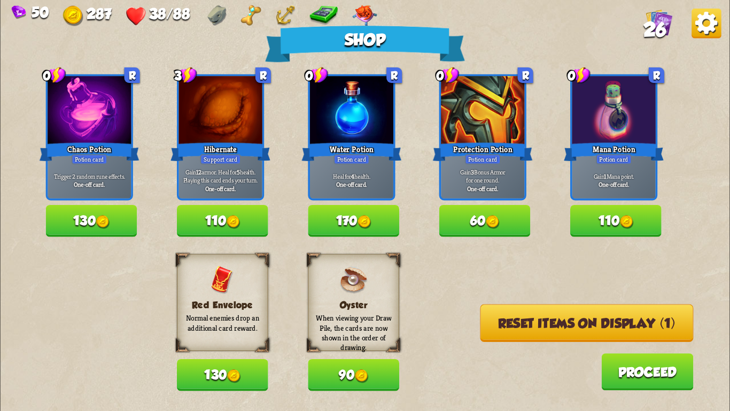
click at [481, 306] on div "Regal Pillow Heal an additional 15 HP when you rest at the campfire. 180 Red En…" at bounding box center [388, 322] width 684 height 137
click at [480, 316] on button "Reset items on display (1)" at bounding box center [586, 322] width 213 height 37
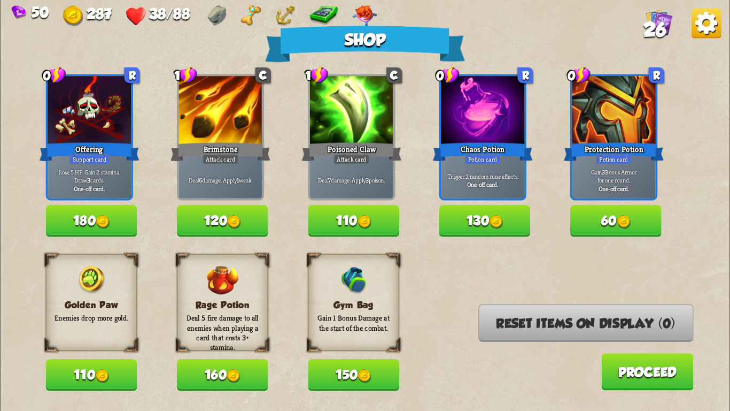
click at [353, 374] on button "150" at bounding box center [353, 375] width 91 height 32
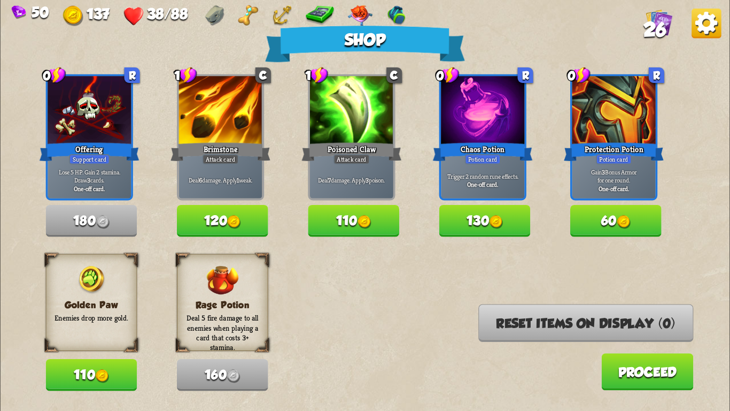
click at [96, 380] on button "110" at bounding box center [91, 375] width 91 height 32
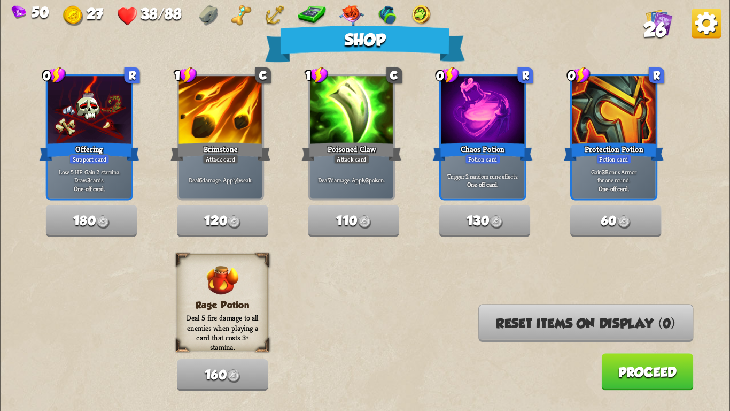
click at [595, 362] on div "Reset items on display (0) Proceed" at bounding box center [585, 347] width 215 height 86
click at [606, 368] on button "Proceed" at bounding box center [647, 371] width 92 height 37
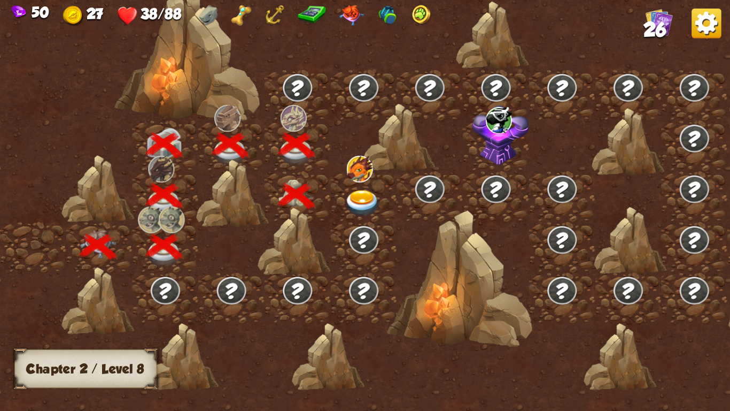
click at [363, 202] on img at bounding box center [363, 203] width 36 height 27
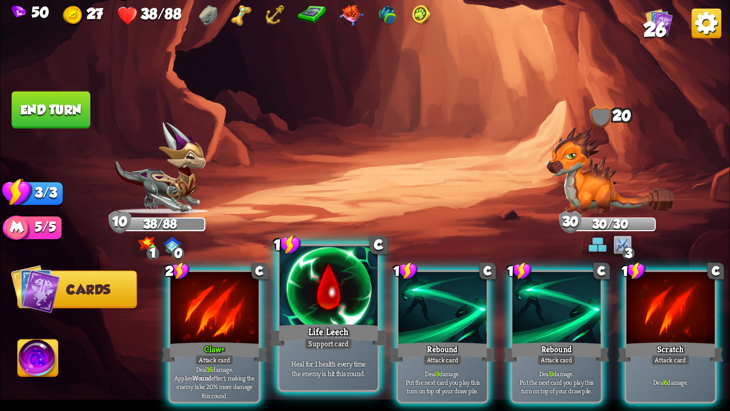
click at [308, 288] on div at bounding box center [329, 287] width 98 height 83
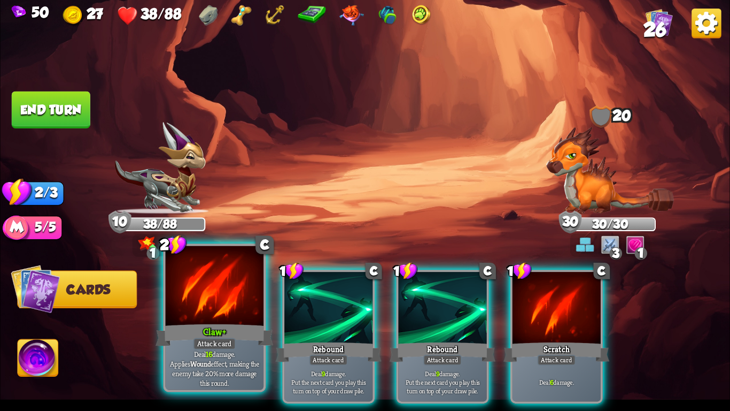
click at [203, 319] on div at bounding box center [215, 287] width 98 height 83
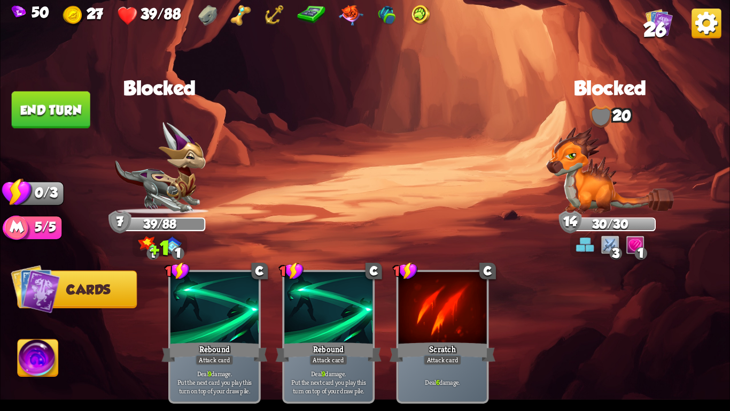
click at [61, 111] on button "End turn" at bounding box center [51, 109] width 79 height 37
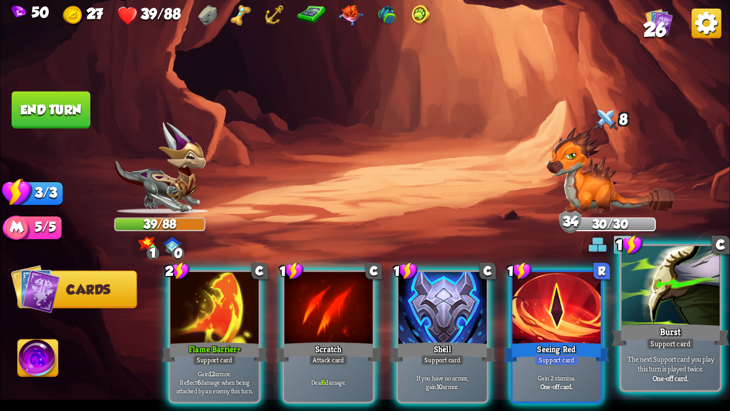
click at [627, 313] on div at bounding box center [671, 287] width 98 height 83
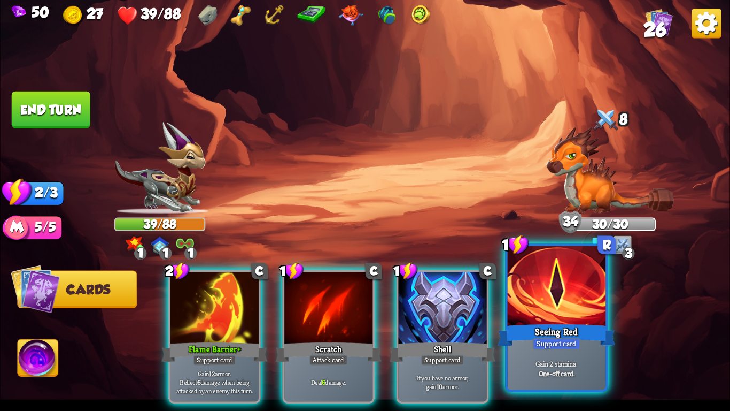
click at [563, 308] on div at bounding box center [557, 287] width 98 height 83
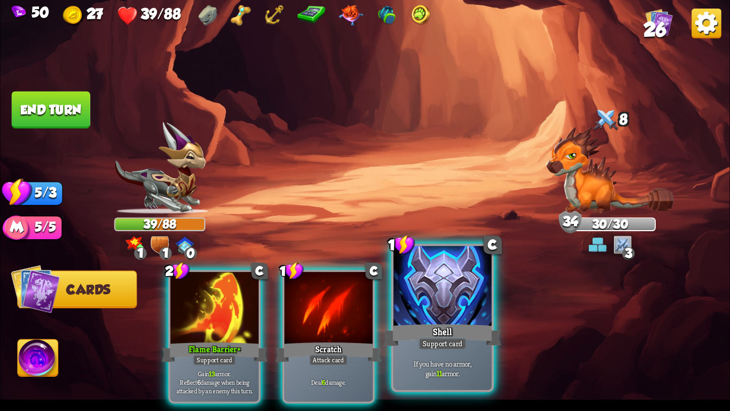
click at [474, 332] on div "Shell" at bounding box center [443, 335] width 118 height 26
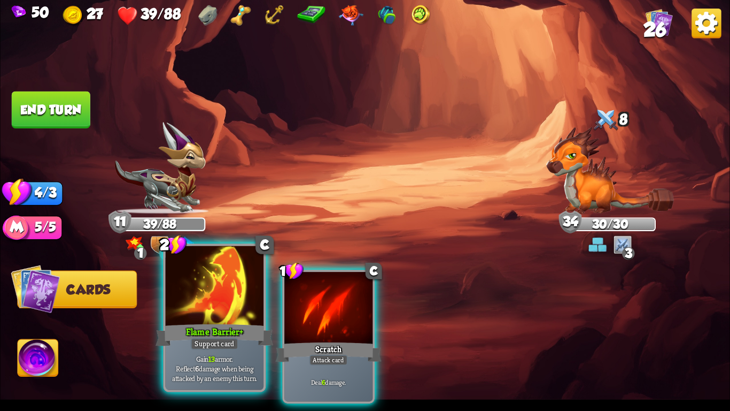
click at [249, 306] on div at bounding box center [215, 287] width 98 height 83
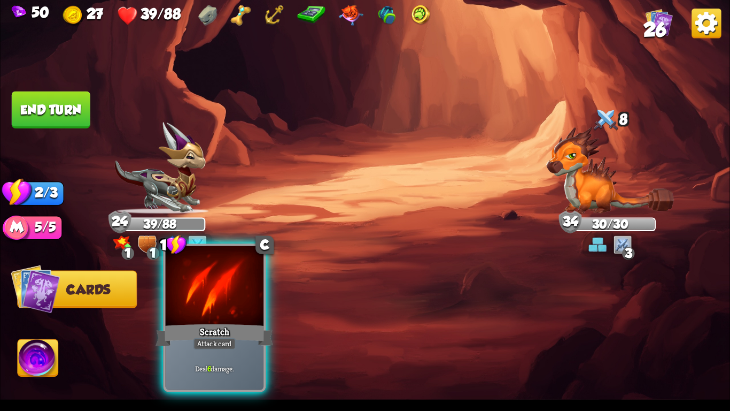
click at [229, 307] on div at bounding box center [215, 287] width 98 height 83
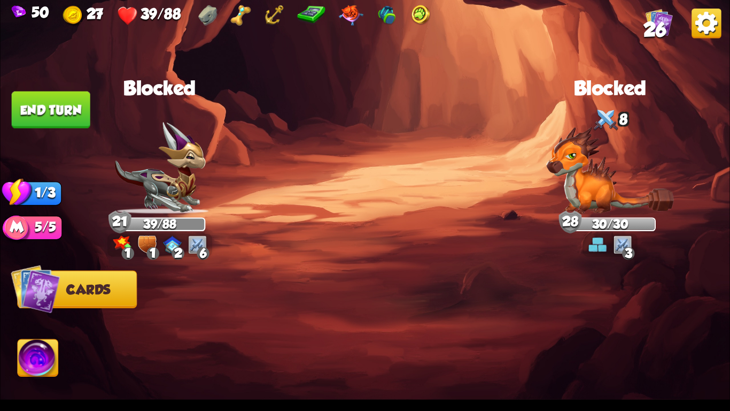
click at [47, 104] on button "End turn" at bounding box center [51, 109] width 79 height 37
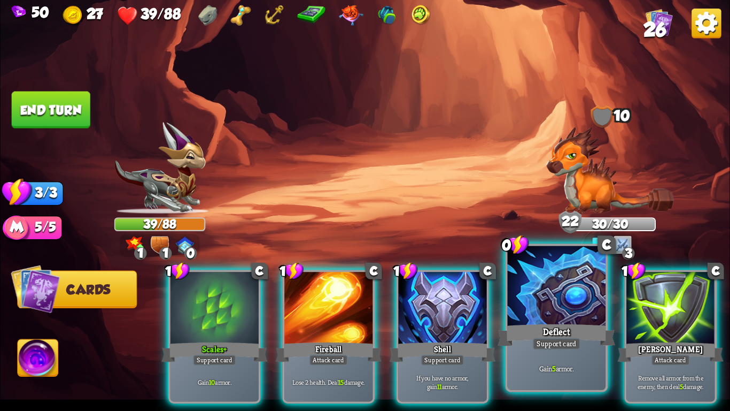
click at [537, 319] on div at bounding box center [557, 287] width 98 height 83
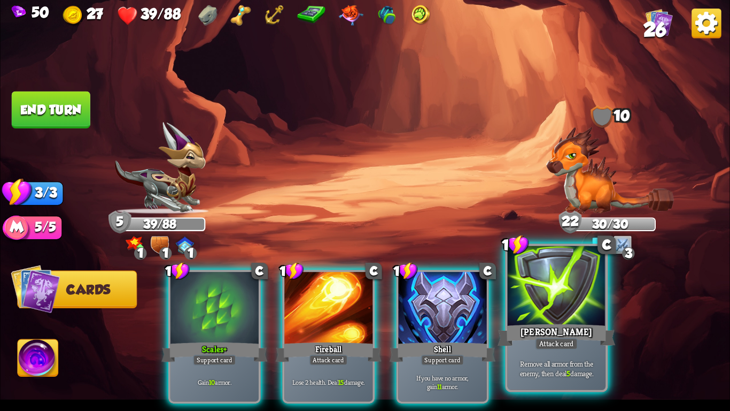
click at [540, 314] on div at bounding box center [557, 287] width 98 height 83
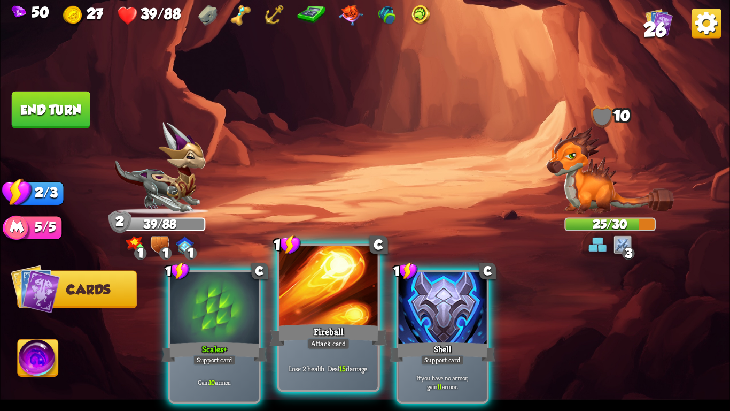
click at [344, 322] on div "Fireball" at bounding box center [329, 335] width 118 height 26
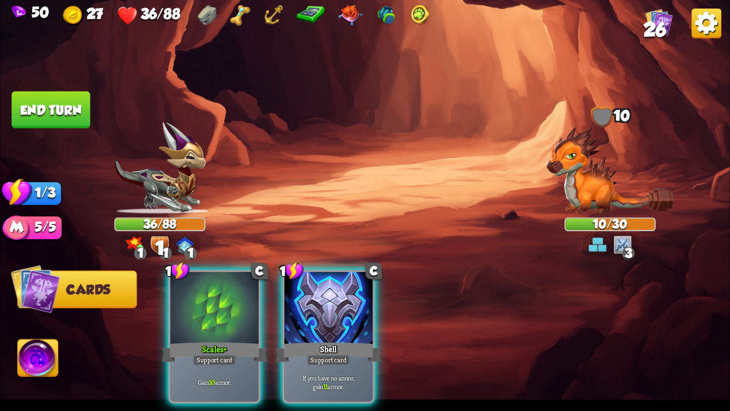
click at [71, 97] on button "End turn" at bounding box center [51, 109] width 79 height 37
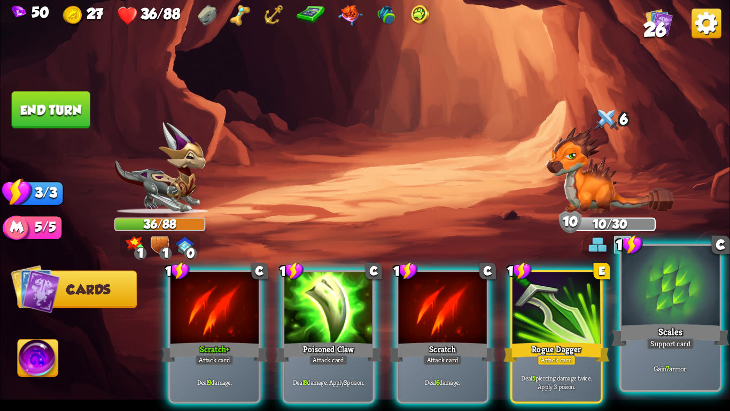
click at [683, 345] on div "Support card" at bounding box center [671, 343] width 48 height 12
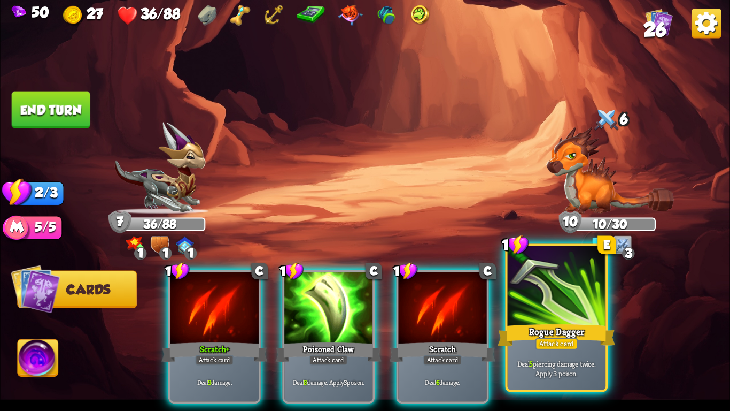
click at [590, 337] on div "Rogue Dagger" at bounding box center [557, 335] width 118 height 26
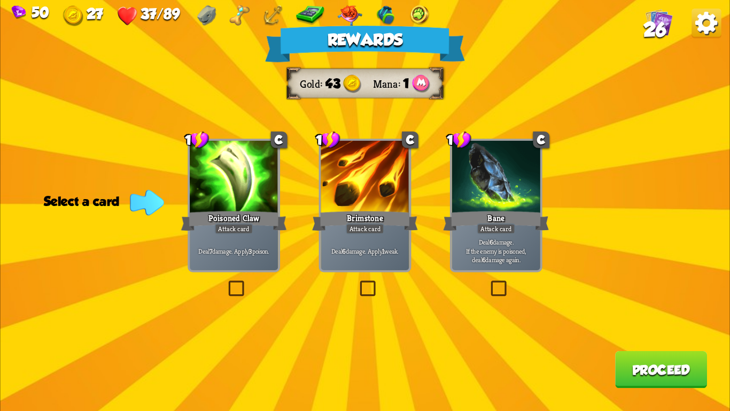
click at [342, 242] on div "Deal 6 damage. Apply 1 weak." at bounding box center [365, 250] width 88 height 38
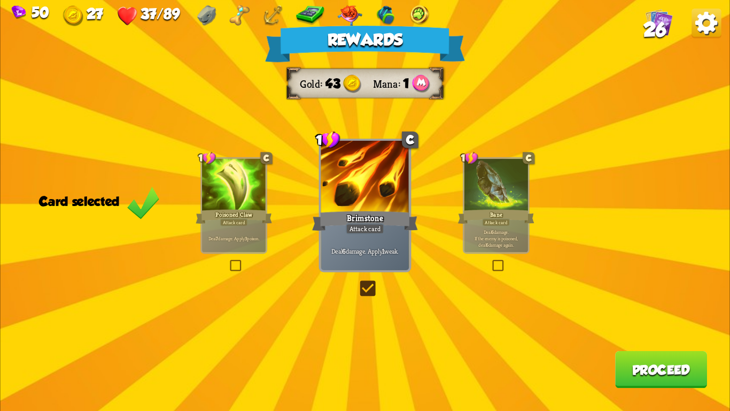
click at [600, 358] on div "Rewards Gold 43 Mana 1 Card selected 1 C Poisoned Claw Attack card Deal 7 damag…" at bounding box center [365, 205] width 730 height 411
click at [619, 364] on button "Proceed" at bounding box center [661, 369] width 92 height 37
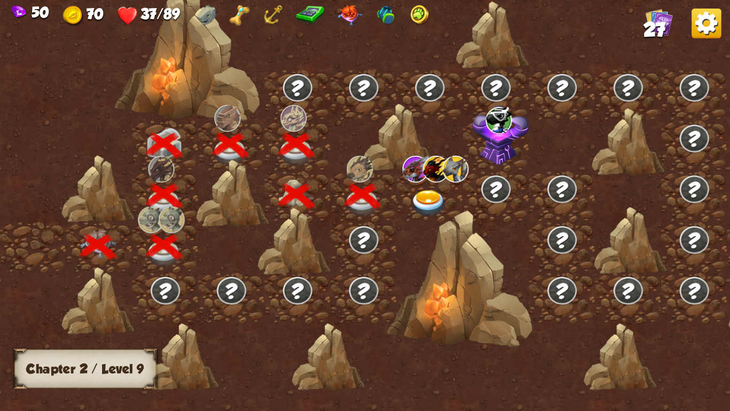
click at [444, 197] on img at bounding box center [429, 203] width 36 height 27
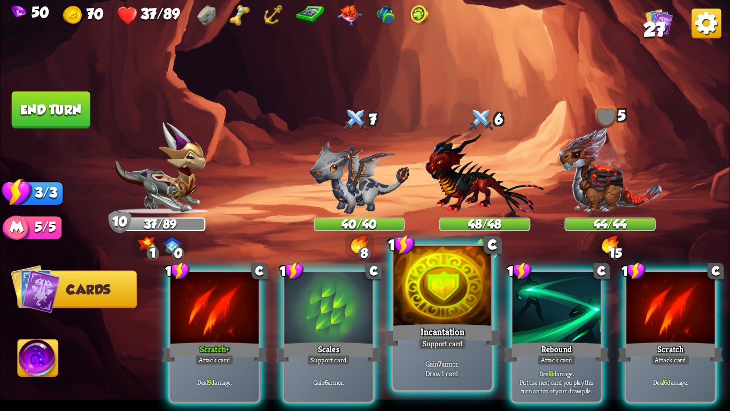
click at [440, 278] on div at bounding box center [442, 287] width 98 height 83
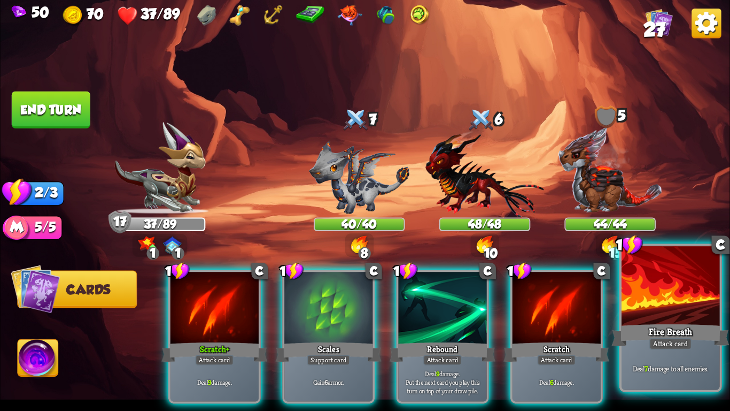
click at [638, 309] on div at bounding box center [671, 287] width 98 height 83
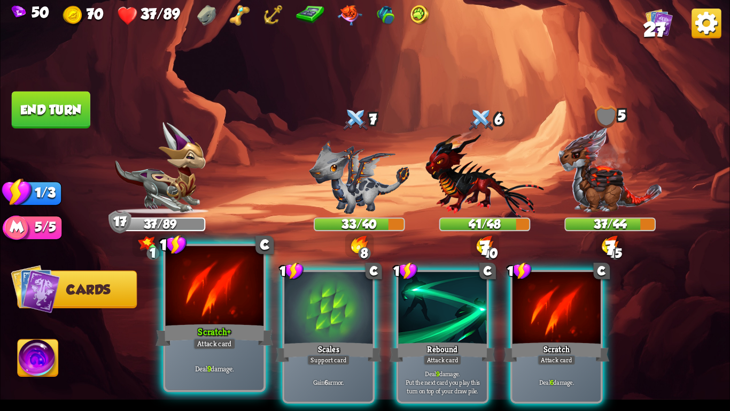
click at [203, 290] on div at bounding box center [215, 287] width 98 height 83
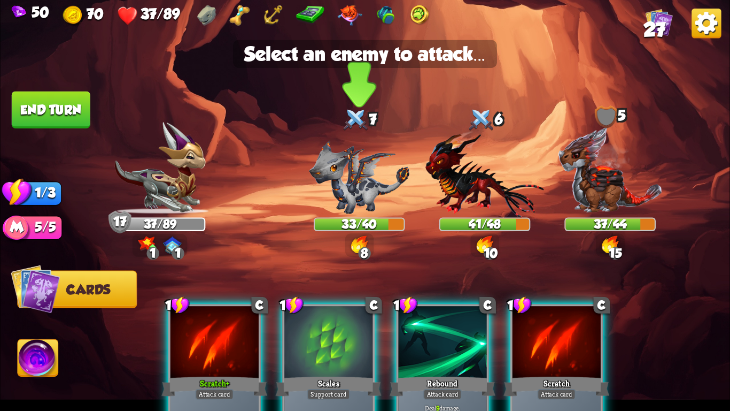
click at [365, 174] on img at bounding box center [359, 177] width 100 height 73
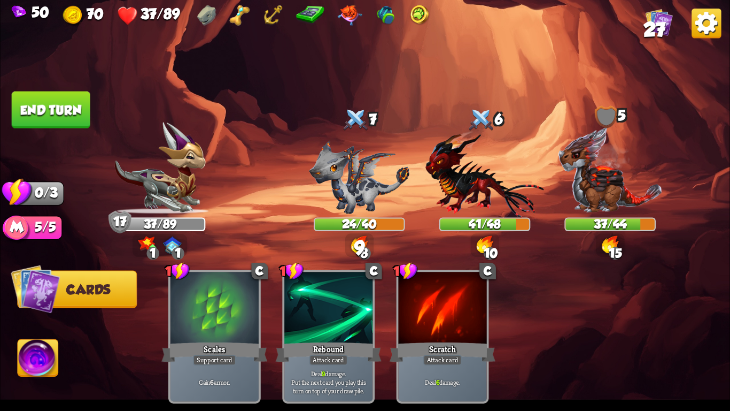
click at [30, 91] on button "End turn" at bounding box center [51, 109] width 79 height 37
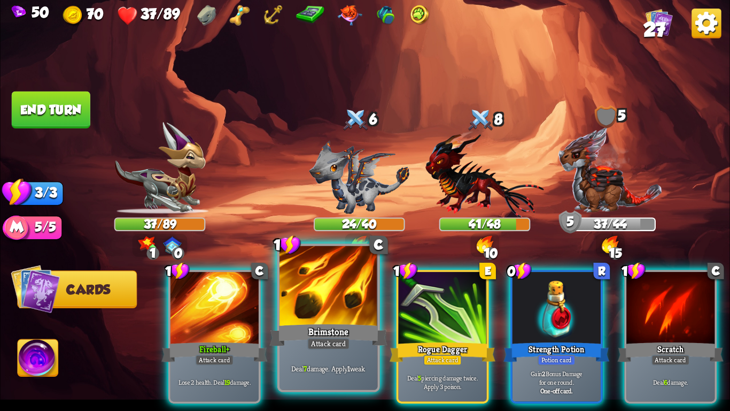
click at [357, 337] on div "Brimstone" at bounding box center [329, 335] width 118 height 26
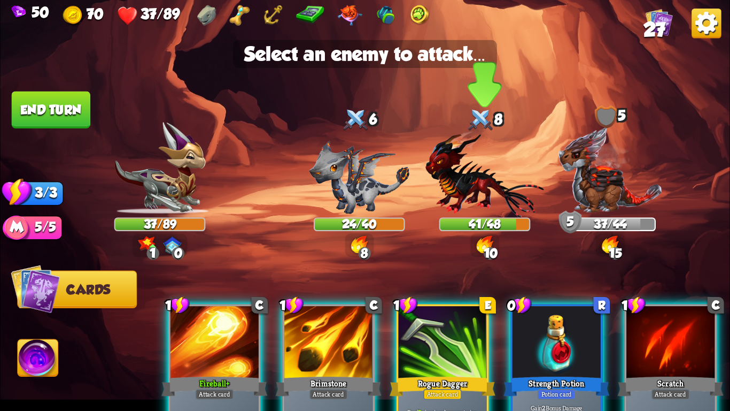
click at [470, 217] on img at bounding box center [484, 173] width 119 height 87
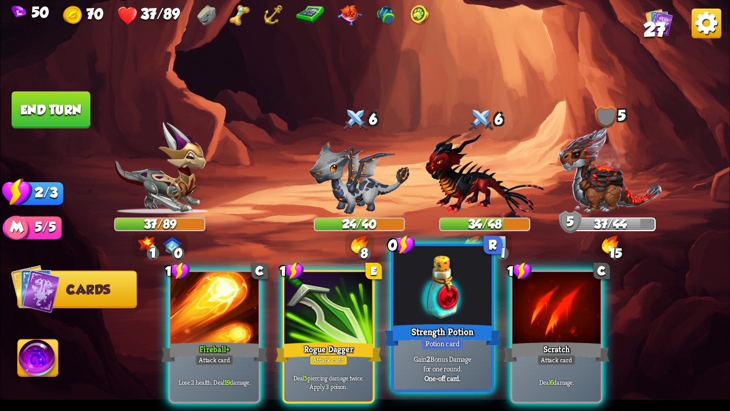
click at [445, 321] on div at bounding box center [442, 287] width 98 height 83
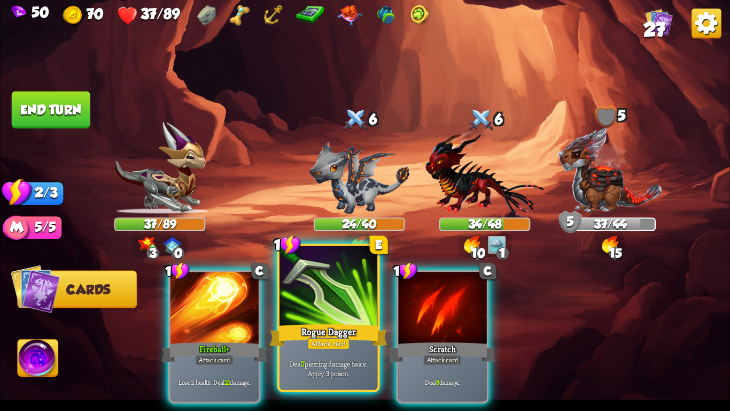
click at [330, 311] on div at bounding box center [329, 287] width 98 height 83
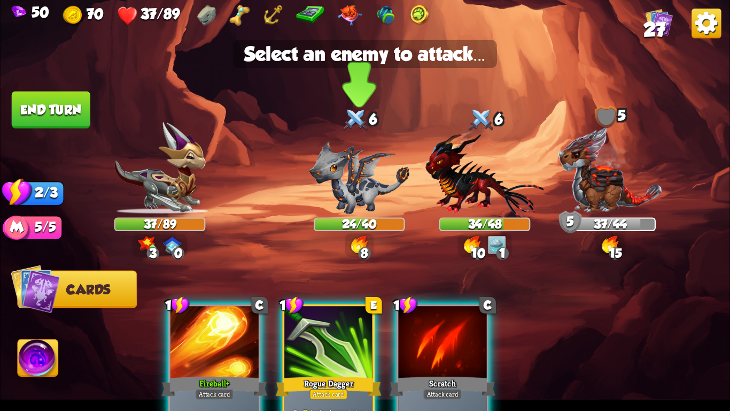
click at [367, 206] on img at bounding box center [359, 177] width 100 height 73
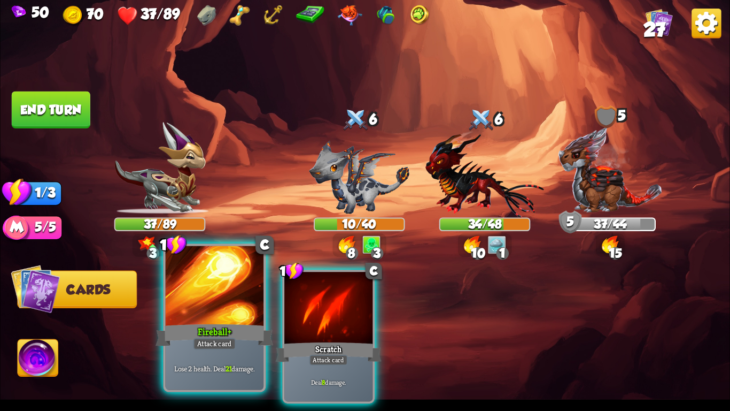
click at [236, 296] on div at bounding box center [215, 287] width 98 height 83
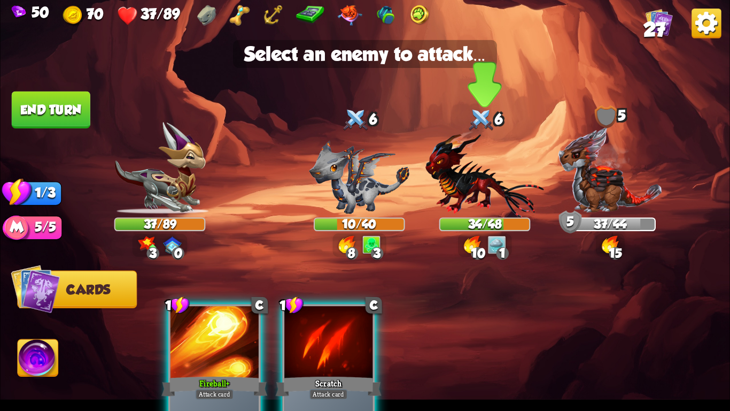
click at [460, 211] on img at bounding box center [484, 173] width 119 height 87
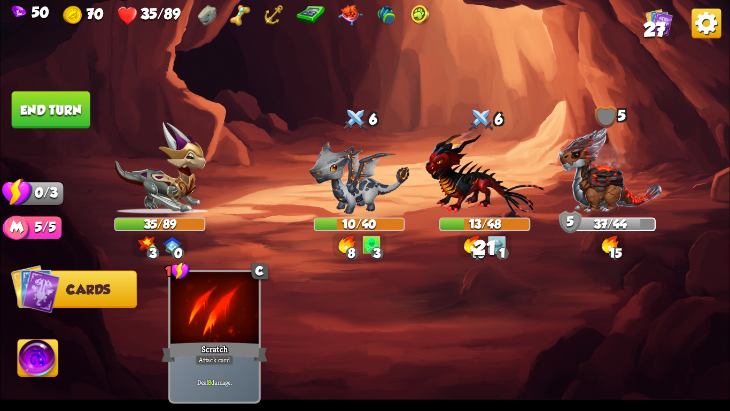
click at [79, 117] on button "End turn" at bounding box center [51, 109] width 79 height 37
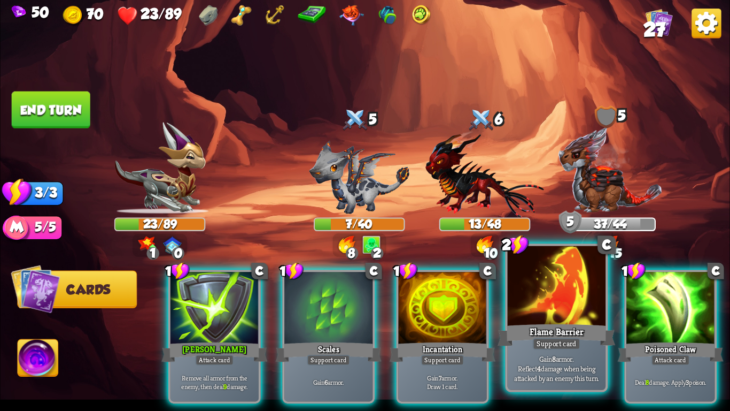
click at [525, 303] on div at bounding box center [557, 287] width 98 height 83
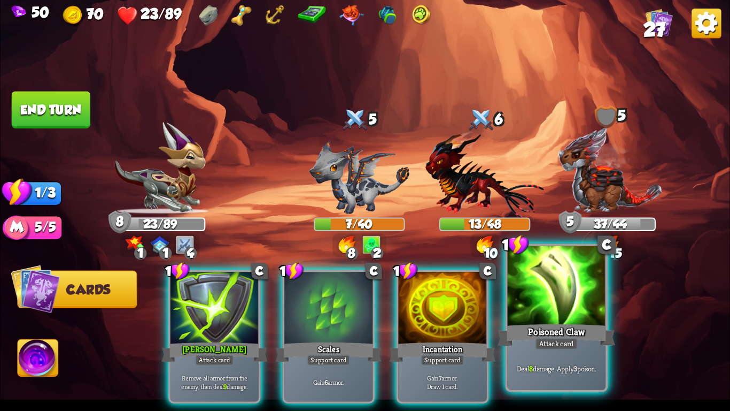
click at [550, 307] on div at bounding box center [557, 287] width 98 height 83
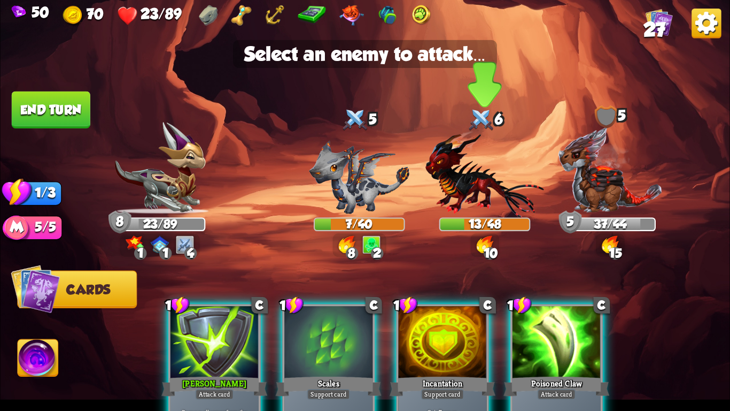
click at [486, 203] on img at bounding box center [484, 173] width 119 height 87
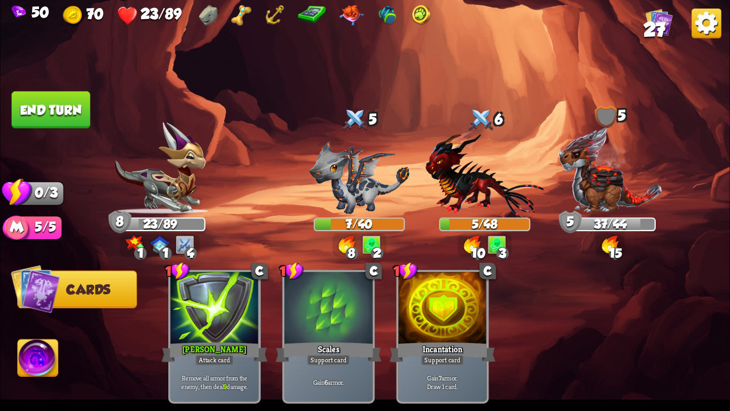
click at [71, 95] on button "End turn" at bounding box center [51, 109] width 79 height 37
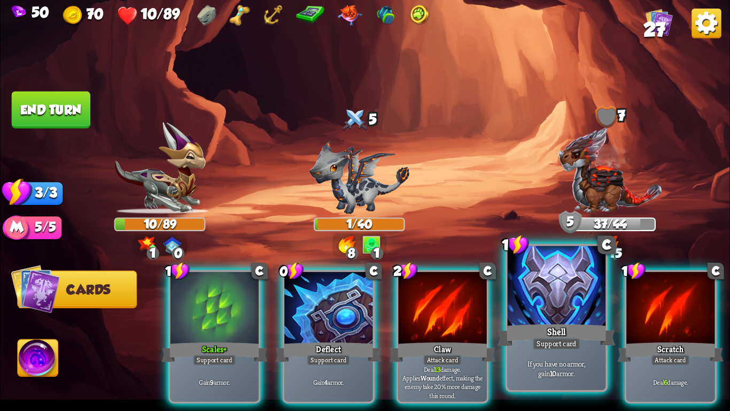
click at [518, 291] on div at bounding box center [557, 287] width 98 height 83
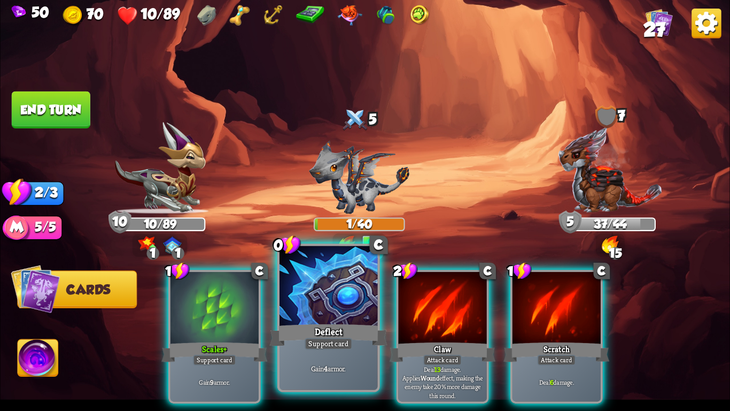
click at [300, 282] on div at bounding box center [329, 287] width 98 height 83
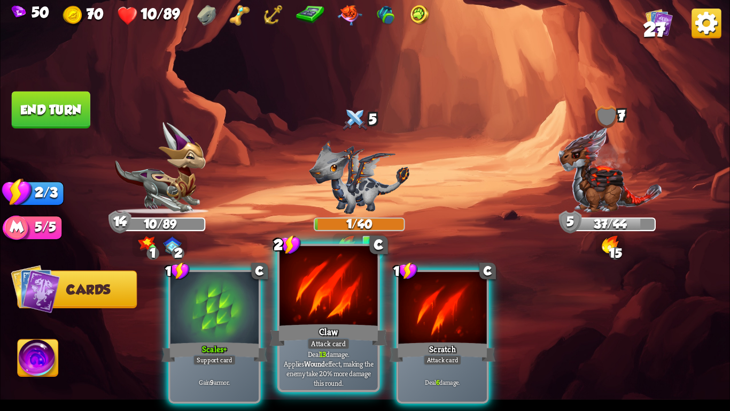
click at [339, 282] on div at bounding box center [329, 287] width 98 height 83
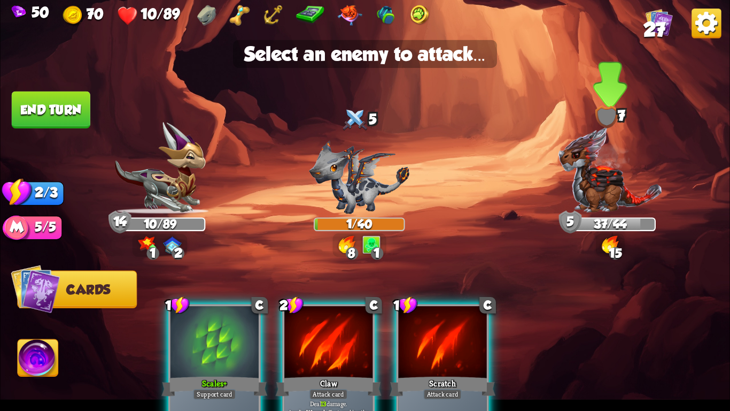
click at [605, 188] on img at bounding box center [610, 170] width 105 height 88
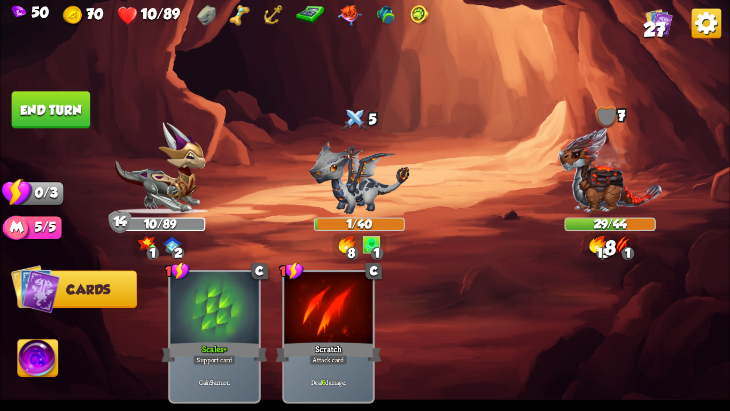
click at [34, 90] on img at bounding box center [365, 205] width 730 height 411
click at [42, 98] on button "End turn" at bounding box center [51, 109] width 79 height 37
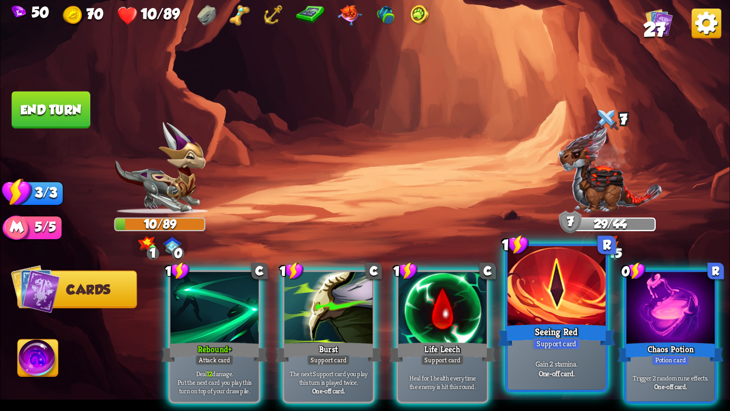
click at [568, 306] on div at bounding box center [557, 287] width 98 height 83
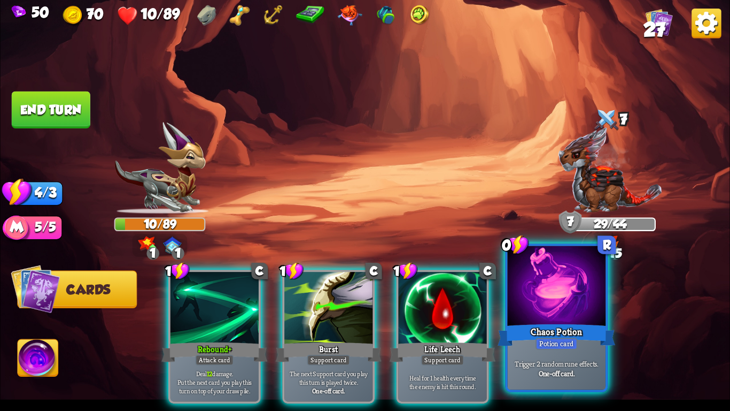
click at [565, 306] on div at bounding box center [557, 287] width 98 height 83
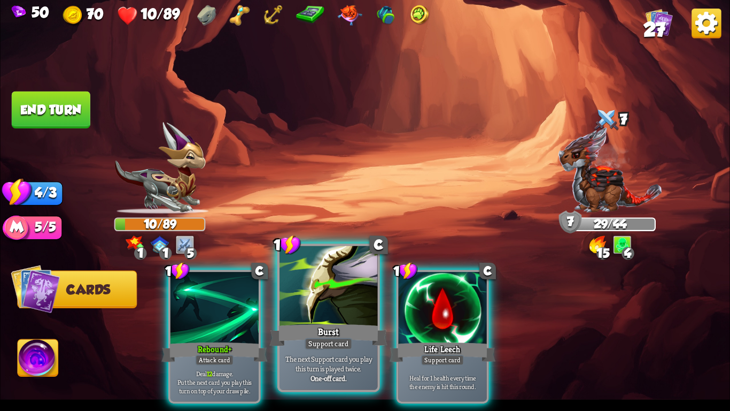
click at [362, 300] on div at bounding box center [329, 287] width 98 height 83
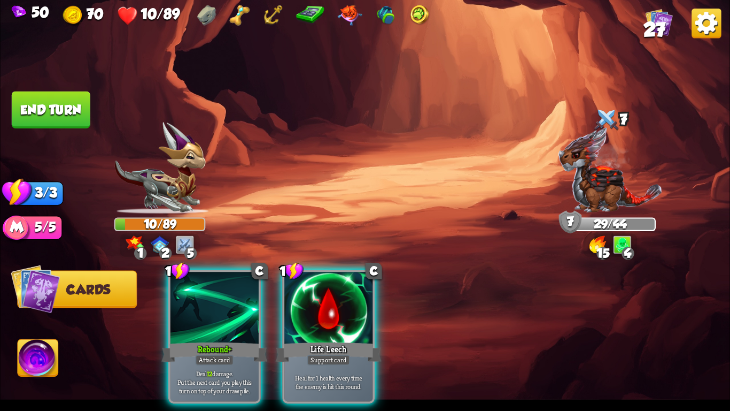
click at [362, 300] on div at bounding box center [328, 309] width 88 height 74
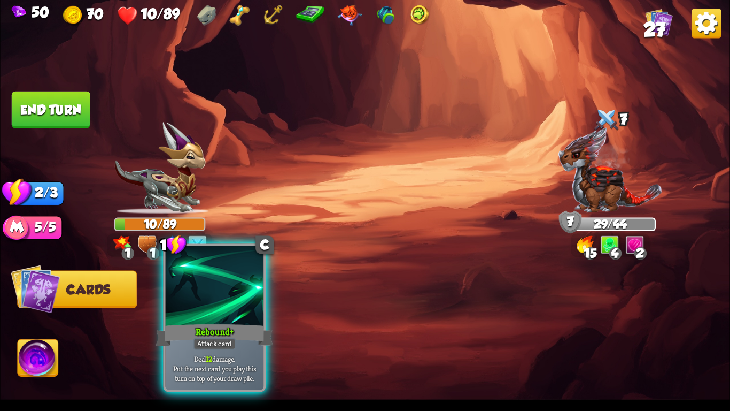
click at [238, 308] on div at bounding box center [215, 287] width 98 height 83
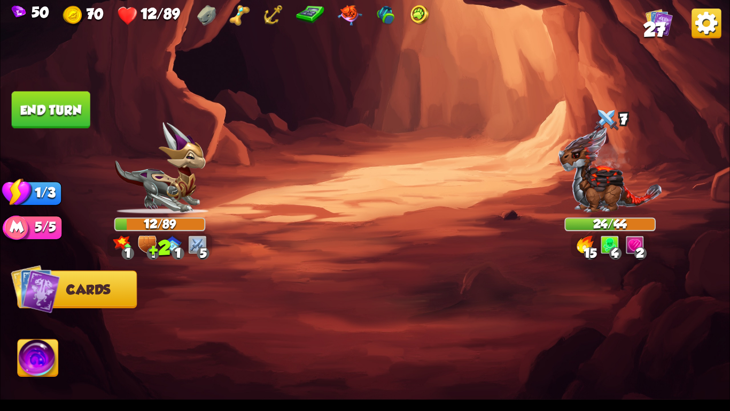
click at [40, 112] on button "End turn" at bounding box center [51, 109] width 79 height 37
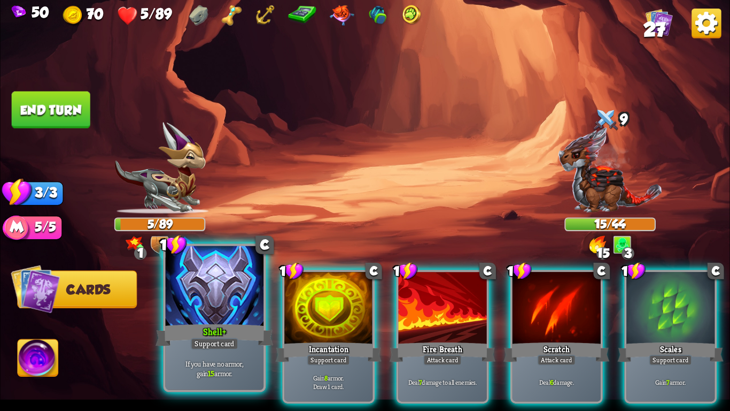
click at [234, 303] on div at bounding box center [215, 287] width 98 height 83
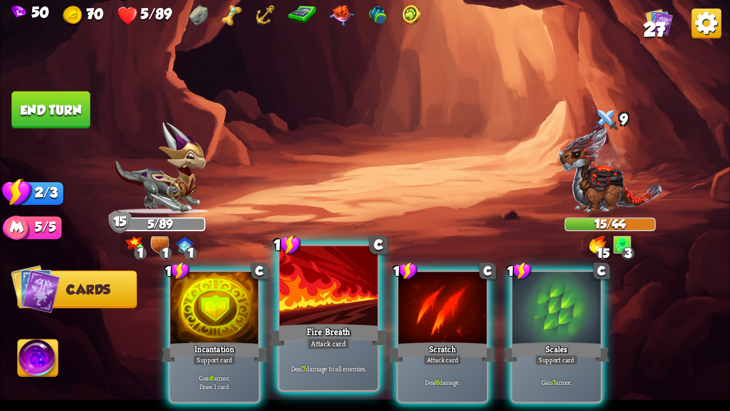
click at [323, 312] on div at bounding box center [329, 287] width 98 height 83
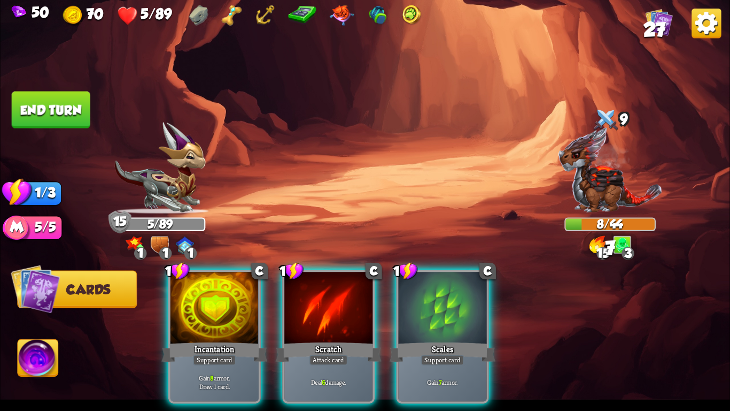
click at [323, 312] on div at bounding box center [328, 309] width 88 height 74
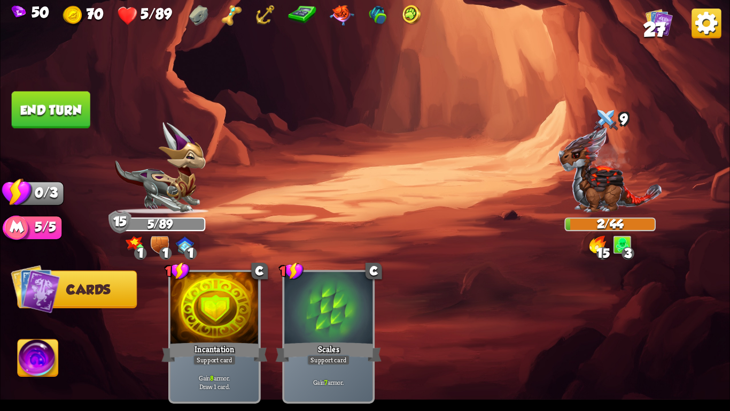
click at [69, 107] on button "End turn" at bounding box center [51, 109] width 79 height 37
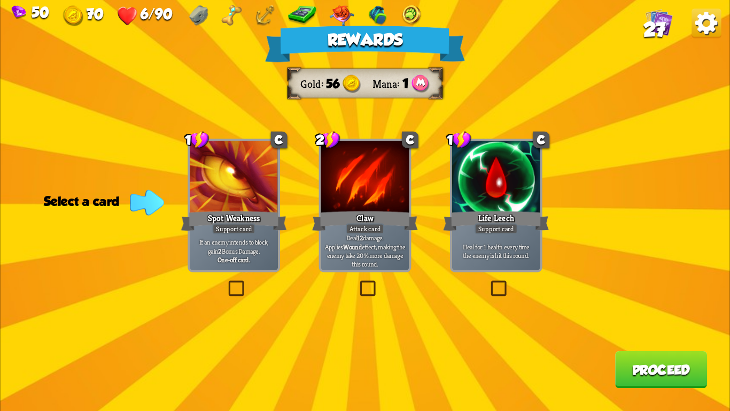
click at [530, 239] on div "Heal for 1 health every time the enemy is hit this round." at bounding box center [496, 250] width 88 height 38
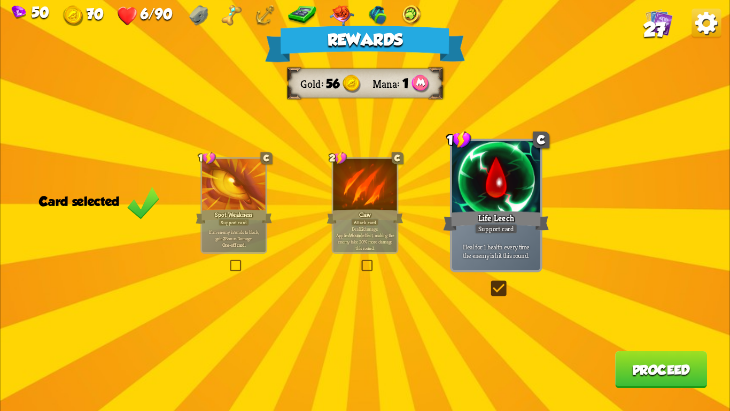
click at [637, 384] on button "Proceed" at bounding box center [661, 369] width 92 height 37
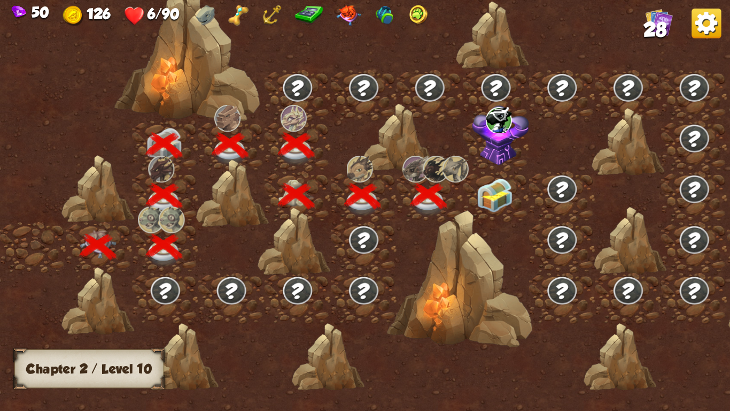
click at [500, 210] on div at bounding box center [460, 278] width 146 height 137
click at [504, 206] on img at bounding box center [495, 195] width 36 height 34
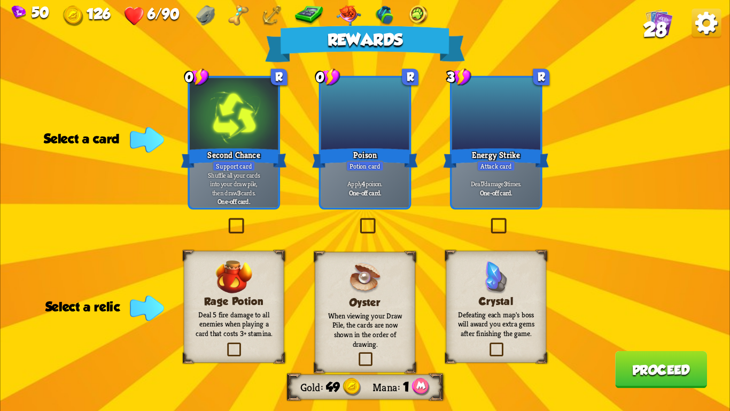
click at [704, 12] on img at bounding box center [706, 23] width 29 height 29
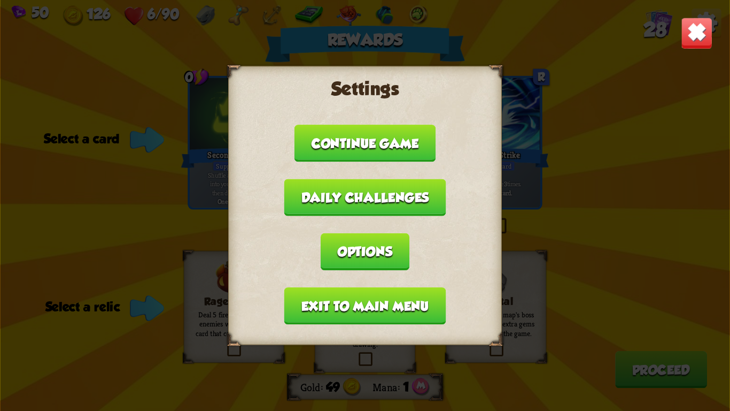
click at [368, 287] on button "Exit to main menu" at bounding box center [364, 305] width 161 height 37
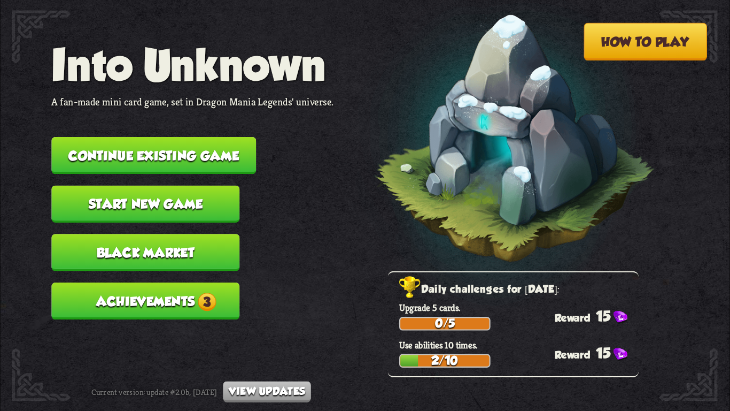
click at [220, 284] on button "Achievements 3" at bounding box center [145, 300] width 188 height 37
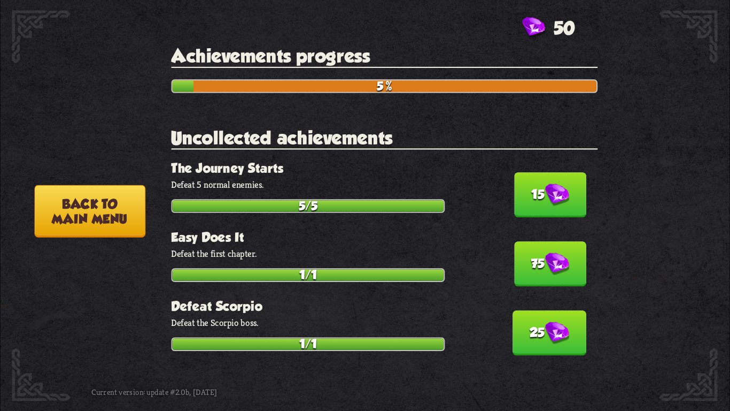
click at [526, 201] on button "15" at bounding box center [550, 194] width 72 height 45
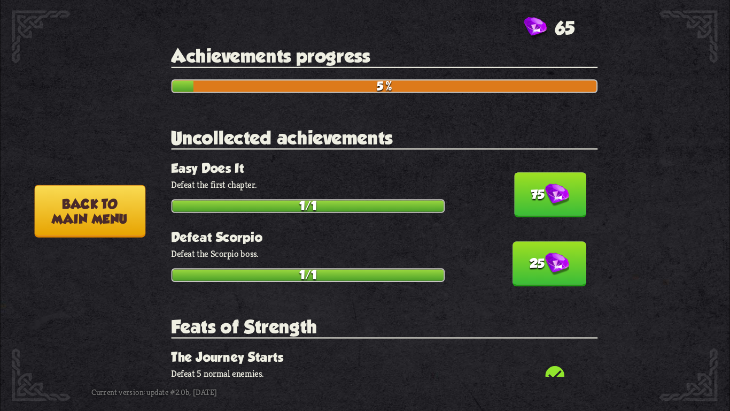
click at [531, 246] on button "25" at bounding box center [550, 263] width 74 height 45
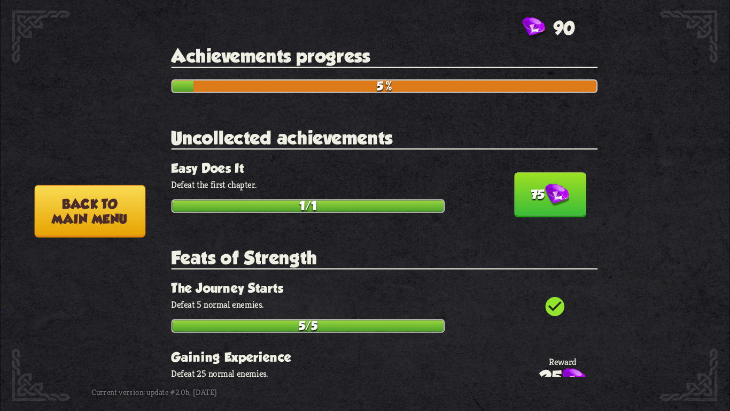
click at [534, 179] on button "75" at bounding box center [550, 194] width 72 height 45
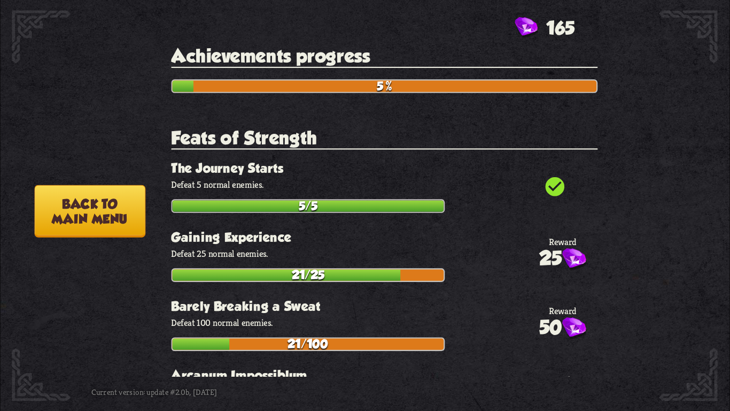
click at [83, 189] on button "Back to main menu" at bounding box center [89, 211] width 111 height 52
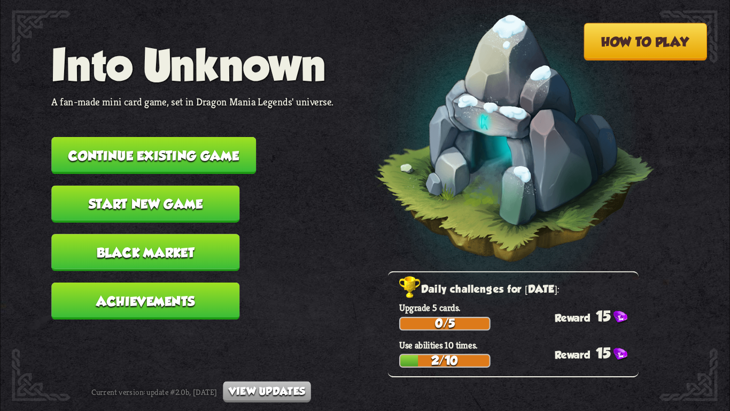
click at [157, 137] on button "Continue existing game" at bounding box center [153, 155] width 205 height 37
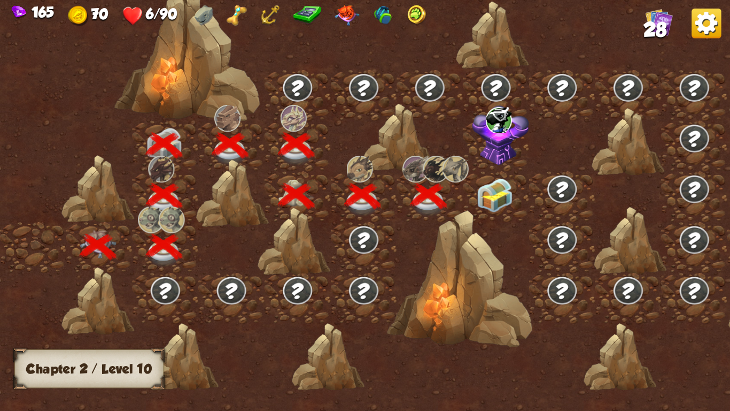
click at [479, 187] on img at bounding box center [495, 195] width 36 height 34
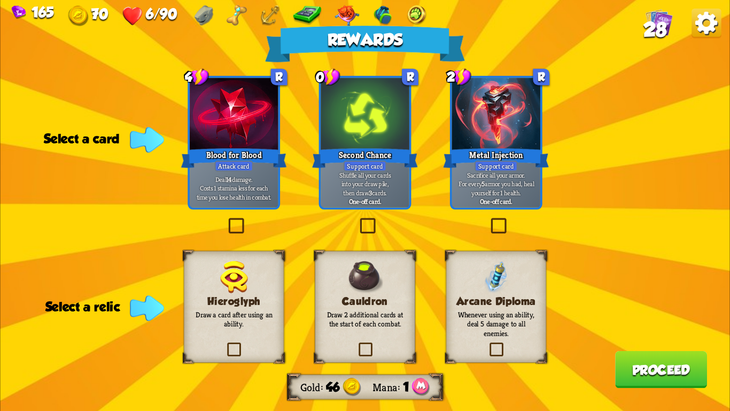
click at [613, 138] on div "Rewards Gold 46 Mana 1 Select a card 4 R Blood for Blood Attack card Deal 14 da…" at bounding box center [365, 205] width 730 height 411
click at [694, 28] on img at bounding box center [706, 23] width 29 height 29
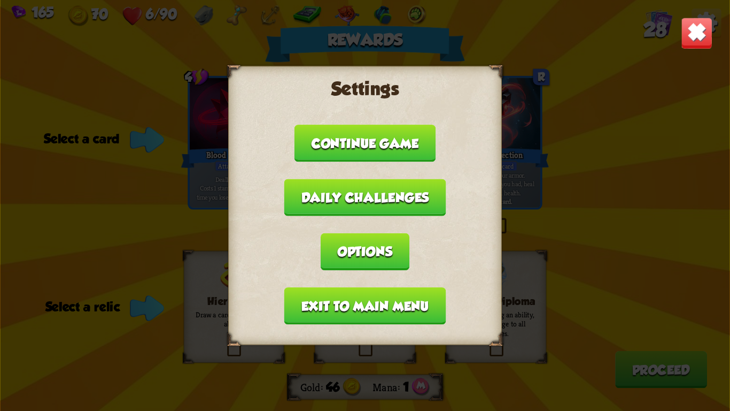
click at [334, 302] on button "Exit to main menu" at bounding box center [364, 305] width 161 height 37
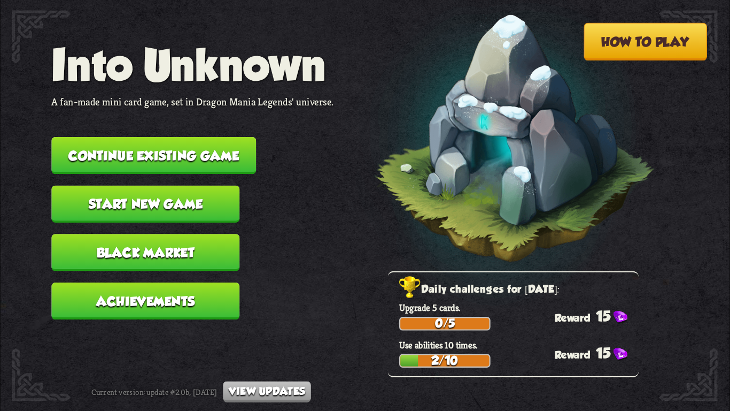
click at [221, 234] on button "Black Market" at bounding box center [145, 252] width 188 height 37
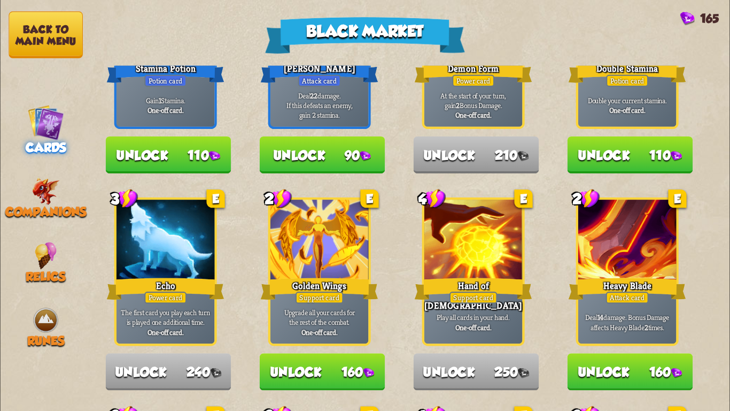
scroll to position [699, 0]
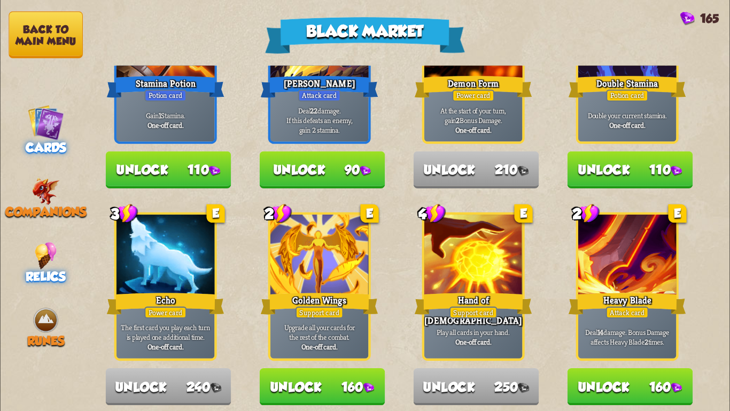
click at [44, 253] on img at bounding box center [46, 255] width 22 height 27
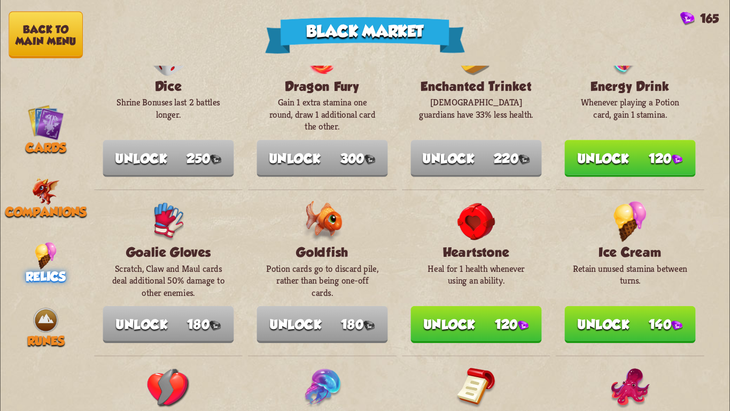
scroll to position [365, 0]
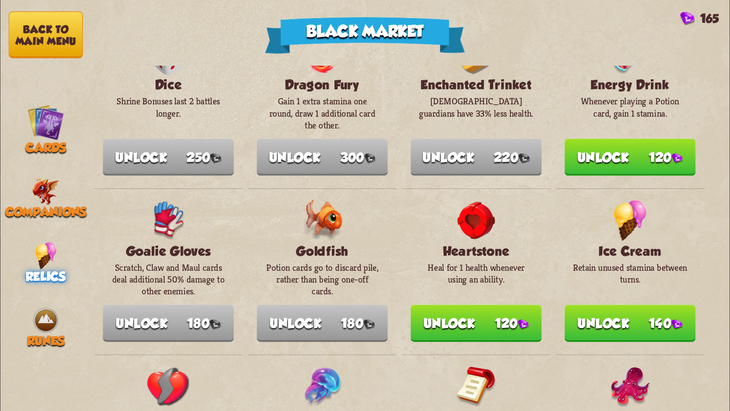
click at [604, 320] on button "Unlock 140" at bounding box center [629, 323] width 131 height 37
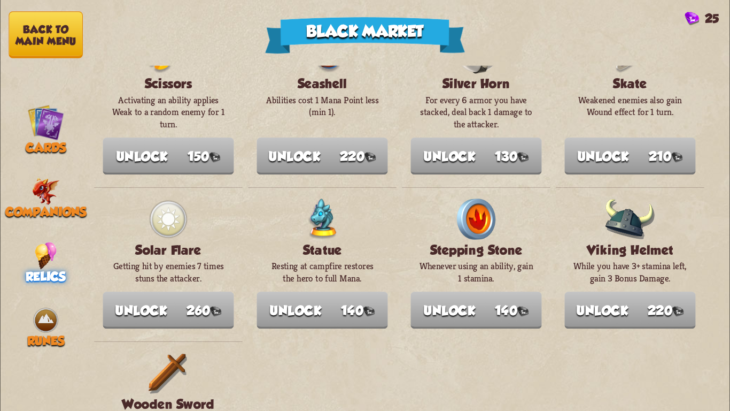
scroll to position [1230, 0]
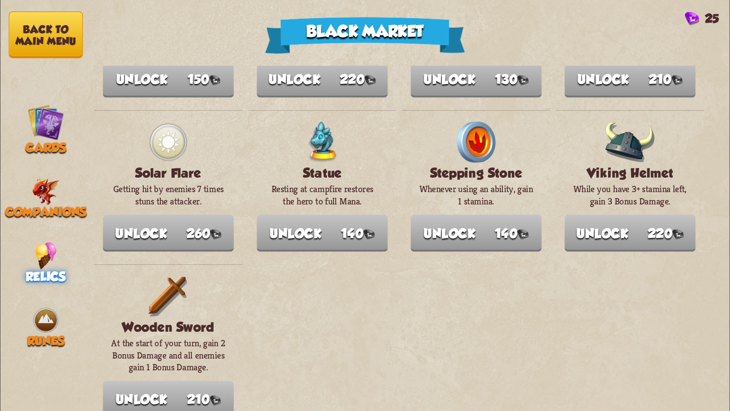
click at [59, 32] on button "Back to main menu" at bounding box center [46, 34] width 74 height 47
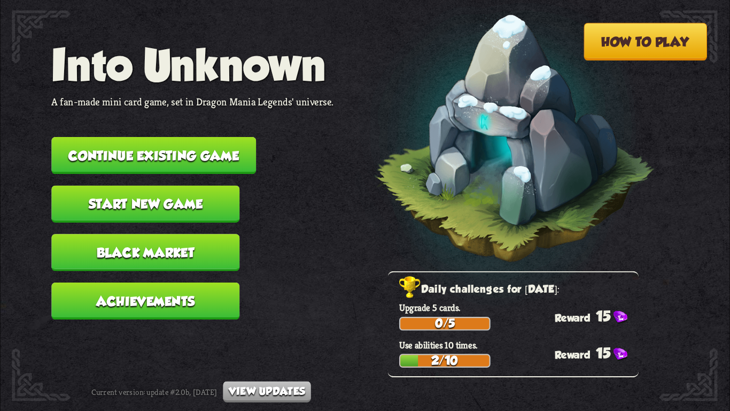
click at [156, 145] on button "Continue existing game" at bounding box center [153, 155] width 205 height 37
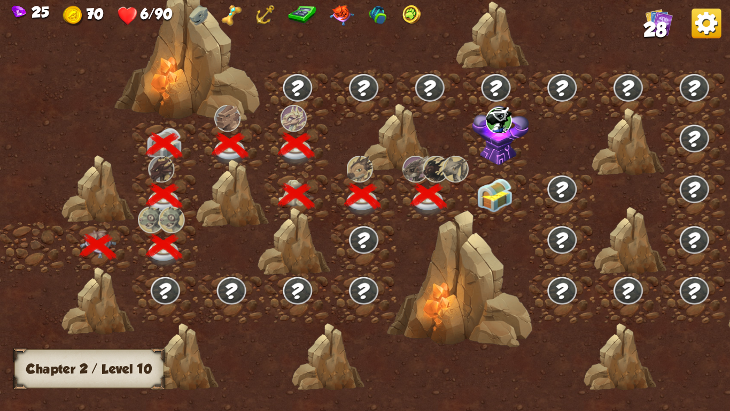
click at [503, 205] on img at bounding box center [495, 195] width 36 height 34
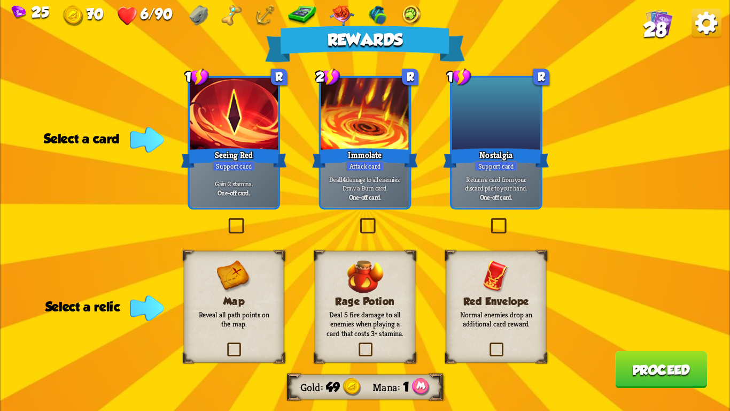
click at [717, 4] on div "25 70 6/90 28" at bounding box center [365, 14] width 730 height 28
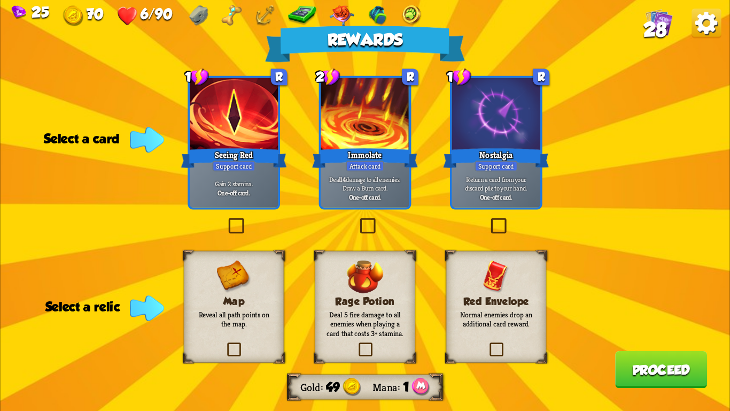
click at [713, 11] on img at bounding box center [706, 23] width 29 height 29
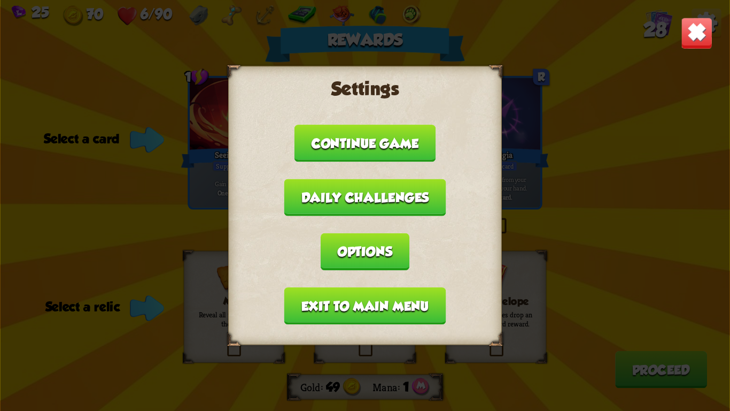
click at [334, 310] on button "Exit to main menu" at bounding box center [364, 305] width 161 height 37
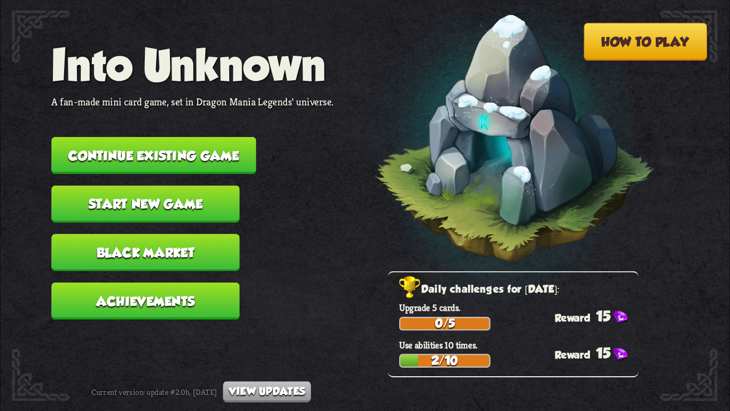
click at [226, 158] on button "Continue existing game" at bounding box center [153, 155] width 205 height 37
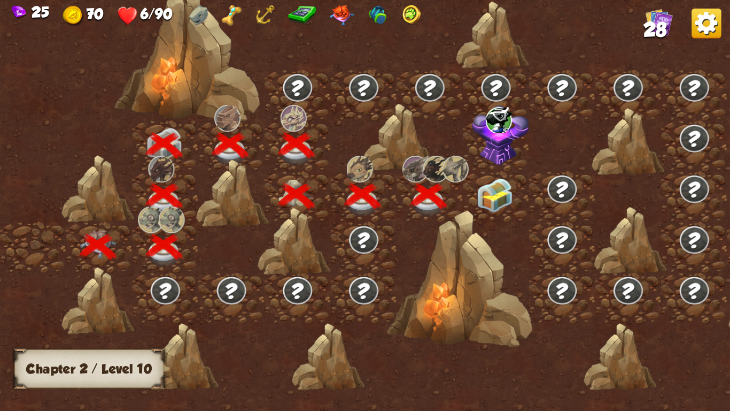
click at [490, 213] on div at bounding box center [460, 278] width 146 height 137
click at [494, 205] on img at bounding box center [495, 195] width 36 height 34
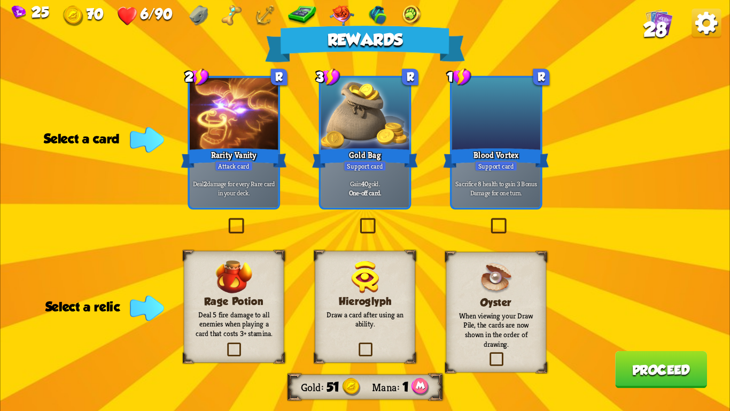
click at [730, 16] on div "25 70 6/90 28" at bounding box center [365, 14] width 730 height 28
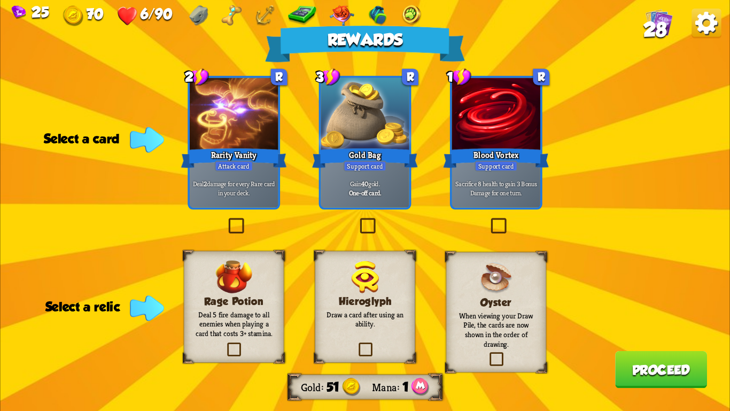
click at [725, 17] on div "25 70 6/90 28" at bounding box center [365, 14] width 730 height 28
click at [709, 19] on img at bounding box center [706, 23] width 29 height 29
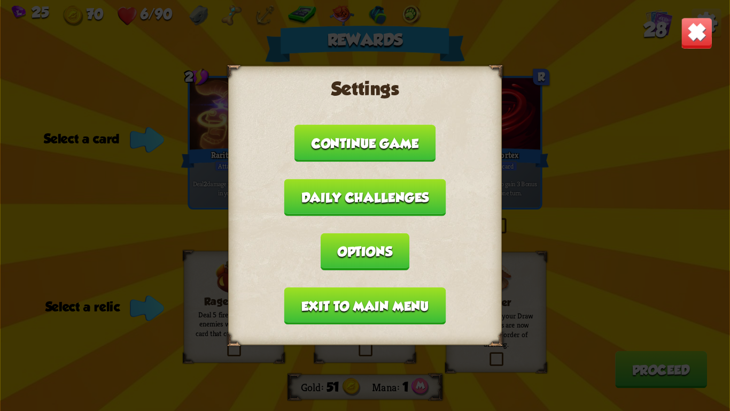
click at [357, 302] on button "Exit to main menu" at bounding box center [364, 305] width 161 height 37
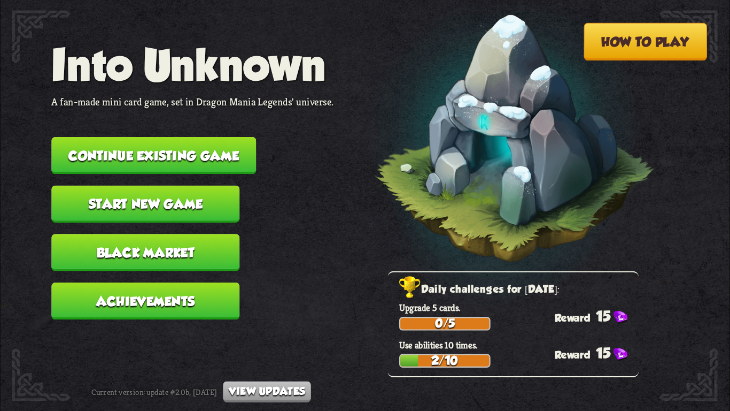
click at [207, 153] on button "Continue existing game" at bounding box center [153, 155] width 205 height 37
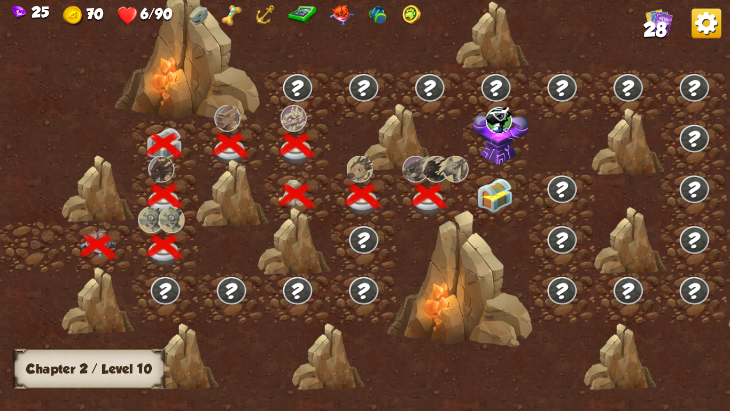
click at [477, 200] on img at bounding box center [495, 195] width 36 height 34
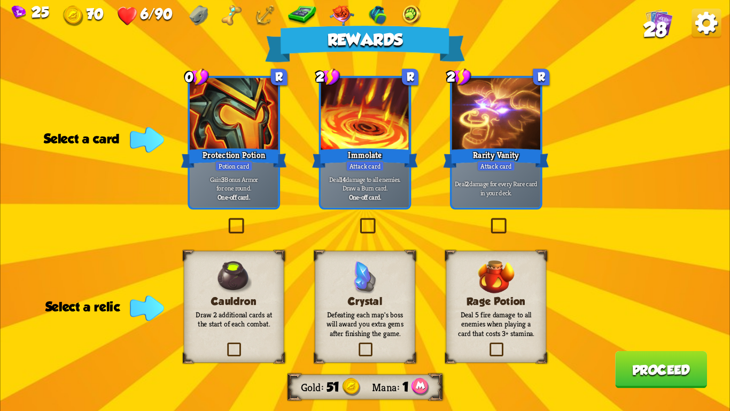
click at [706, 14] on img at bounding box center [706, 23] width 29 height 29
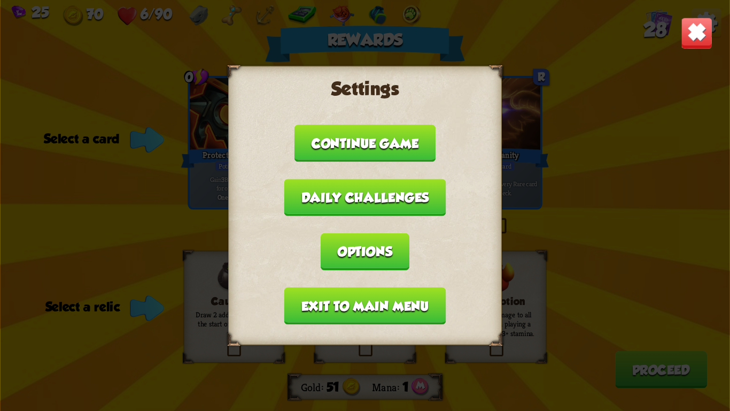
click at [311, 309] on button "Exit to main menu" at bounding box center [364, 305] width 161 height 37
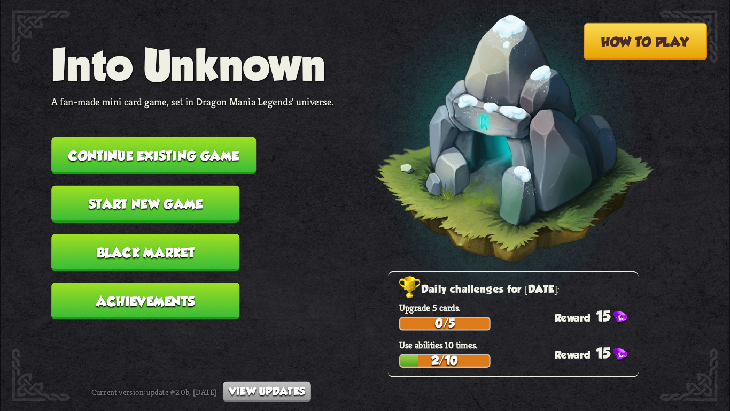
click at [239, 151] on button "Continue existing game" at bounding box center [153, 155] width 205 height 37
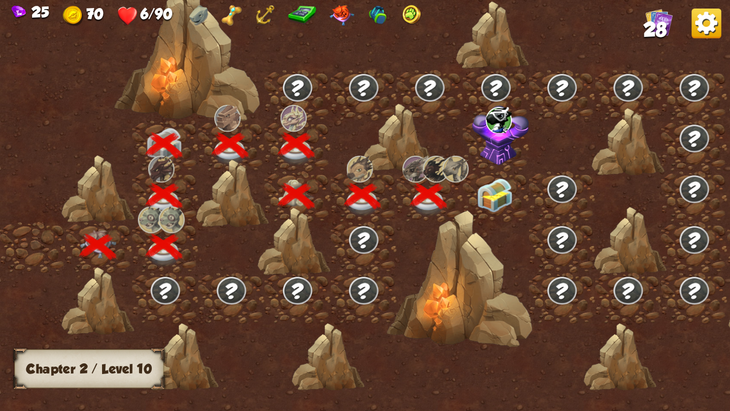
click at [448, 196] on div at bounding box center [430, 196] width 66 height 51
click at [485, 200] on img at bounding box center [495, 195] width 36 height 34
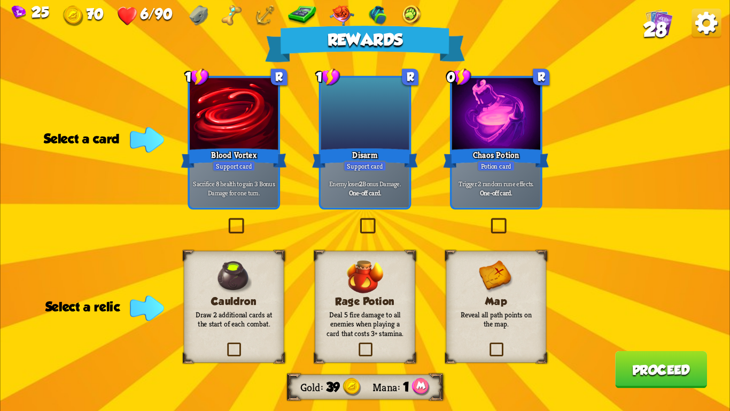
click at [713, 27] on img at bounding box center [706, 23] width 29 height 29
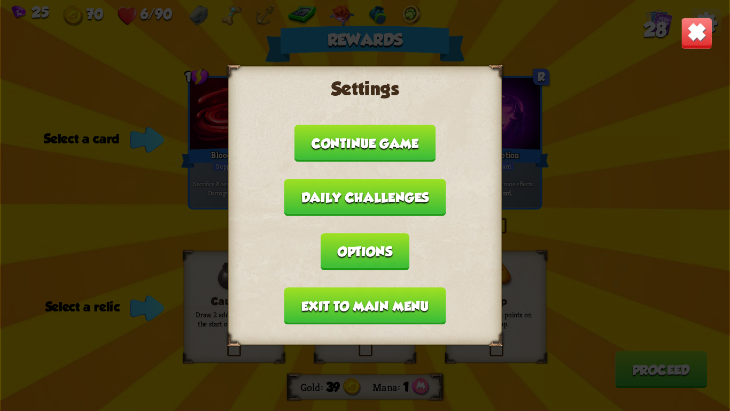
click at [317, 295] on button "Exit to main menu" at bounding box center [364, 305] width 161 height 37
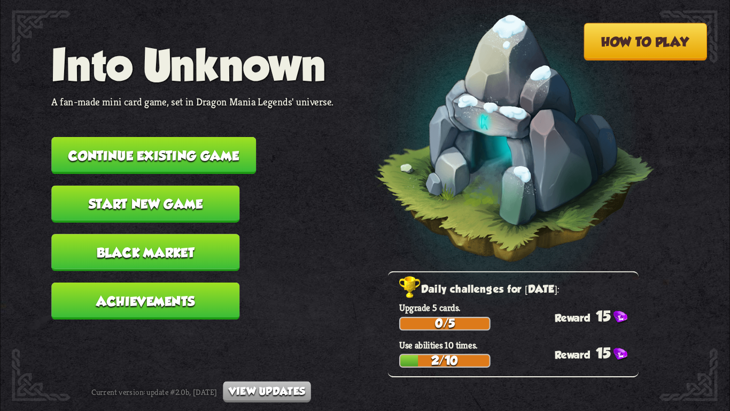
click at [217, 155] on button "Continue existing game" at bounding box center [153, 155] width 205 height 37
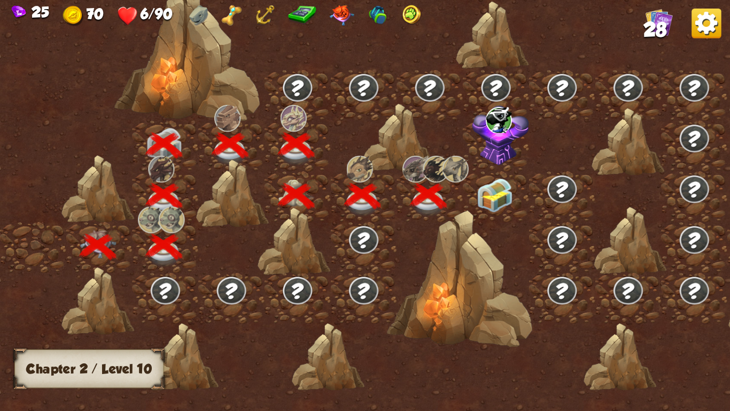
click at [490, 196] on img at bounding box center [495, 195] width 36 height 34
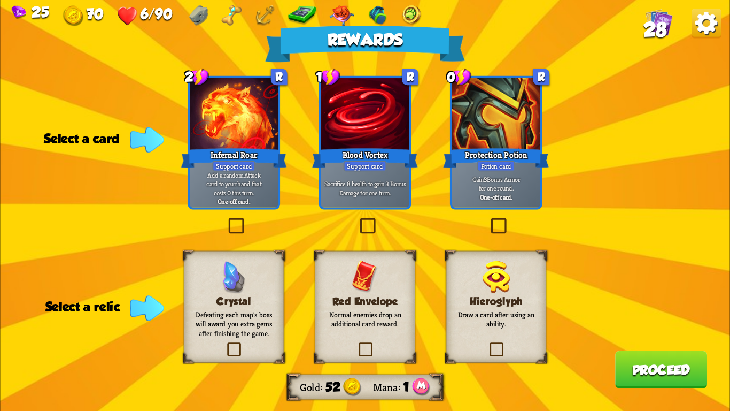
click at [713, 20] on img at bounding box center [706, 23] width 29 height 29
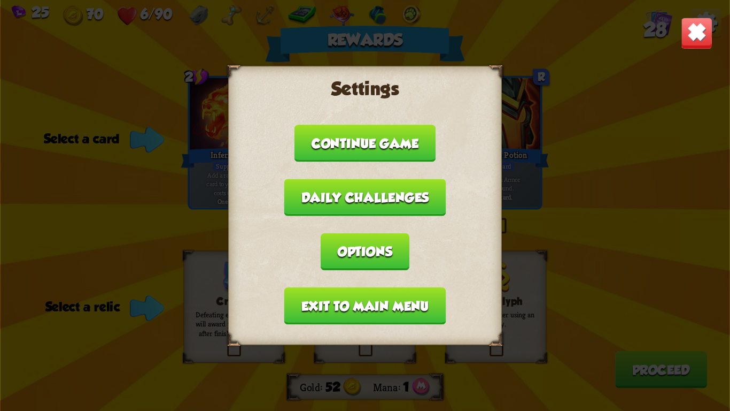
click at [345, 304] on button "Exit to main menu" at bounding box center [364, 305] width 161 height 37
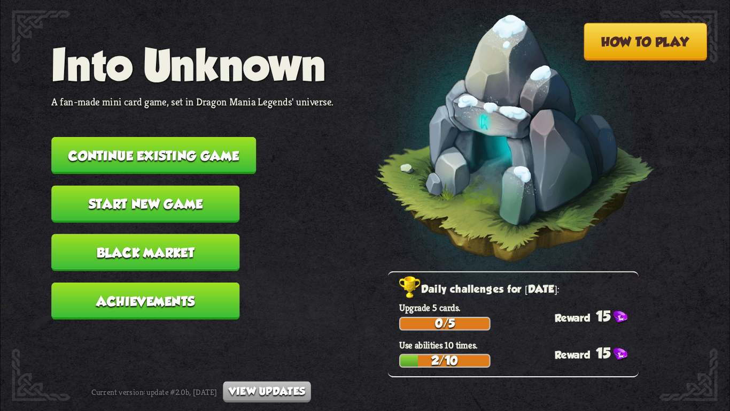
click at [246, 153] on button "Continue existing game" at bounding box center [153, 155] width 205 height 37
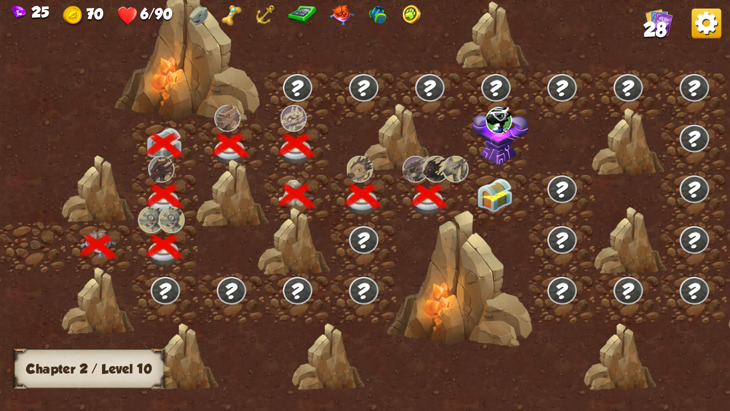
click at [526, 211] on div at bounding box center [460, 278] width 146 height 137
click at [484, 197] on img at bounding box center [495, 195] width 36 height 34
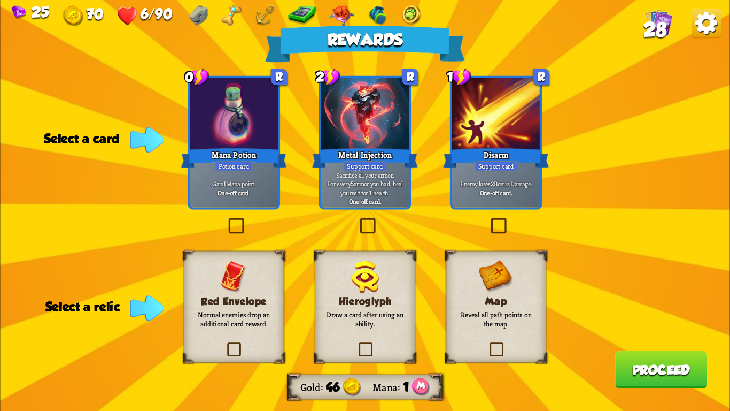
click at [699, 33] on img at bounding box center [706, 23] width 29 height 29
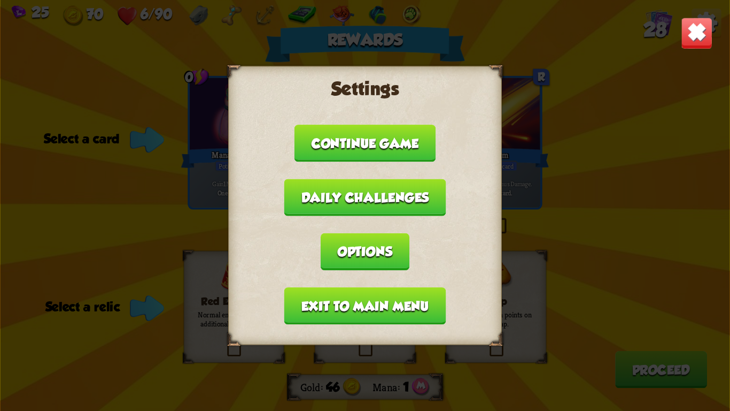
click at [364, 294] on button "Exit to main menu" at bounding box center [364, 305] width 161 height 37
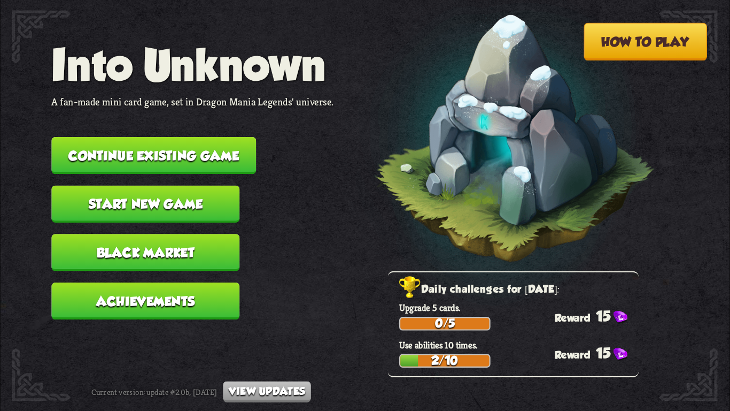
click at [239, 150] on button "Continue existing game" at bounding box center [153, 155] width 205 height 37
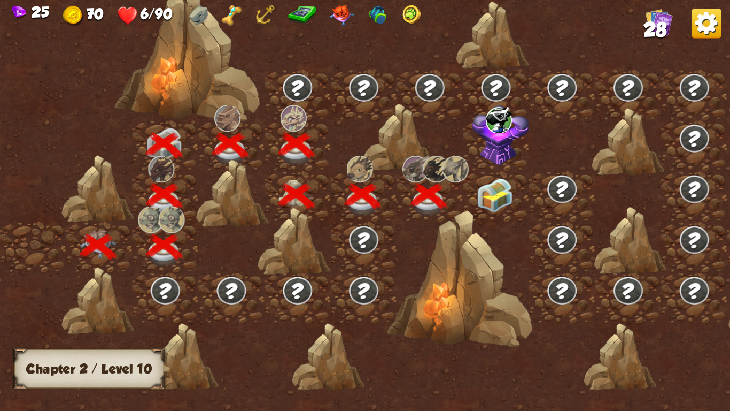
click at [485, 192] on img at bounding box center [495, 195] width 36 height 34
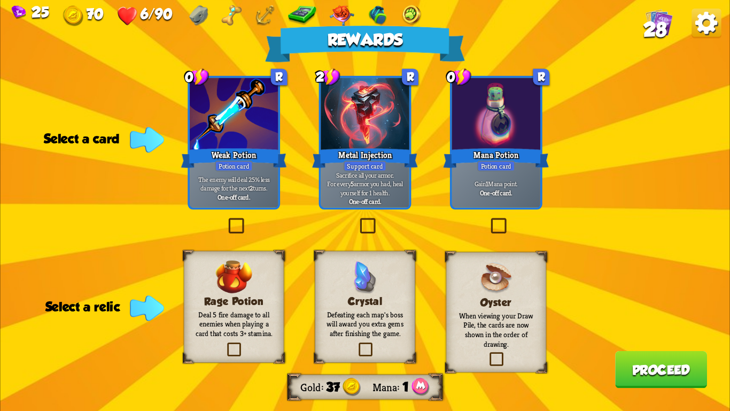
click at [706, 13] on img at bounding box center [706, 23] width 29 height 29
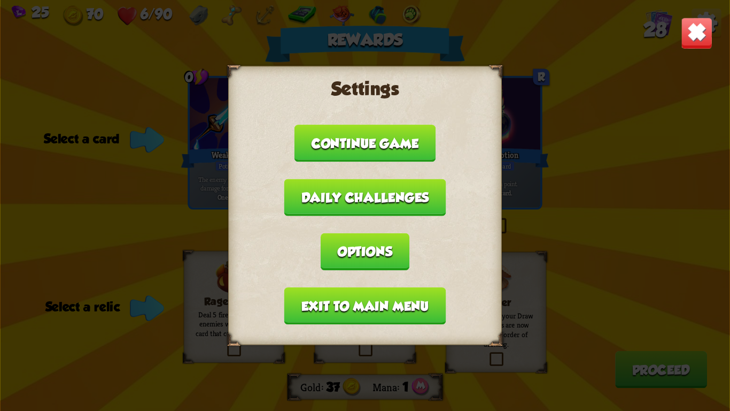
click at [380, 288] on button "Exit to main menu" at bounding box center [364, 305] width 161 height 37
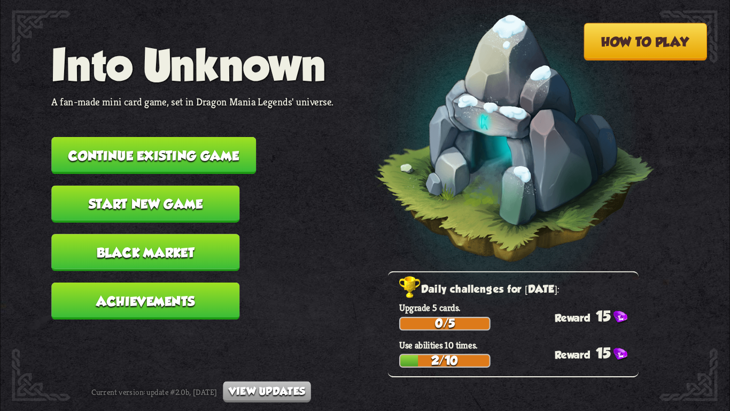
click at [193, 159] on button "Continue existing game" at bounding box center [153, 155] width 205 height 37
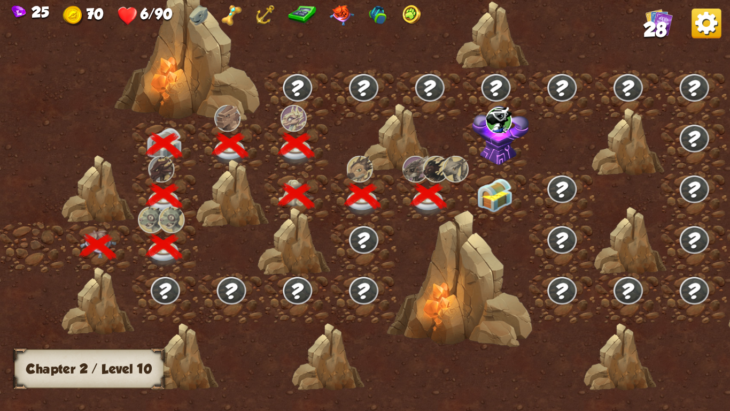
click at [491, 193] on img at bounding box center [495, 195] width 36 height 34
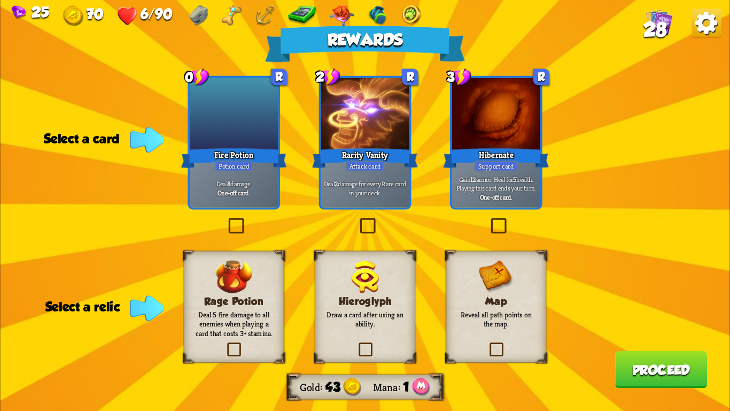
click at [698, 28] on img at bounding box center [706, 23] width 29 height 29
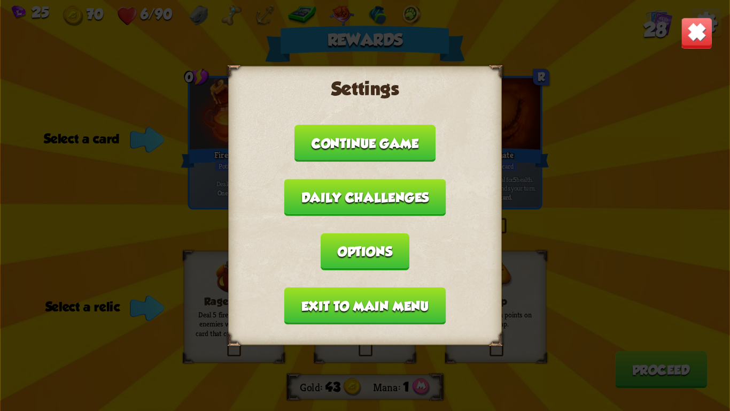
click at [314, 292] on button "Exit to main menu" at bounding box center [364, 305] width 161 height 37
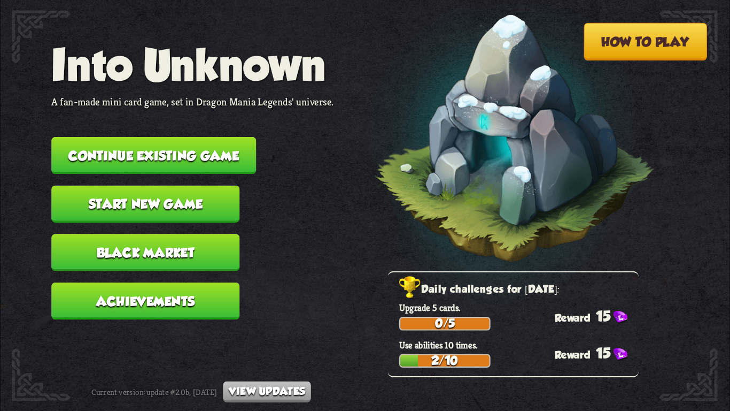
click at [228, 142] on button "Continue existing game" at bounding box center [153, 155] width 205 height 37
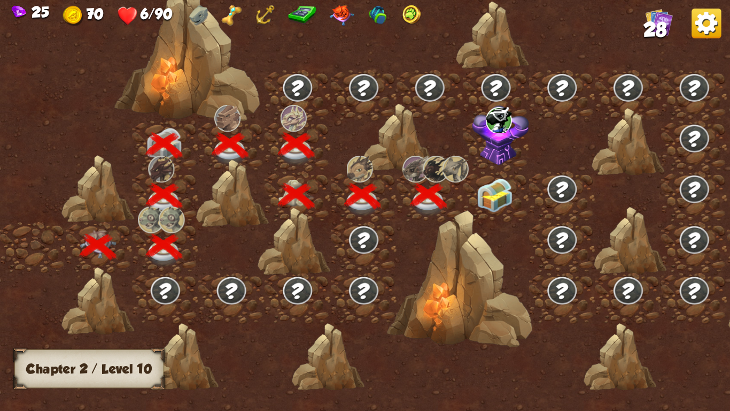
click at [494, 210] on div at bounding box center [460, 278] width 146 height 137
click at [494, 204] on img at bounding box center [495, 195] width 36 height 34
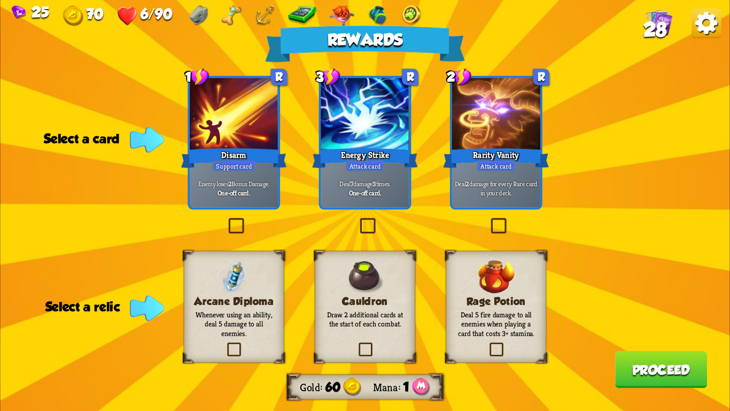
click at [713, 21] on img at bounding box center [706, 23] width 29 height 29
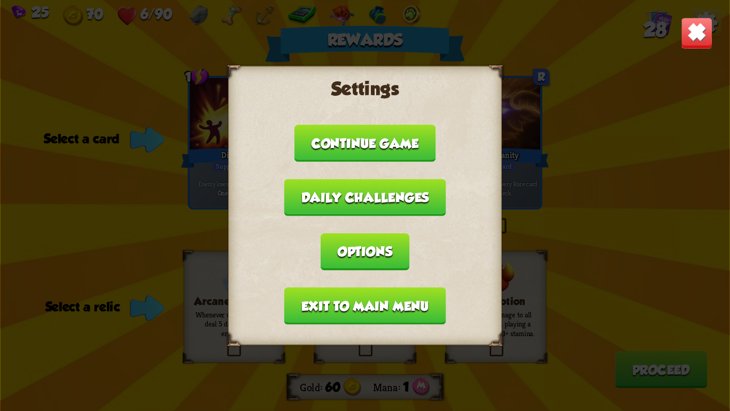
click at [343, 295] on button "Exit to main menu" at bounding box center [364, 305] width 161 height 37
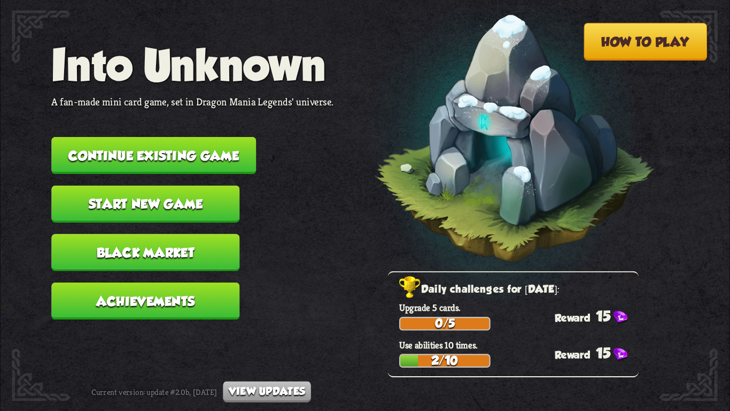
click at [243, 138] on button "Continue existing game" at bounding box center [153, 155] width 205 height 37
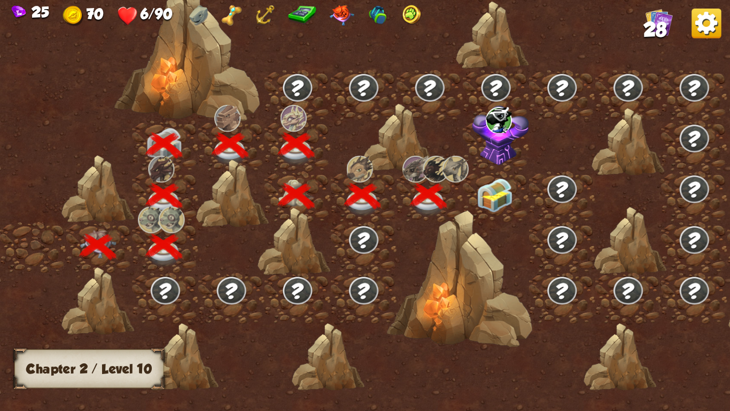
click at [484, 223] on div at bounding box center [460, 278] width 146 height 137
click at [481, 204] on img at bounding box center [495, 195] width 36 height 34
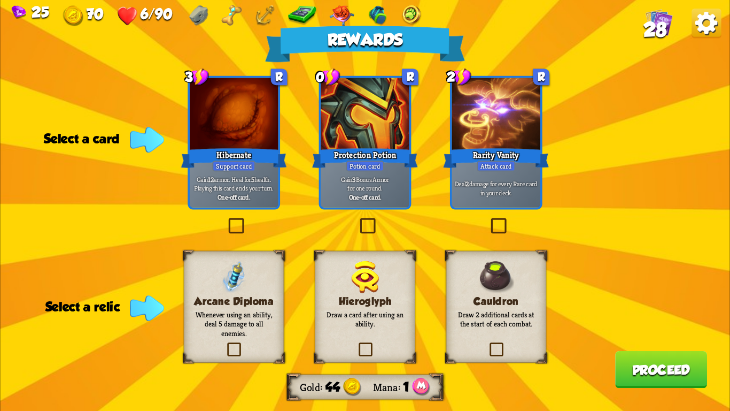
click at [703, 42] on div "Rewards Gold 44 Mana 1 Select a card 3 R Hibernate Support card Gain 12 armor. …" at bounding box center [365, 205] width 730 height 411
click at [708, 28] on img at bounding box center [706, 23] width 29 height 29
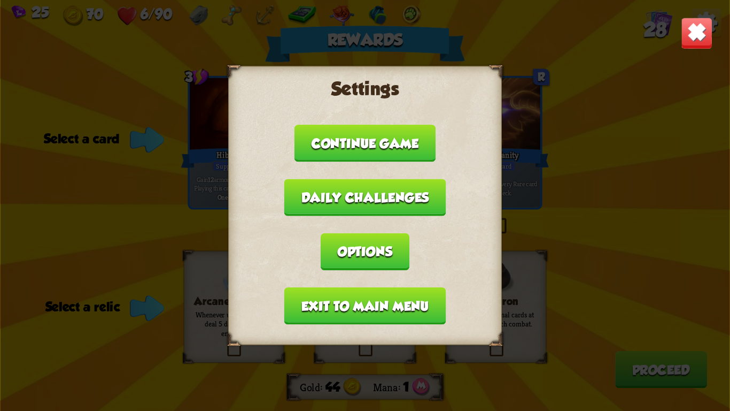
click at [331, 289] on button "Exit to main menu" at bounding box center [364, 305] width 161 height 37
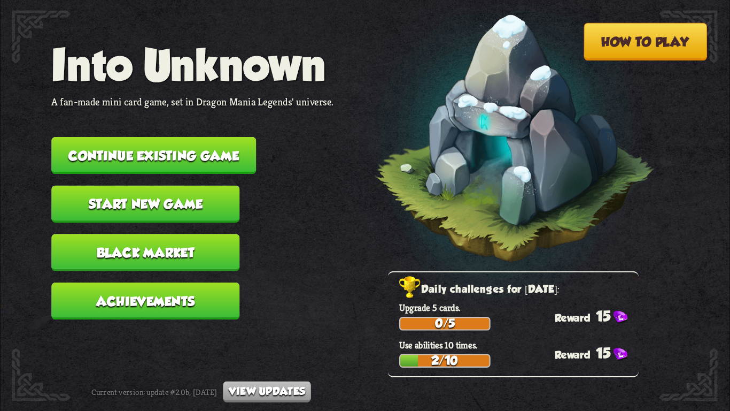
click at [236, 157] on button "Continue existing game" at bounding box center [153, 155] width 205 height 37
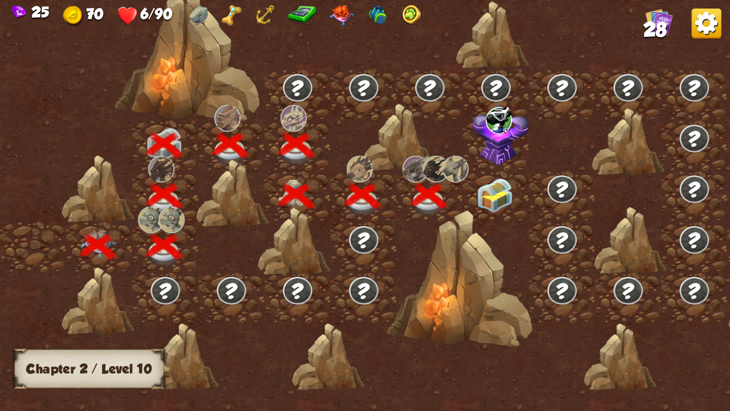
click at [486, 186] on img at bounding box center [495, 195] width 36 height 34
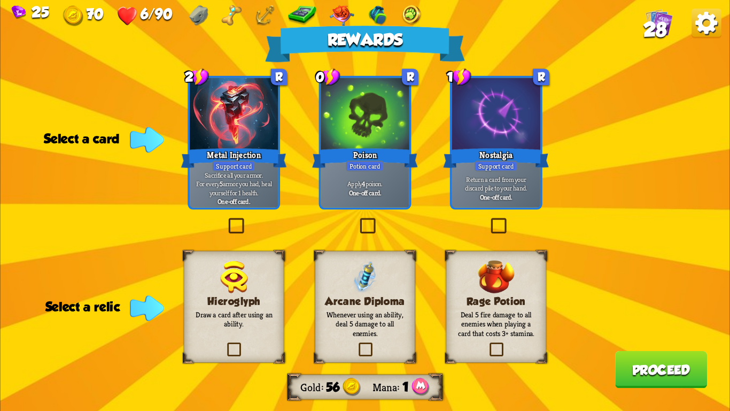
click at [704, 14] on img at bounding box center [706, 23] width 29 height 29
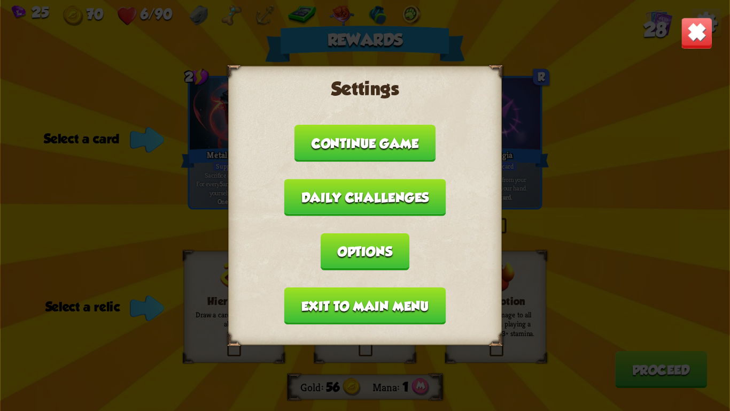
click at [325, 298] on button "Exit to main menu" at bounding box center [364, 305] width 161 height 37
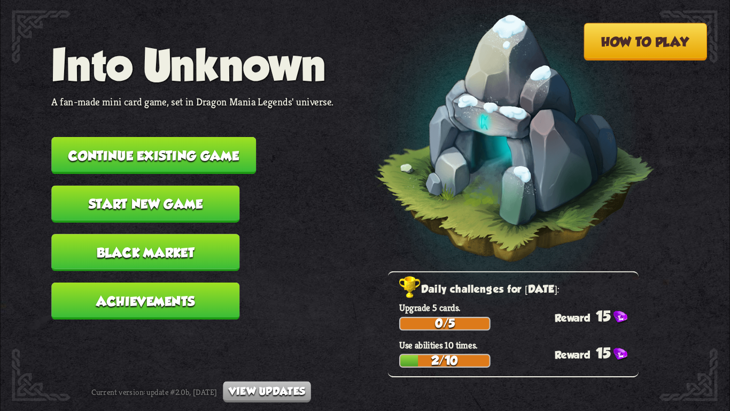
click at [242, 154] on button "Continue existing game" at bounding box center [153, 155] width 205 height 37
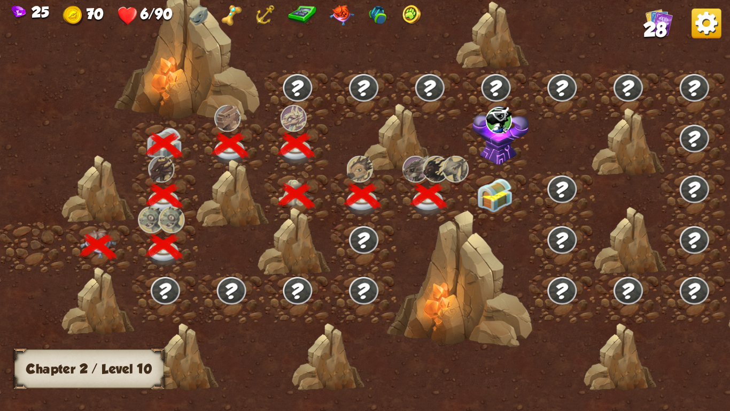
click at [501, 182] on img at bounding box center [495, 195] width 36 height 34
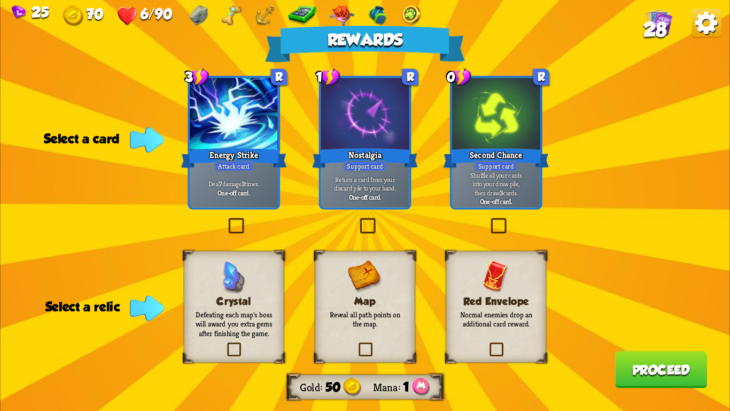
click at [376, 318] on p "Reveal all path points on the map." at bounding box center [364, 318] width 81 height 19
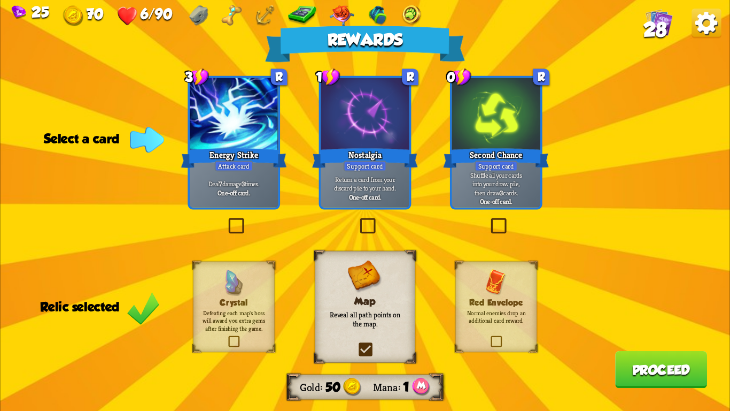
click at [400, 180] on p "Return a card from your discard pile to your hand." at bounding box center [365, 184] width 84 height 18
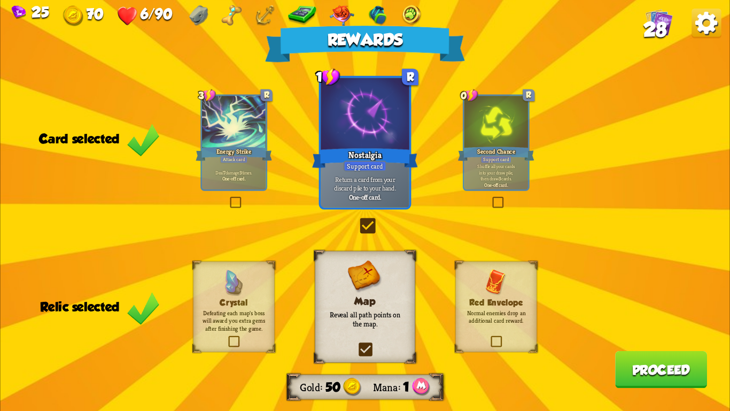
click at [684, 375] on button "Proceed" at bounding box center [661, 369] width 92 height 37
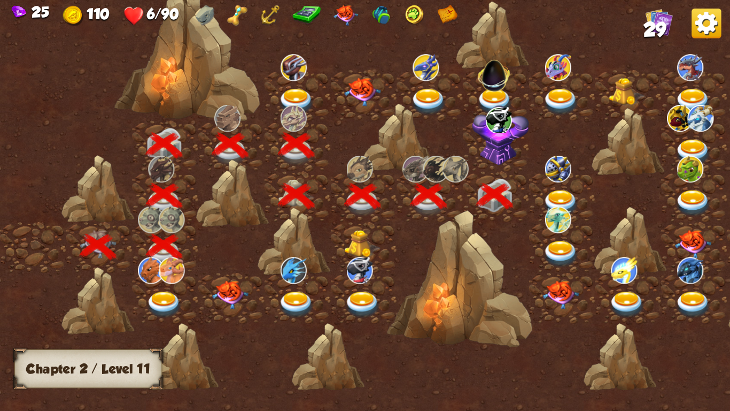
scroll to position [0, 162]
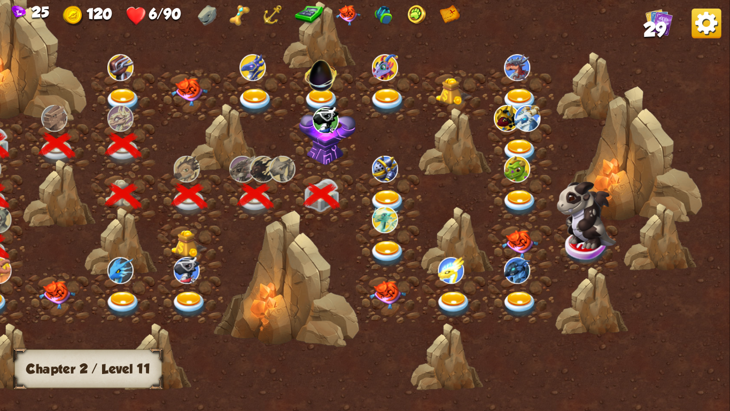
click at [385, 179] on img at bounding box center [385, 169] width 26 height 27
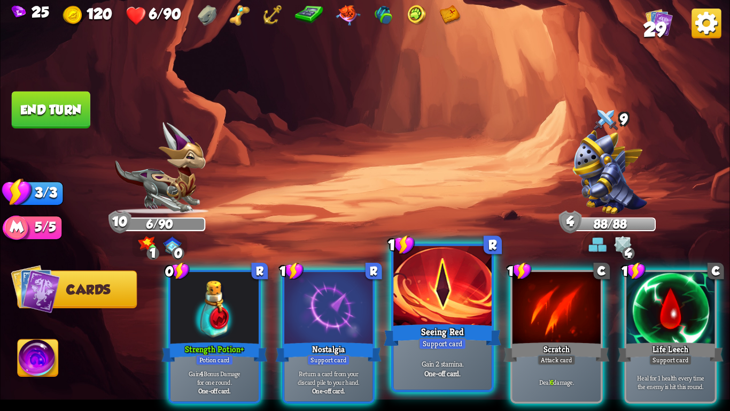
click at [420, 360] on p "Gain 2 stamina." at bounding box center [442, 363] width 93 height 10
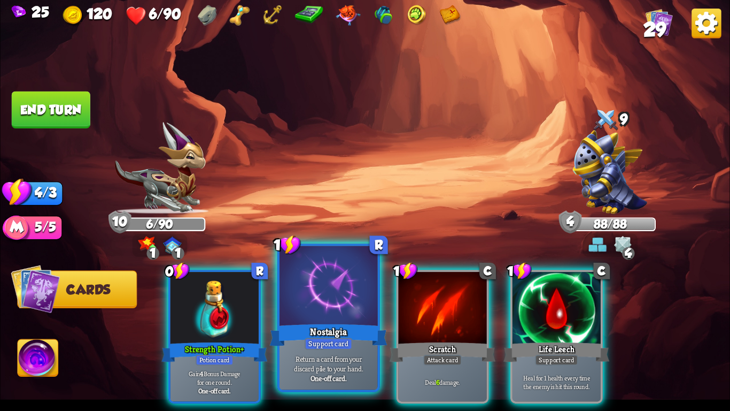
click at [328, 345] on div "Support card" at bounding box center [329, 343] width 48 height 12
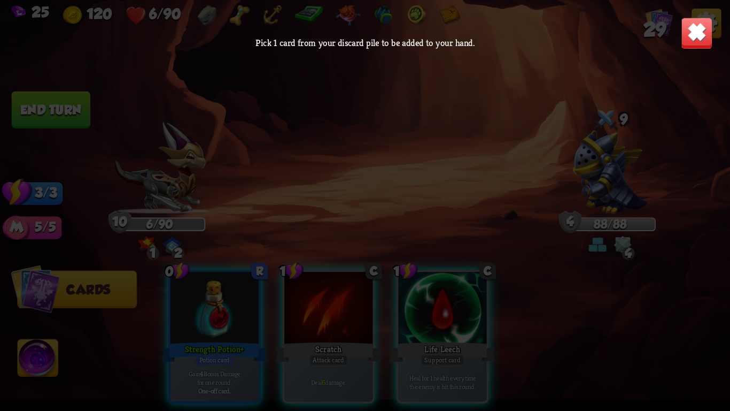
click at [315, 144] on div at bounding box center [365, 234] width 730 height 337
click at [692, 30] on img at bounding box center [697, 33] width 32 height 32
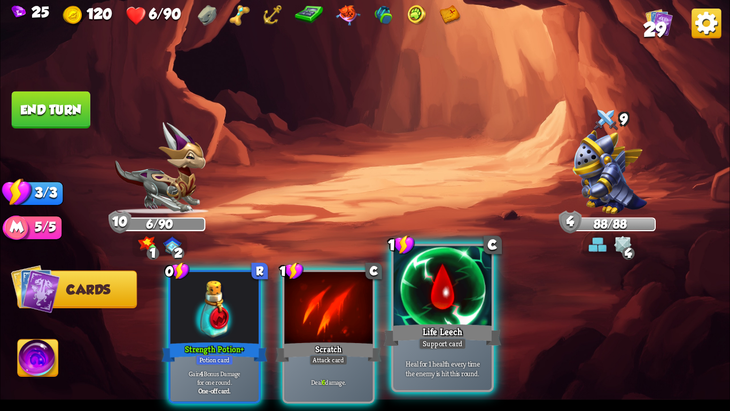
click at [417, 301] on div at bounding box center [442, 287] width 98 height 83
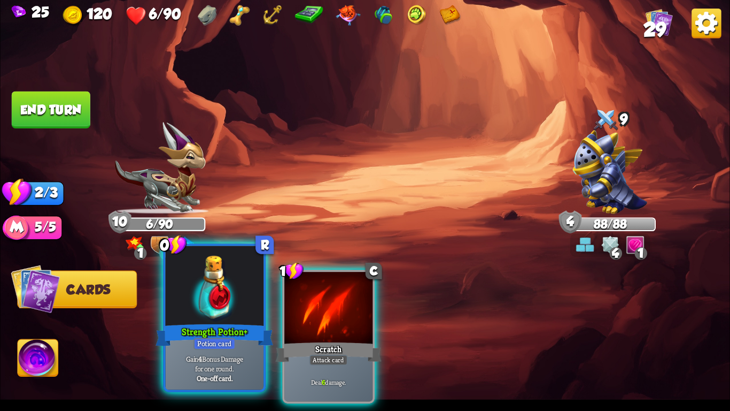
click at [219, 317] on div at bounding box center [215, 287] width 98 height 83
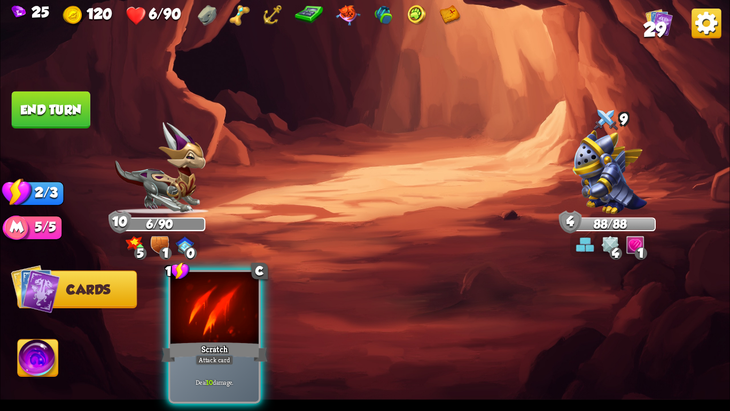
click at [219, 317] on div at bounding box center [215, 309] width 88 height 74
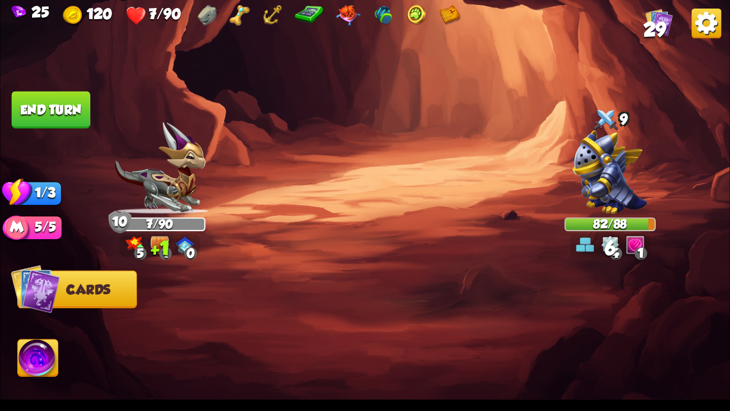
click at [33, 104] on button "End turn" at bounding box center [51, 109] width 79 height 37
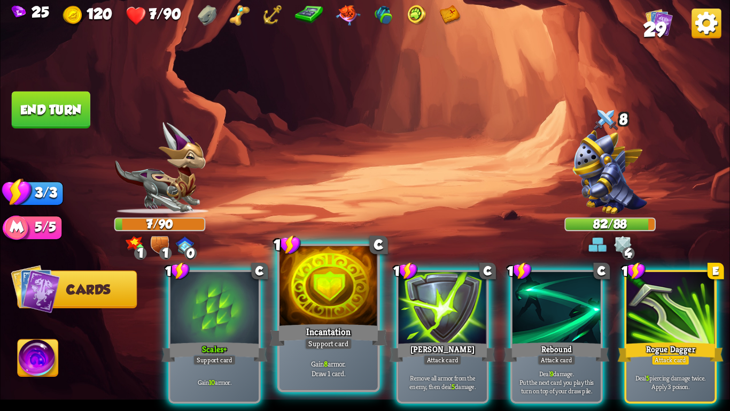
click at [318, 329] on div "Incantation" at bounding box center [329, 335] width 118 height 26
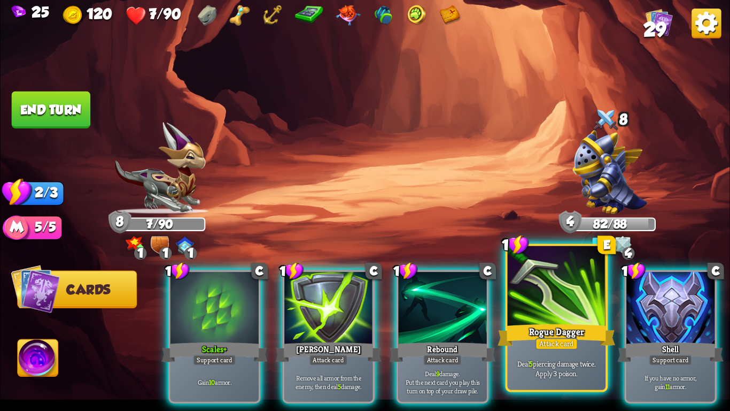
click at [523, 328] on div "Rogue Dagger" at bounding box center [557, 335] width 118 height 26
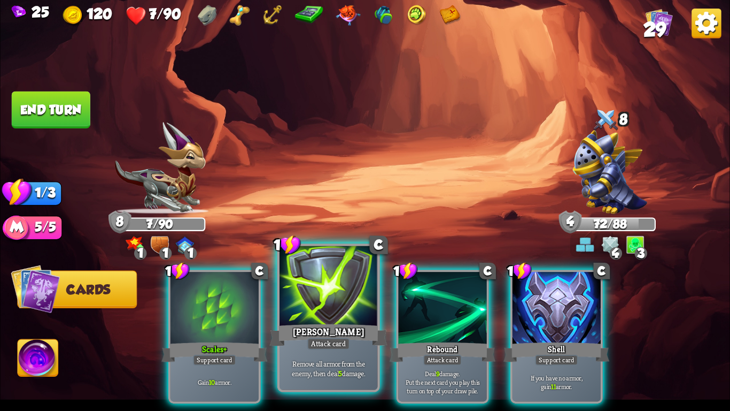
click at [311, 307] on div at bounding box center [329, 287] width 98 height 83
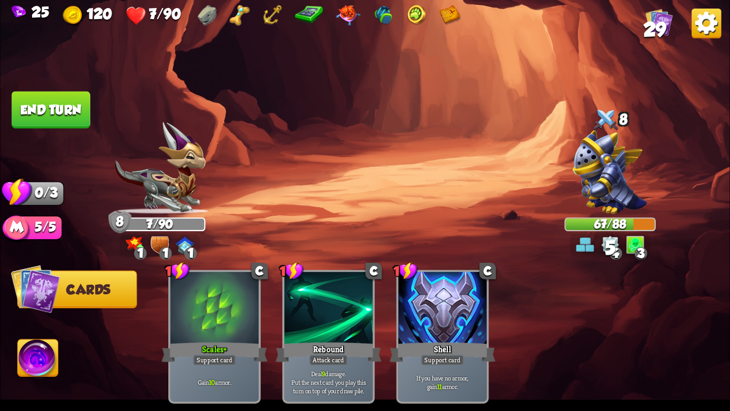
click at [26, 99] on button "End turn" at bounding box center [51, 109] width 79 height 37
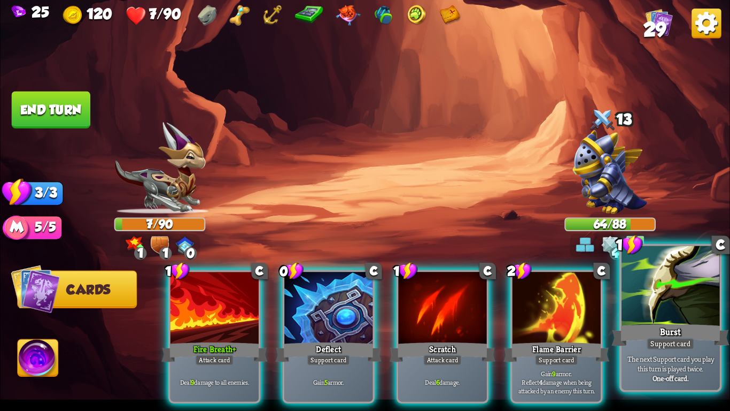
click at [681, 329] on div "Burst" at bounding box center [671, 335] width 118 height 26
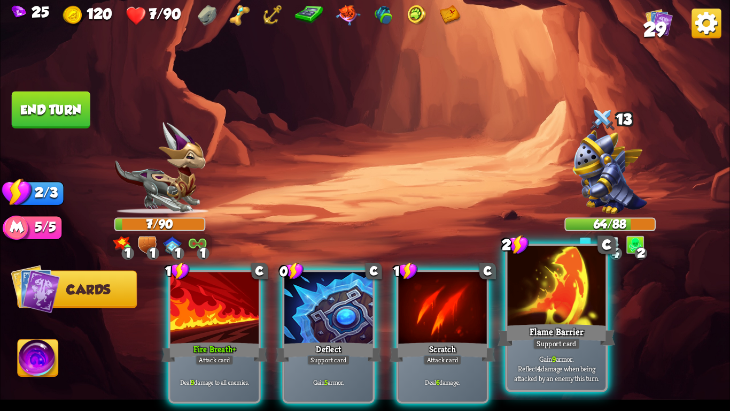
click at [571, 327] on div "Flame Barrier" at bounding box center [557, 335] width 118 height 26
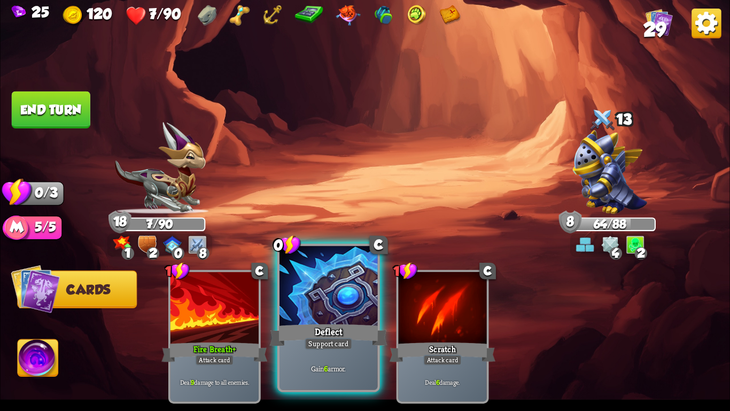
click at [353, 322] on div "Deflect" at bounding box center [329, 335] width 118 height 26
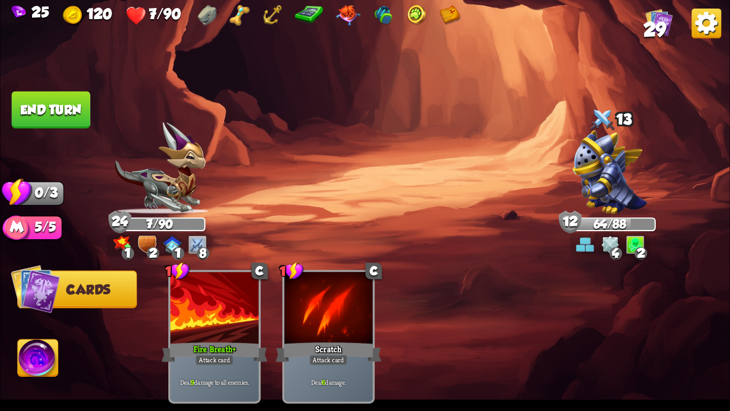
click at [44, 94] on button "End turn" at bounding box center [51, 109] width 79 height 37
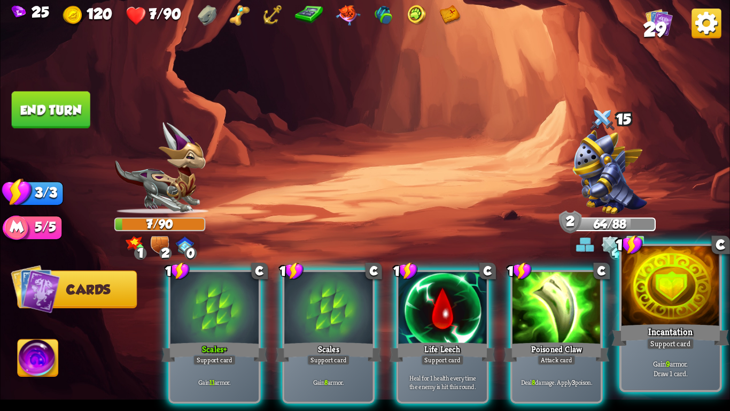
click at [655, 328] on div "Incantation" at bounding box center [671, 335] width 118 height 26
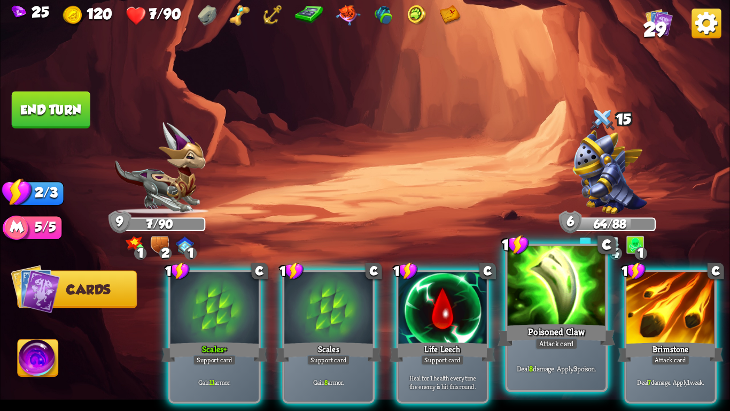
click at [568, 310] on div at bounding box center [557, 287] width 98 height 83
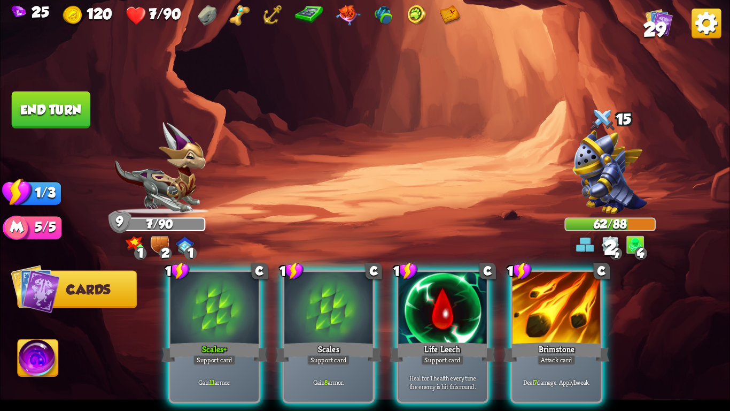
click at [568, 310] on div at bounding box center [557, 309] width 88 height 74
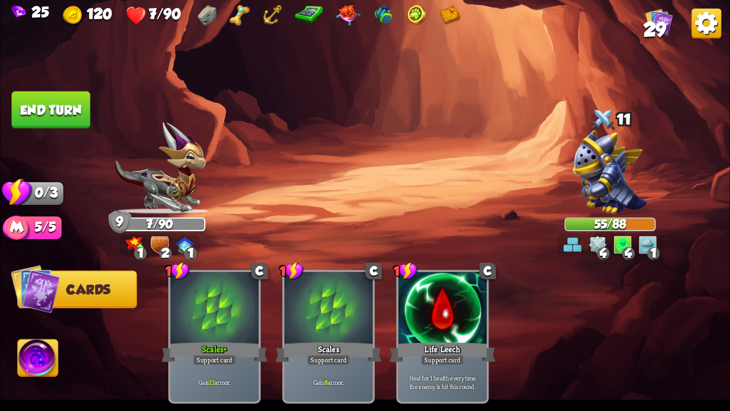
click at [70, 104] on button "End turn" at bounding box center [51, 109] width 79 height 37
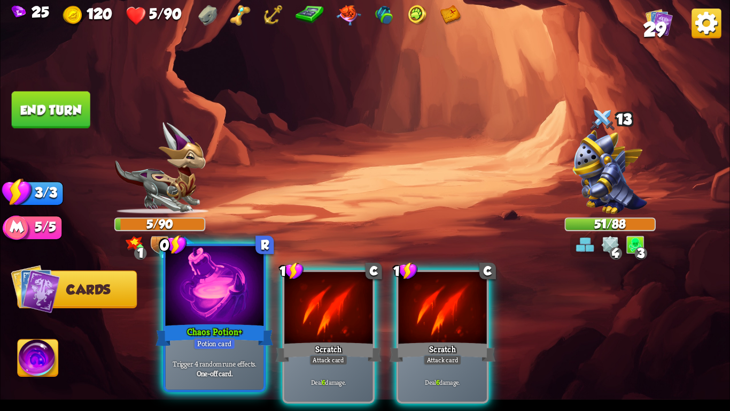
click at [199, 300] on div at bounding box center [215, 287] width 98 height 83
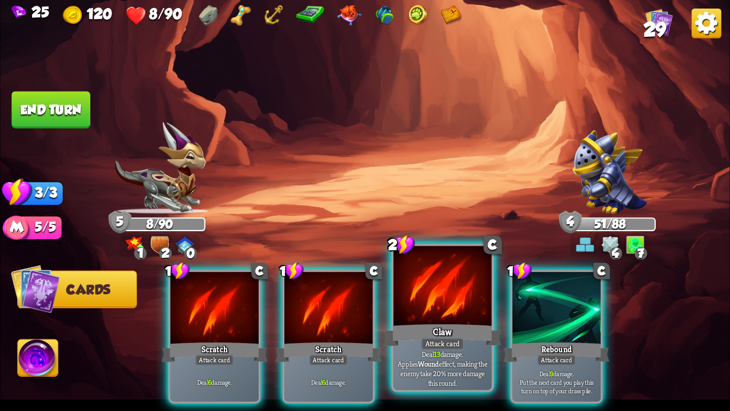
click at [446, 293] on div at bounding box center [442, 287] width 98 height 83
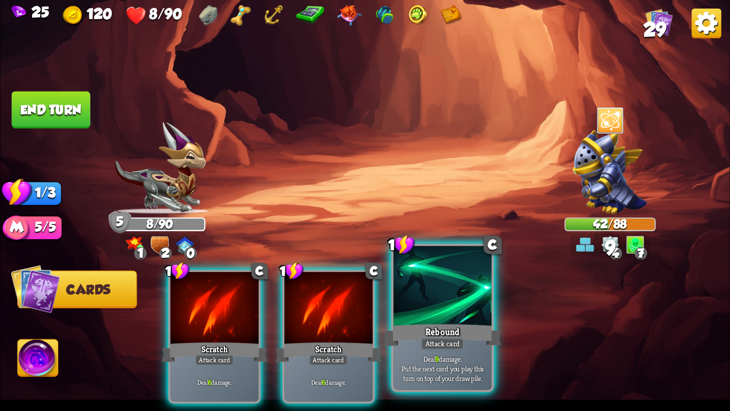
click at [443, 294] on div at bounding box center [442, 287] width 98 height 83
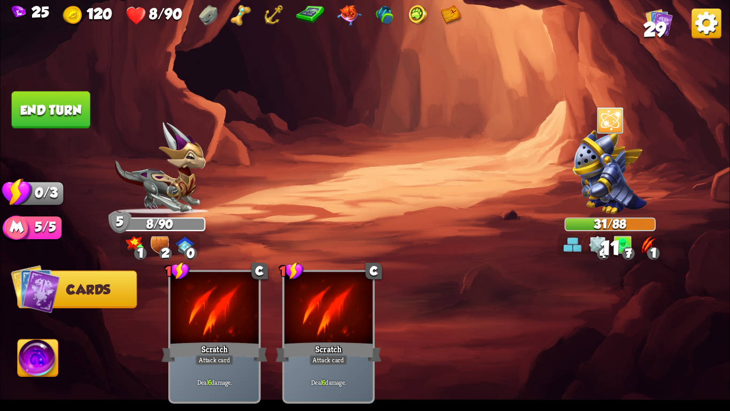
click at [20, 107] on button "End turn" at bounding box center [51, 109] width 79 height 37
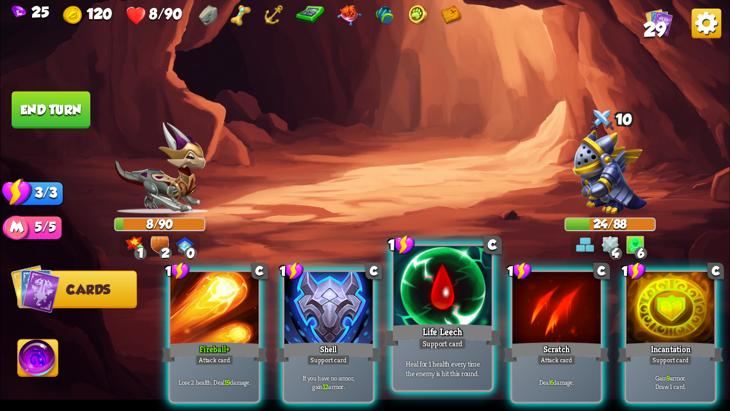
click at [456, 298] on div at bounding box center [442, 287] width 98 height 83
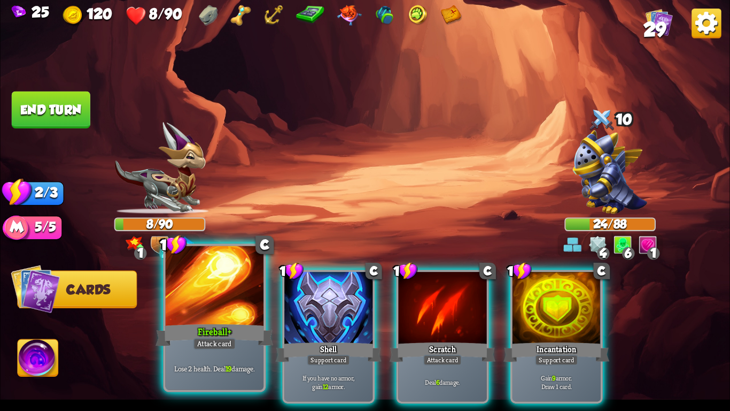
click at [228, 329] on div "Fireball+" at bounding box center [215, 335] width 118 height 26
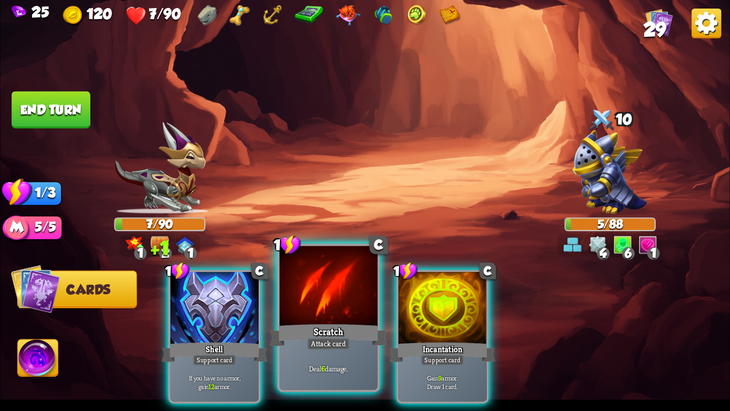
click at [327, 315] on div at bounding box center [329, 287] width 98 height 83
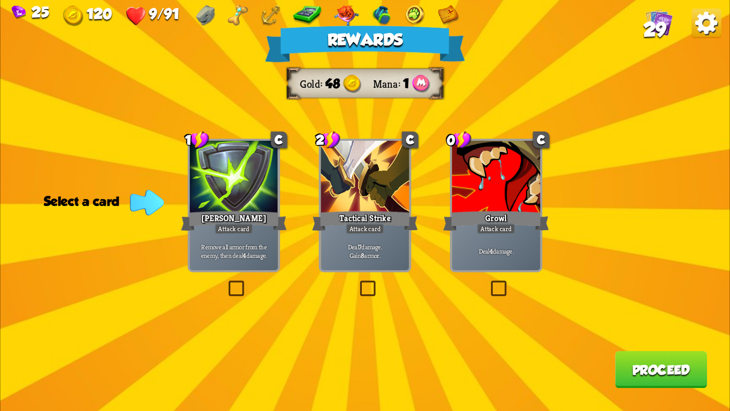
click at [481, 229] on div "Attack card" at bounding box center [496, 228] width 38 height 11
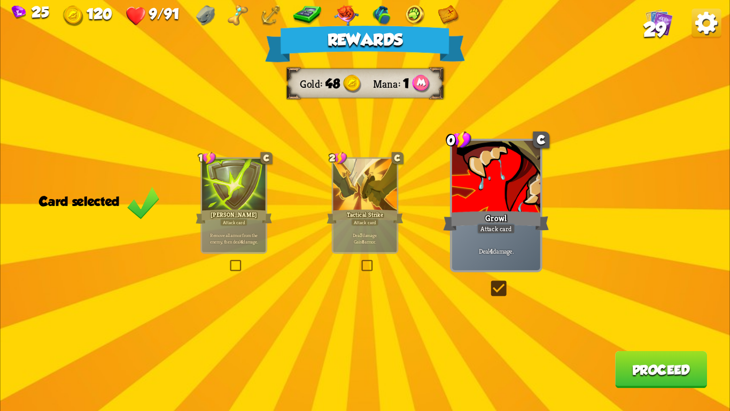
click at [619, 369] on button "Proceed" at bounding box center [661, 369] width 92 height 37
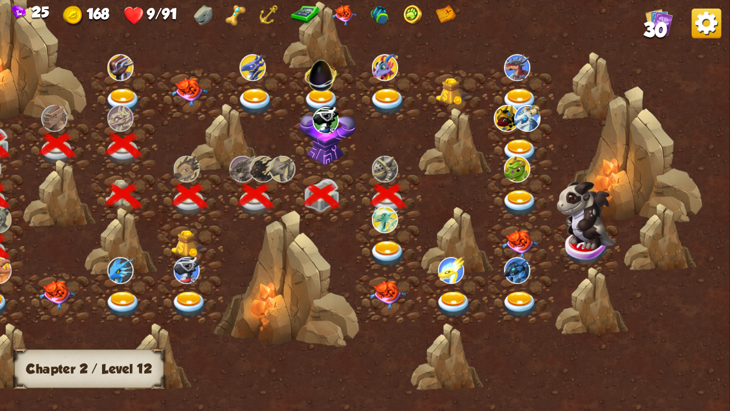
click at [384, 231] on img at bounding box center [385, 219] width 26 height 27
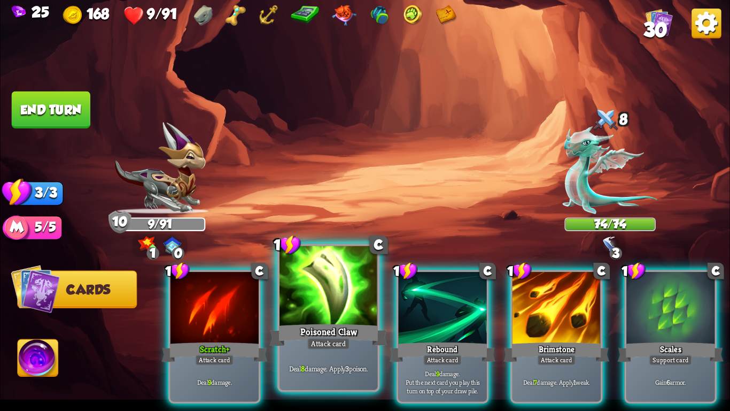
click at [308, 339] on div "Attack card" at bounding box center [328, 343] width 43 height 12
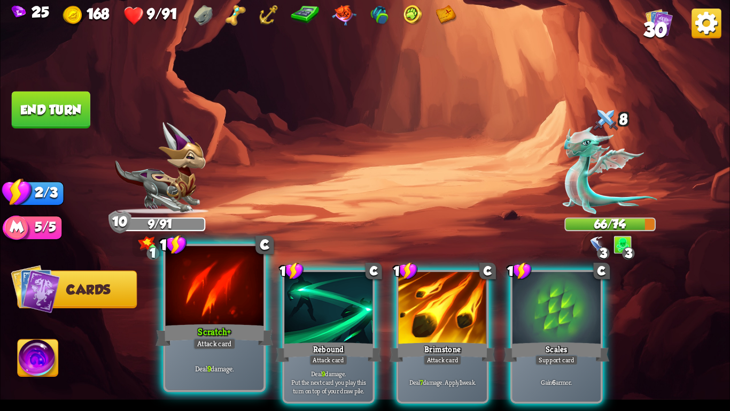
click at [249, 334] on div "Scratch+" at bounding box center [215, 335] width 118 height 26
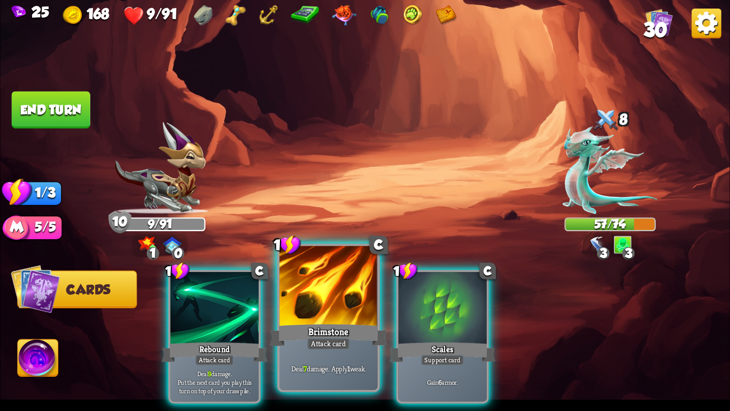
click at [295, 310] on div at bounding box center [329, 287] width 98 height 83
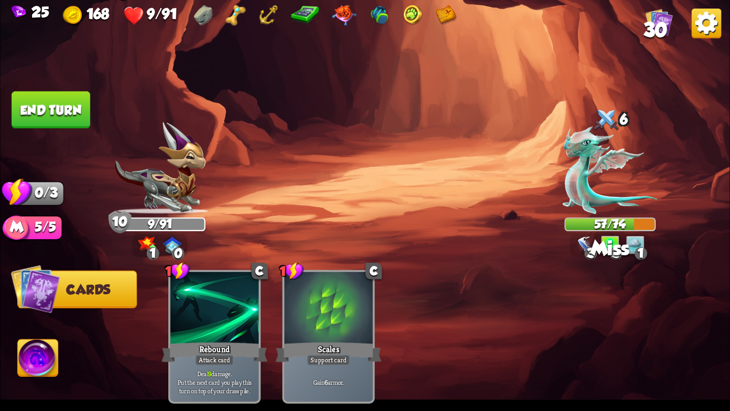
click at [83, 110] on button "End turn" at bounding box center [51, 109] width 79 height 37
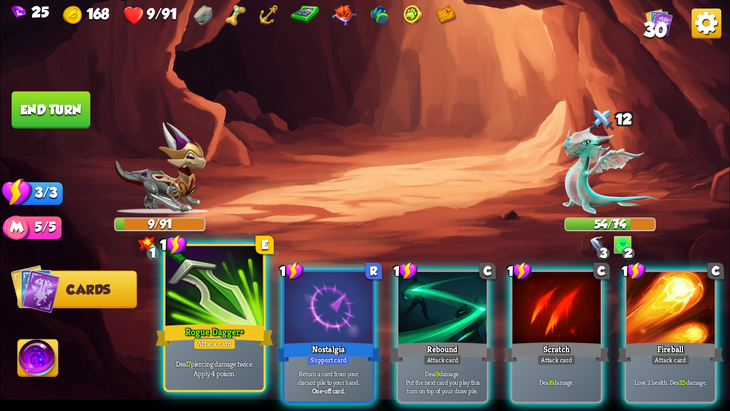
click at [185, 311] on div at bounding box center [215, 287] width 98 height 83
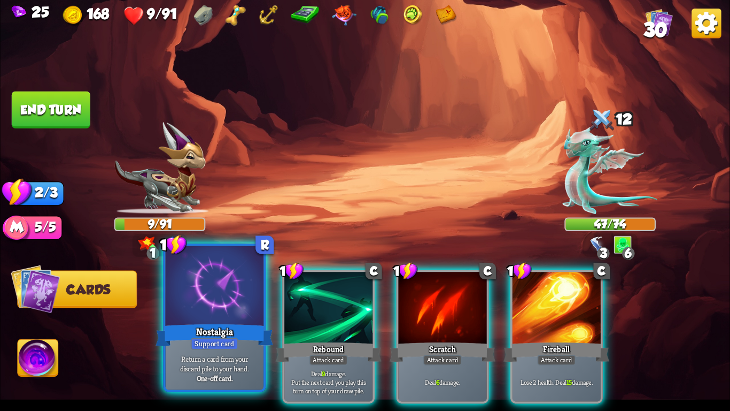
click at [186, 311] on div at bounding box center [215, 287] width 98 height 83
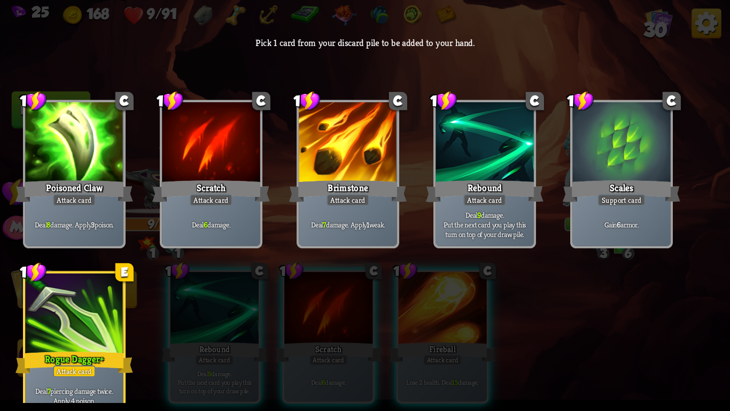
click at [81, 312] on div at bounding box center [74, 314] width 98 height 83
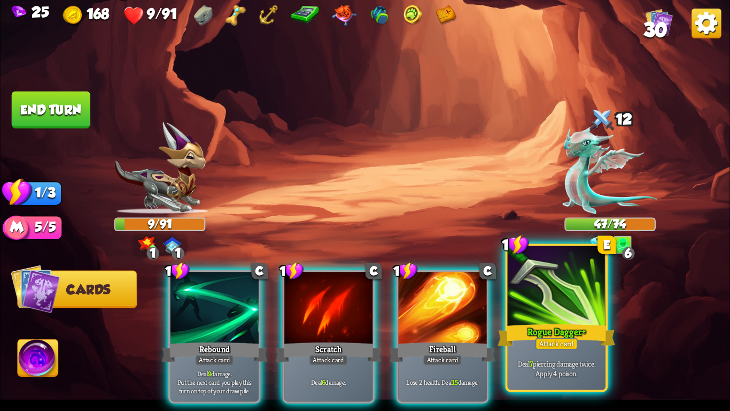
click at [584, 304] on div at bounding box center [557, 287] width 98 height 83
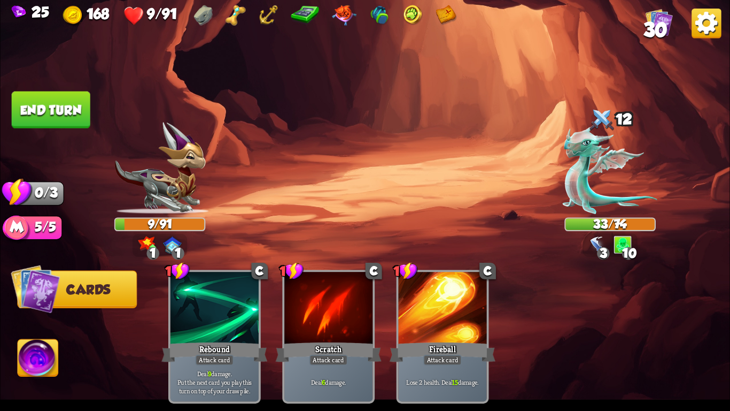
click at [78, 115] on button "End turn" at bounding box center [51, 109] width 79 height 37
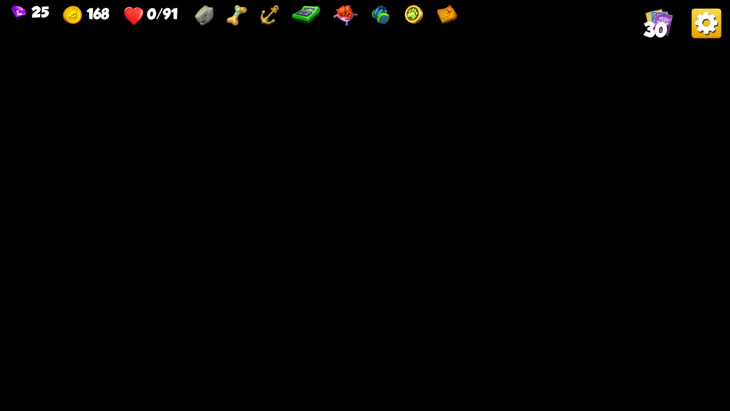
click at [704, 19] on img at bounding box center [706, 23] width 29 height 29
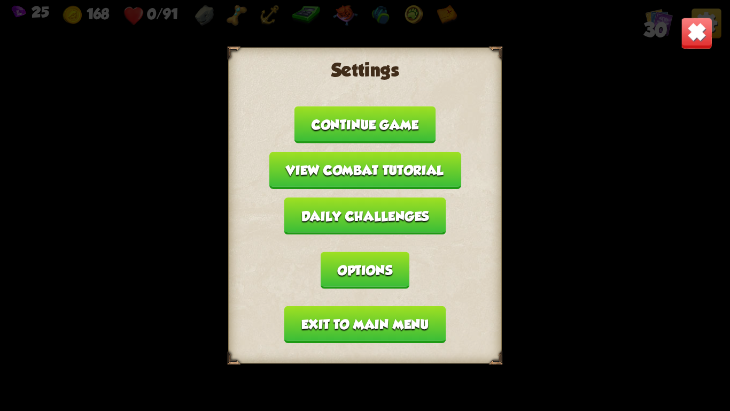
click at [412, 322] on button "Exit to main menu" at bounding box center [364, 324] width 161 height 37
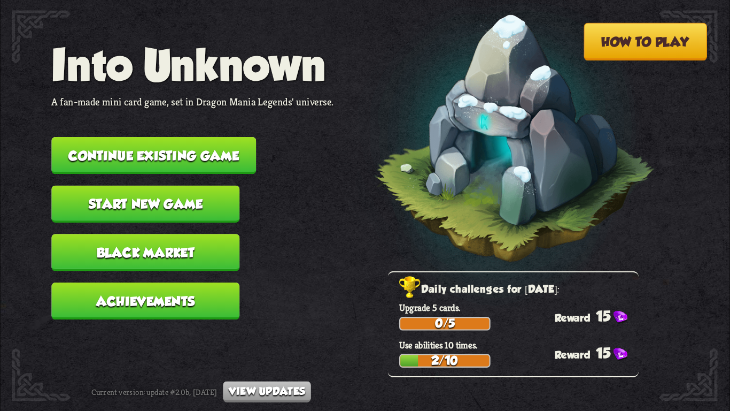
click at [151, 234] on button "Black Market" at bounding box center [145, 252] width 188 height 37
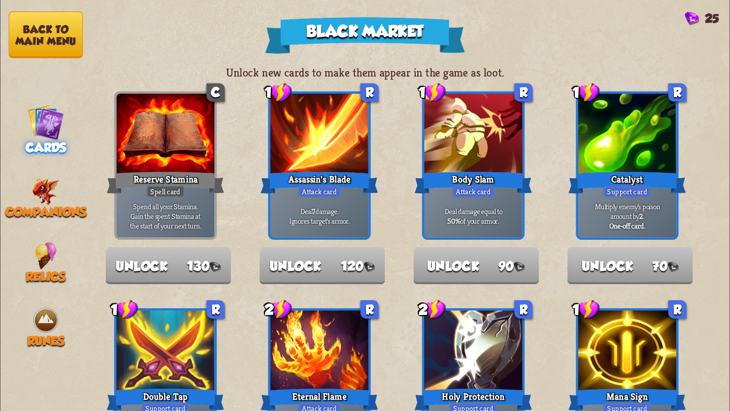
click at [41, 43] on button "Back to main menu" at bounding box center [46, 34] width 74 height 47
